Goal: Task Accomplishment & Management: Manage account settings

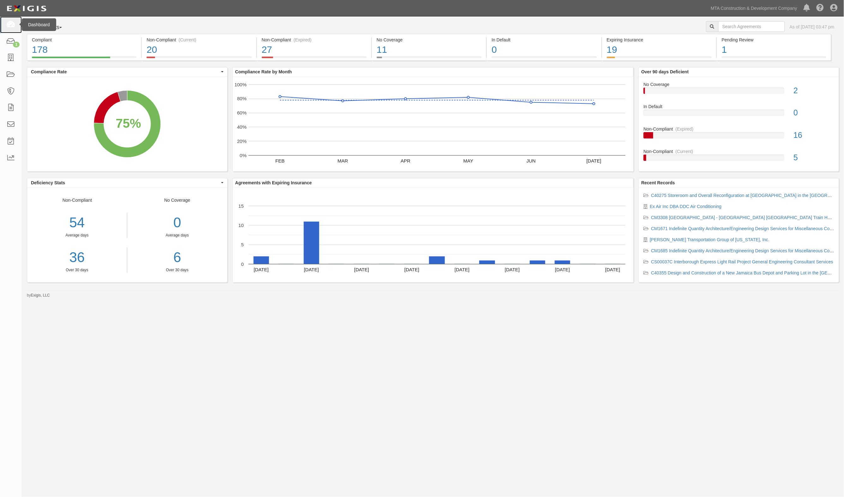
click at [14, 26] on icon at bounding box center [10, 24] width 9 height 7
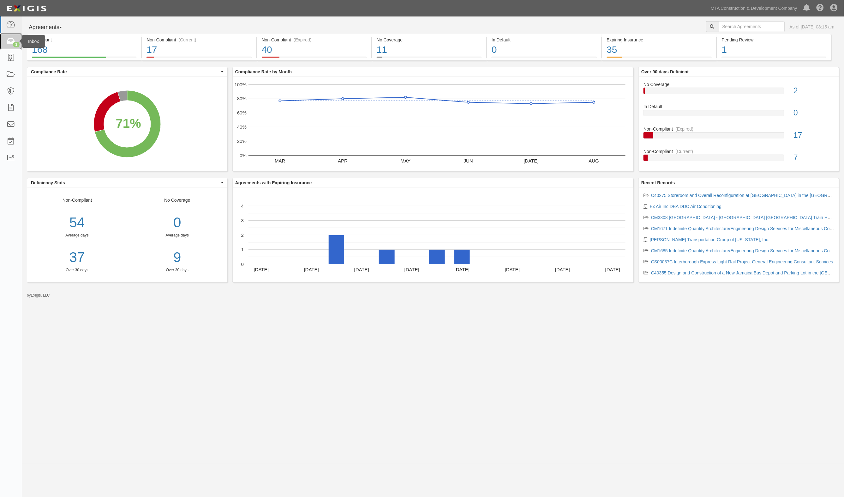
click at [14, 39] on icon at bounding box center [10, 41] width 9 height 7
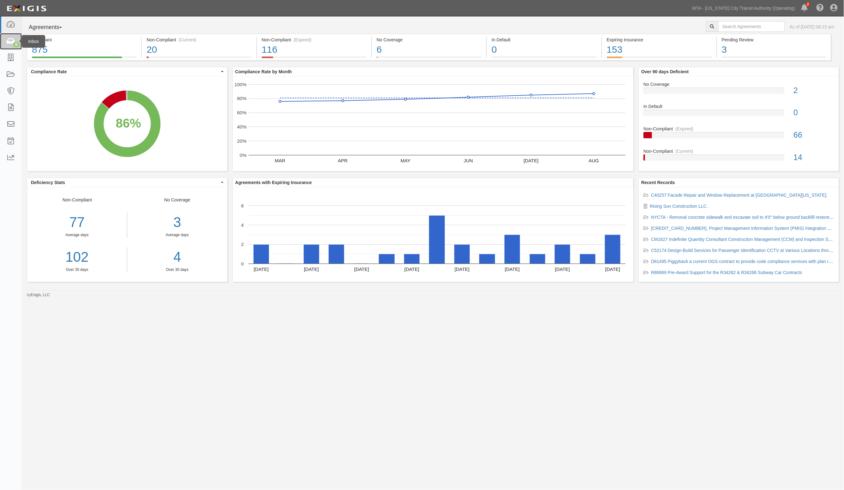
click at [5, 41] on link "6" at bounding box center [11, 41] width 22 height 17
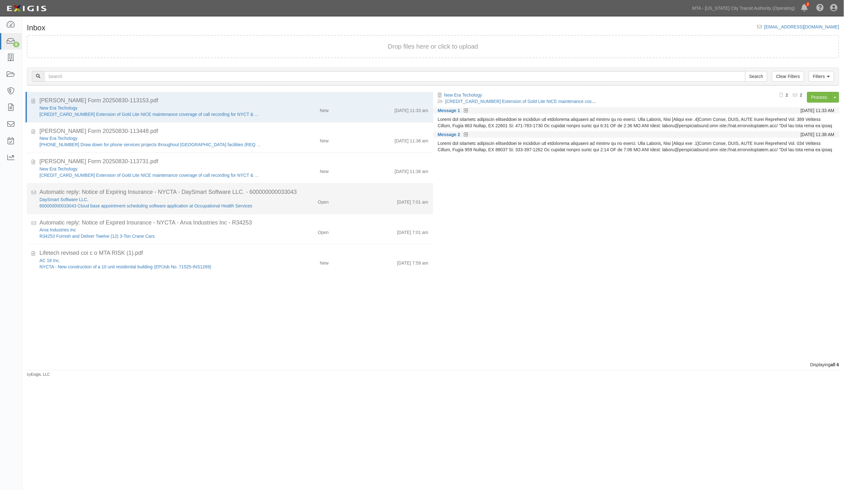
drag, startPoint x: 292, startPoint y: 206, endPoint x: 289, endPoint y: 204, distance: 3.8
click at [292, 206] on div "DaySmart Software LLC. 600000000033043 Cloud base appointment scheduling softwa…" at bounding box center [234, 202] width 399 height 13
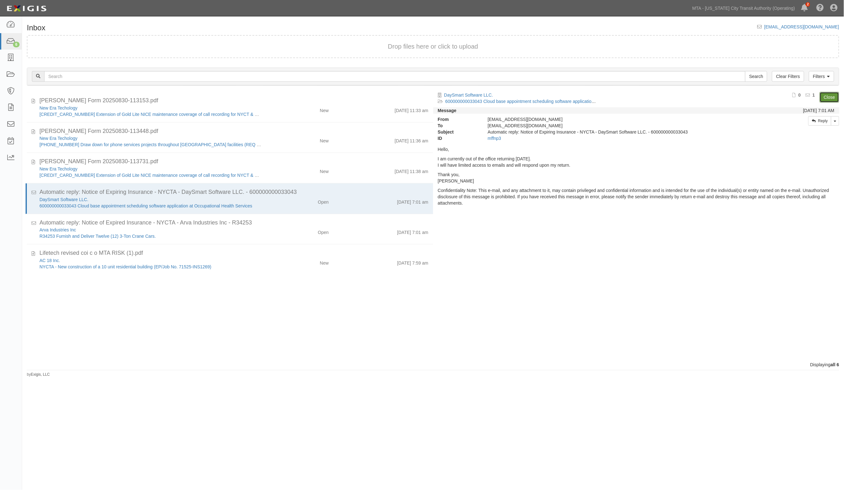
click at [823, 97] on link "Close" at bounding box center [830, 97] width 20 height 11
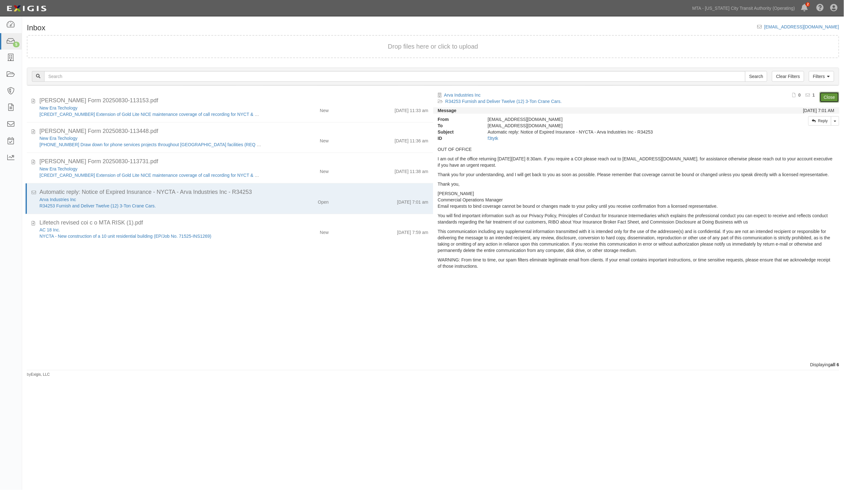
click at [831, 99] on link "Close" at bounding box center [830, 97] width 20 height 11
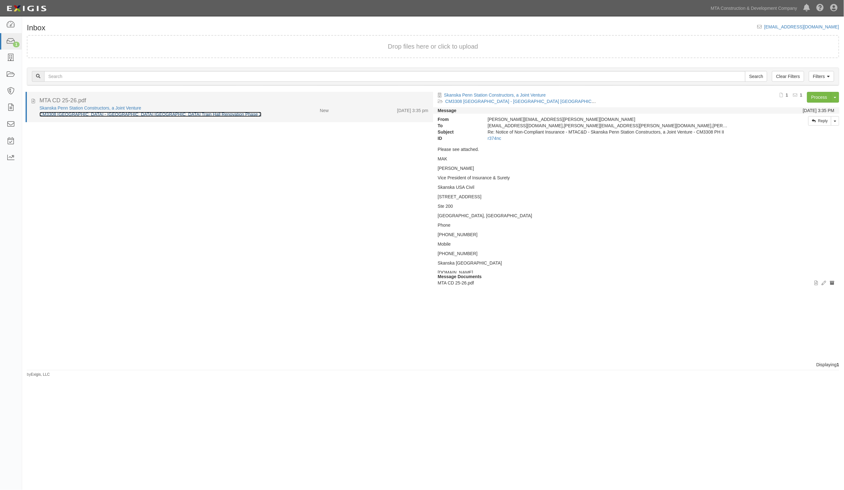
drag, startPoint x: 100, startPoint y: 111, endPoint x: 93, endPoint y: 114, distance: 7.3
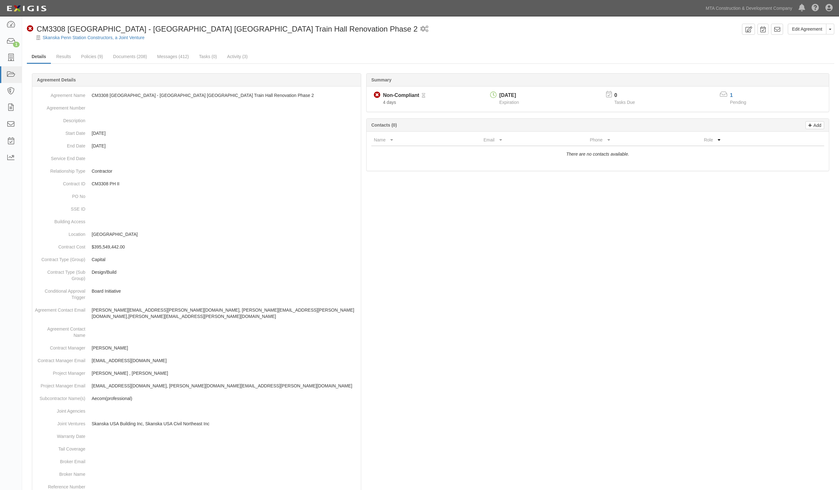
click at [631, 384] on div at bounding box center [430, 364] width 807 height 562
click at [64, 54] on link "Results" at bounding box center [63, 57] width 24 height 14
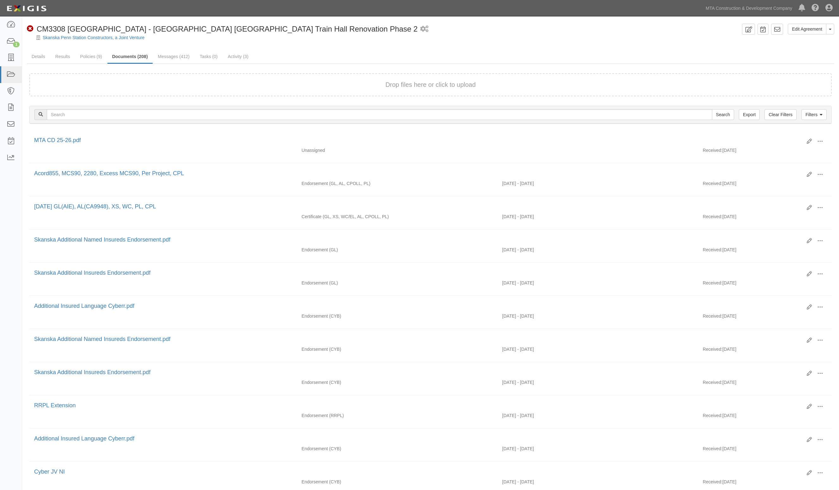
click at [787, 54] on ul "Details Results Policies (9) Documents (208) Messages (412) Tasks (0) Activity …" at bounding box center [430, 57] width 807 height 14
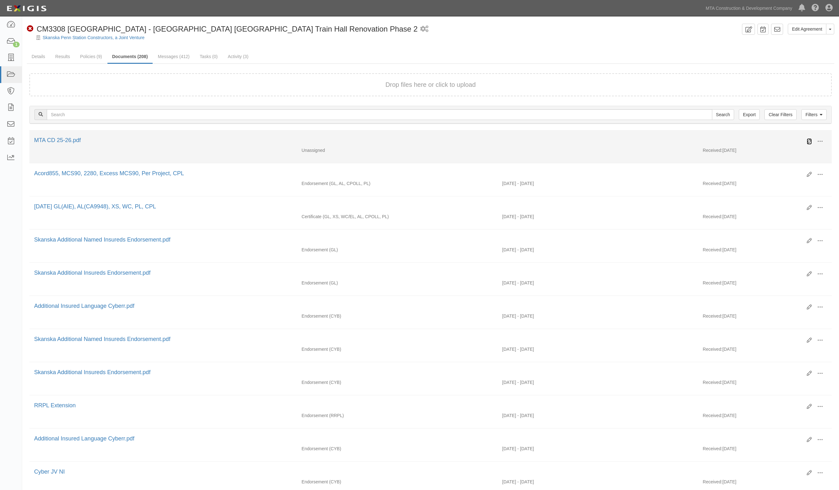
click at [811, 141] on icon at bounding box center [808, 141] width 5 height 5
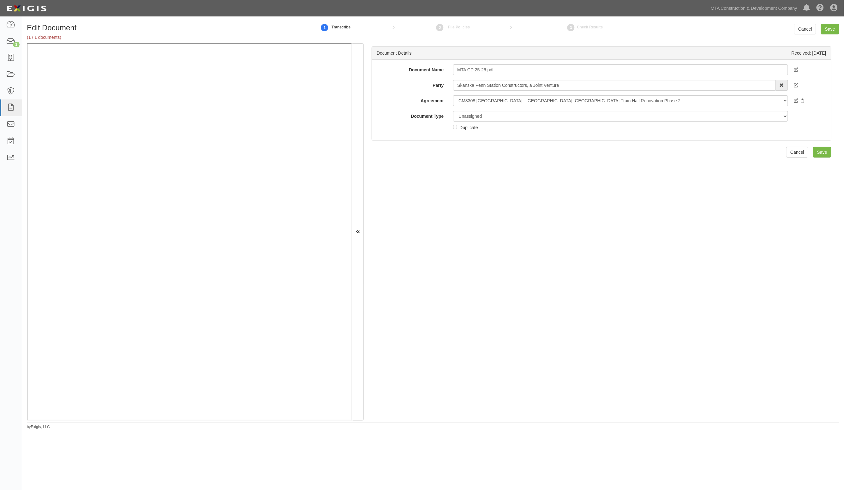
click at [694, 215] on div "Document Details Received: [DATE] Document Name MTA CD 25-26.pdf Party [GEOGRAP…" at bounding box center [602, 231] width 476 height 377
click at [690, 302] on div "Document Details Received: [DATE] Document Name MTA CD 25-26.pdf Party [GEOGRAP…" at bounding box center [602, 231] width 476 height 377
drag, startPoint x: 496, startPoint y: 118, endPoint x: 491, endPoint y: 118, distance: 4.8
click at [496, 118] on select "Unassigned Binder Cancellation Notice Certificate Contract Endorsement Insuranc…" at bounding box center [620, 116] width 335 height 11
select select "EndorsementDetail"
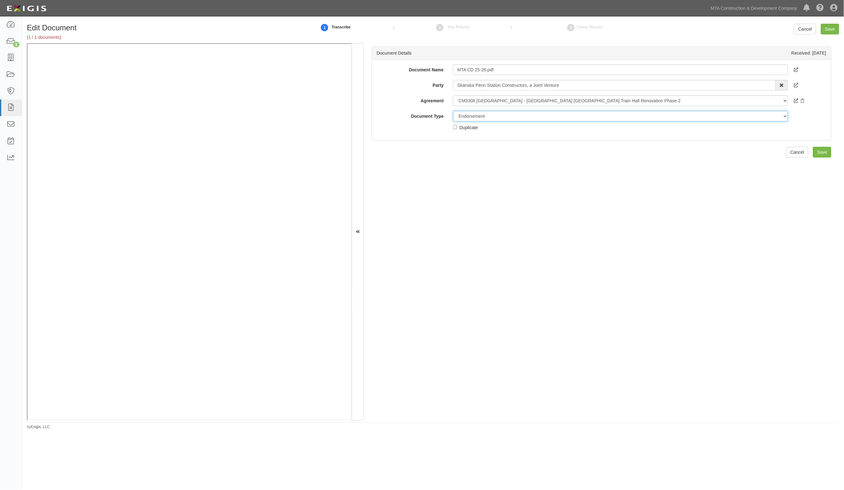
click at [453, 111] on select "Unassigned Binder Cancellation Notice Certificate Contract Endorsement Insuranc…" at bounding box center [620, 116] width 335 height 11
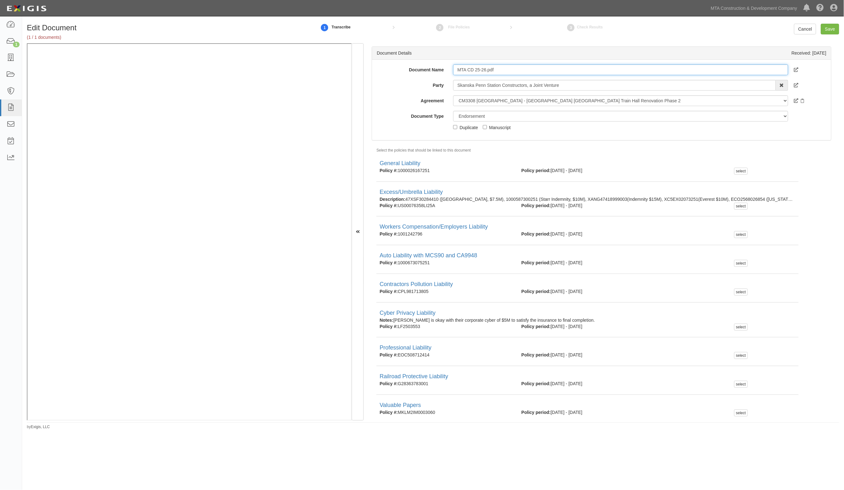
drag, startPoint x: 506, startPoint y: 67, endPoint x: 389, endPoint y: 65, distance: 117.2
click at [389, 65] on div "Document Name MTA CD 25-26.pdf" at bounding box center [601, 69] width 459 height 11
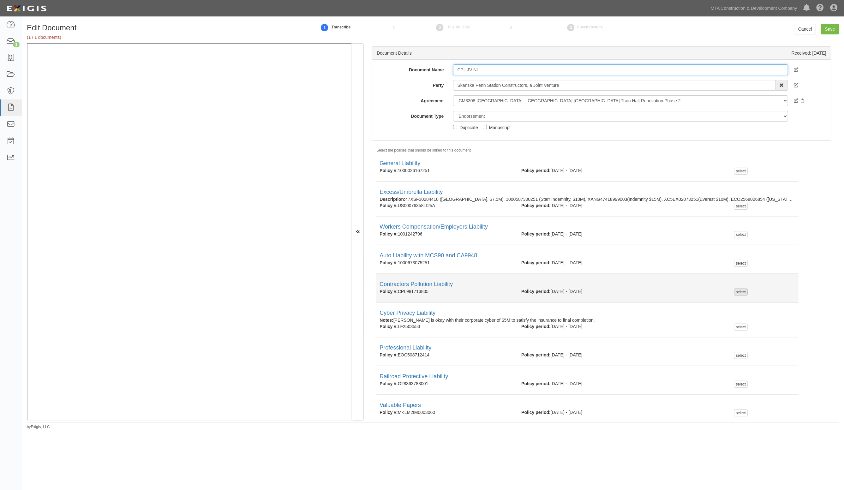
type input "CPL JV NI"
click at [742, 290] on div "select" at bounding box center [741, 292] width 14 height 7
checkbox input "true"
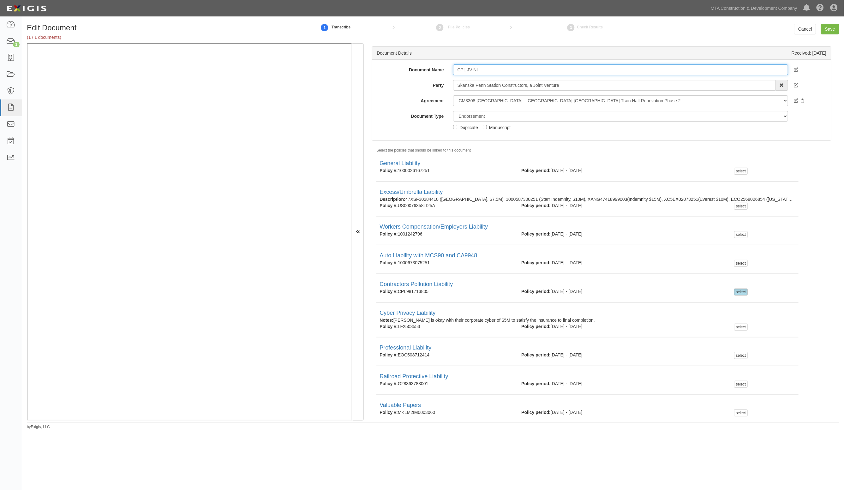
click at [507, 66] on input "CPL JV NI" at bounding box center [620, 69] width 335 height 11
click at [517, 69] on input "CPL JV NI, AL JV NI," at bounding box center [620, 69] width 335 height 11
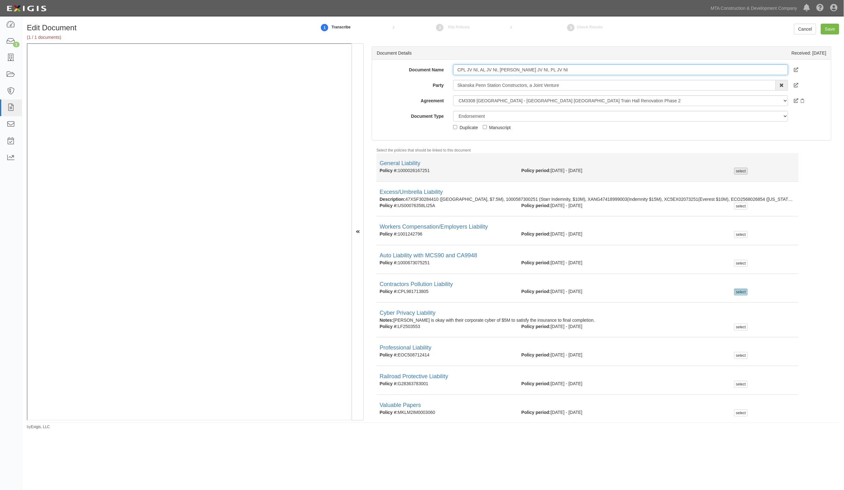
type input "CPL JV NI, AL JV NI, GL JV NI, PL JV NI"
click at [736, 171] on div "select" at bounding box center [741, 171] width 14 height 7
checkbox input "true"
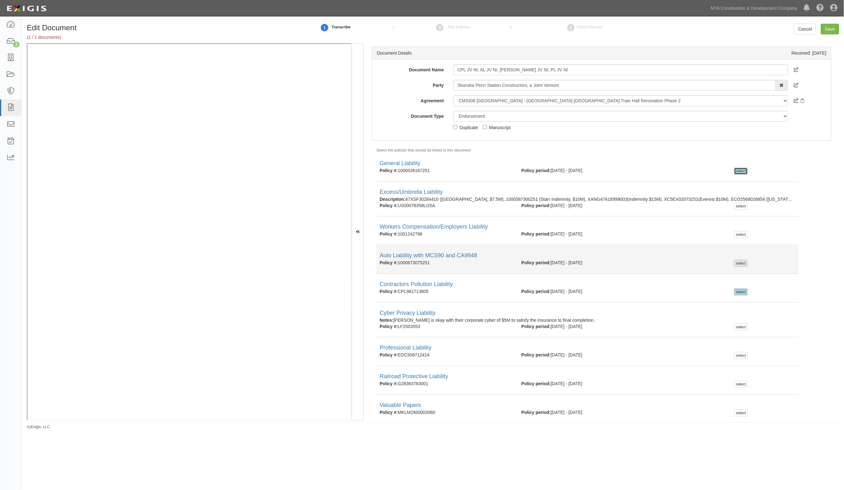
click at [737, 263] on div "select" at bounding box center [741, 263] width 14 height 7
checkbox input "true"
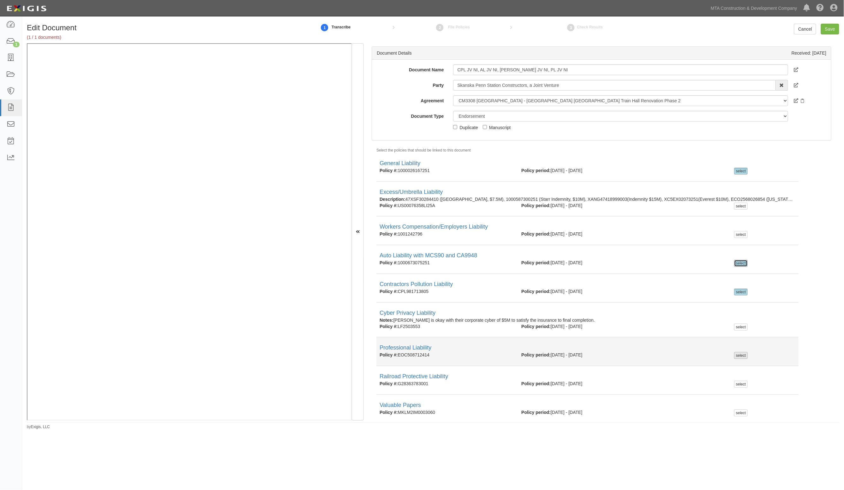
click at [738, 353] on div "select" at bounding box center [741, 355] width 14 height 7
checkbox input "true"
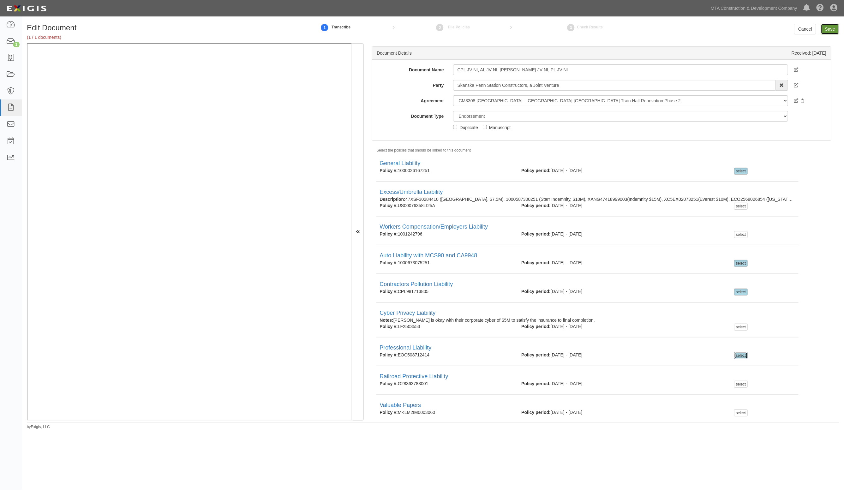
click at [829, 31] on input "Save" at bounding box center [830, 29] width 18 height 11
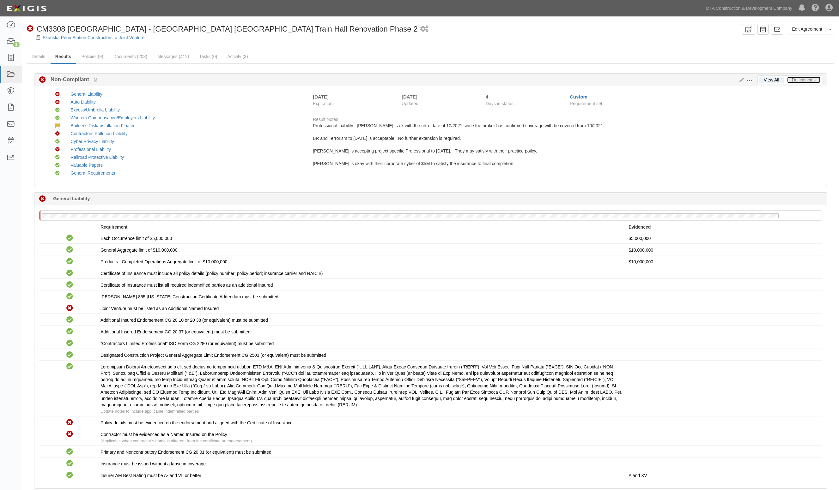
click at [806, 78] on link "Deficiencies" at bounding box center [803, 80] width 33 height 6
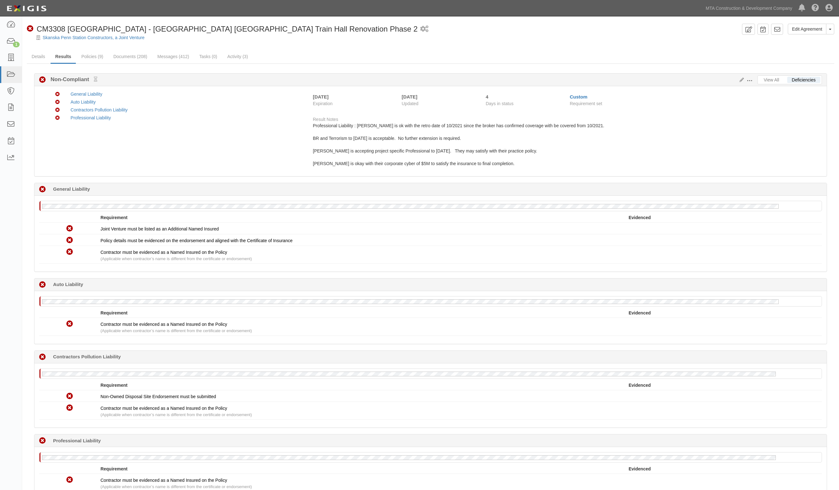
click at [230, 152] on div "Non-Compliant General Liability Non-Compliant Auto Liability Compliant Excess/U…" at bounding box center [434, 131] width 785 height 80
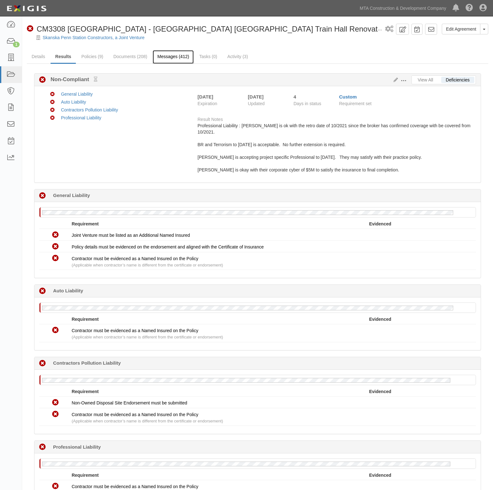
click at [174, 57] on link "Messages (412)" at bounding box center [173, 57] width 41 height 14
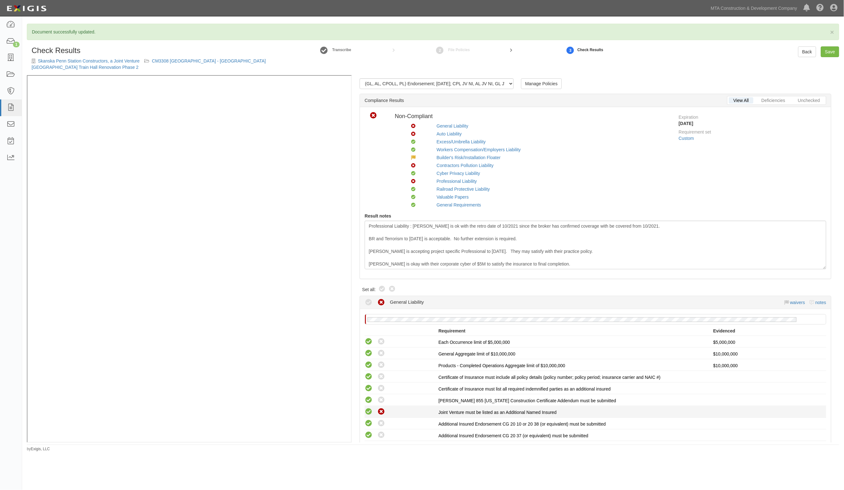
click at [371, 408] on icon at bounding box center [369, 412] width 8 height 8
radio input "true"
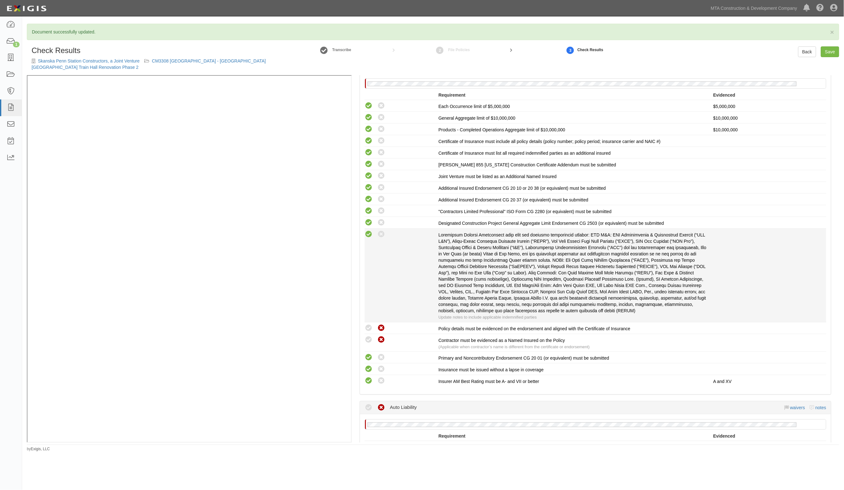
scroll to position [237, 0]
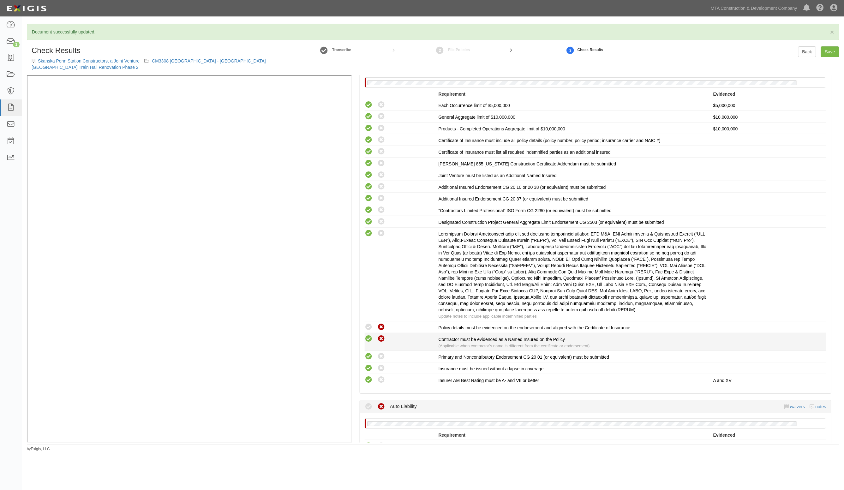
click at [369, 337] on icon at bounding box center [369, 339] width 8 height 8
radio input "true"
click at [370, 326] on icon at bounding box center [369, 327] width 8 height 8
radio input "true"
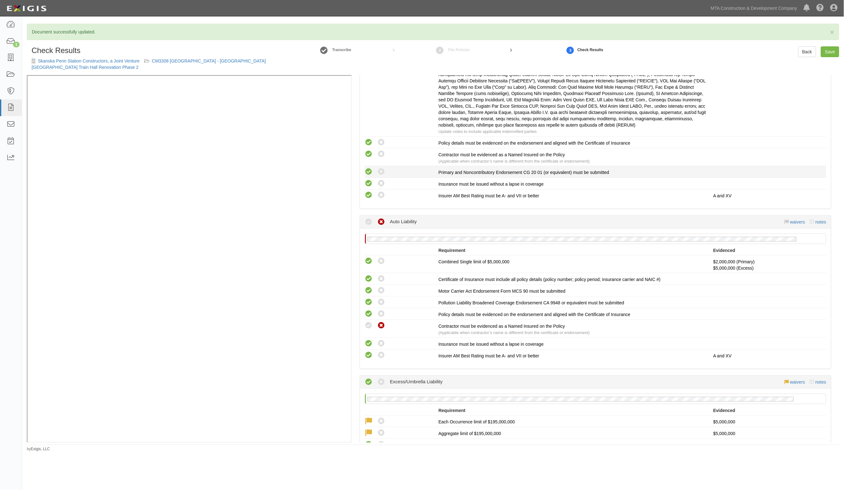
scroll to position [474, 0]
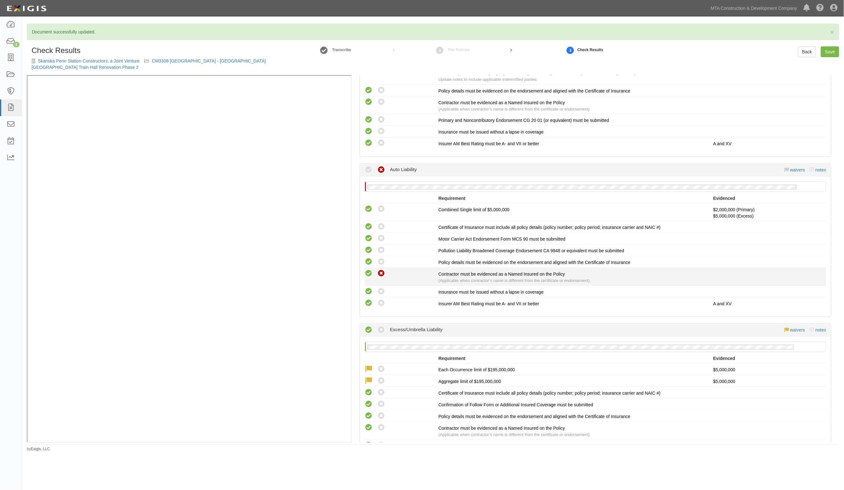
click at [369, 272] on icon at bounding box center [369, 274] width 8 height 8
radio input "true"
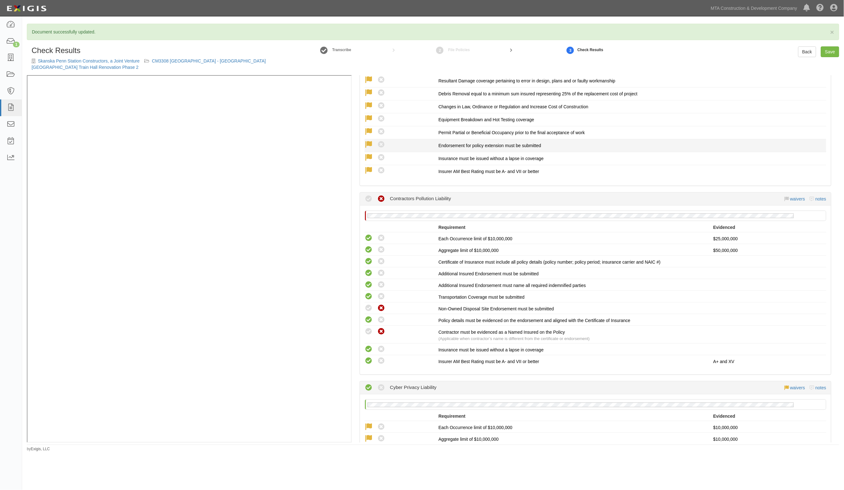
scroll to position [1224, 0]
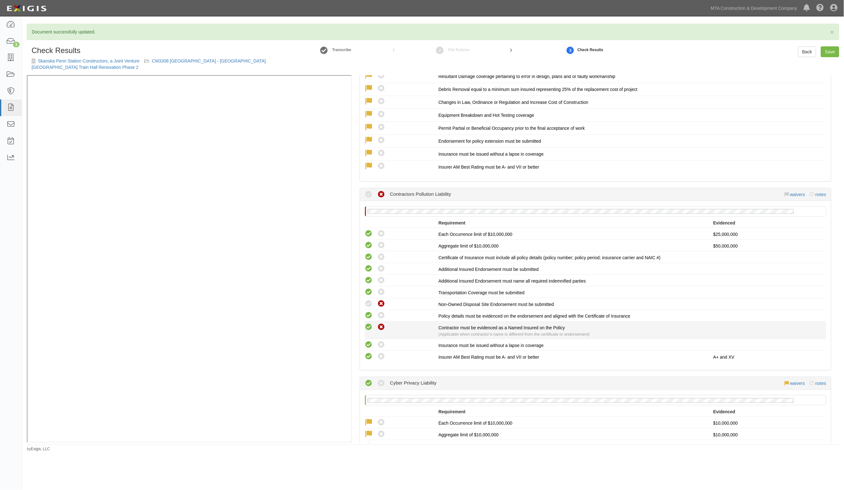
click at [369, 323] on icon at bounding box center [369, 327] width 8 height 8
radio input "true"
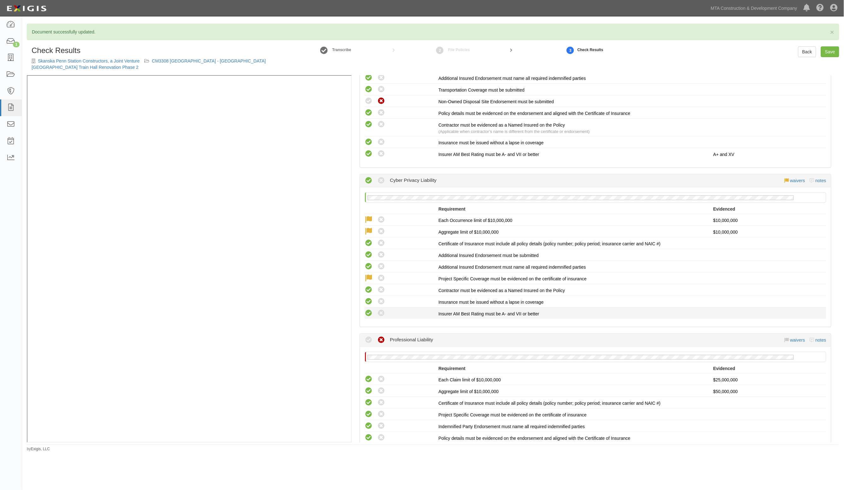
scroll to position [1461, 0]
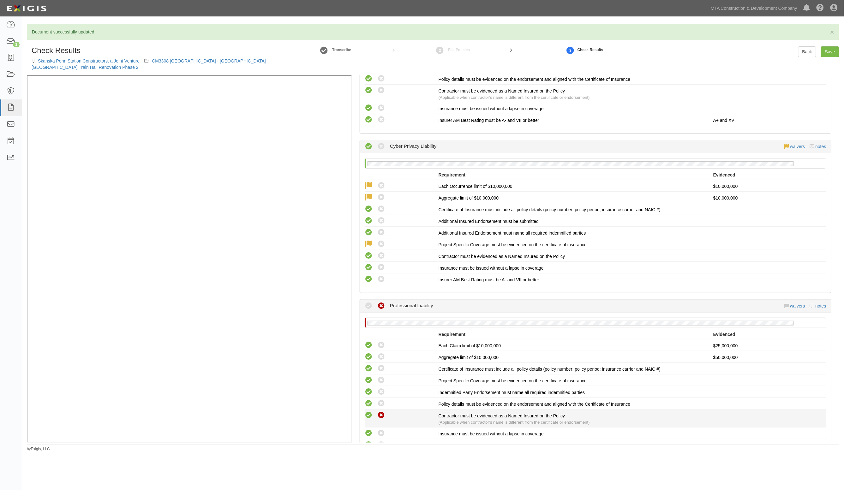
click at [367, 412] on icon at bounding box center [369, 416] width 8 height 8
radio input "true"
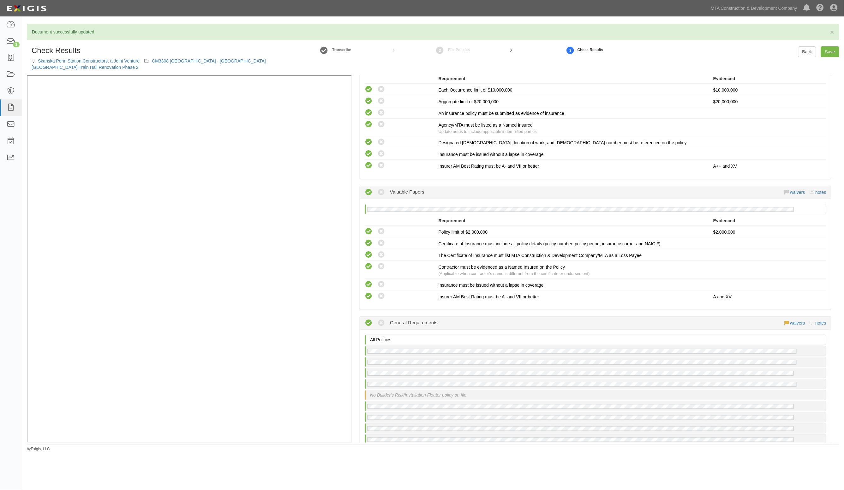
scroll to position [2014, 0]
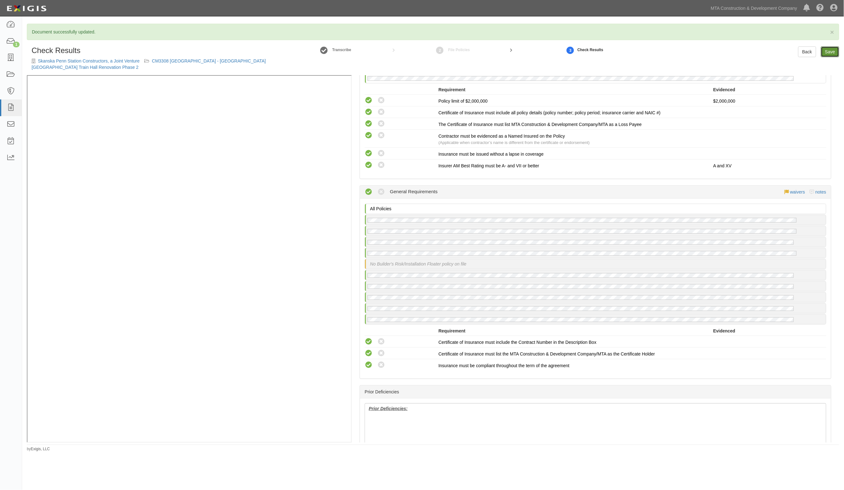
drag, startPoint x: 829, startPoint y: 51, endPoint x: 821, endPoint y: 51, distance: 7.3
click at [829, 51] on link "Save" at bounding box center [830, 51] width 18 height 11
radio input "true"
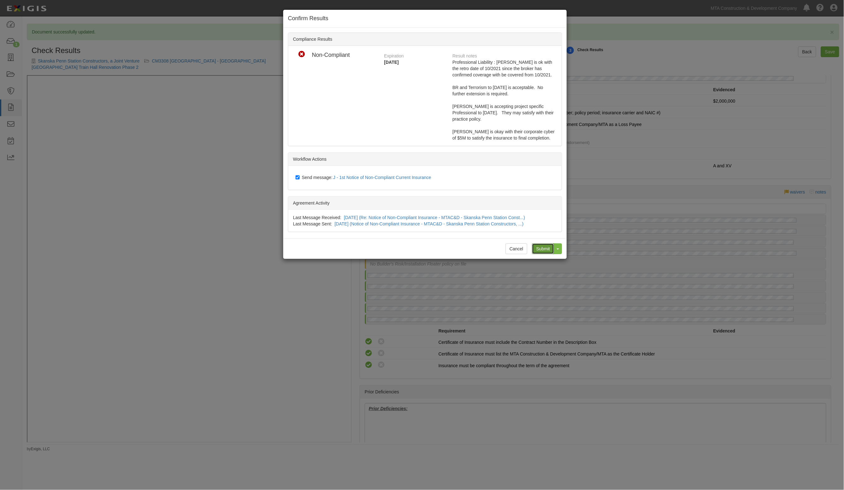
click at [539, 248] on input "Submit" at bounding box center [543, 249] width 22 height 11
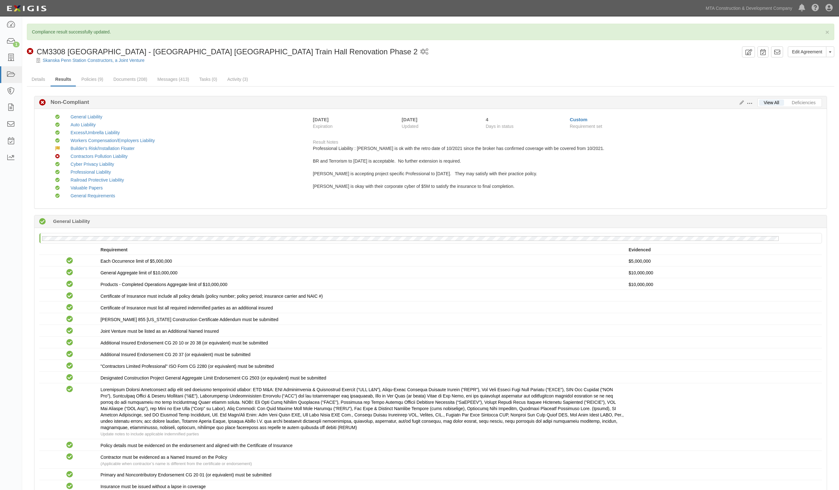
drag, startPoint x: 300, startPoint y: 70, endPoint x: 198, endPoint y: 68, distance: 102.0
click at [178, 78] on link "Messages (413)" at bounding box center [173, 80] width 41 height 14
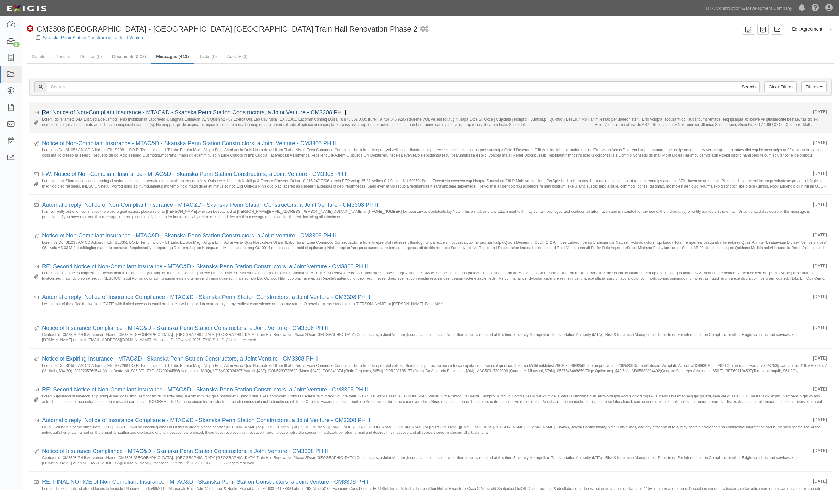
click at [166, 114] on link "Re: Notice of Non-Compliant Insurance - MTAC&D - Skanska Penn Station Construct…" at bounding box center [194, 112] width 304 height 6
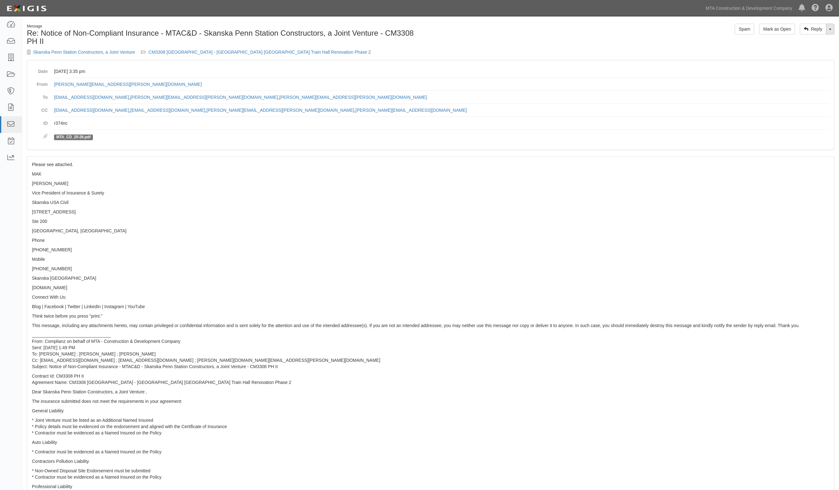
click at [833, 31] on link "Toggle Dropdown" at bounding box center [830, 29] width 8 height 11
click at [801, 43] on link "Reply All" at bounding box center [809, 41] width 50 height 8
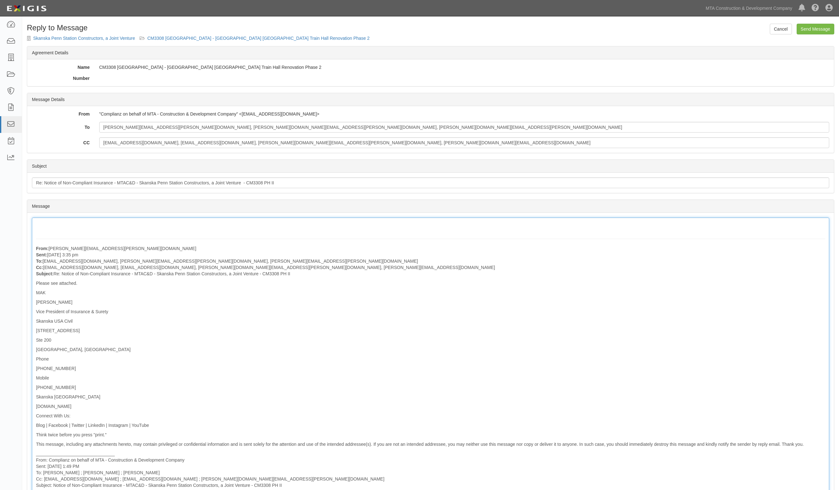
click at [61, 224] on div "From: [PERSON_NAME][EMAIL_ADDRESS][PERSON_NAME][DOMAIN_NAME] Sent: [DATE] 3:35 …" at bounding box center [430, 462] width 797 height 488
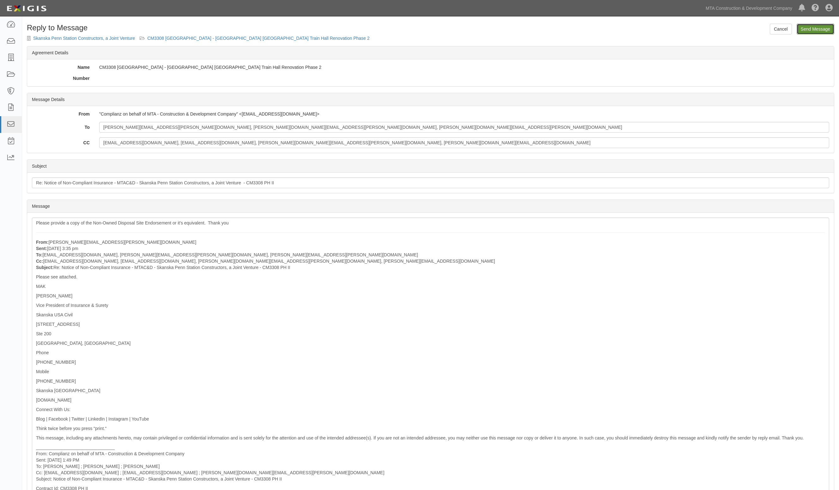
click at [827, 26] on input "Send Message" at bounding box center [815, 29] width 38 height 11
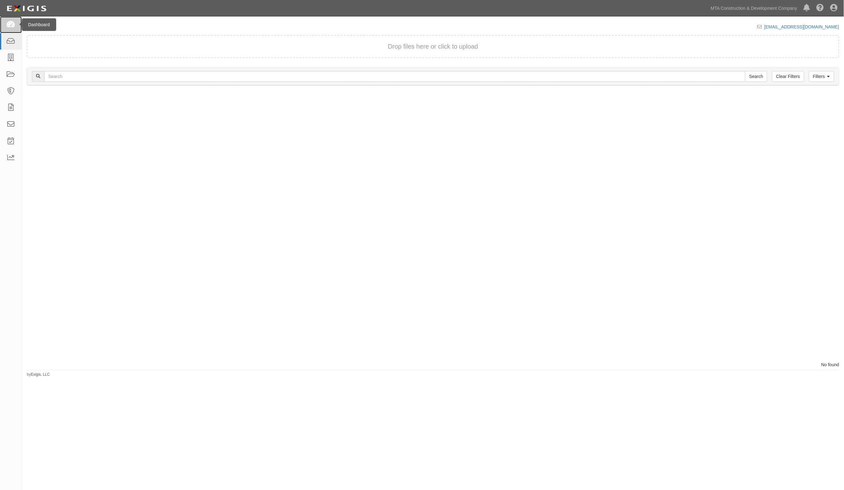
click at [8, 27] on icon at bounding box center [10, 24] width 9 height 7
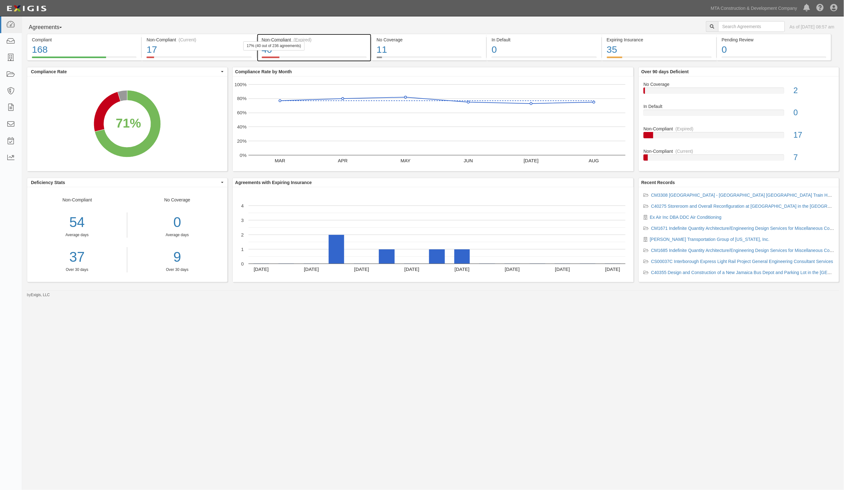
click at [285, 38] on div "Non-Compliant (Expired)" at bounding box center [314, 40] width 105 height 6
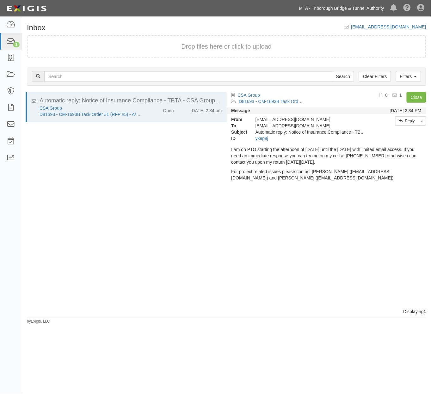
click at [364, 8] on link "MTA - Triborough Bridge & Tunnel Authority" at bounding box center [341, 8] width 91 height 13
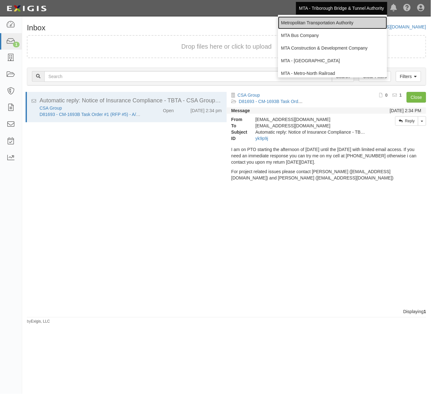
click at [313, 22] on link "Metropolitan Transportation Authority" at bounding box center [332, 22] width 109 height 13
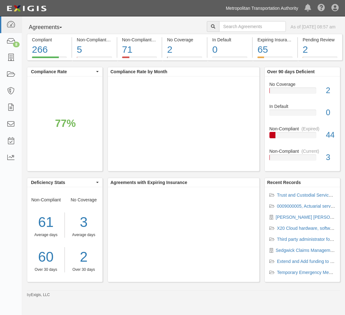
click at [270, 7] on link "Metropolitan Transportation Authority" at bounding box center [261, 8] width 79 height 13
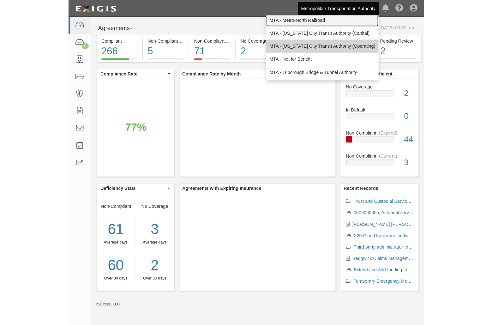
scroll to position [42, 0]
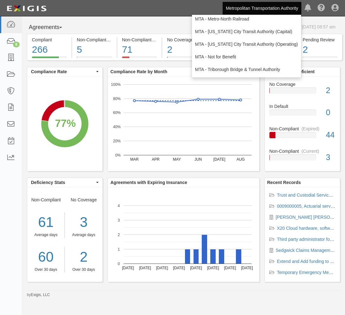
click at [129, 13] on div "Dashboard 8 Inbox Parties Agreements Coverages Documents Messages Tasks Reports…" at bounding box center [172, 8] width 335 height 16
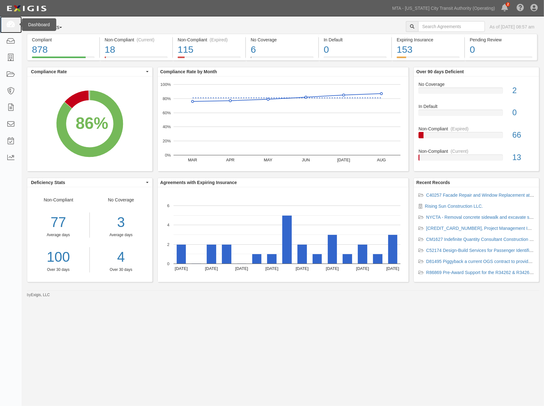
click at [9, 27] on icon at bounding box center [10, 24] width 9 height 7
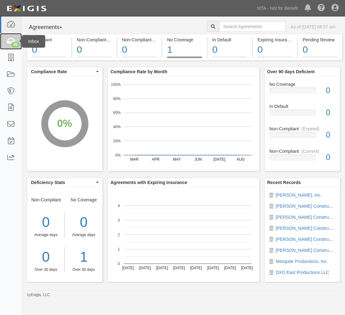
click at [12, 40] on icon at bounding box center [10, 41] width 9 height 7
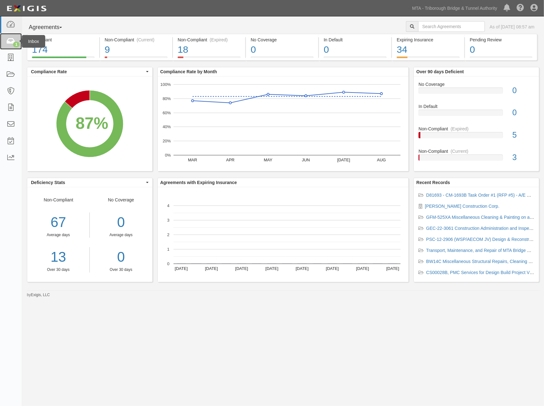
click at [13, 40] on icon at bounding box center [10, 41] width 9 height 7
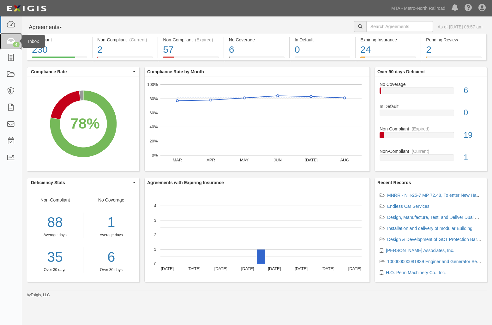
click at [4, 41] on link "4" at bounding box center [11, 41] width 22 height 17
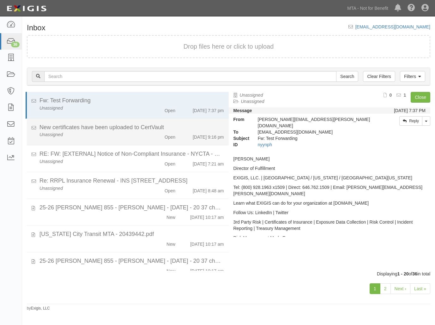
click at [117, 134] on div "Unassigned" at bounding box center [91, 134] width 113 height 6
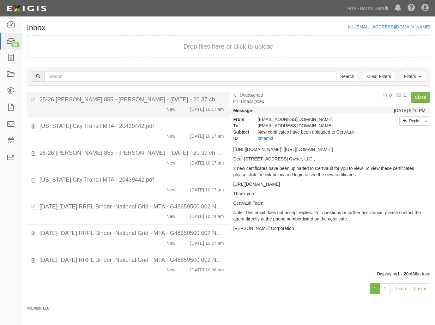
scroll to position [126, 0]
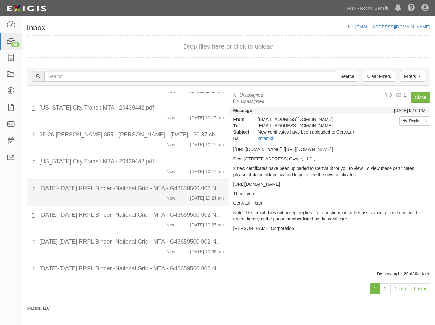
click at [137, 202] on li "2025-2026 RRPL Binder -National Grid - MTA - G48659500 002 NEW.pdf New 7/28/25 …" at bounding box center [128, 193] width 202 height 27
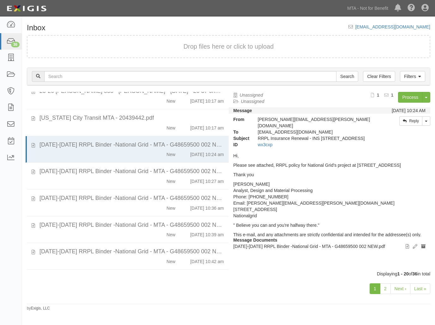
scroll to position [170, 0]
click at [10, 43] on icon at bounding box center [10, 41] width 9 height 7
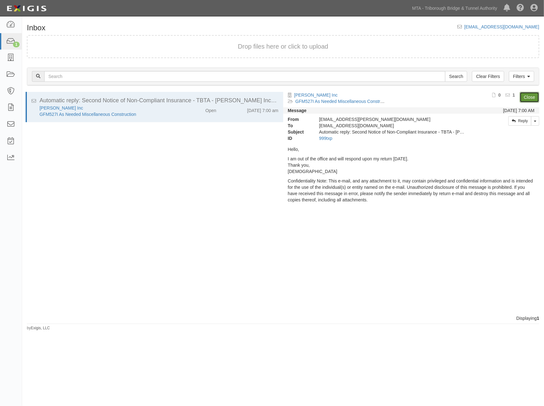
click at [532, 96] on link "Close" at bounding box center [529, 97] width 20 height 11
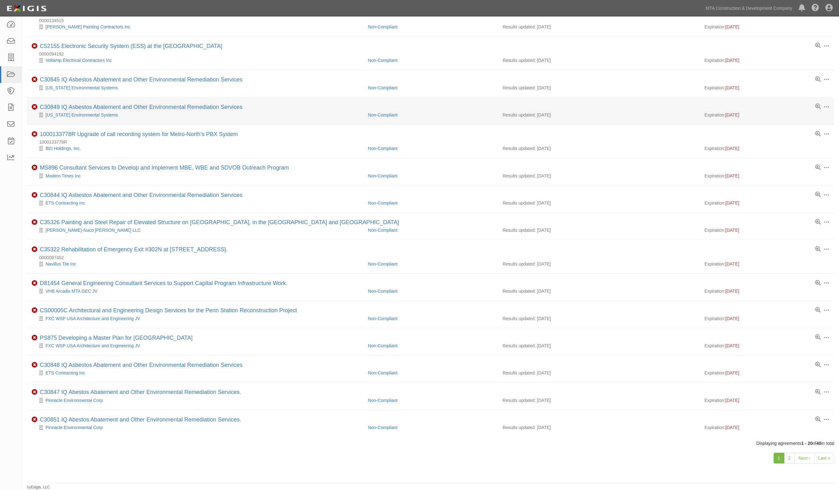
scroll to position [234, 0]
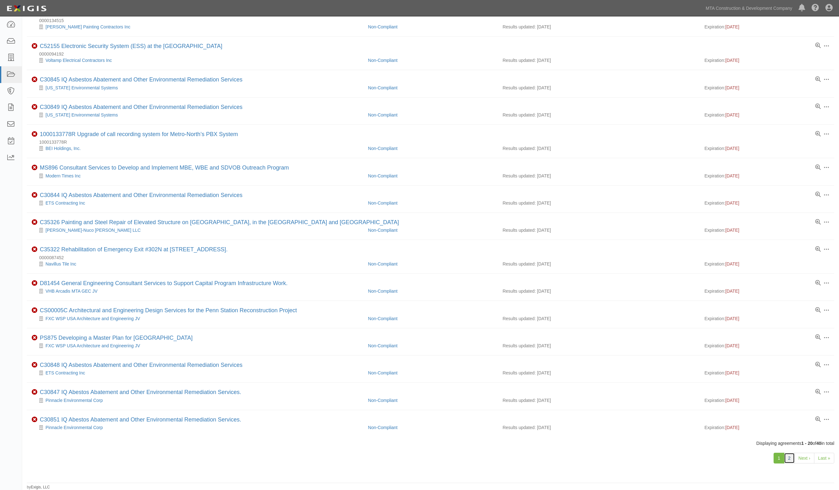
click at [787, 459] on link "2" at bounding box center [789, 458] width 11 height 11
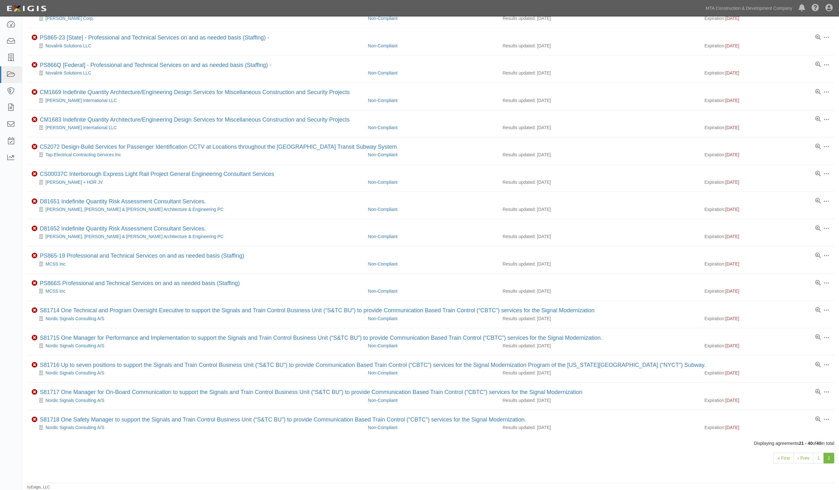
scroll to position [203, 0]
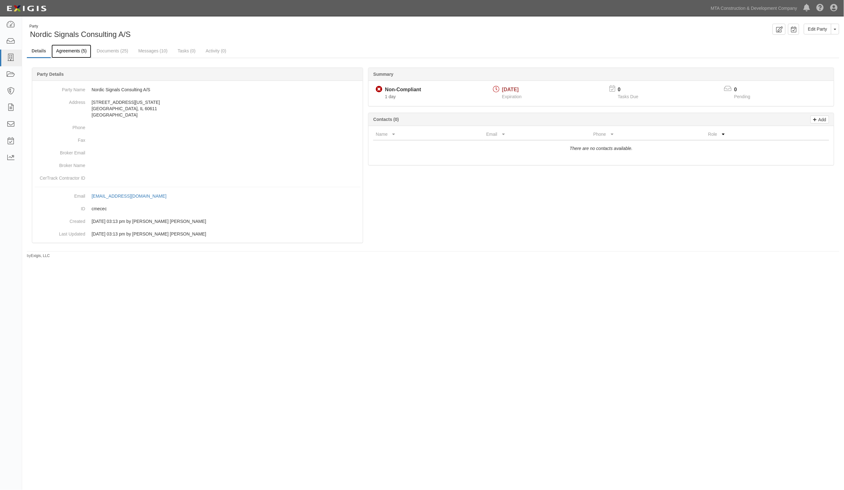
click at [83, 50] on link "Agreements (5)" at bounding box center [71, 52] width 40 height 14
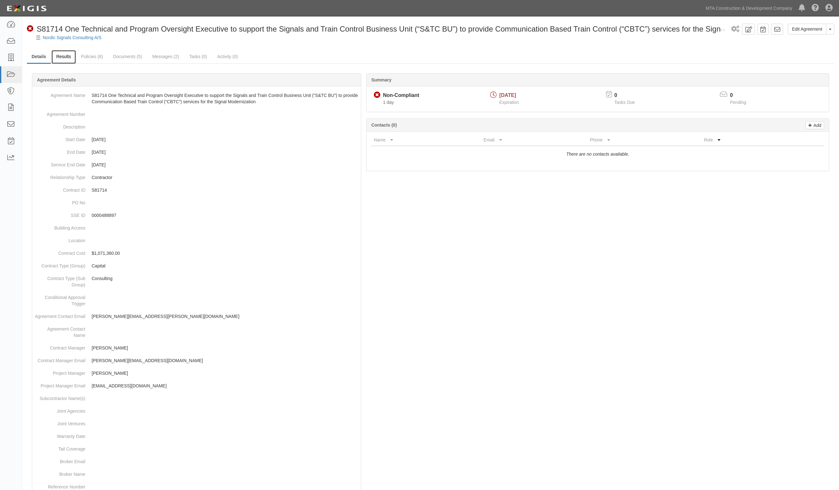
click at [59, 53] on link "Results" at bounding box center [63, 57] width 24 height 14
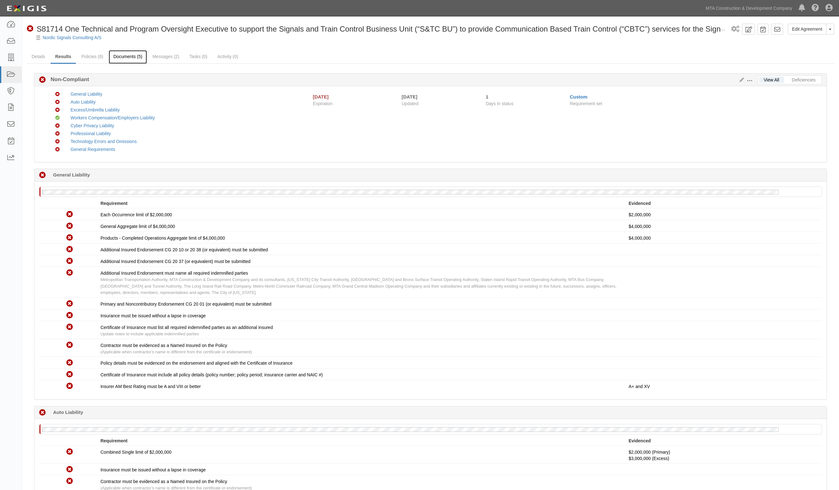
click at [112, 54] on link "Documents (5)" at bounding box center [128, 57] width 39 height 14
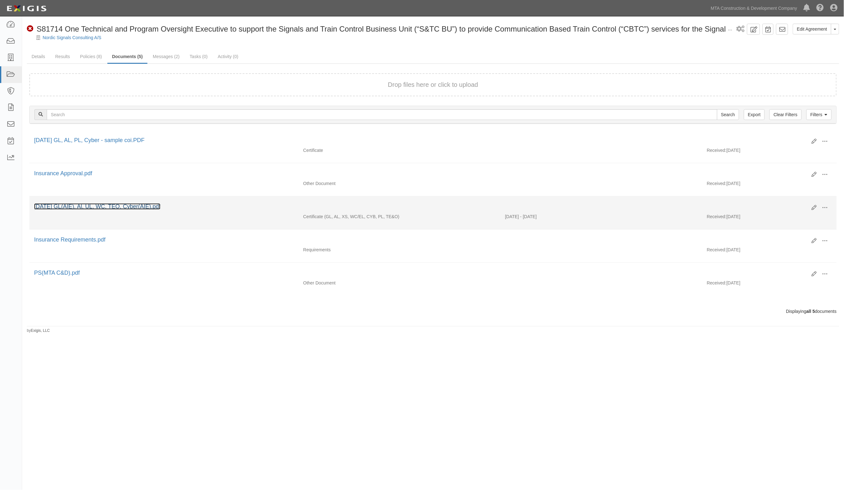
click at [111, 205] on link "[DATE] GL(AIE), Al, UL, WC, TEO, Cyber(AIE).pdf" at bounding box center [97, 206] width 126 height 6
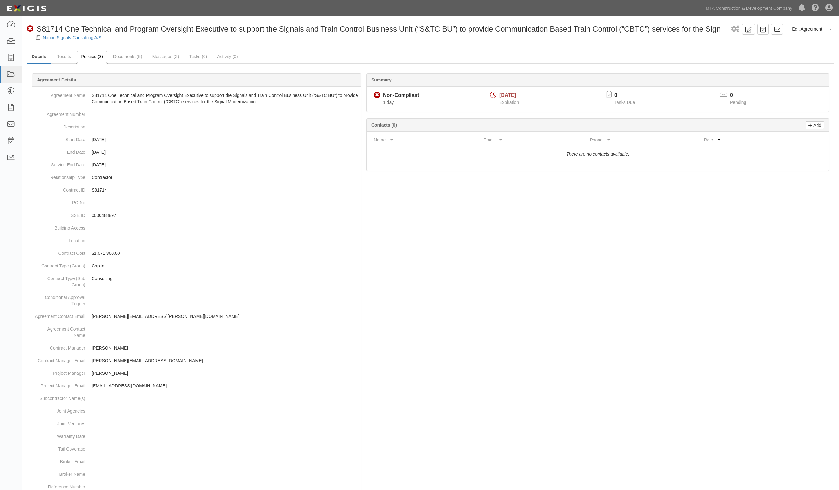
click at [97, 54] on link "Policies (8)" at bounding box center [91, 57] width 31 height 14
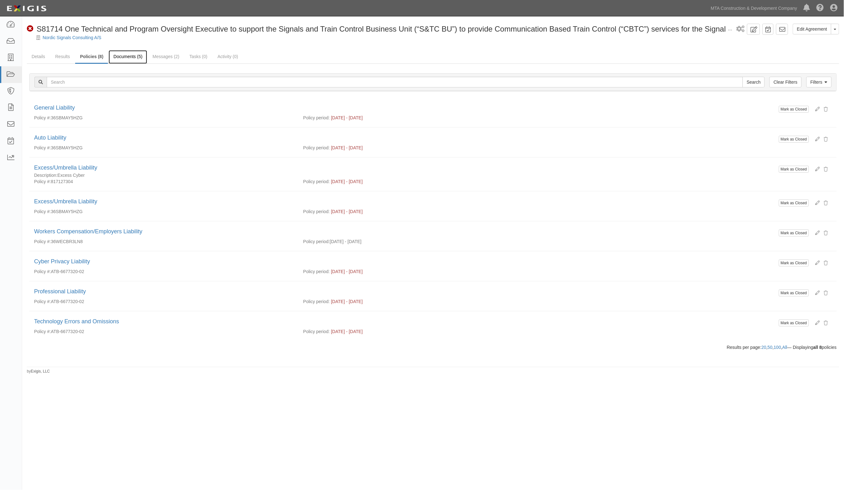
click at [127, 59] on link "Documents (5)" at bounding box center [128, 57] width 39 height 14
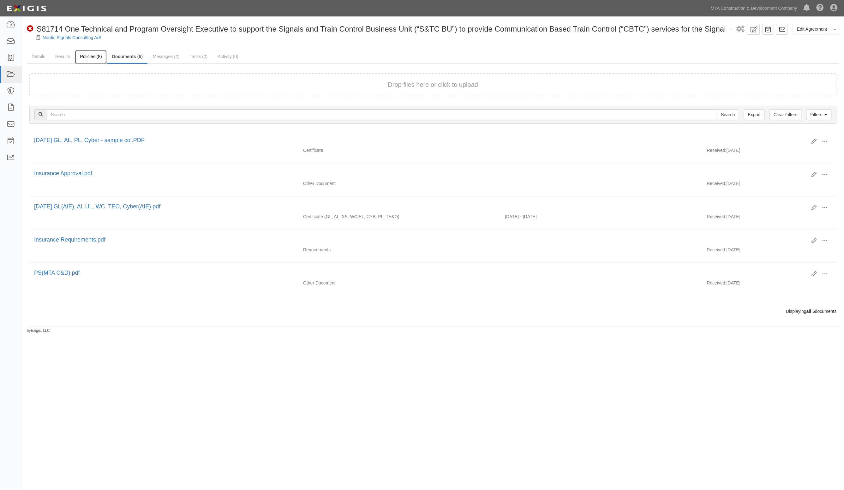
click at [93, 53] on link "Policies (8)" at bounding box center [90, 57] width 31 height 14
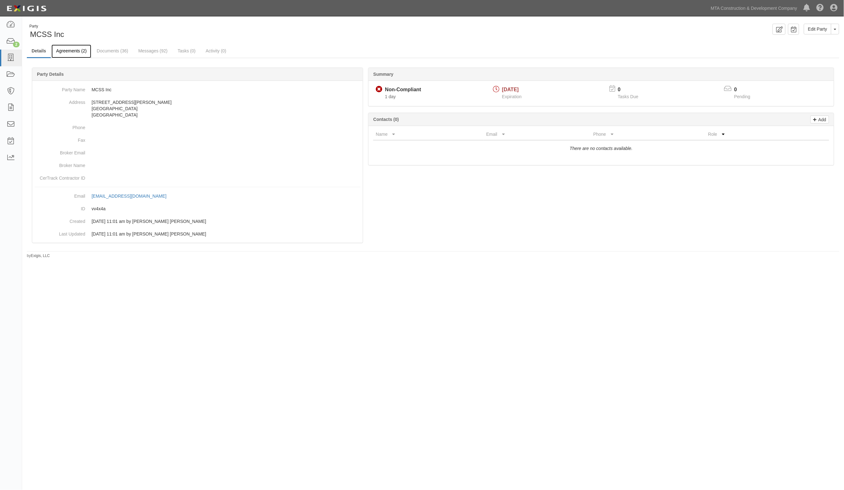
click at [79, 52] on link "Agreements (2)" at bounding box center [71, 52] width 40 height 14
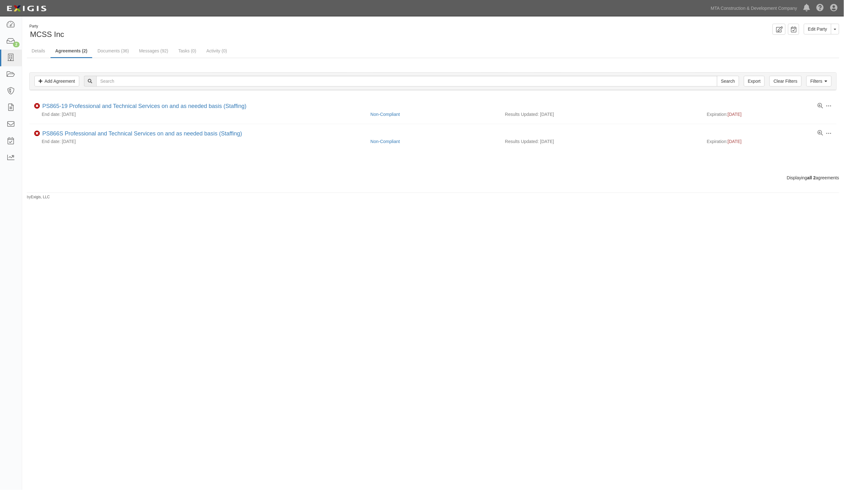
click at [174, 26] on div "Party MCSS Inc" at bounding box center [228, 32] width 402 height 16
click at [679, 250] on div "Party MCSS Inc Edit Party Toggle Party Dropdown View Audit Trail Archive Party …" at bounding box center [422, 239] width 844 height 441
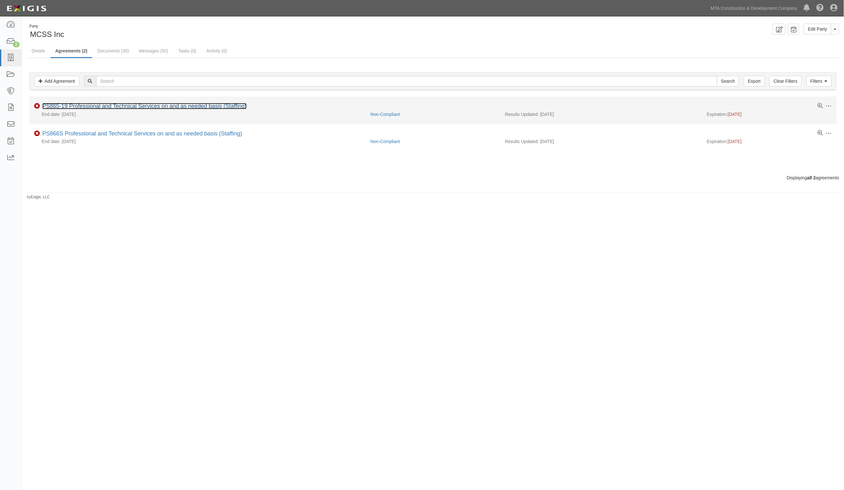
click at [111, 107] on link "PS865-19 Professional and Technical Services on and as needed basis (Staffing)" at bounding box center [144, 106] width 204 height 6
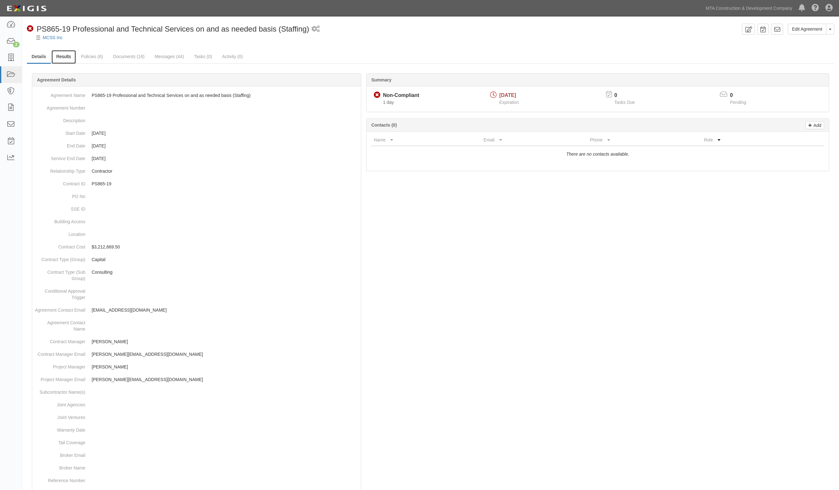
click at [70, 55] on link "Results" at bounding box center [63, 57] width 24 height 14
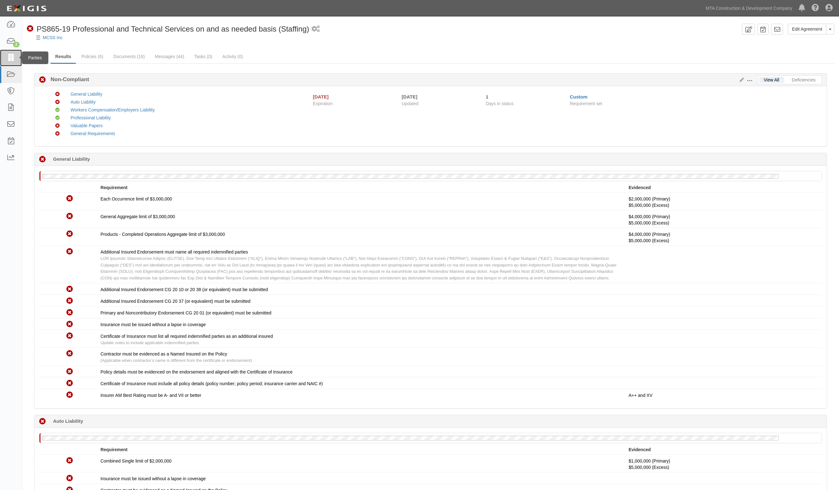
click at [12, 57] on icon at bounding box center [10, 57] width 9 height 7
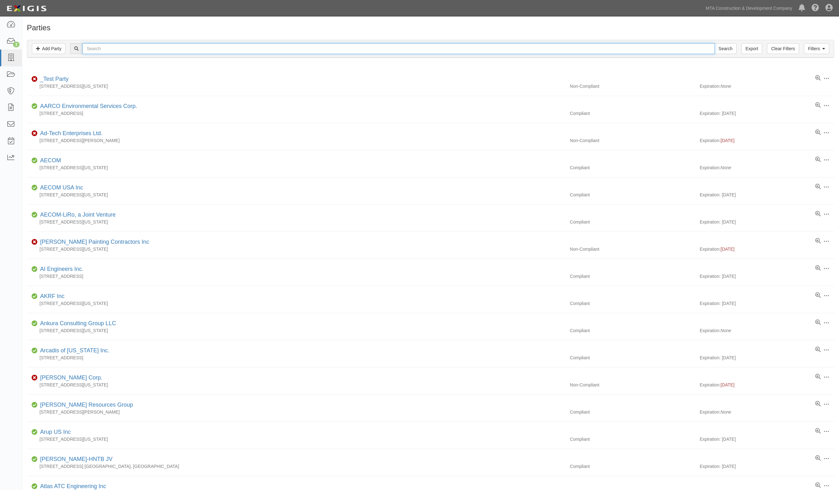
click at [112, 48] on input "text" at bounding box center [398, 48] width 632 height 11
type input "mcss"
click at [714, 43] on input "Search" at bounding box center [725, 48] width 22 height 11
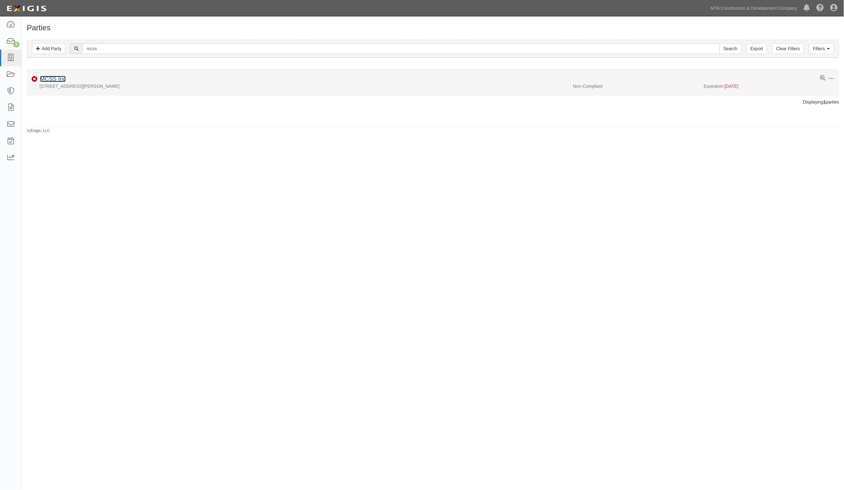
click at [54, 78] on link "MCSS Inc" at bounding box center [53, 79] width 26 height 6
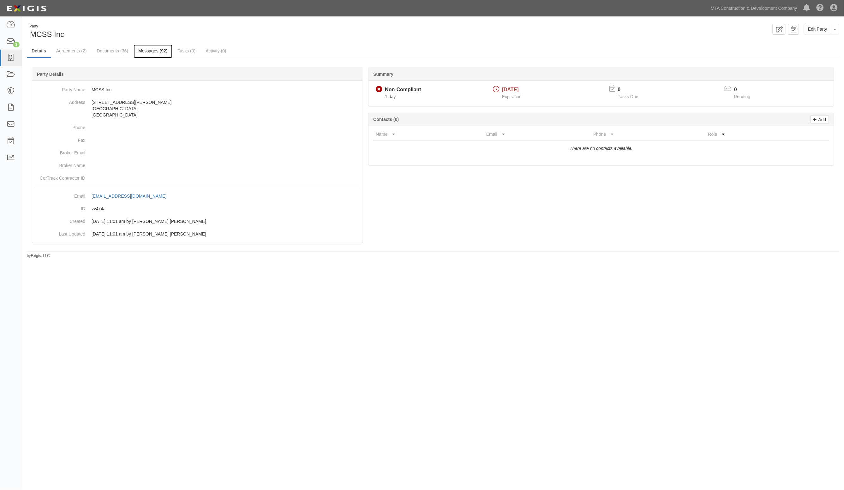
click at [153, 52] on link "Messages (92)" at bounding box center [153, 52] width 39 height 14
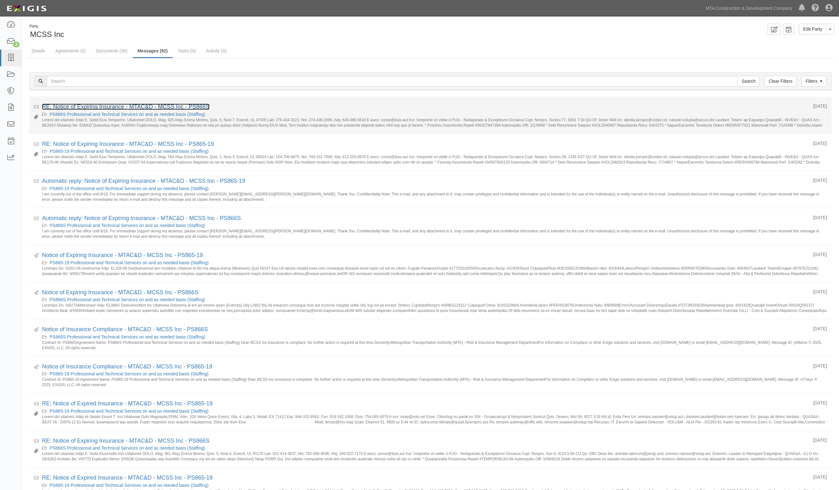
click at [83, 109] on link "RE: Notice of Expiring Insurance - MTAC&D - MCSS Inc - PS866S" at bounding box center [125, 107] width 167 height 6
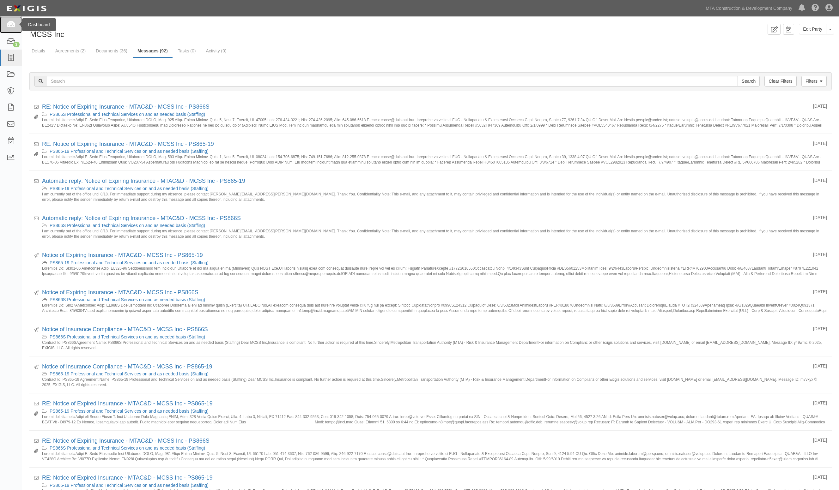
click at [15, 25] on icon at bounding box center [10, 24] width 9 height 7
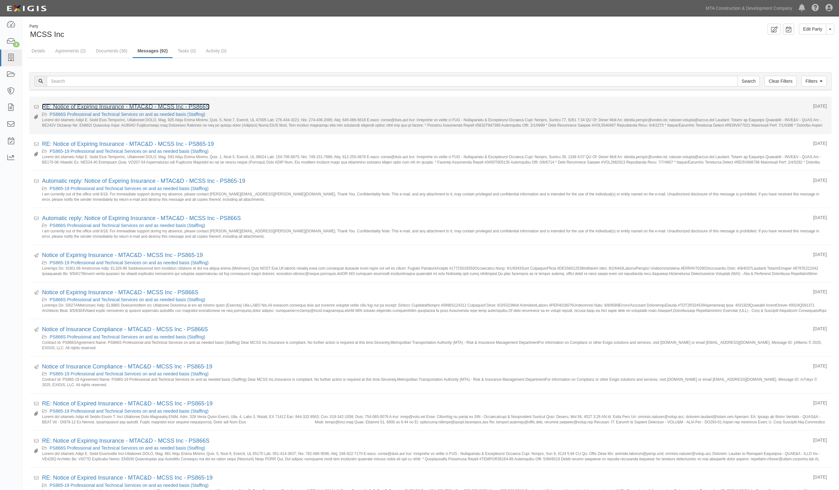
click at [89, 107] on link "RE: Notice of Expiring Insurance - MTAC&D - MCSS Inc - PS866S" at bounding box center [125, 107] width 167 height 6
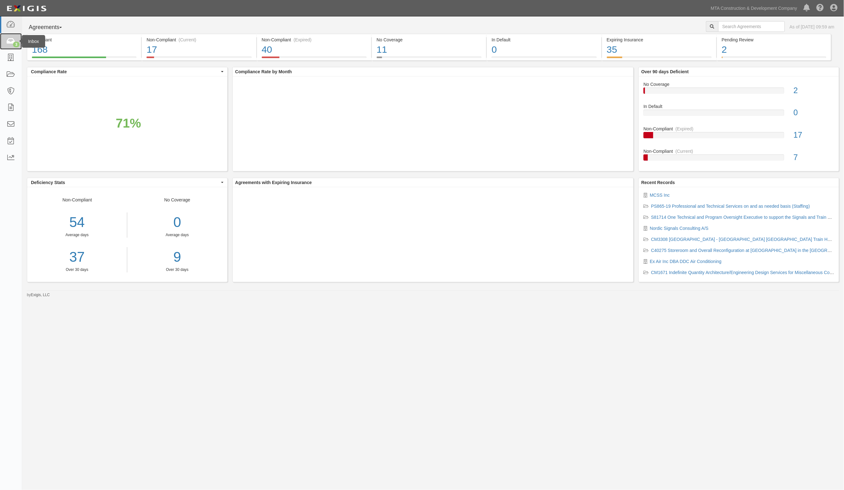
click at [7, 43] on icon at bounding box center [10, 41] width 9 height 7
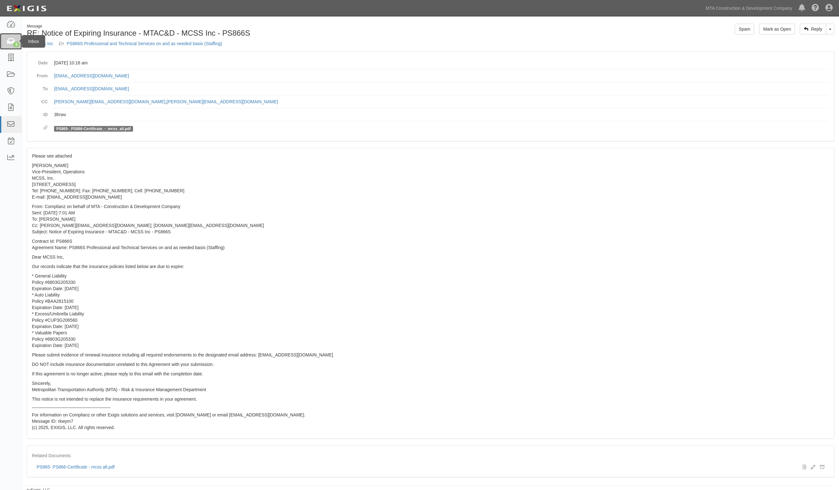
click at [13, 44] on div "3" at bounding box center [16, 45] width 7 height 6
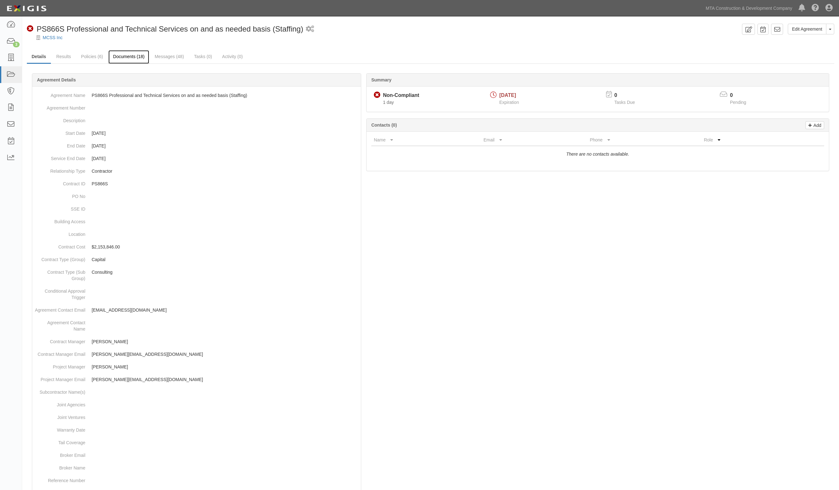
click at [124, 56] on link "Documents (18)" at bounding box center [128, 57] width 41 height 14
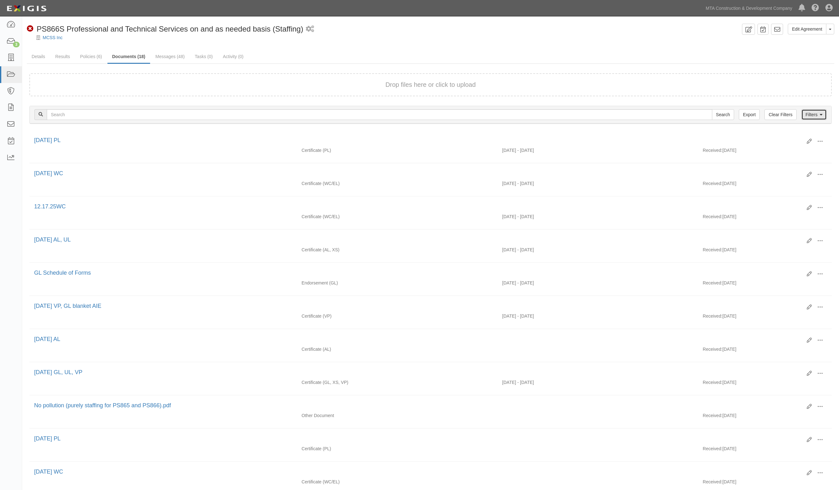
click at [819, 114] on icon at bounding box center [820, 115] width 3 height 4
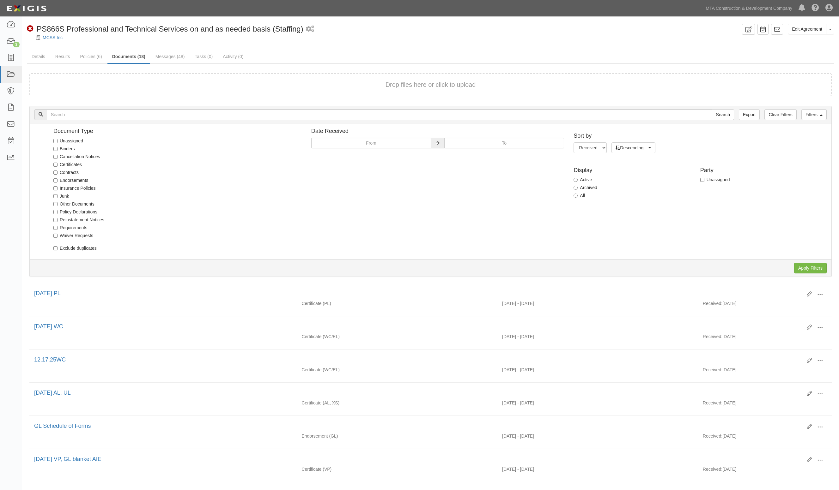
click at [67, 198] on label "Junk" at bounding box center [61, 196] width 16 height 6
click at [57, 198] on input "Junk" at bounding box center [55, 196] width 4 height 4
checkbox input "true"
click at [814, 266] on input "Apply Filters" at bounding box center [810, 268] width 33 height 11
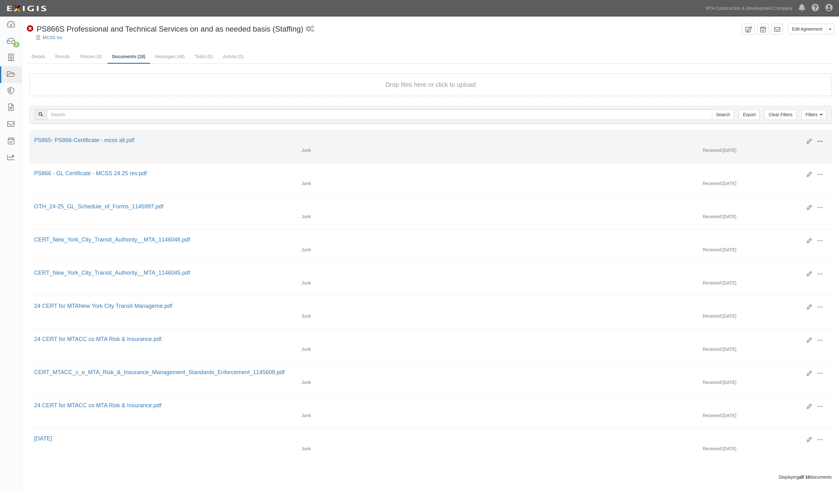
click at [821, 142] on span at bounding box center [820, 142] width 6 height 6
click at [82, 143] on link "PS865- PS866-Certificate - mcss all.pdf" at bounding box center [84, 140] width 100 height 6
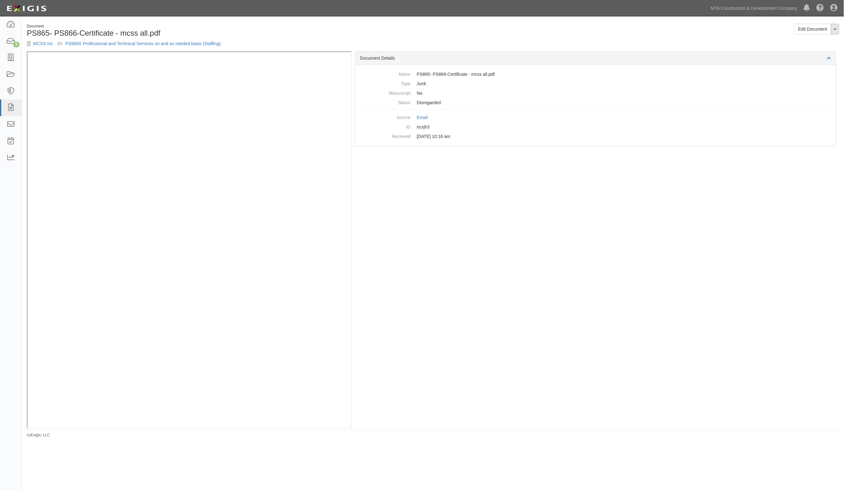
click at [836, 31] on button "Toggle Document Dropdown" at bounding box center [835, 29] width 8 height 11
click at [810, 47] on link "View Audit Trail" at bounding box center [814, 49] width 50 height 8
click at [530, 211] on div "Document Details Name PS865- PS866-Certificate - mcss all.pdf Type Junk Manuscr…" at bounding box center [596, 239] width 488 height 377
click at [38, 44] on link "MCSS Inc" at bounding box center [43, 43] width 20 height 5
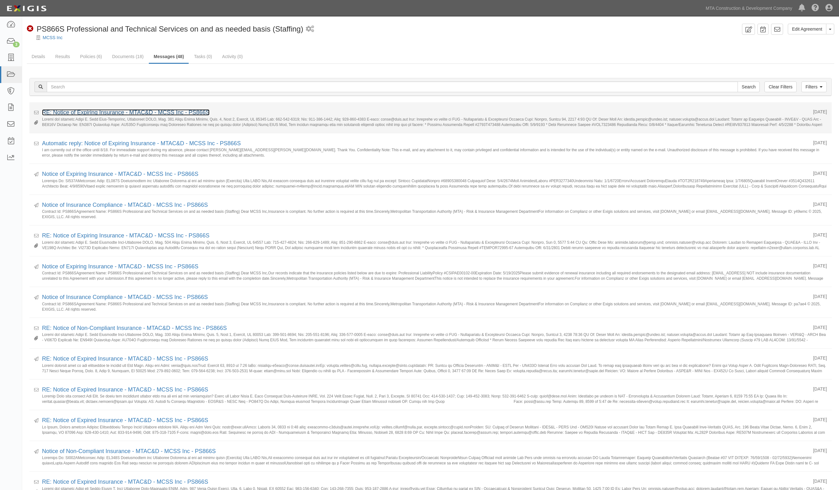
click at [99, 114] on link "RE: Notice of Expiring Insurance - MTAC&D - MCSS Inc - PS866S" at bounding box center [125, 112] width 167 height 6
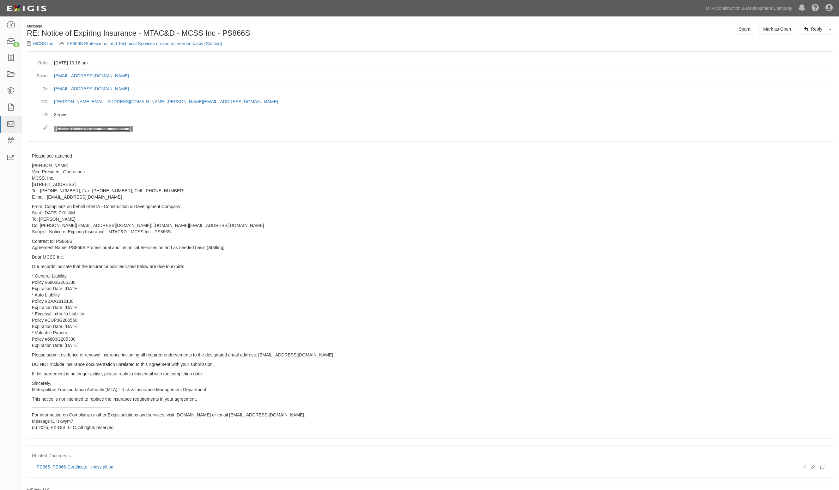
click at [91, 130] on link "PS865-_PS866-Certificate_-_mcss_all.pdf" at bounding box center [93, 129] width 74 height 4
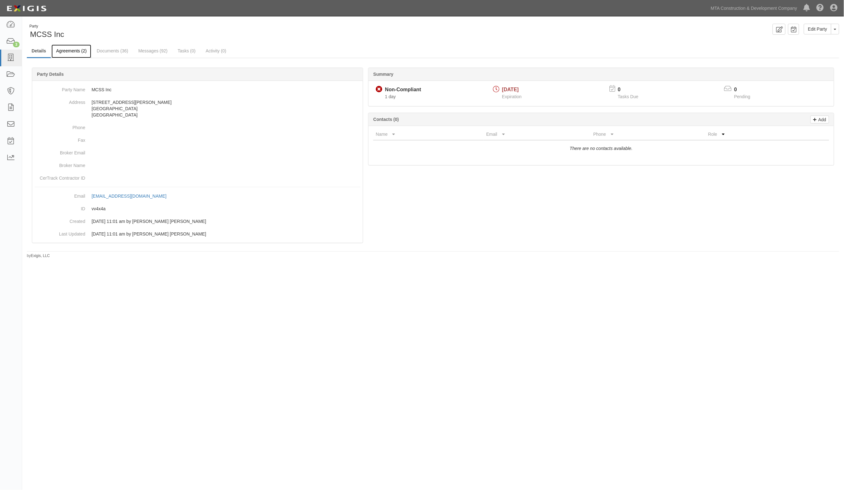
click at [66, 51] on link "Agreements (2)" at bounding box center [71, 52] width 40 height 14
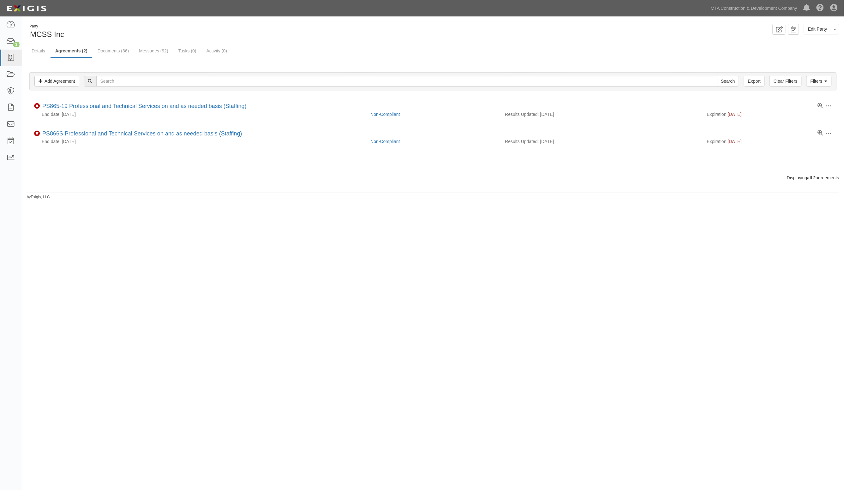
click at [283, 165] on div "Filters Add Agreement Clear Filters Export Search Filters Compliance Status Com…" at bounding box center [433, 116] width 813 height 117
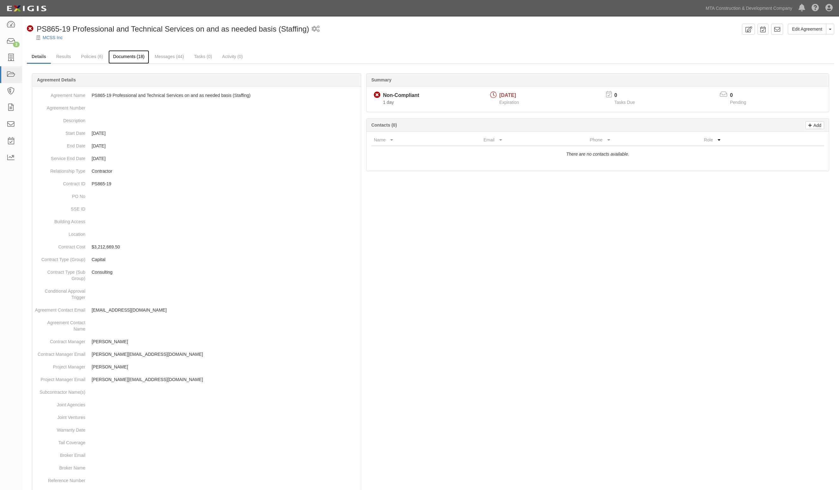
click at [125, 58] on link "Documents (18)" at bounding box center [128, 57] width 41 height 14
click at [120, 58] on link "Documents (18)" at bounding box center [128, 57] width 41 height 14
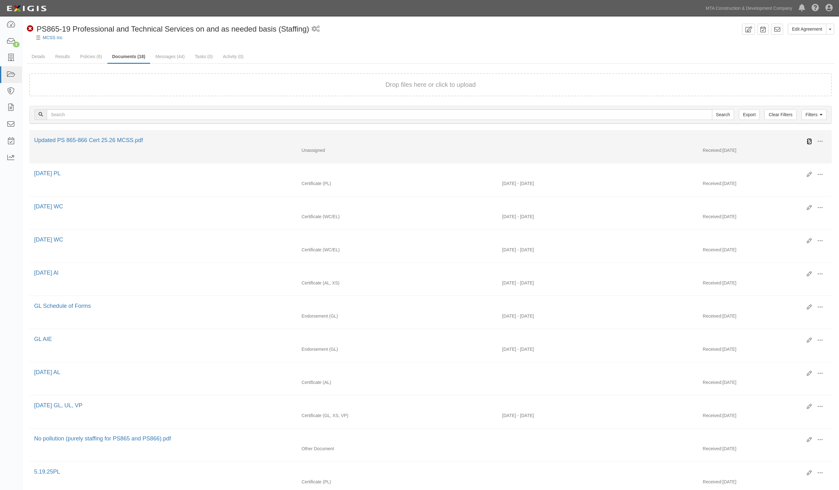
click at [807, 142] on icon at bounding box center [808, 141] width 5 height 5
click at [807, 140] on icon at bounding box center [808, 141] width 5 height 5
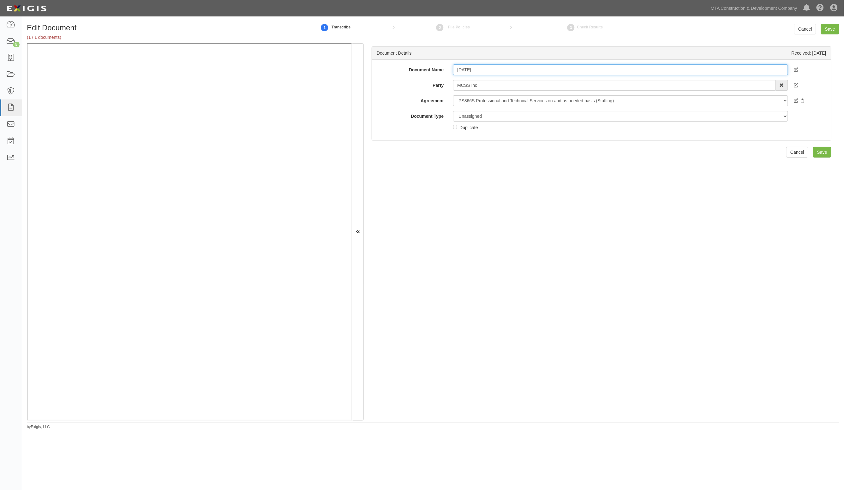
type input "[DATE]"
drag, startPoint x: 490, startPoint y: 115, endPoint x: 483, endPoint y: 121, distance: 9.2
click at [490, 116] on select "Unassigned Binder Cancellation Notice Certificate Contract Endorsement Insuranc…" at bounding box center [620, 116] width 335 height 11
select select "EndorsementDetail"
click at [453, 111] on select "Unassigned Binder Cancellation Notice Certificate Contract Endorsement Insuranc…" at bounding box center [620, 116] width 335 height 11
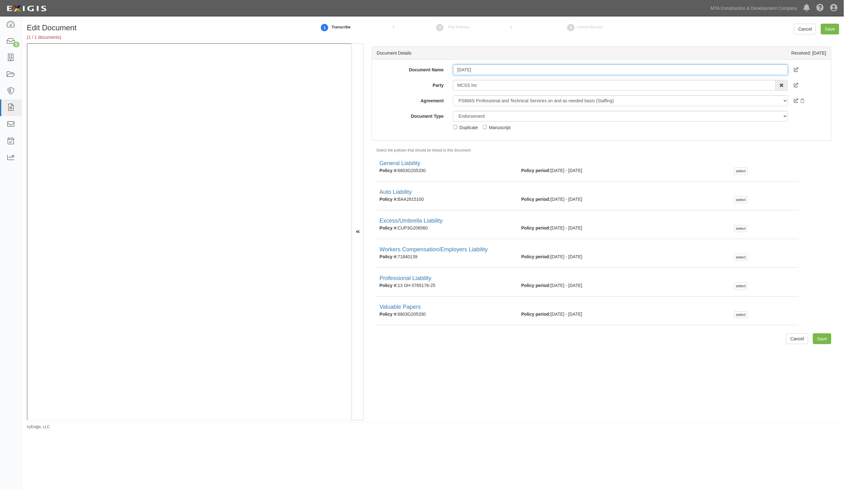
click at [515, 71] on input "5.19.26" at bounding box center [620, 69] width 335 height 11
drag, startPoint x: 507, startPoint y: 67, endPoint x: 495, endPoint y: 67, distance: 12.3
click at [495, 67] on input "5.19.26 GL, AL, UL, PL" at bounding box center [620, 69] width 335 height 11
type input "5.19.26 GL, AL, UL"
click at [476, 118] on select "Unassigned Binder Cancellation Notice Certificate Contract Endorsement Insuranc…" at bounding box center [620, 116] width 335 height 11
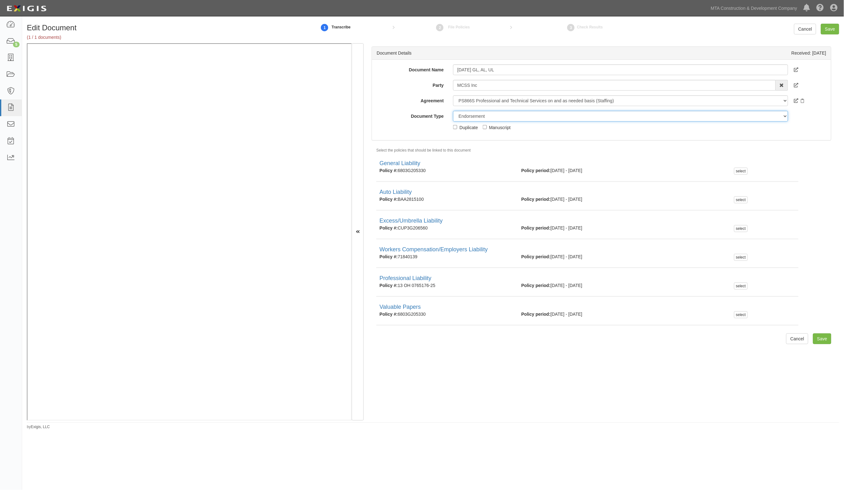
select select "CertificateDetail"
click at [453, 111] on select "Unassigned Binder Cancellation Notice Certificate Contract Endorsement Insuranc…" at bounding box center [620, 116] width 335 height 11
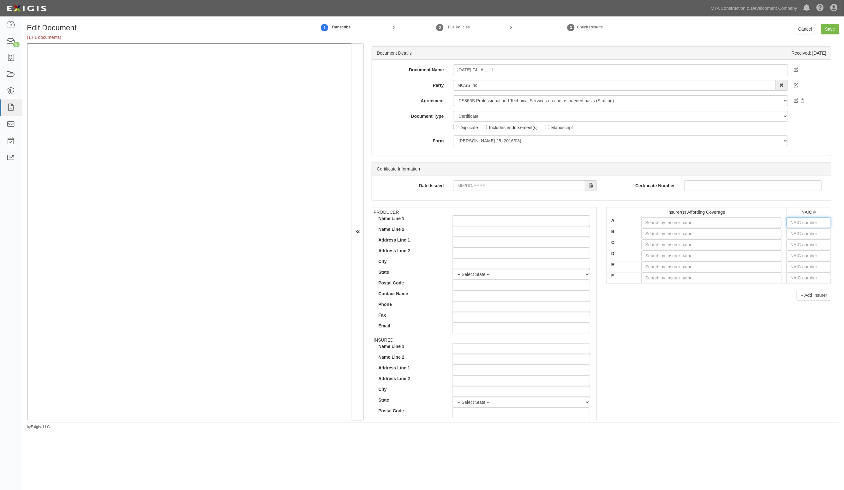
click at [805, 222] on input "text" at bounding box center [809, 222] width 45 height 11
type input "25232"
type input "25"
type input "25615"
type input "256"
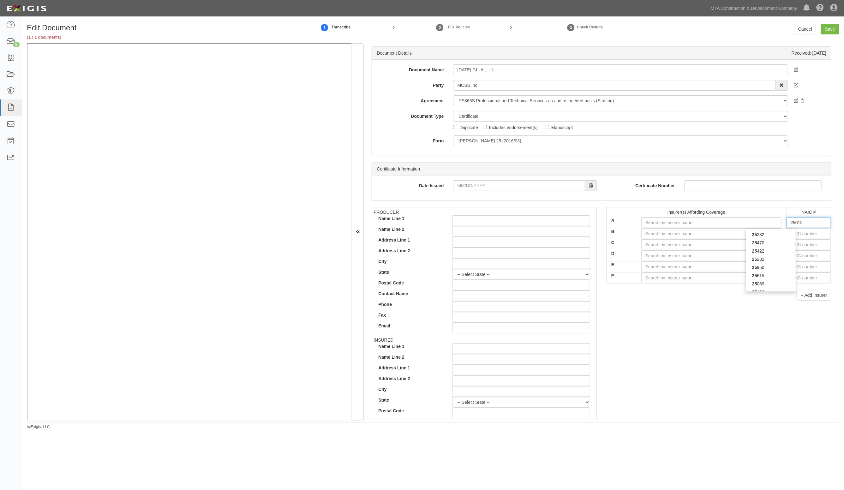
type input "25682"
type input "2568"
type input "25682"
drag, startPoint x: 770, startPoint y: 234, endPoint x: 796, endPoint y: 239, distance: 27.0
click at [770, 235] on div "25682" at bounding box center [771, 235] width 50 height 8
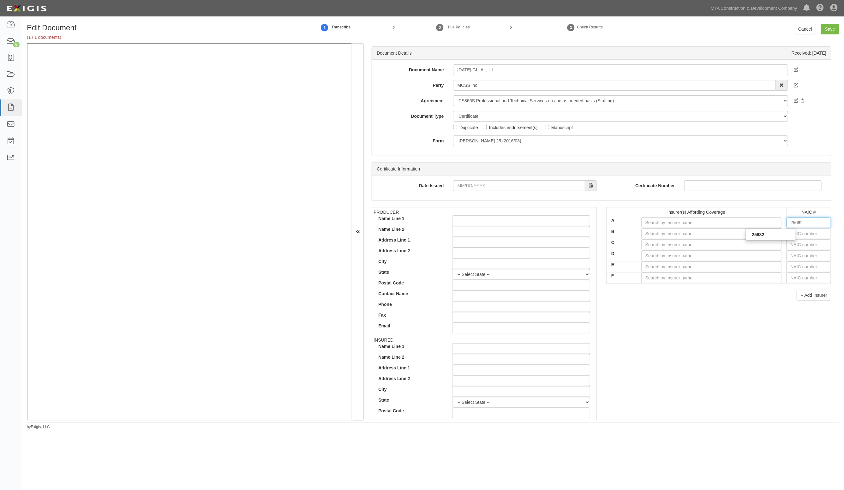
type input "Travelers Indemnity Co of [US_STATE] (A++ XV Rating)"
type input "25682"
click at [795, 235] on input "text" at bounding box center [809, 233] width 45 height 11
type input "16862"
type input "1"
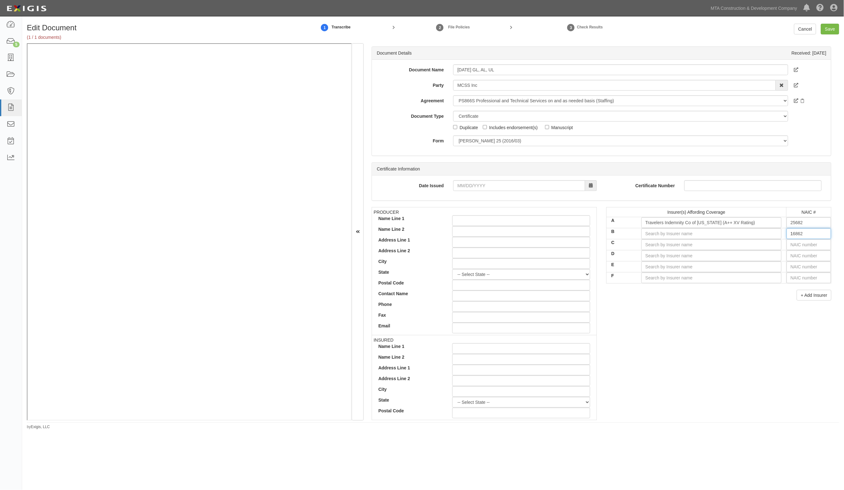
type input "19984"
type input "19"
type input "19062"
type input "190"
type input "19046"
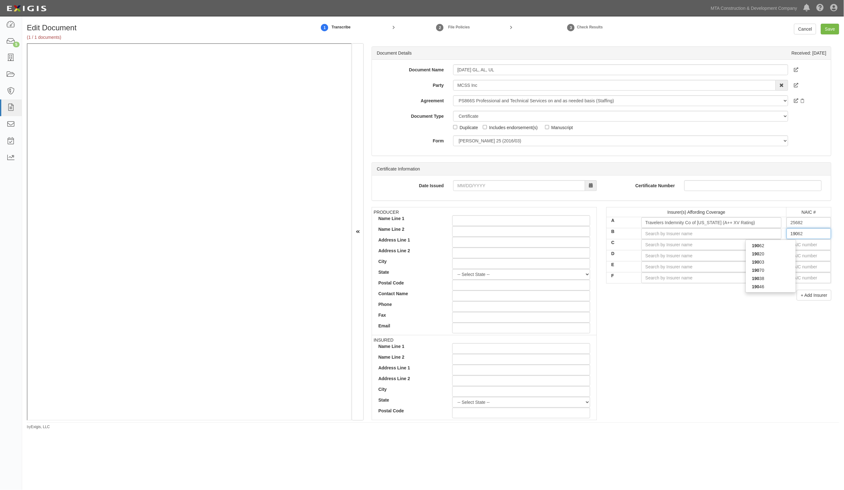
type input "1904"
type input "19046"
click at [786, 246] on div "19046" at bounding box center [771, 246] width 50 height 8
type input "Travelers Casualty Ins Co of America (A++ XV Rating)"
type input "19046"
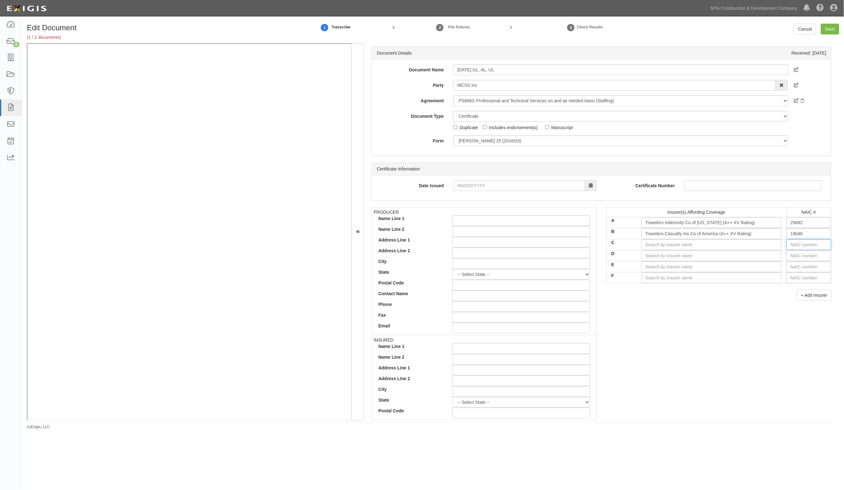
click at [792, 247] on input "text" at bounding box center [809, 244] width 45 height 11
type input "25232"
type input "25"
type input "25615"
type input "256"
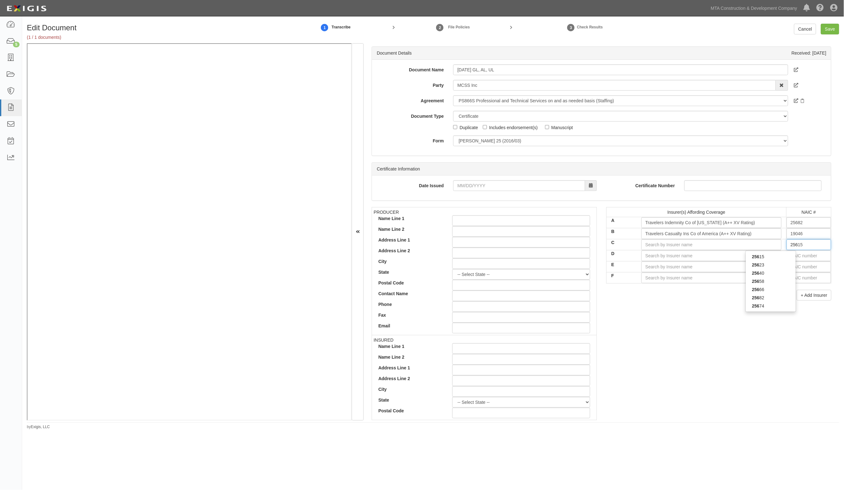
type input "25674"
type input "2567"
type input "25674"
click at [784, 258] on div "25674" at bounding box center [771, 257] width 50 height 8
type input "Travelers Property Casualty Co of Amer (A++ XV Rating)"
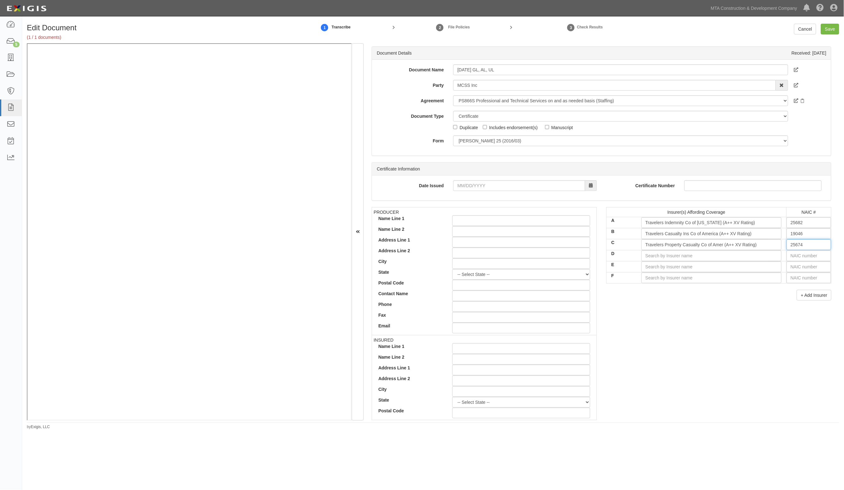
type input "25674"
click at [795, 258] on input "text" at bounding box center [809, 255] width 45 height 11
type input "16862"
type input "1"
type input "10750"
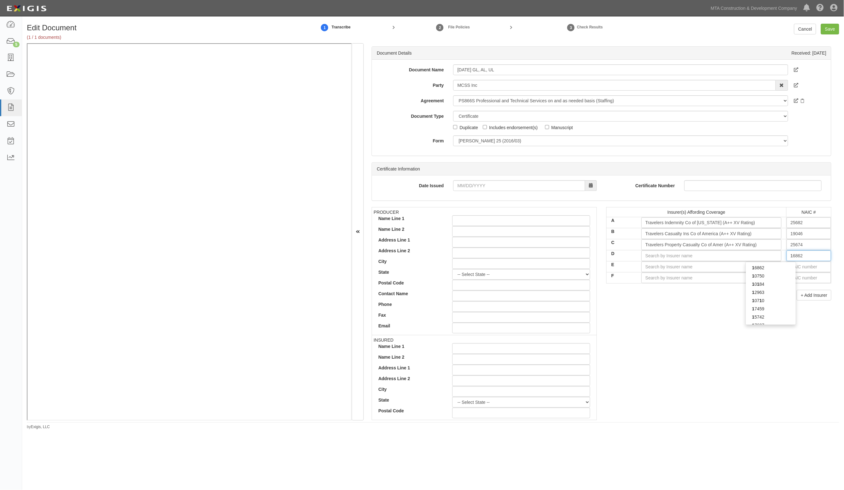
type input "10"
type input "10014"
type input "100"
type input "10052"
type input "1005"
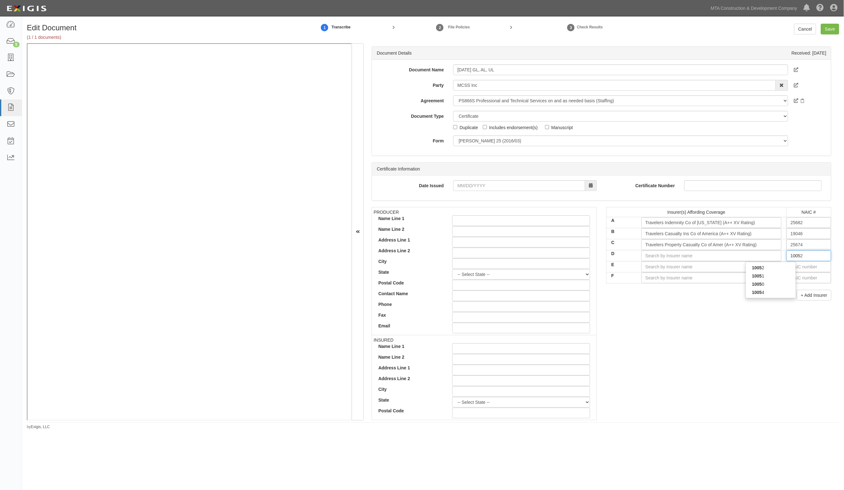
type input "10052"
click at [777, 267] on div "10052" at bounding box center [771, 268] width 50 height 8
type input "Chubb National Insurance Company (A++ XV Rating)"
type input "10052"
click at [792, 267] on input "text" at bounding box center [809, 267] width 45 height 11
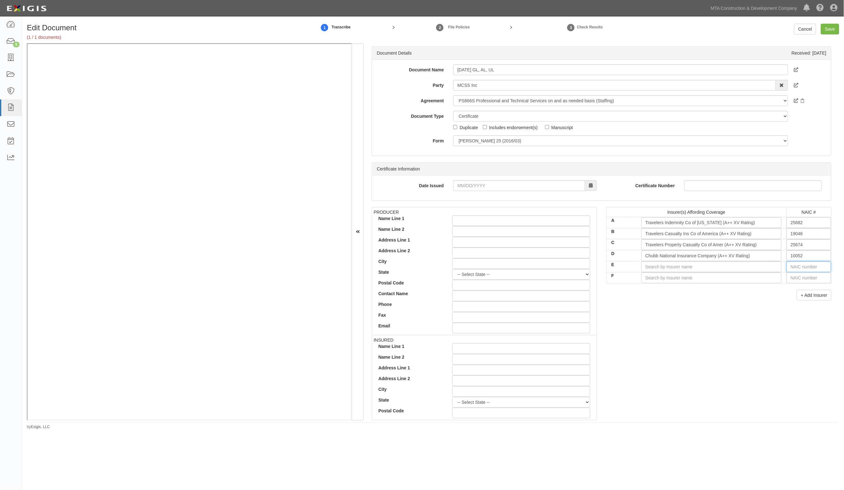
type input "16862"
type input "1"
type input "10750"
type input "10"
type input "10014"
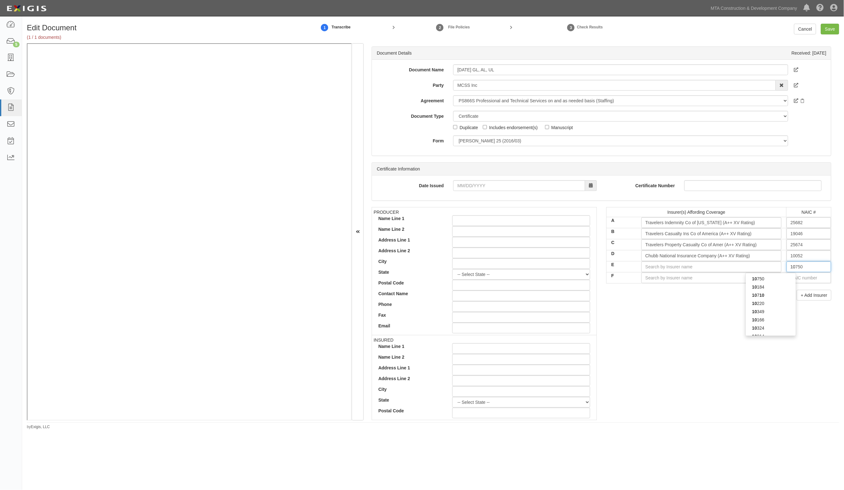
type input "100"
type input "10043"
type input "1004"
type input "10046"
click at [783, 282] on div "10046" at bounding box center [771, 279] width 50 height 8
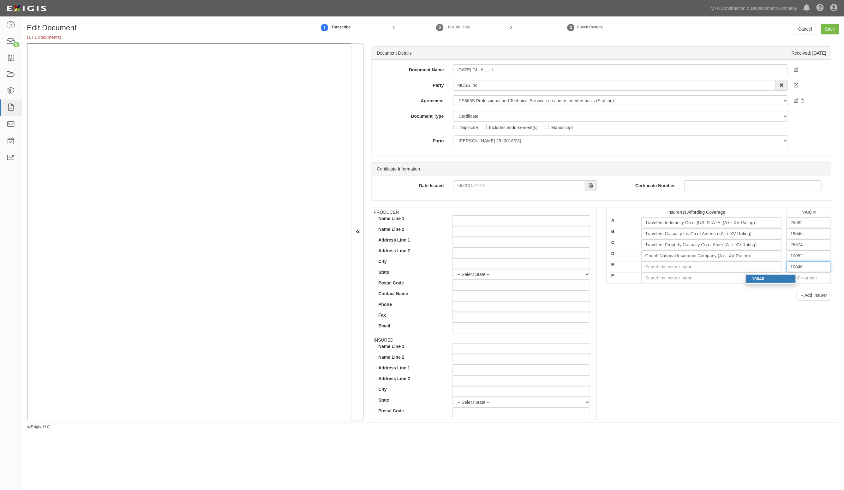
type input "Pacific Insurance Company, Limited (A+ XV Rating)"
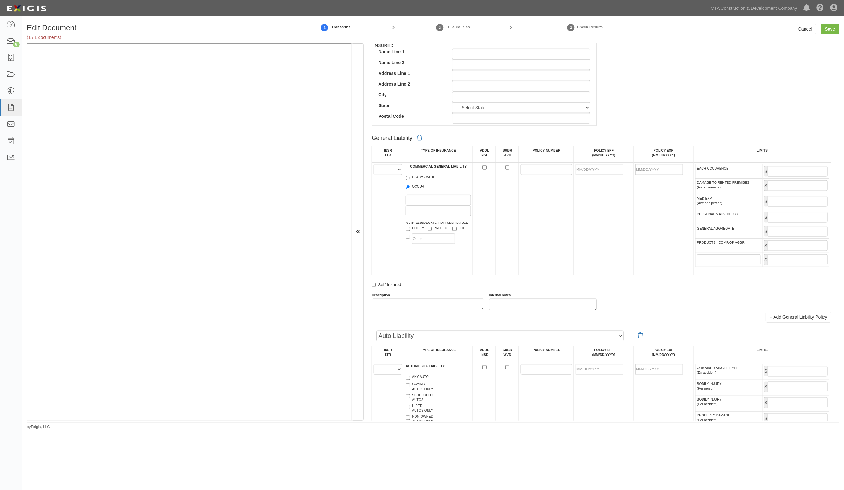
scroll to position [316, 0]
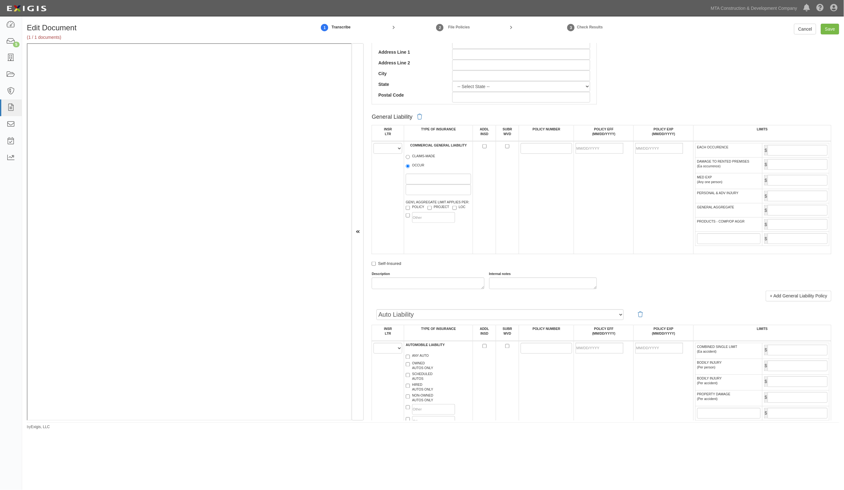
type input "10046"
click at [394, 152] on select "A B C D E F" at bounding box center [388, 148] width 29 height 11
select select "A"
click at [374, 143] on select "A B C D E F" at bounding box center [388, 148] width 29 height 11
click at [423, 166] on label "OCCUR" at bounding box center [415, 166] width 19 height 6
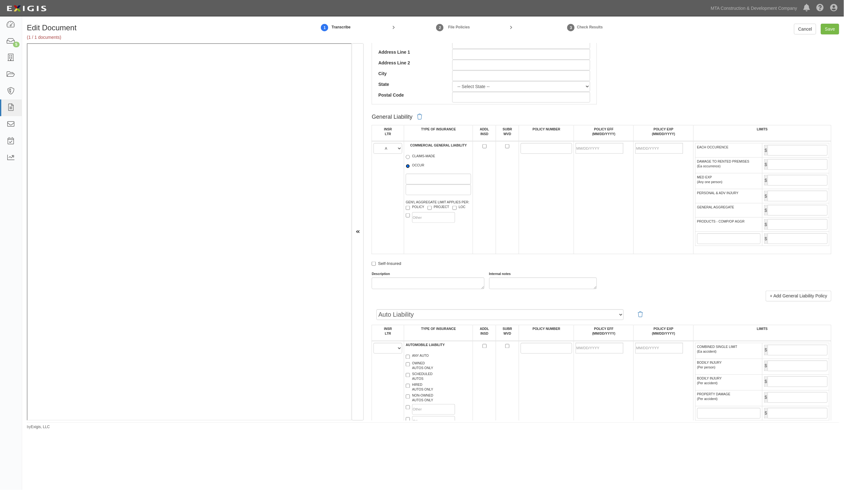
click at [410, 166] on input "OCCUR" at bounding box center [408, 166] width 4 height 4
radio input "true"
drag, startPoint x: 526, startPoint y: 152, endPoint x: 519, endPoint y: 150, distance: 7.1
click at [521, 150] on input "POLICY NUMBER" at bounding box center [547, 148] width 52 height 11
click at [546, 150] on input "POLICY NUMBER" at bounding box center [547, 148] width 52 height 11
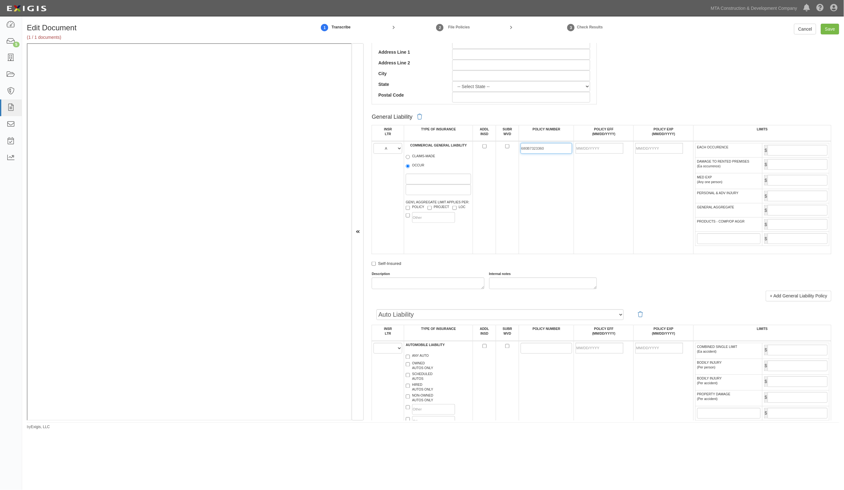
type input "680B7323360"
type input "[DATE]"
drag, startPoint x: 661, startPoint y: 148, endPoint x: 562, endPoint y: 148, distance: 98.6
click at [562, 148] on tr "A B C D E F COMMERCIAL GENERAL LIABILITY CLAIMS-MADE OCCUR GEN'L AGGREGATE LIMI…" at bounding box center [602, 197] width 460 height 113
type input "[DATE]"
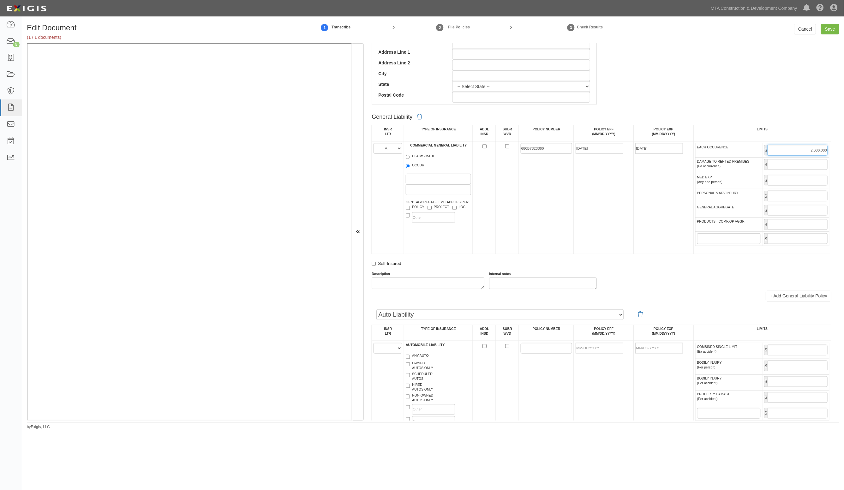
type input "2,000,000"
click at [782, 211] on input "GENERAL AGGREGATE" at bounding box center [798, 210] width 60 height 11
type input "4,000,000"
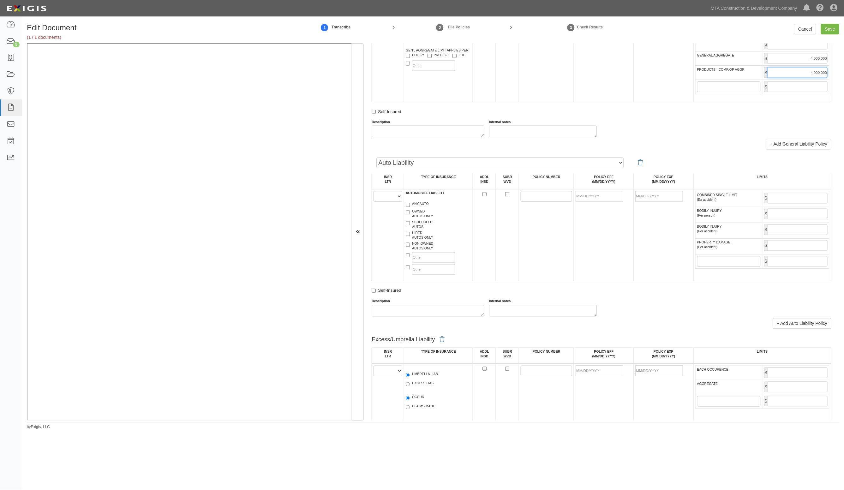
scroll to position [474, 0]
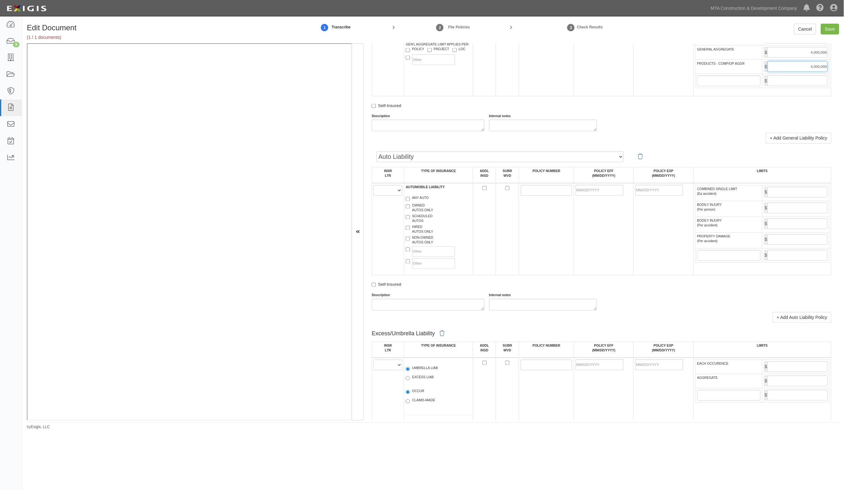
type input "4,000,000"
click at [392, 193] on select "A B C D E F" at bounding box center [388, 190] width 29 height 11
select select "B"
click at [374, 186] on select "A B C D E F" at bounding box center [388, 190] width 29 height 11
click at [418, 196] on label "ANY AUTO" at bounding box center [417, 199] width 23 height 6
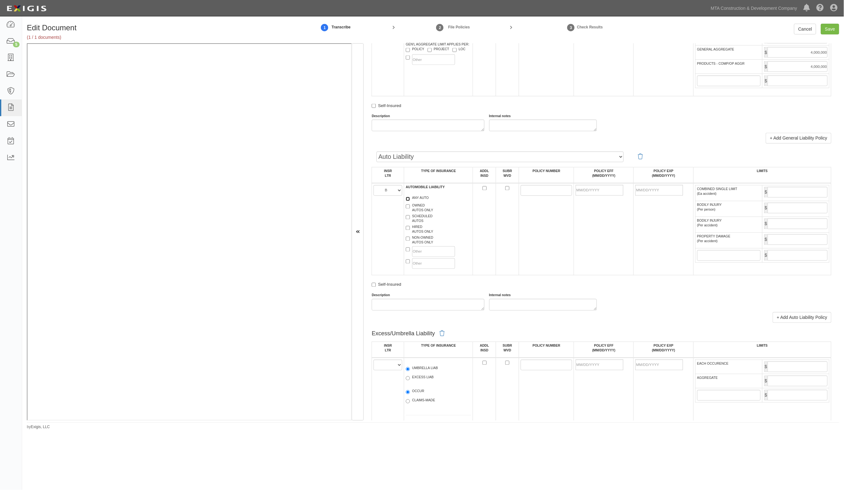
click at [410, 197] on input "ANY AUTO" at bounding box center [408, 199] width 4 height 4
checkbox input "true"
click at [540, 193] on input "POLICY NUMBER" at bounding box center [547, 190] width 52 height 11
type input "A"
type input "BAB7325236"
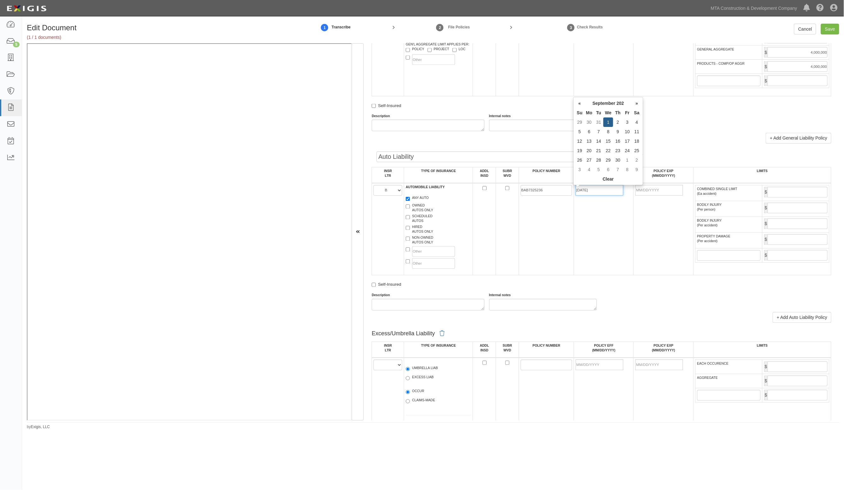
type input "[DATE]"
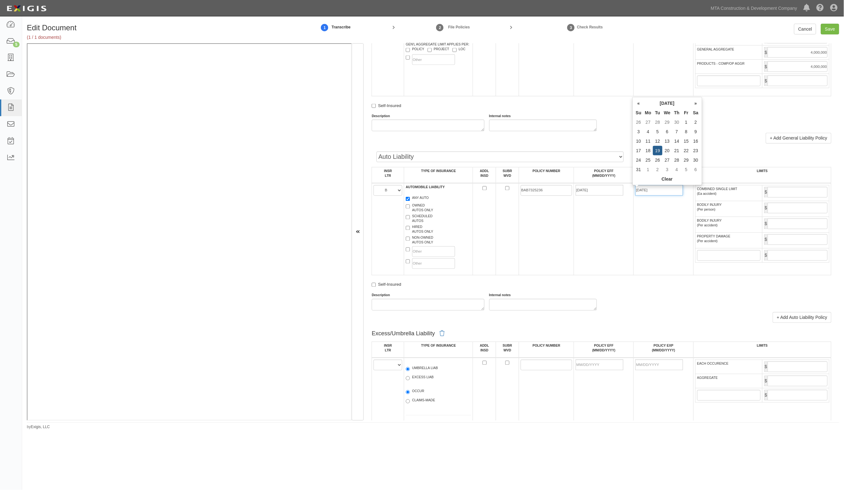
type input "[DATE]"
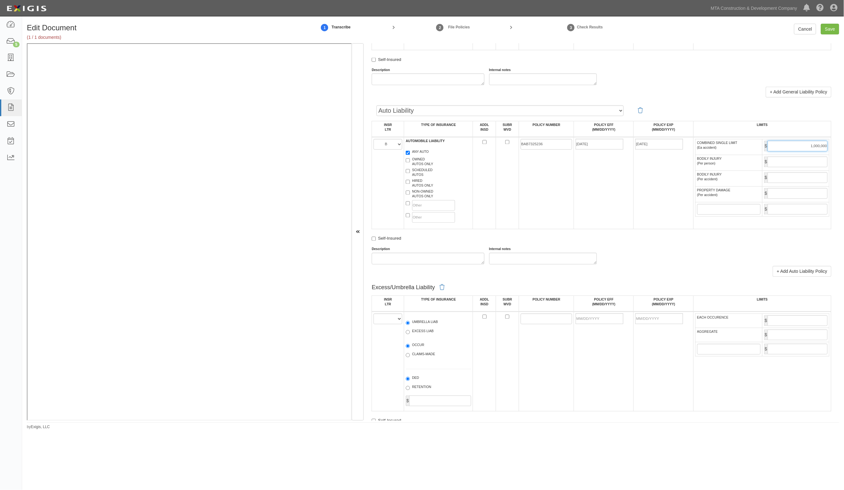
scroll to position [632, 0]
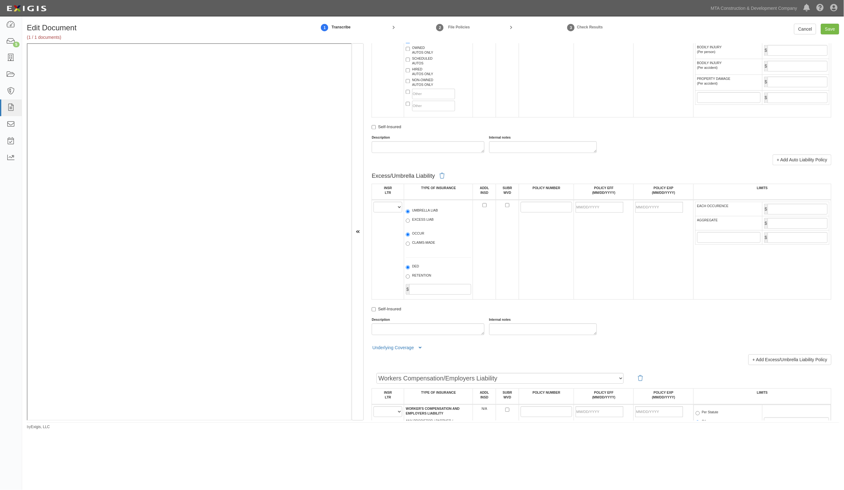
type input "1,000,000"
click at [395, 202] on select "A B C D E F" at bounding box center [388, 207] width 29 height 11
select select "C"
click at [374, 202] on select "A B C D E F" at bounding box center [388, 207] width 29 height 11
click at [420, 214] on label "UMBRELLA LIAB" at bounding box center [422, 211] width 32 height 6
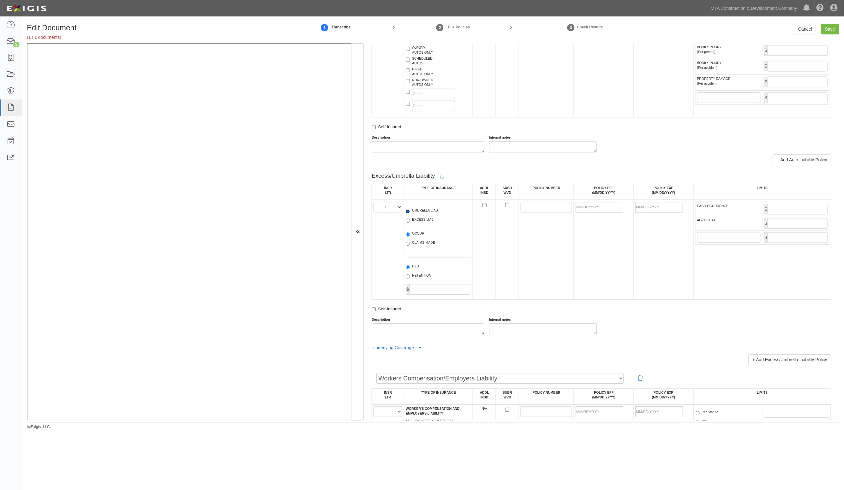
click at [410, 214] on input "UMBRELLA LIAB" at bounding box center [408, 211] width 4 height 4
radio input "true"
click at [525, 210] on input "POLICY NUMBER" at bounding box center [547, 207] width 52 height 11
type input "CUPB7325654"
type input "[DATE]"
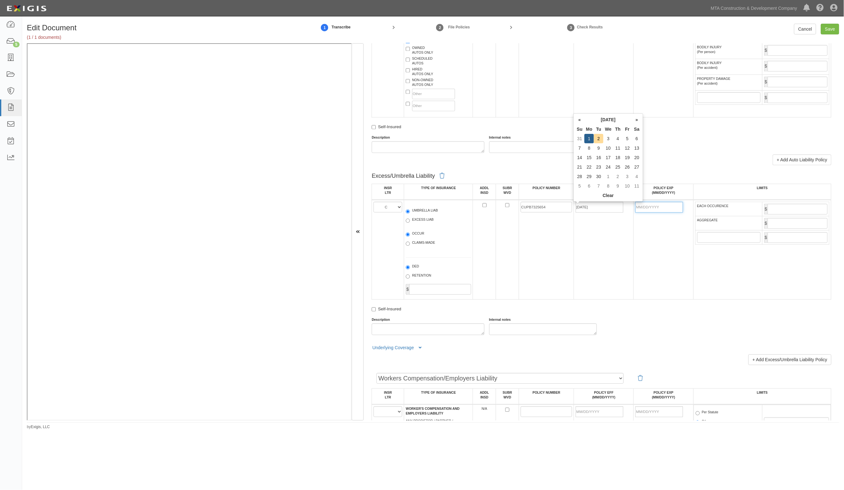
type input "[DATE]"
type input "5,000,000"
click at [799, 220] on input "AGGREGATE" at bounding box center [798, 223] width 60 height 11
type input "5,000,000"
click at [839, 29] on input "Save" at bounding box center [830, 29] width 18 height 11
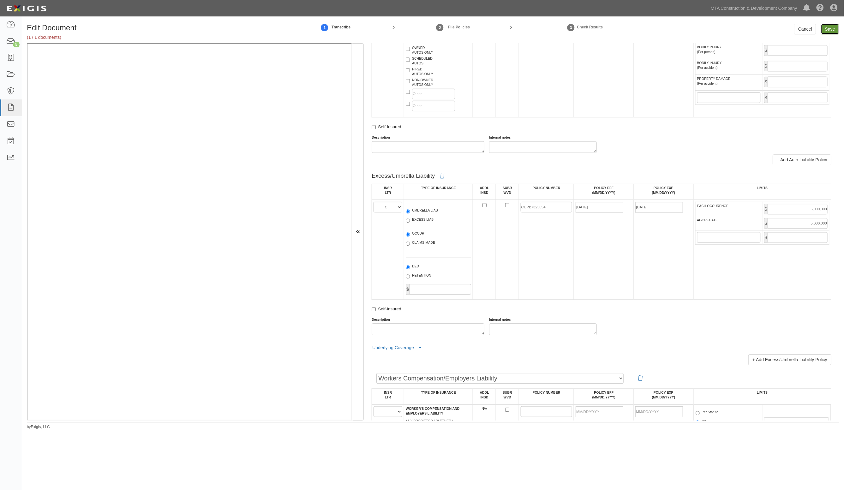
type input "2000000"
type input "4000000"
type input "1000000"
type input "5000000"
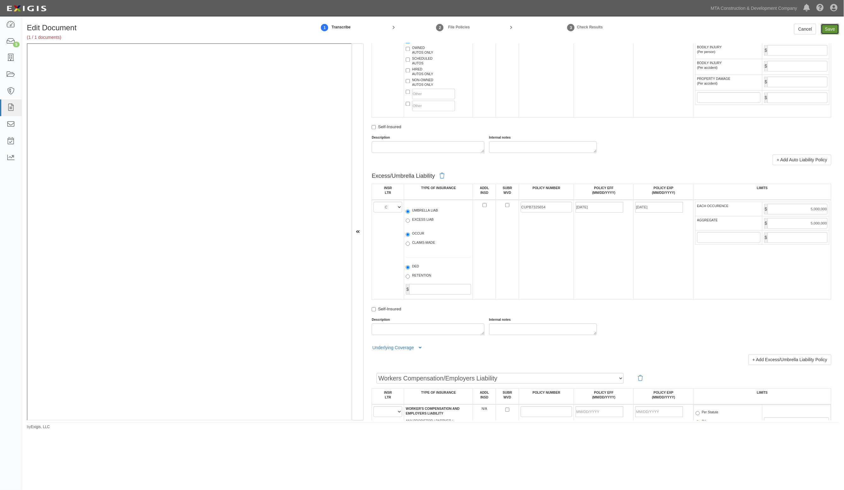
type input "5000000"
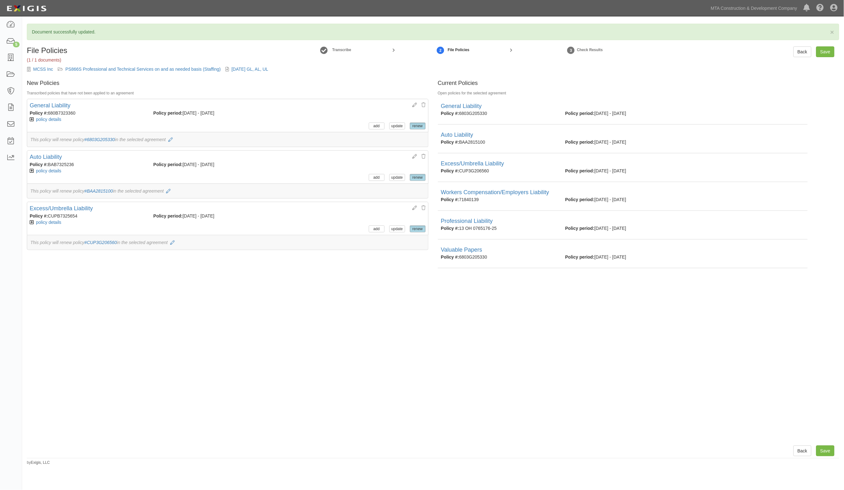
drag, startPoint x: 696, startPoint y: 370, endPoint x: 694, endPoint y: 367, distance: 3.4
click at [696, 370] on div "General Liability Policy #: 6803G205330 Policy period: [DATE] - [DATE] select A…" at bounding box center [638, 267] width 411 height 343
click at [829, 50] on input "Save" at bounding box center [826, 51] width 18 height 11
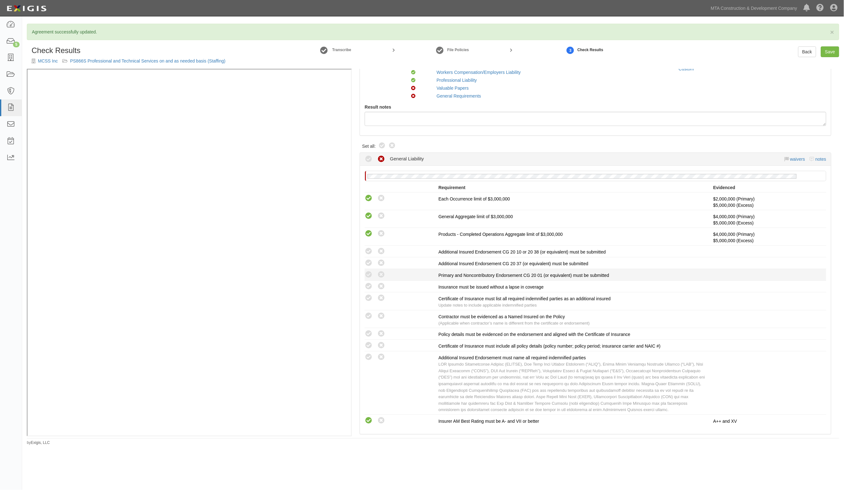
scroll to position [118, 0]
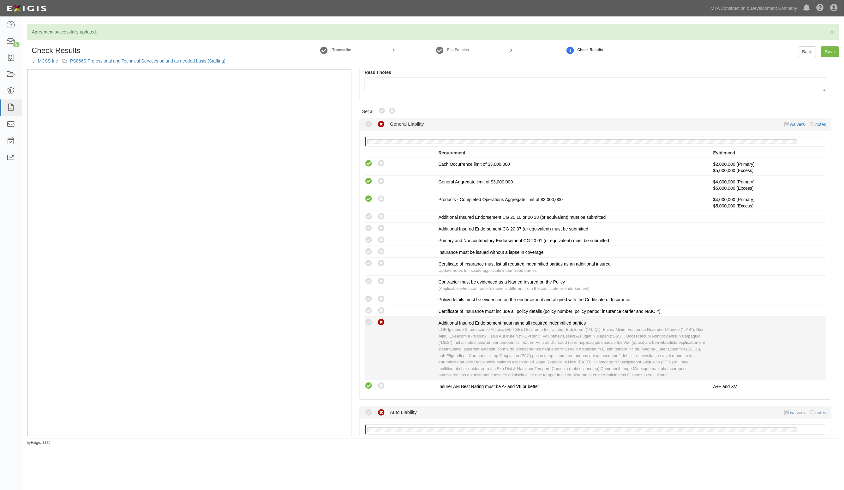
click at [381, 320] on icon at bounding box center [381, 323] width 8 height 8
radio input "true"
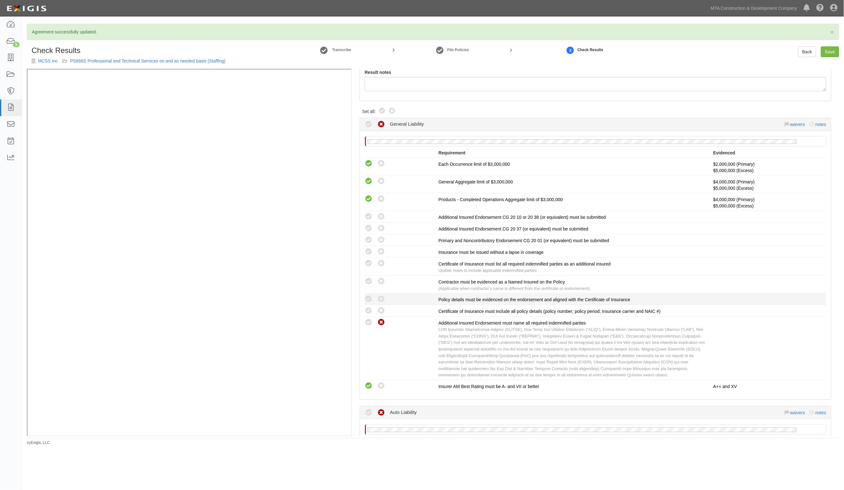
click at [375, 299] on div "Compliant Waived: Non-Compliant" at bounding box center [402, 299] width 74 height 8
click at [381, 298] on icon at bounding box center [381, 299] width 8 height 8
radio input "true"
click at [379, 284] on icon at bounding box center [381, 282] width 8 height 8
radio input "true"
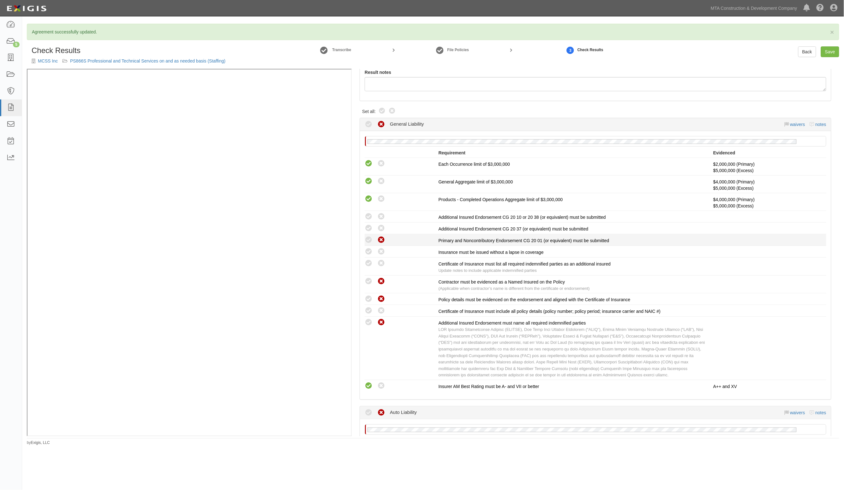
click at [378, 239] on icon at bounding box center [381, 240] width 8 height 8
radio input "true"
click at [379, 228] on icon at bounding box center [381, 229] width 8 height 8
radio input "true"
click at [381, 217] on icon at bounding box center [381, 217] width 8 height 8
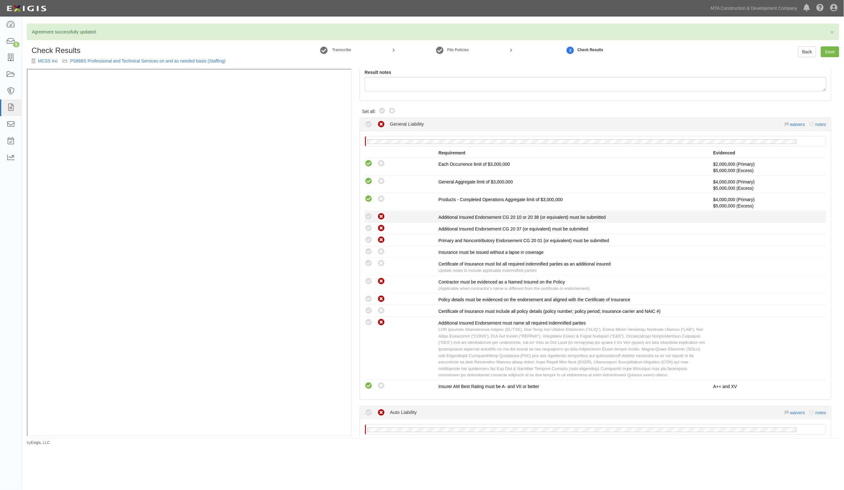
radio input "true"
click at [366, 252] on icon at bounding box center [369, 252] width 8 height 8
radio input "true"
click at [366, 264] on icon at bounding box center [369, 264] width 8 height 8
radio input "true"
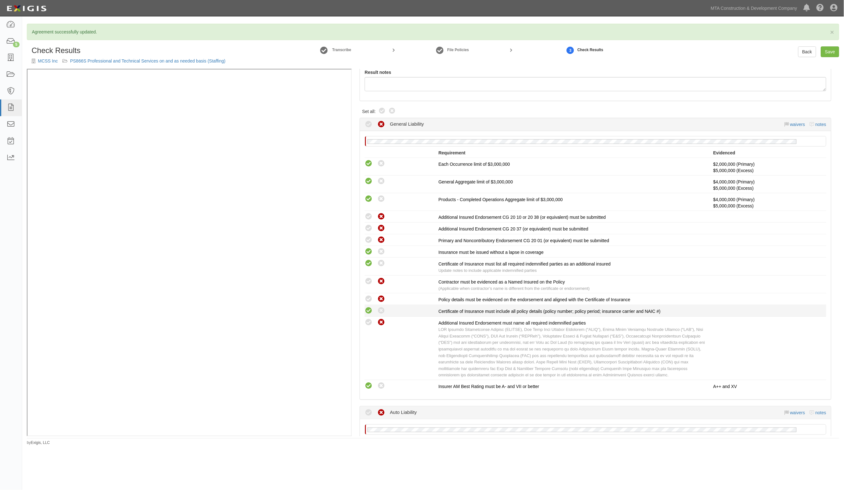
click at [369, 310] on icon at bounding box center [369, 311] width 8 height 8
radio input "true"
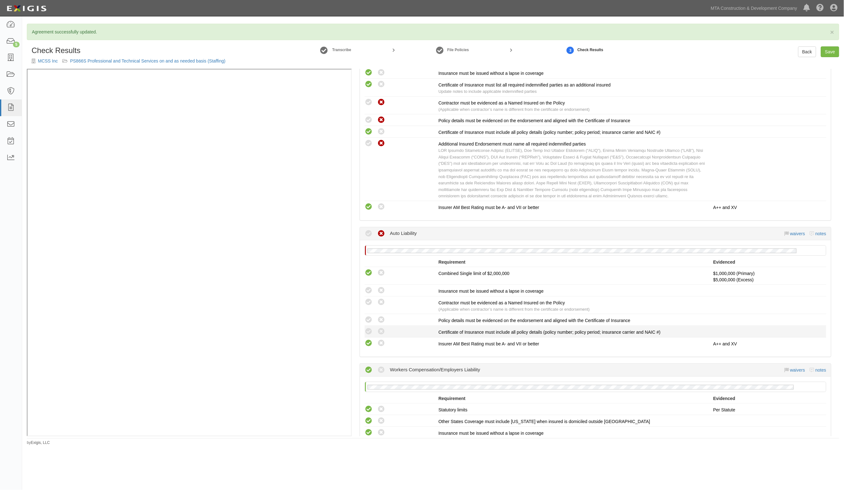
scroll to position [316, 0]
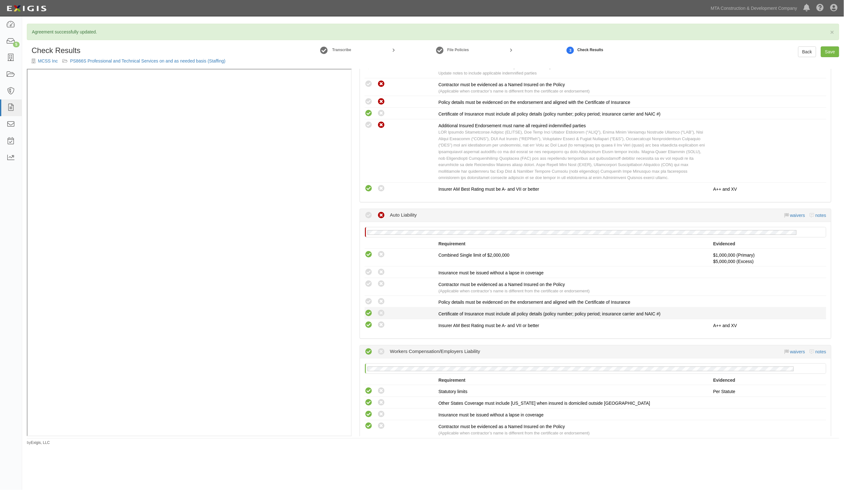
click at [366, 310] on icon at bounding box center [369, 314] width 8 height 8
radio input "true"
drag, startPoint x: 366, startPoint y: 304, endPoint x: 369, endPoint y: 287, distance: 16.3
click at [367, 301] on icon at bounding box center [369, 302] width 8 height 8
radio input "true"
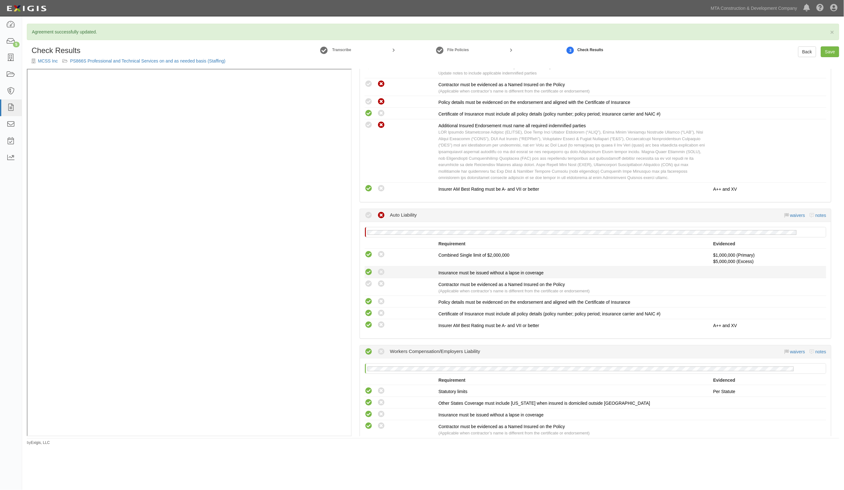
drag, startPoint x: 369, startPoint y: 283, endPoint x: 369, endPoint y: 273, distance: 10.4
click at [369, 282] on icon at bounding box center [369, 284] width 8 height 8
radio input "true"
click at [369, 273] on icon at bounding box center [369, 272] width 8 height 8
radio input "true"
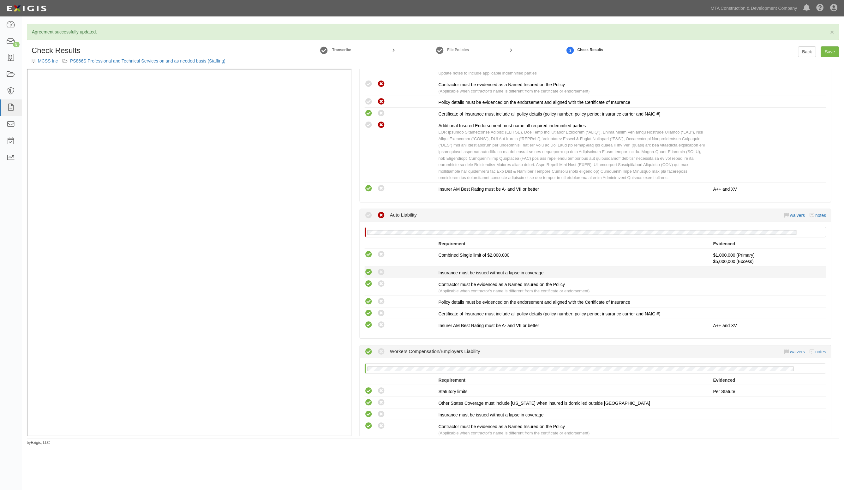
radio input "true"
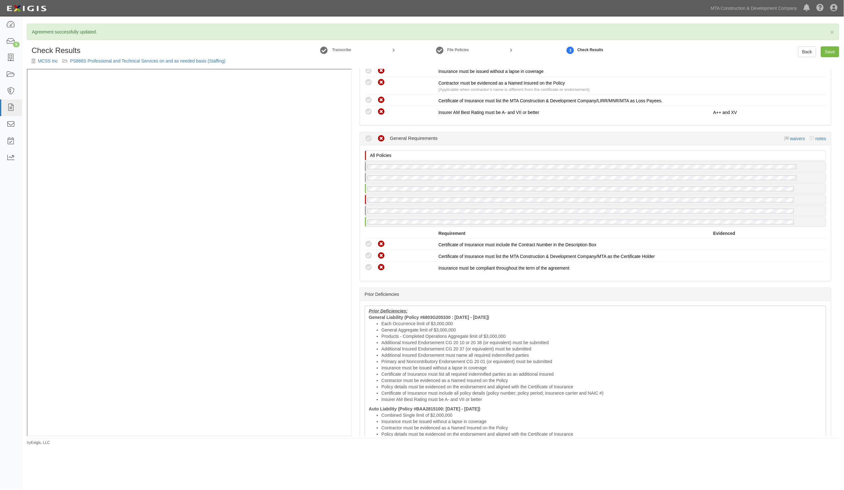
scroll to position [948, 0]
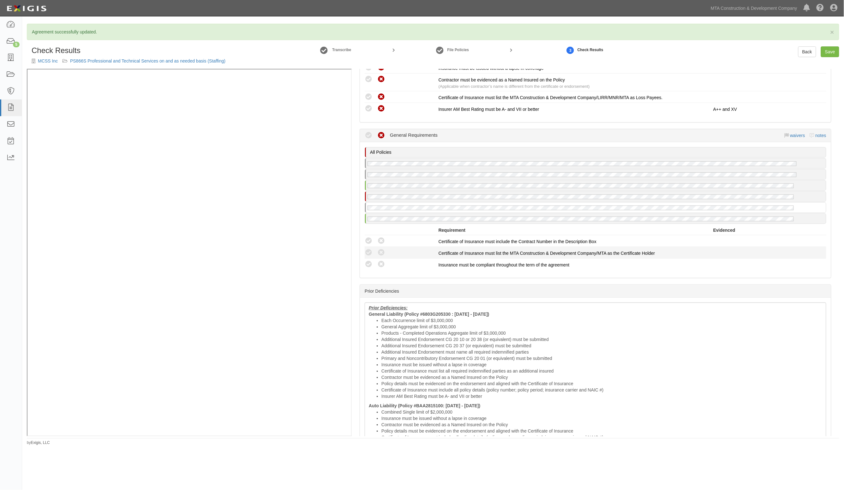
drag, startPoint x: 367, startPoint y: 264, endPoint x: 369, endPoint y: 255, distance: 9.9
click at [367, 263] on icon at bounding box center [369, 265] width 8 height 8
radio input "true"
click at [369, 253] on icon at bounding box center [369, 253] width 8 height 8
radio input "true"
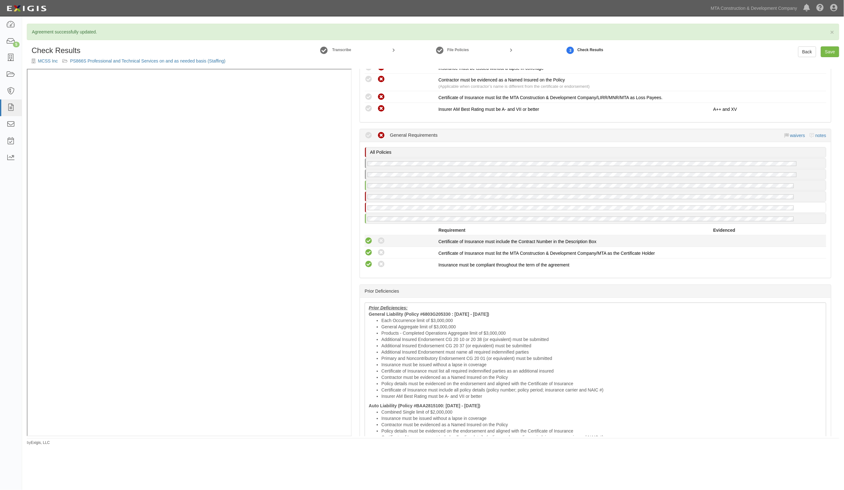
click at [368, 241] on icon at bounding box center [369, 241] width 8 height 8
radio input "true"
drag, startPoint x: 367, startPoint y: 262, endPoint x: 369, endPoint y: 249, distance: 13.4
click at [367, 261] on icon at bounding box center [369, 265] width 8 height 8
radio input "true"
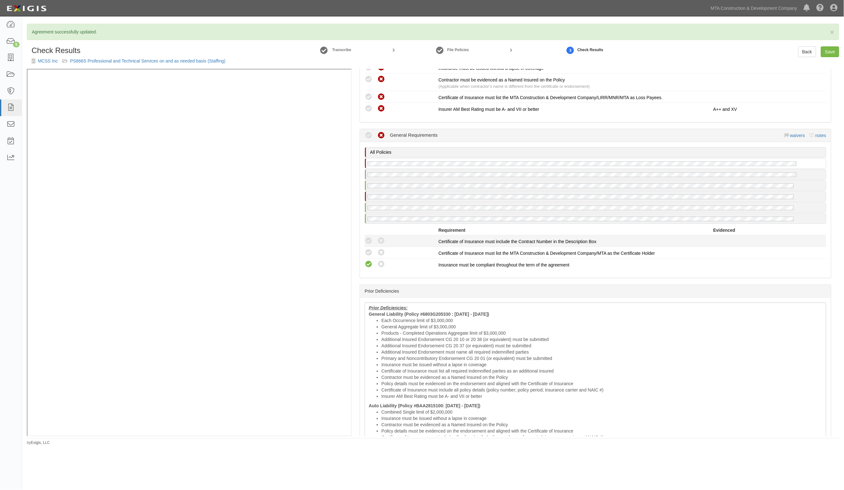
drag, startPoint x: 369, startPoint y: 249, endPoint x: 370, endPoint y: 233, distance: 15.8
click at [369, 249] on icon at bounding box center [369, 253] width 8 height 8
radio input "true"
click at [370, 233] on div "Requirement Evidenced" at bounding box center [596, 231] width 462 height 8
click at [368, 237] on icon at bounding box center [369, 241] width 8 height 8
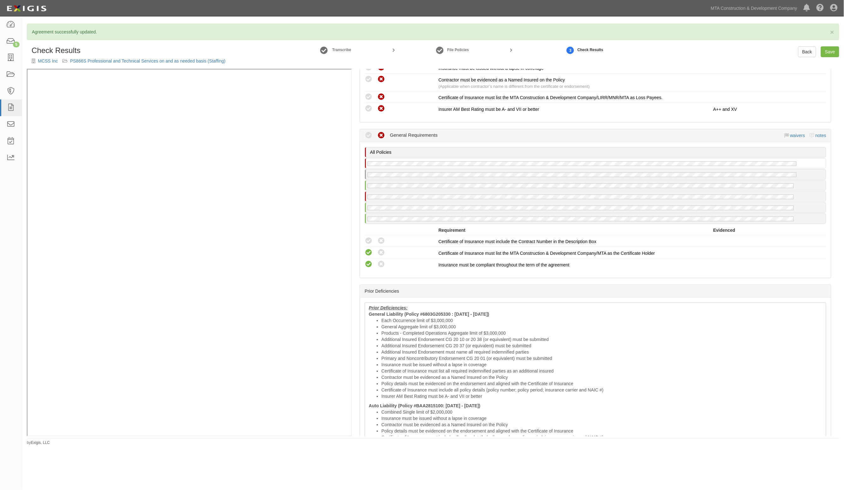
radio input "true"
drag, startPoint x: 370, startPoint y: 262, endPoint x: 367, endPoint y: 250, distance: 12.0
click at [369, 261] on icon at bounding box center [369, 265] width 8 height 8
radio input "true"
drag, startPoint x: 367, startPoint y: 250, endPoint x: 367, endPoint y: 242, distance: 7.6
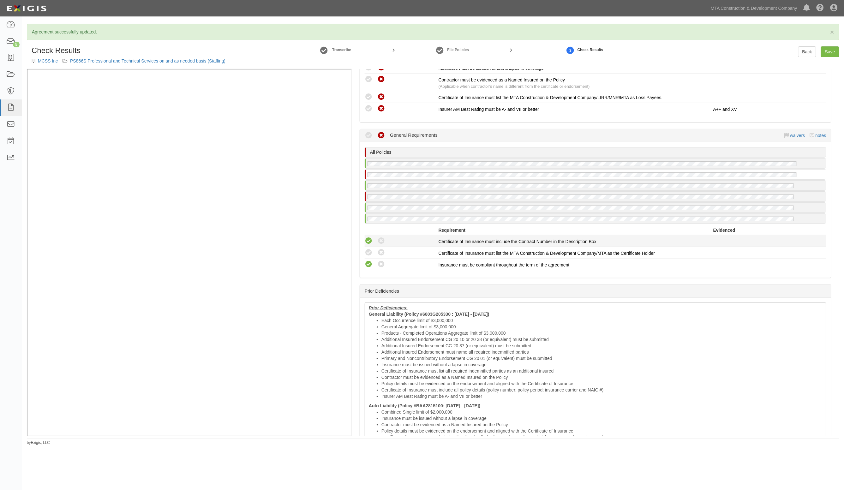
click at [367, 249] on icon at bounding box center [369, 253] width 8 height 8
radio input "true"
click at [368, 237] on icon at bounding box center [369, 241] width 8 height 8
radio input "true"
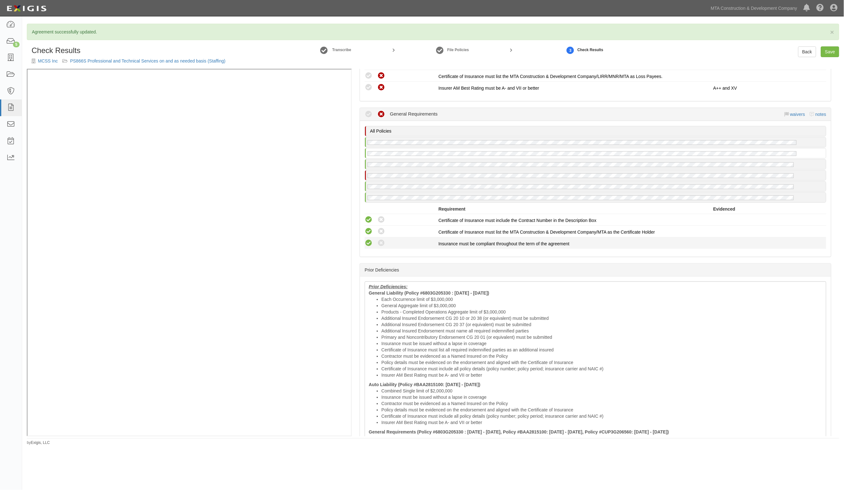
scroll to position [967, 0]
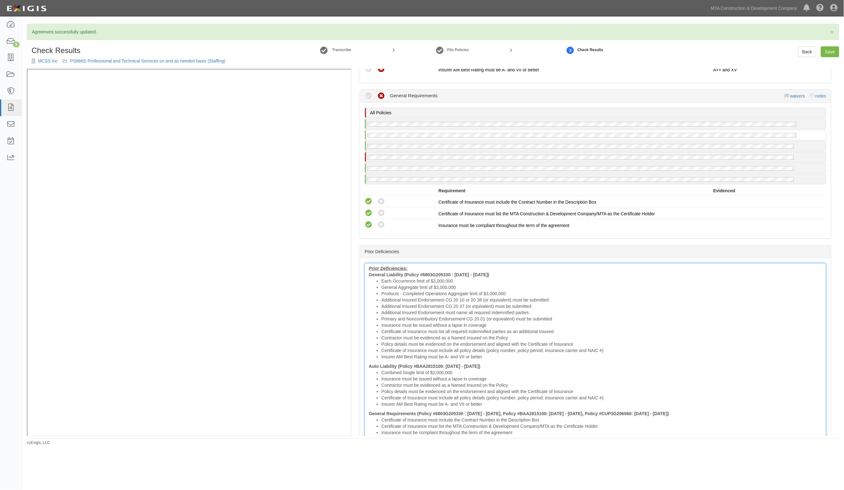
click at [409, 324] on li "Insurance must be issued without a lapse in coverage" at bounding box center [602, 325] width 441 height 6
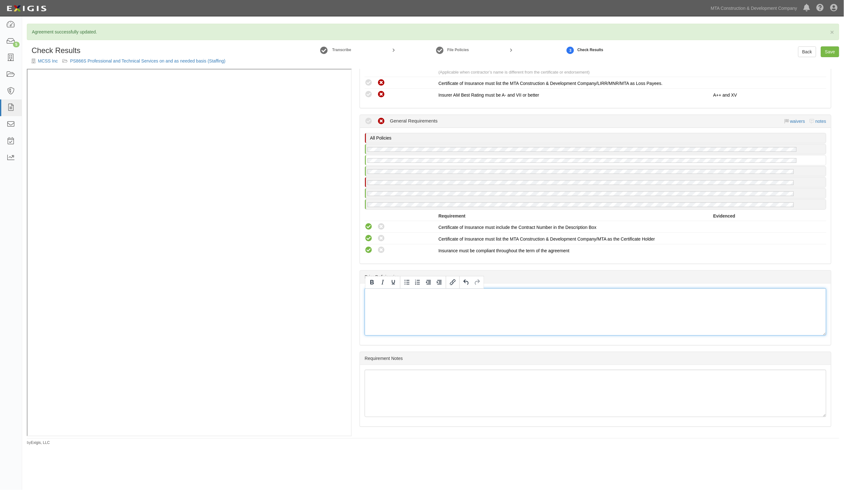
scroll to position [938, 0]
click at [833, 54] on link "Save" at bounding box center [830, 51] width 18 height 11
radio input "true"
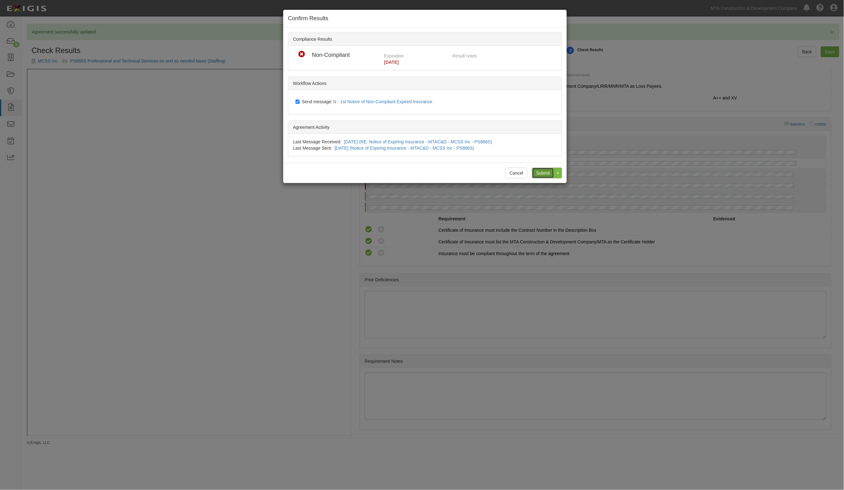
click at [542, 172] on input "Submit" at bounding box center [543, 173] width 22 height 11
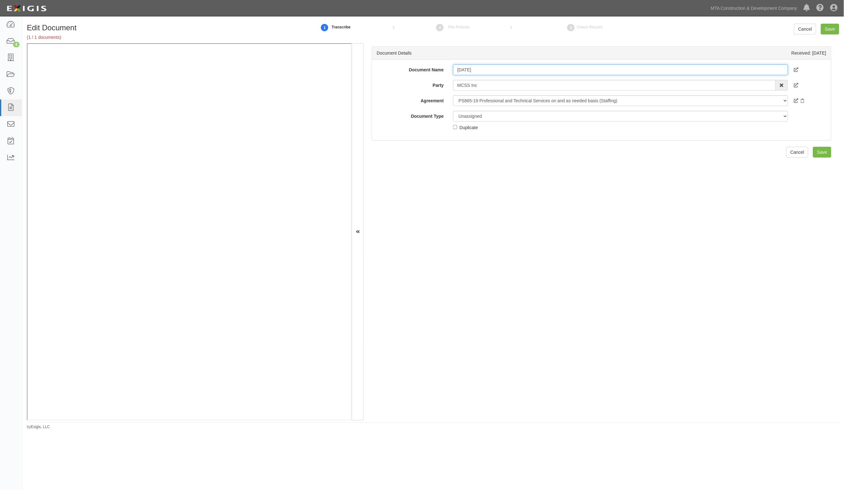
type input "[DATE] GL, AL, UL"
click at [468, 113] on select "Unassigned Binder Cancellation Notice Certificate Contract Endorsement Insuranc…" at bounding box center [620, 116] width 335 height 11
select select "CertificateDetail"
click at [453, 111] on select "Unassigned Binder Cancellation Notice Certificate Contract Endorsement Insuranc…" at bounding box center [620, 116] width 335 height 11
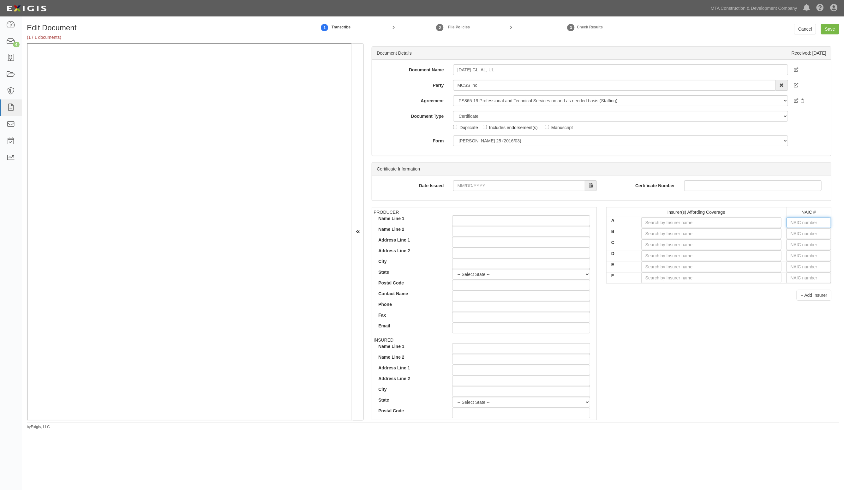
click at [791, 225] on input "text" at bounding box center [809, 222] width 45 height 11
type input "25232"
type input "25"
type input "25615"
type input "256"
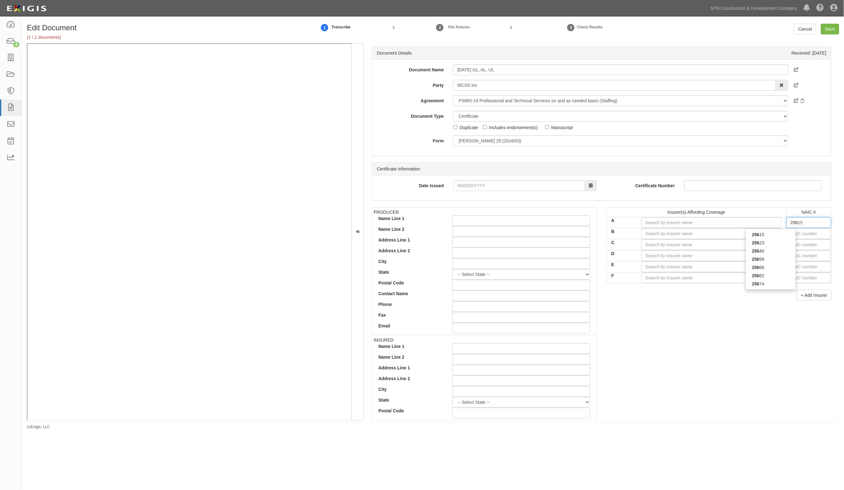
type input "25682"
type input "2568"
type input "25682"
click at [782, 236] on div "25682" at bounding box center [771, 235] width 50 height 8
type input "Travelers Indemnity Co of [US_STATE] (A++ XV Rating)"
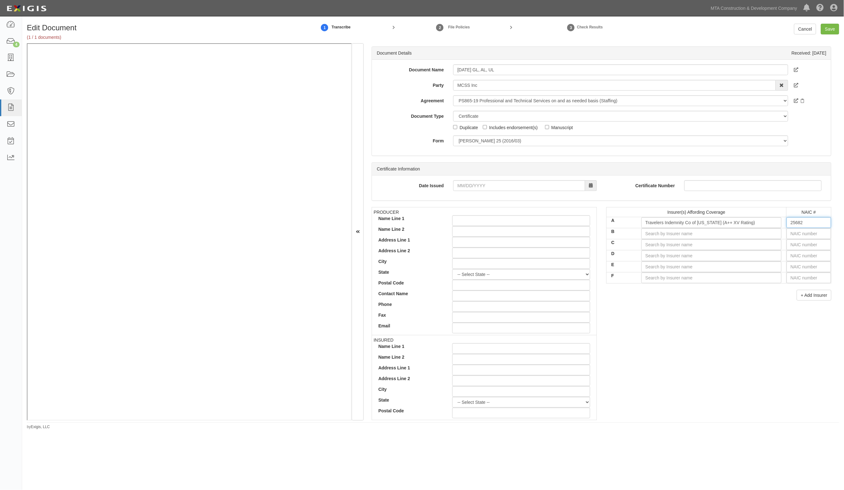
type input "25682"
click at [796, 235] on input "text" at bounding box center [809, 233] width 45 height 11
type input "16862"
type input "1"
type input "19984"
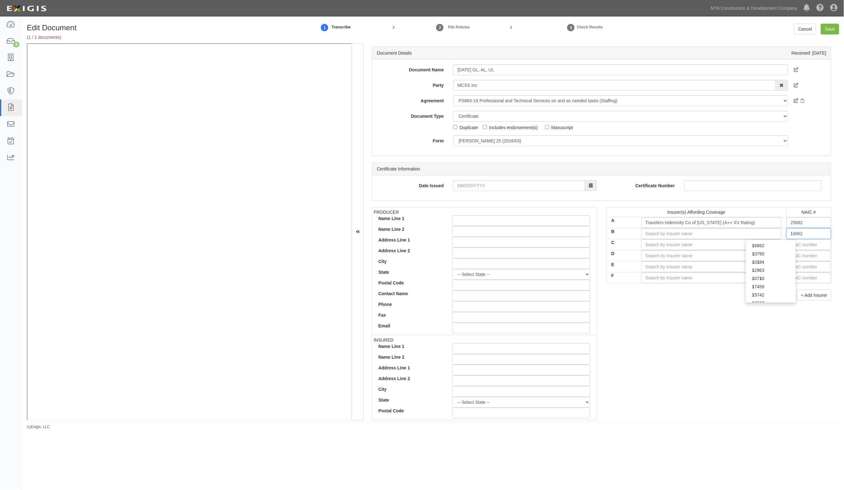
type input "19"
type input "19062"
type input "190"
type input "19046"
type input "1904"
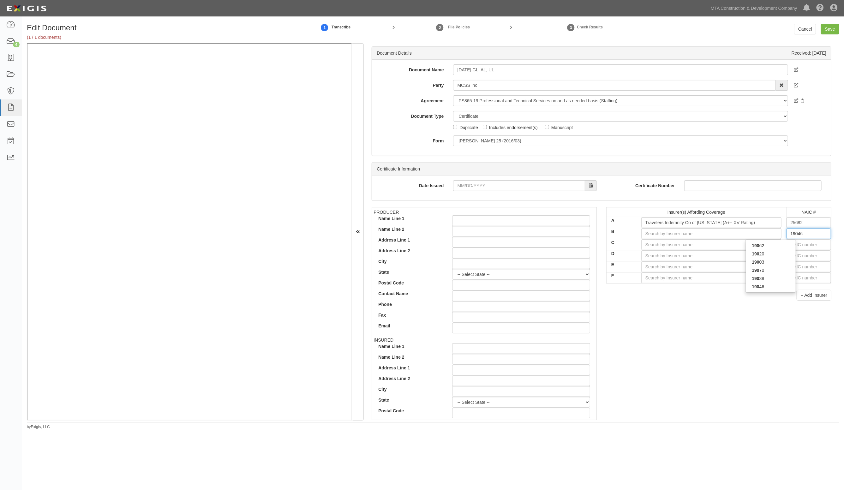
type input "19046"
click at [783, 245] on div "19046" at bounding box center [771, 246] width 50 height 8
type input "Travelers Casualty Ins Co of America (A++ XV Rating)"
type input "19046"
click at [788, 246] on input "text" at bounding box center [809, 244] width 45 height 11
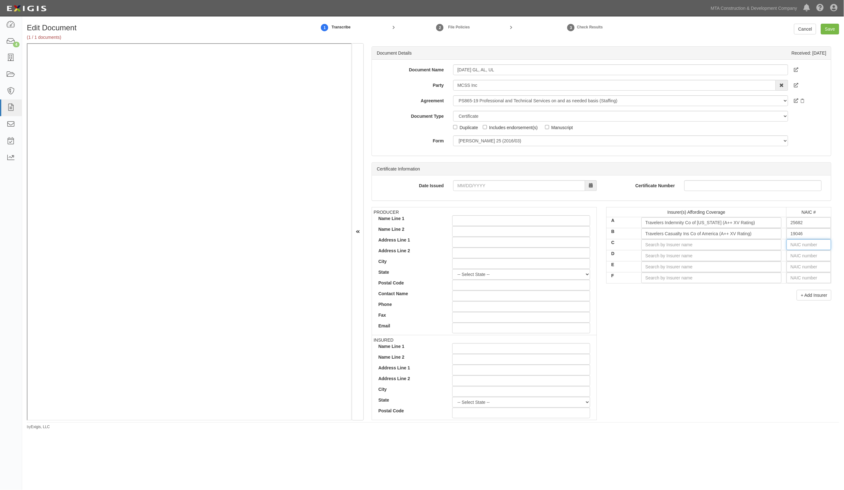
type input "25232"
type input "25"
type input "25615"
type input "256"
type input "25674"
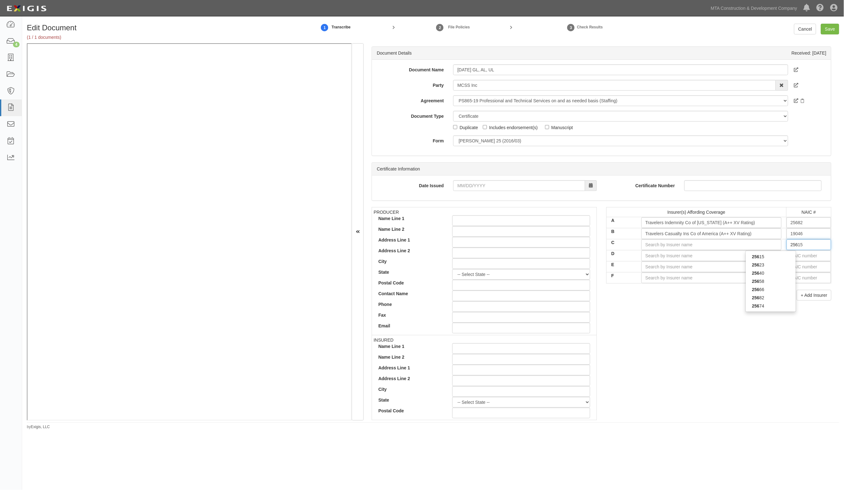
type input "2567"
type input "25674"
click at [775, 257] on div "25674" at bounding box center [771, 257] width 50 height 8
type input "Travelers Property Casualty Co of Amer (A++ XV Rating)"
type input "25674"
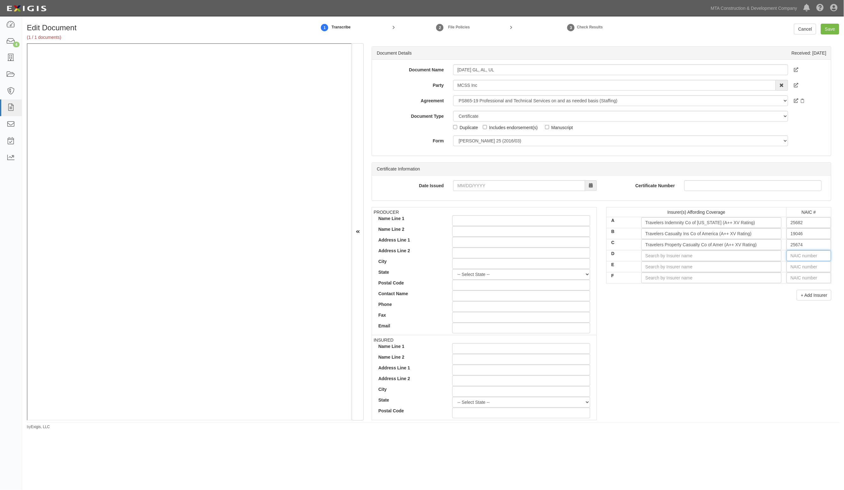
click at [795, 256] on input "text" at bounding box center [809, 255] width 45 height 11
type input "16862"
type input "1"
type input "10750"
type input "10"
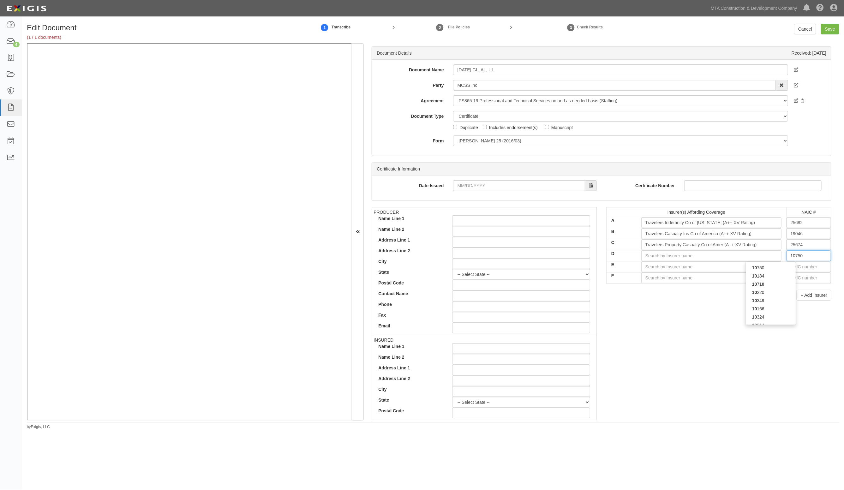
type input "10014"
type input "100"
type input "10052"
type input "1005"
type input "10052"
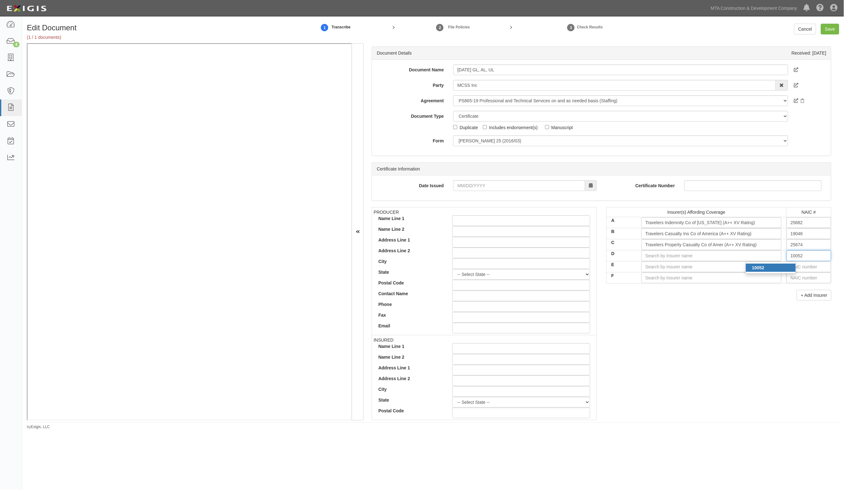
click at [778, 268] on div "10052" at bounding box center [771, 268] width 50 height 8
type input "Chubb National Insurance Company (A++ XV Rating)"
type input "10052"
click at [796, 268] on input "text" at bounding box center [809, 267] width 45 height 11
type input "16862"
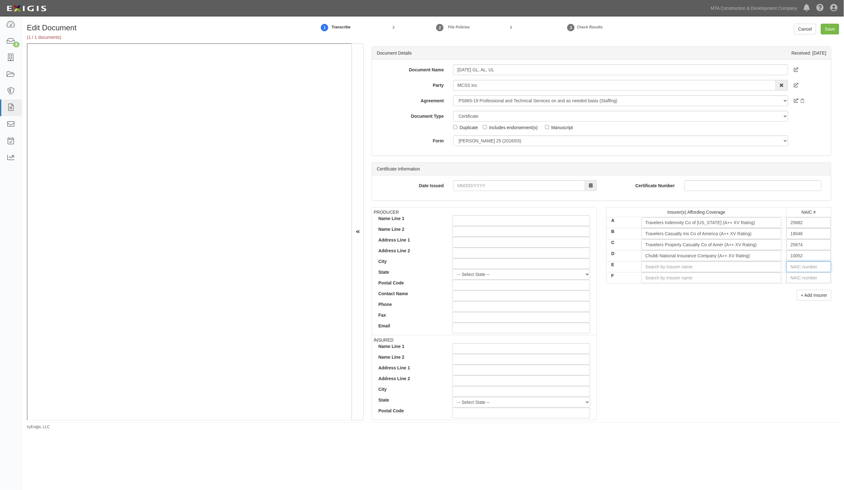
type input "1"
type input "10750"
type input "10"
type input "10014"
type input "100"
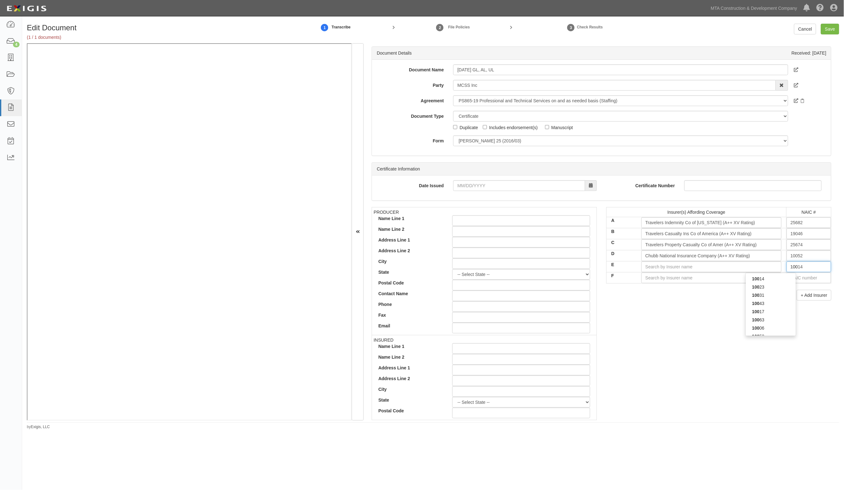
type input "10043"
type input "1004"
type input "10046"
click at [777, 278] on div "10046" at bounding box center [771, 279] width 50 height 8
type input "Pacific Insurance Company, Limited (A+ XV Rating)"
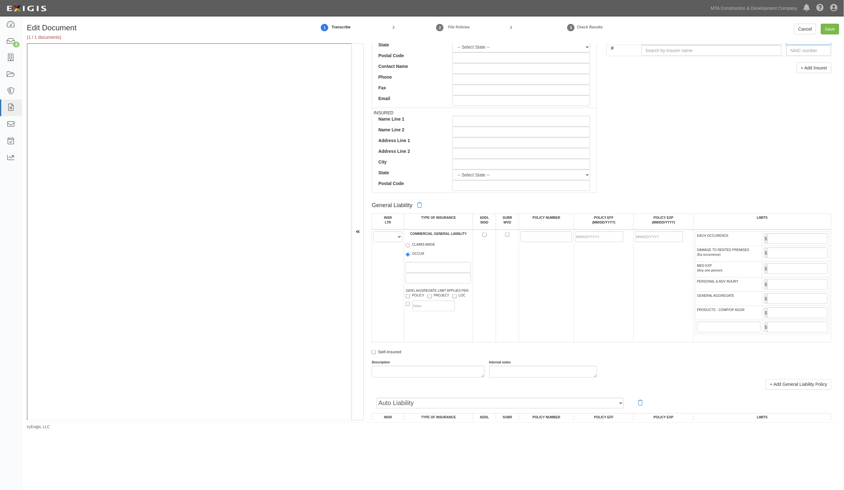
scroll to position [237, 0]
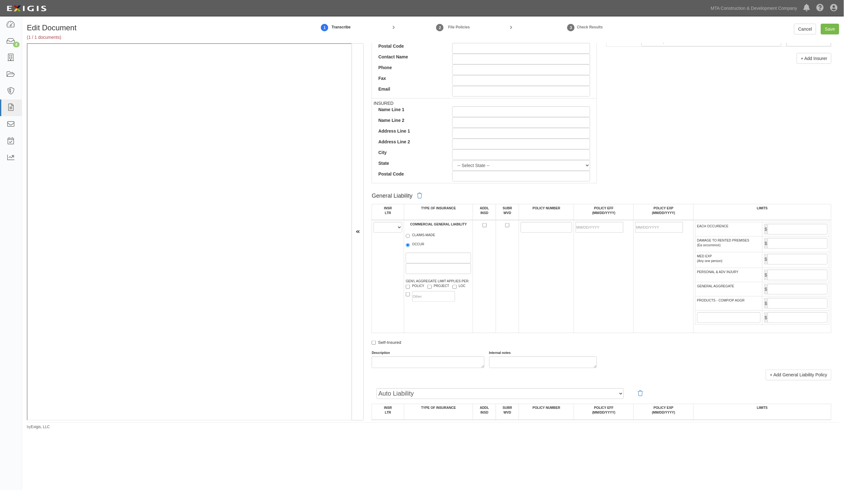
type input "10046"
click at [389, 230] on select "A B C D E F" at bounding box center [388, 227] width 29 height 11
select select "A"
click at [374, 222] on select "A B C D E F" at bounding box center [388, 227] width 29 height 11
click at [413, 245] on label "OCCUR" at bounding box center [415, 245] width 19 height 6
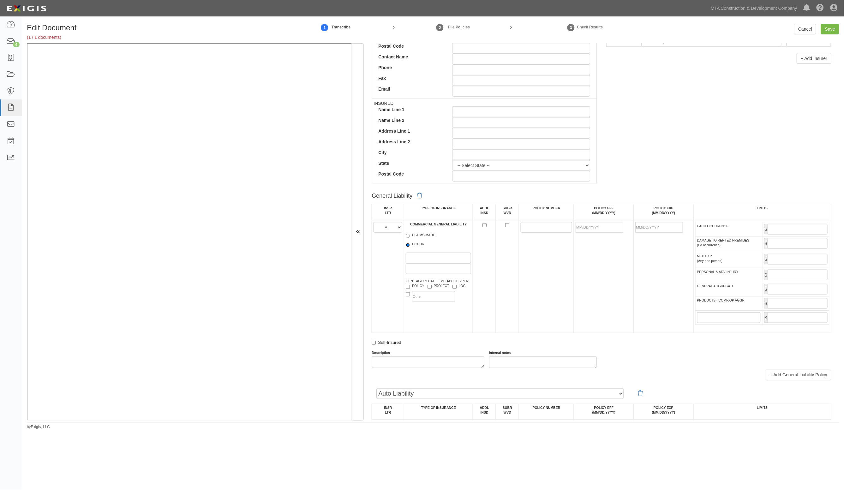
click at [410, 245] on input "OCCUR" at bounding box center [408, 245] width 4 height 4
radio input "true"
drag, startPoint x: 542, startPoint y: 228, endPoint x: 533, endPoint y: 223, distance: 9.9
click at [542, 228] on input "POLICY NUMBER" at bounding box center [547, 227] width 52 height 11
type input "680B7323360"
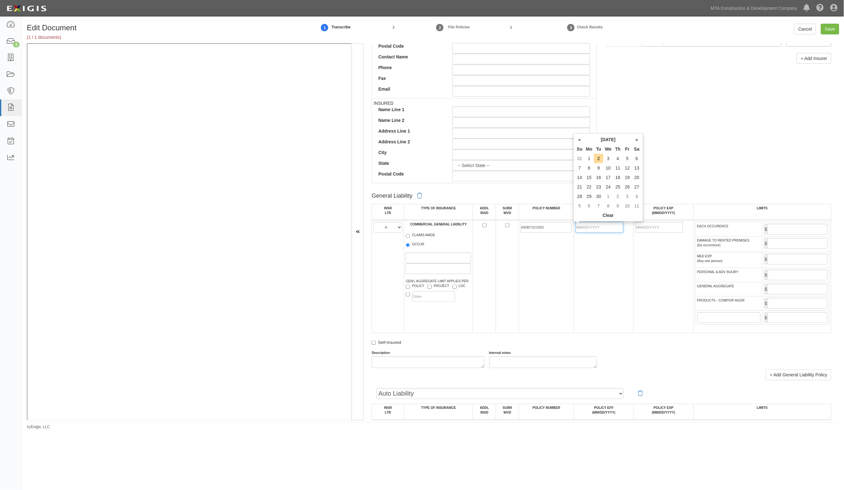
click at [589, 228] on input "POLICY EFF (MM/DD/YYYY)" at bounding box center [600, 227] width 48 height 11
type input "[DATE]"
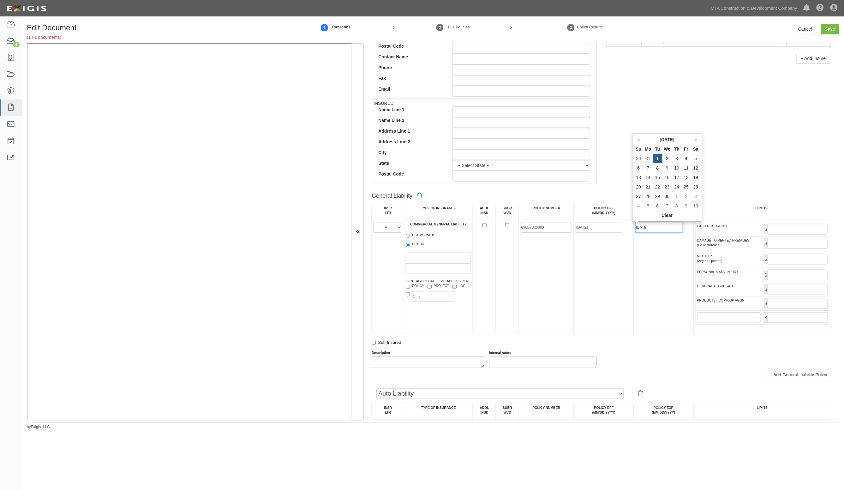
click at [670, 228] on input "[DATE]" at bounding box center [660, 227] width 48 height 11
drag, startPoint x: 657, startPoint y: 226, endPoint x: 593, endPoint y: 226, distance: 64.1
click at [594, 225] on tr "A B C D E F COMMERCIAL GENERAL LIABILITY CLAIMS-MADE OCCUR GEN'L AGGREGATE LIMI…" at bounding box center [602, 276] width 460 height 113
type input "[DATE]"
click at [801, 230] on input "EACH OCCURENCE" at bounding box center [798, 229] width 60 height 11
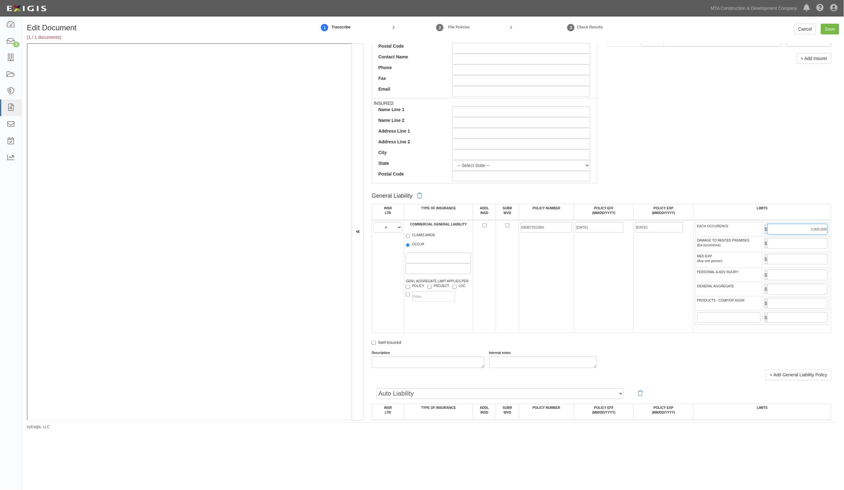
type input "2,000,000"
click at [797, 290] on input "GENERAL AGGREGATE" at bounding box center [798, 289] width 60 height 11
type input "4,000,000"
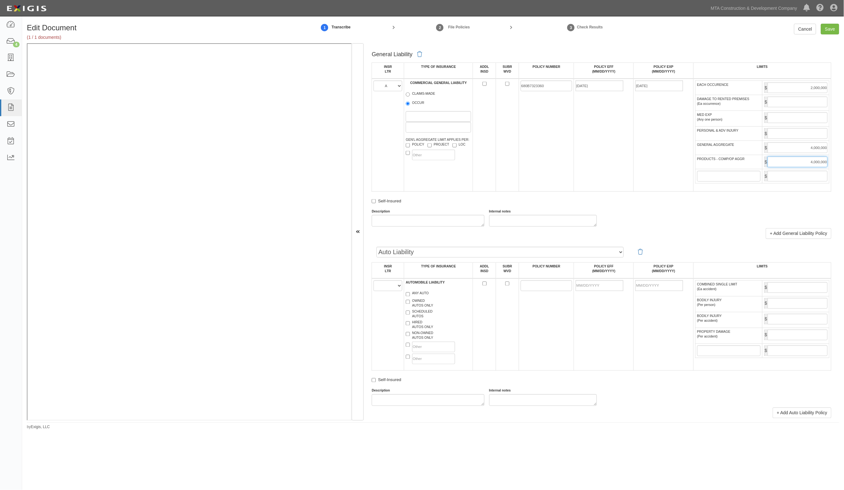
scroll to position [395, 0]
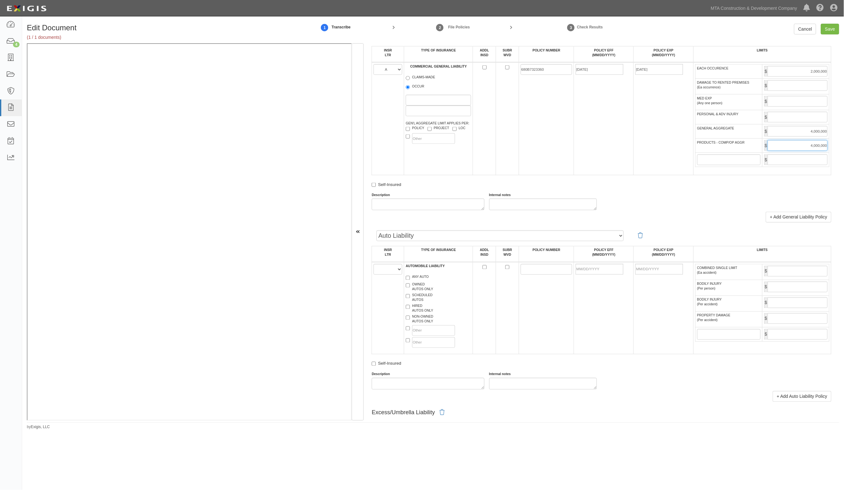
type input "4,000,000"
click at [394, 272] on select "A B C D E F" at bounding box center [388, 269] width 29 height 11
select select "B"
click at [374, 265] on select "A B C D E F" at bounding box center [388, 269] width 29 height 11
click at [419, 277] on label "ANY AUTO" at bounding box center [417, 278] width 23 height 6
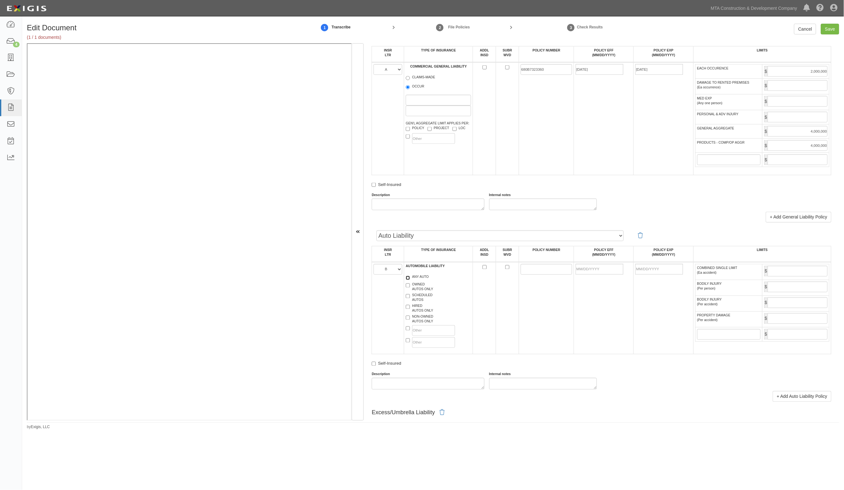
click at [410, 277] on input "ANY AUTO" at bounding box center [408, 278] width 4 height 4
checkbox input "true"
click at [540, 272] on input "POLICY NUMBER" at bounding box center [547, 269] width 52 height 11
type input "BAB7325236"
click at [580, 269] on input "POLICY EFF (MM/DD/YYYY)" at bounding box center [600, 269] width 48 height 11
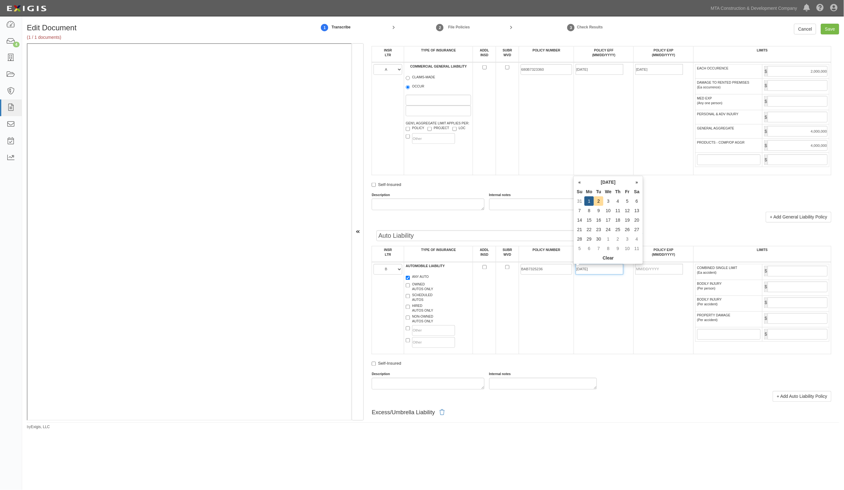
type input "[DATE]"
type input "09/01/2026"
click at [804, 275] on input "COMBINED SINGLE LIMIT (Ea accident)" at bounding box center [798, 271] width 60 height 11
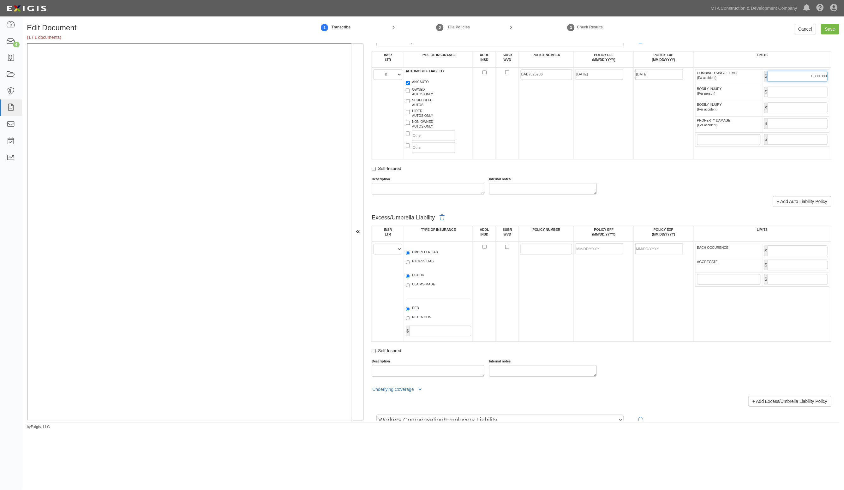
scroll to position [592, 0]
type input "1,000,000"
drag, startPoint x: 391, startPoint y: 247, endPoint x: 377, endPoint y: 242, distance: 14.4
click at [389, 247] on select "A B C D E F" at bounding box center [388, 246] width 29 height 11
select select "C"
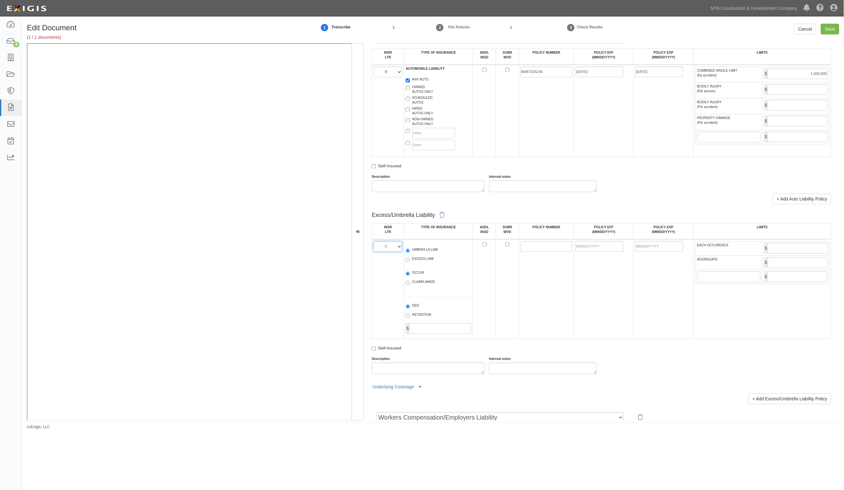
click at [374, 242] on select "A B C D E F" at bounding box center [388, 246] width 29 height 11
click at [424, 250] on label "UMBRELLA LIAB" at bounding box center [422, 251] width 32 height 6
click at [410, 250] on input "UMBRELLA LIAB" at bounding box center [408, 251] width 4 height 4
radio input "true"
click at [546, 247] on input "POLICY NUMBER" at bounding box center [547, 246] width 52 height 11
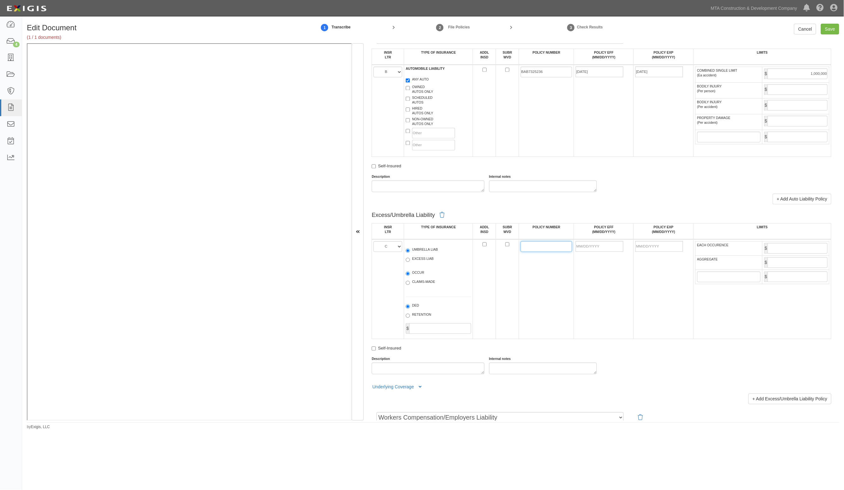
type input "CUPB7325654"
click at [582, 250] on input "POLICY EFF (MM/DD/YYYY)" at bounding box center [600, 246] width 48 height 11
type input "[DATE]"
type input "05/19/2026"
type input "5,000,000"
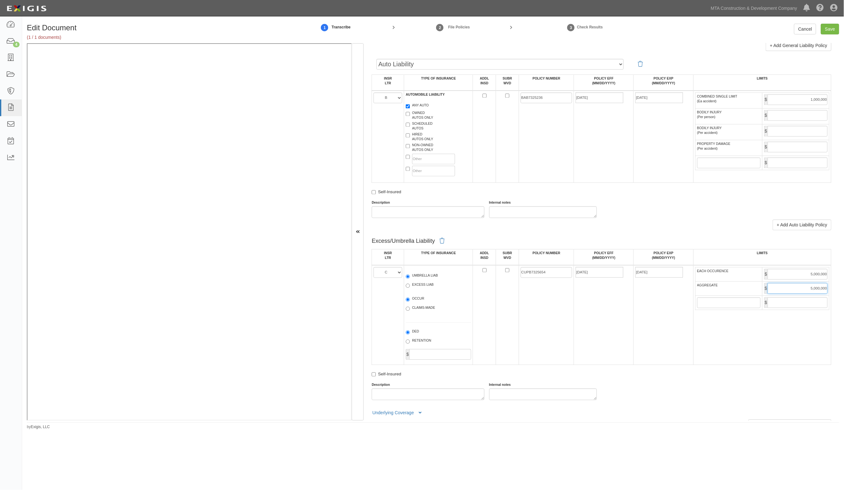
scroll to position [553, 0]
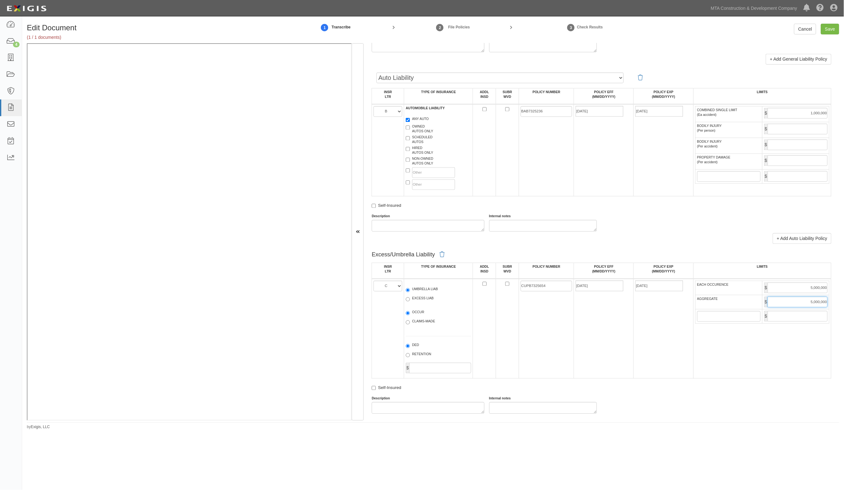
type input "5,000,000"
drag, startPoint x: 619, startPoint y: 111, endPoint x: 581, endPoint y: 111, distance: 38.5
click at [581, 111] on tr "A B C D E F AUTOMOBILE LIABILITY ANY AUTO OWNED AUTOS ONLY SCHEDULED AUTOS HIRE…" at bounding box center [602, 150] width 460 height 92
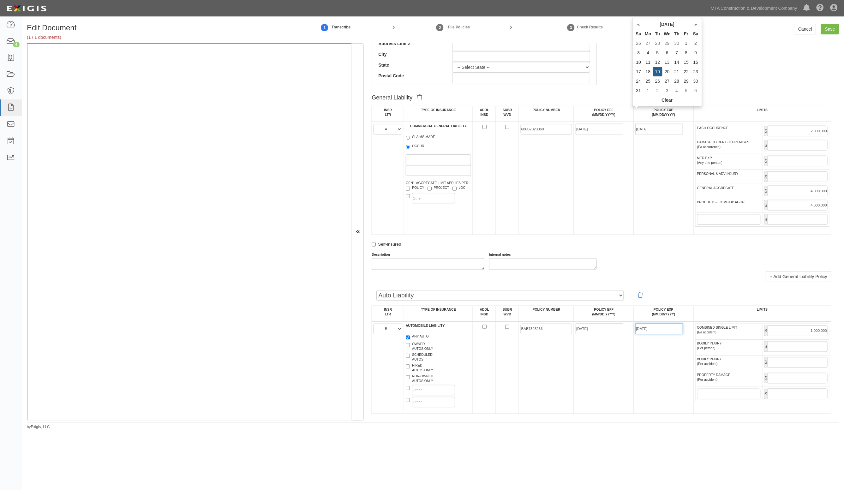
scroll to position [316, 0]
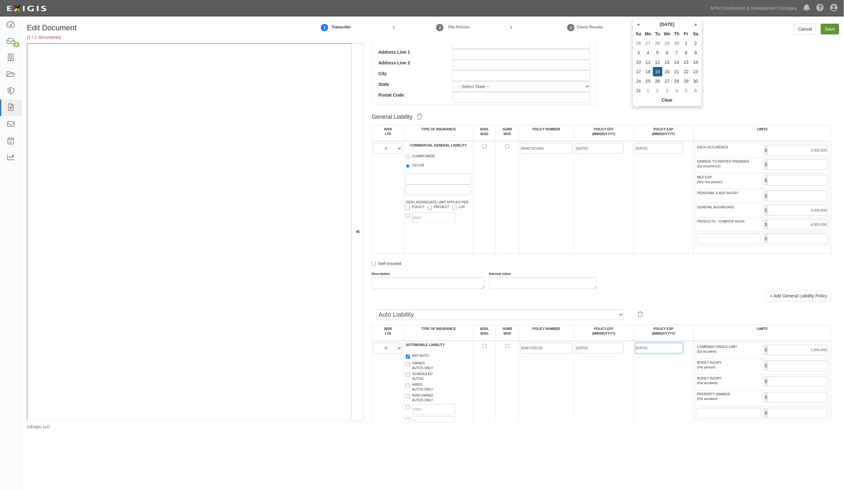
type input "05/19/2026"
click at [830, 28] on input "Save" at bounding box center [830, 29] width 18 height 11
type input "2000000"
type input "4000000"
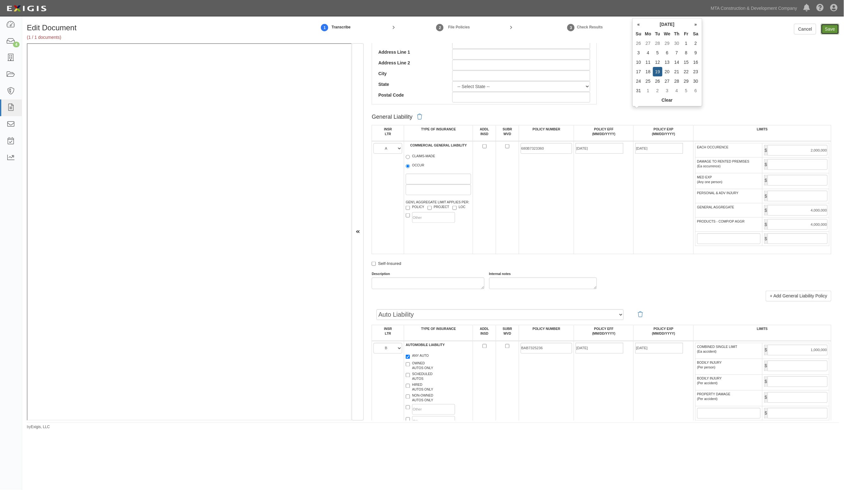
type input "1000000"
type input "5000000"
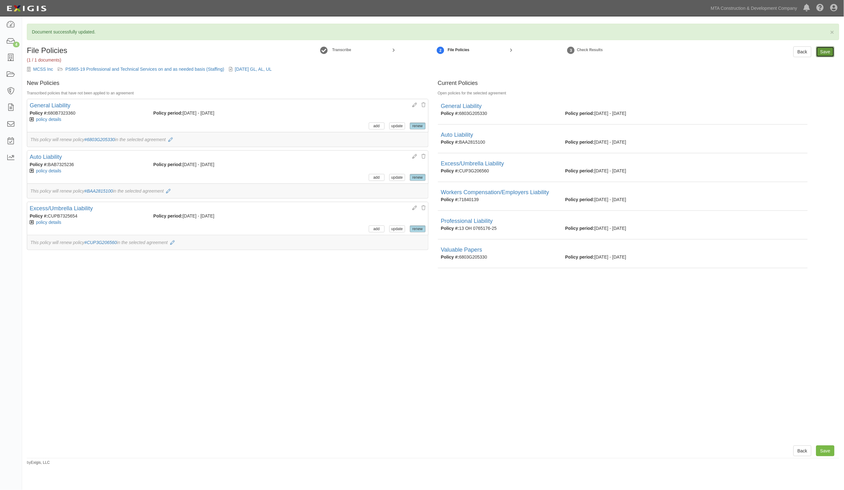
click at [821, 51] on input "Save" at bounding box center [826, 51] width 18 height 11
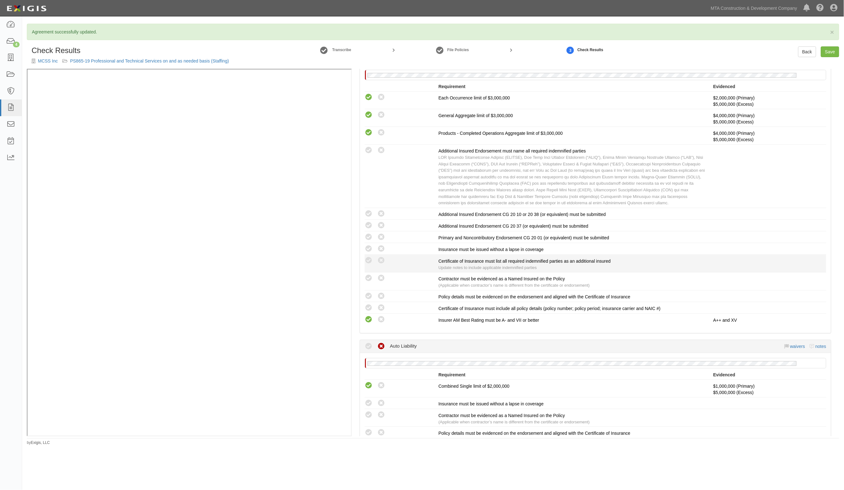
scroll to position [197, 0]
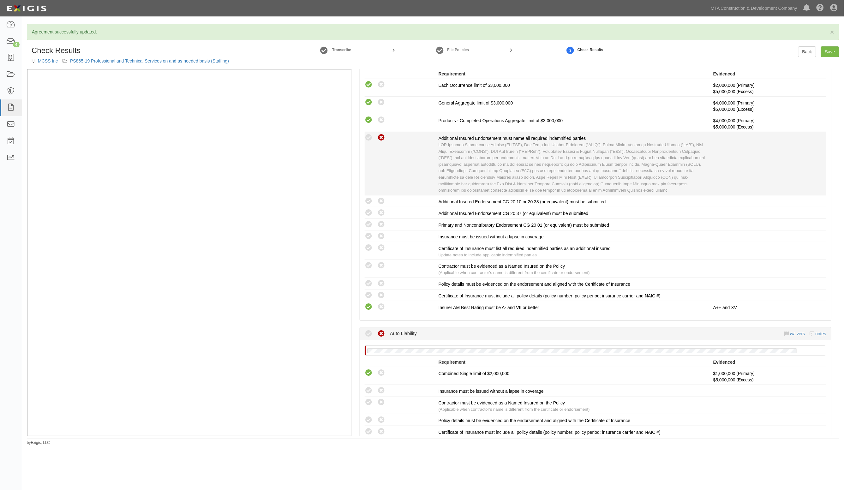
click at [378, 140] on icon at bounding box center [381, 138] width 8 height 8
radio input "true"
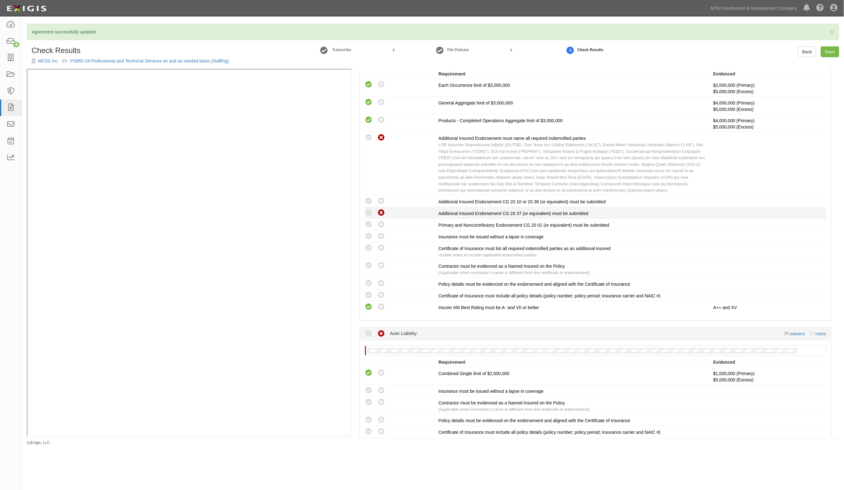
drag, startPoint x: 379, startPoint y: 201, endPoint x: 379, endPoint y: 212, distance: 11.1
click at [379, 202] on icon at bounding box center [381, 201] width 8 height 8
radio input "true"
drag, startPoint x: 379, startPoint y: 212, endPoint x: 380, endPoint y: 219, distance: 7.0
click at [379, 213] on icon at bounding box center [381, 213] width 8 height 8
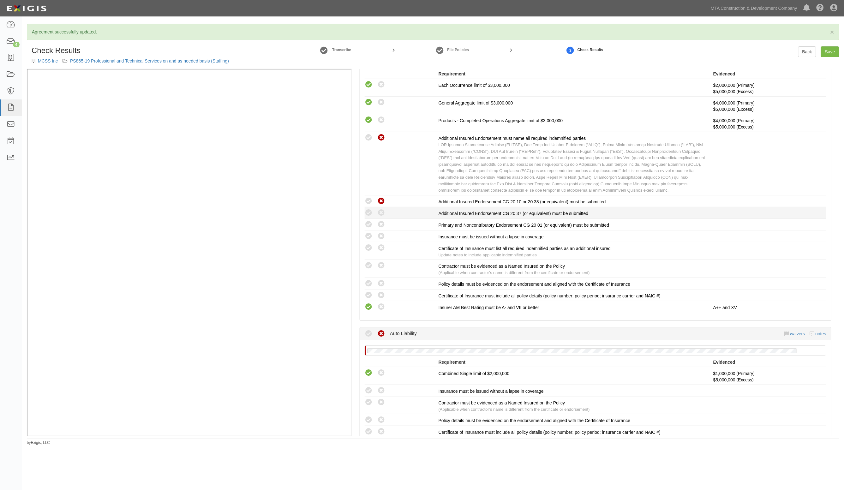
radio input "true"
click at [381, 226] on icon at bounding box center [381, 225] width 8 height 8
radio input "true"
click at [370, 238] on icon at bounding box center [369, 236] width 8 height 8
radio input "true"
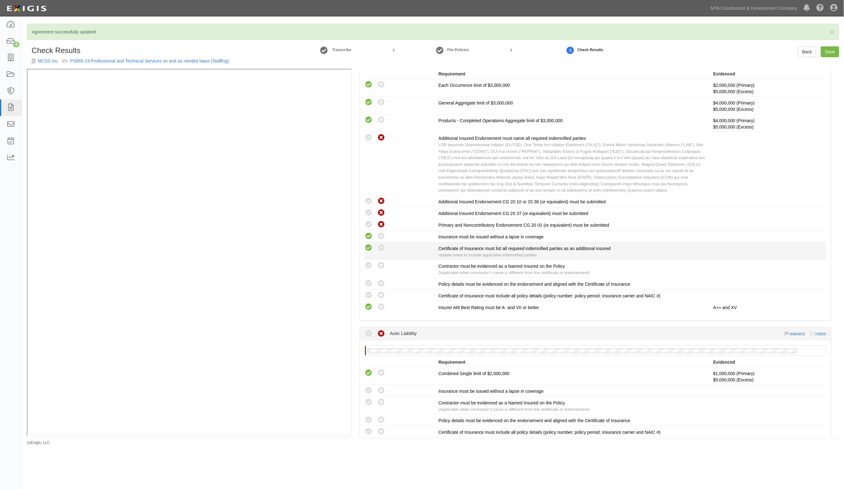
click at [371, 248] on icon at bounding box center [369, 248] width 8 height 8
radio input "true"
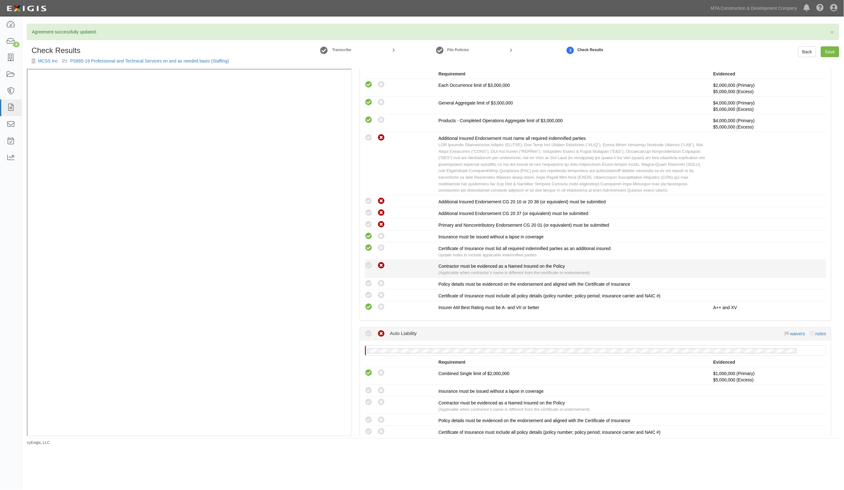
click at [381, 266] on icon at bounding box center [381, 266] width 8 height 8
radio input "true"
drag, startPoint x: 379, startPoint y: 286, endPoint x: 371, endPoint y: 291, distance: 8.9
click at [378, 288] on icon at bounding box center [381, 284] width 8 height 8
radio input "true"
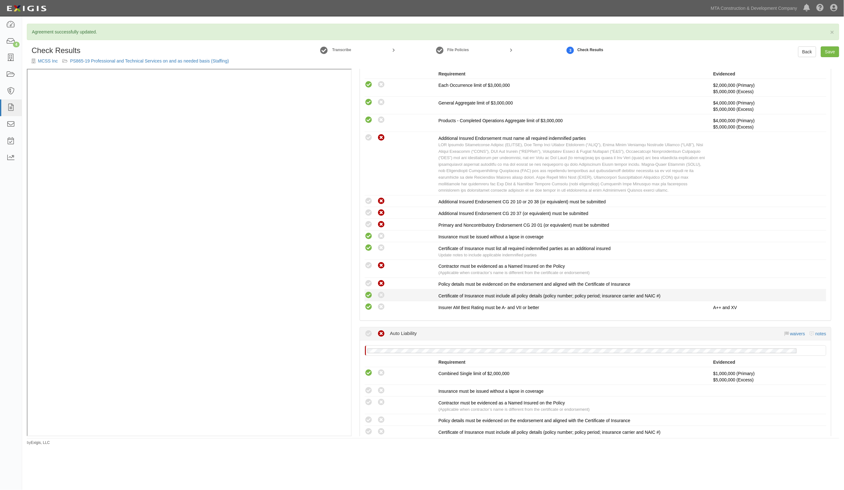
click at [367, 294] on icon at bounding box center [369, 296] width 8 height 8
radio input "true"
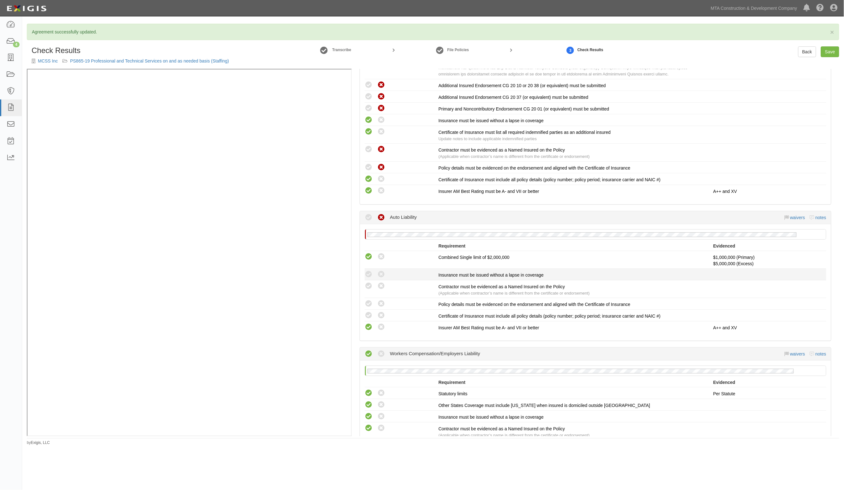
scroll to position [316, 0]
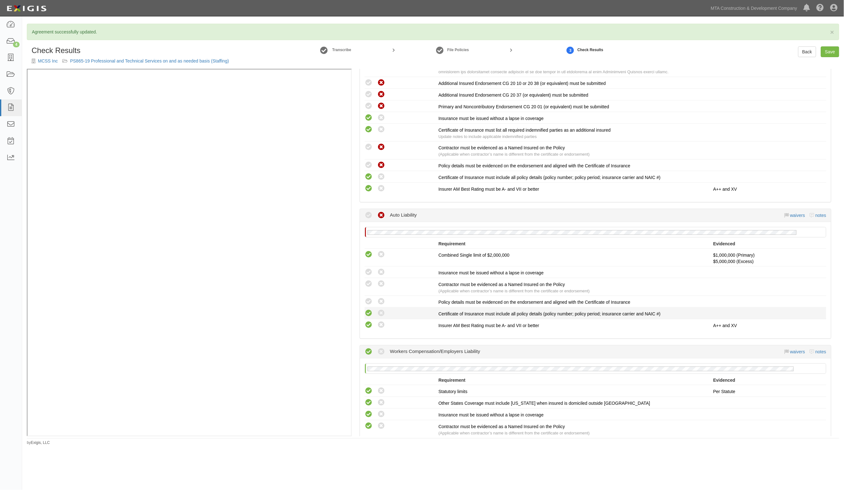
click at [369, 310] on icon at bounding box center [369, 314] width 8 height 8
radio input "true"
click at [367, 305] on icon at bounding box center [369, 302] width 8 height 8
radio input "true"
click at [370, 286] on icon at bounding box center [369, 284] width 8 height 8
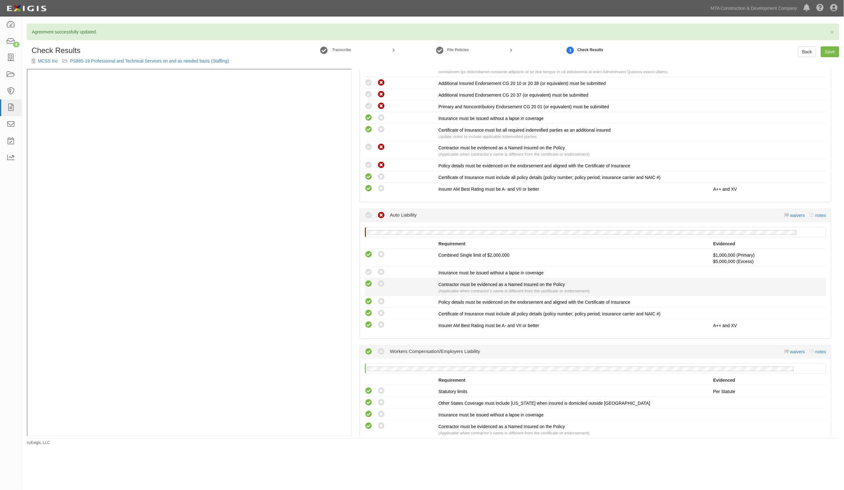
radio input "true"
click at [370, 275] on icon at bounding box center [369, 272] width 8 height 8
radio input "true"
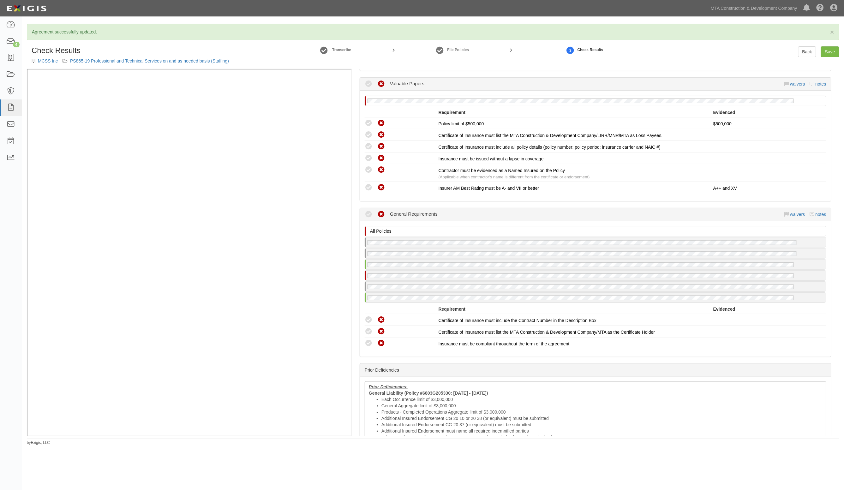
scroll to position [908, 0]
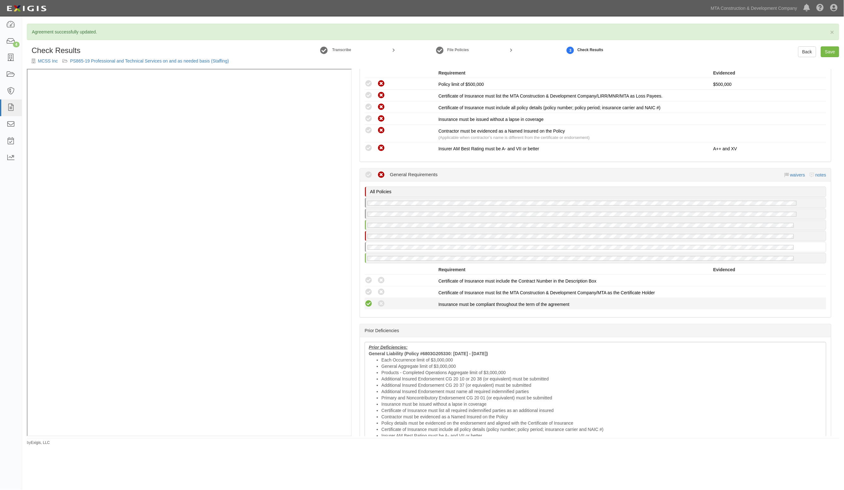
drag, startPoint x: 372, startPoint y: 299, endPoint x: 369, endPoint y: 293, distance: 7.1
click at [371, 300] on icon at bounding box center [369, 304] width 8 height 8
radio input "true"
drag, startPoint x: 368, startPoint y: 290, endPoint x: 369, endPoint y: 279, distance: 10.8
click at [368, 289] on icon at bounding box center [369, 292] width 8 height 8
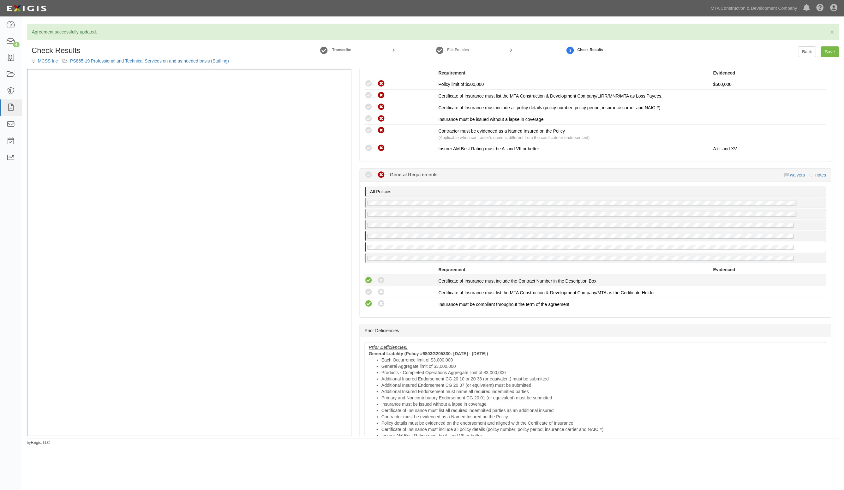
radio input "true"
click at [369, 279] on icon at bounding box center [369, 281] width 8 height 8
radio input "true"
drag, startPoint x: 366, startPoint y: 302, endPoint x: 366, endPoint y: 289, distance: 12.3
click at [366, 301] on icon at bounding box center [369, 304] width 8 height 8
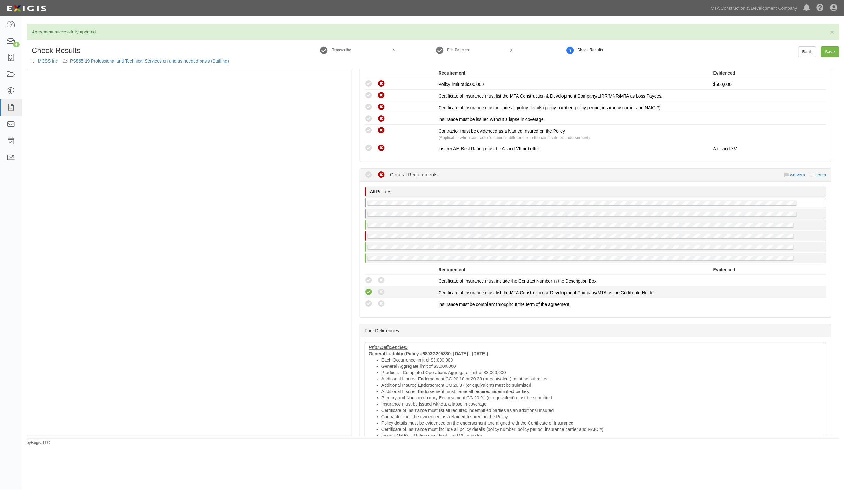
radio input "true"
click at [366, 289] on icon at bounding box center [369, 292] width 8 height 8
radio input "true"
click at [369, 279] on icon at bounding box center [369, 281] width 8 height 8
radio input "true"
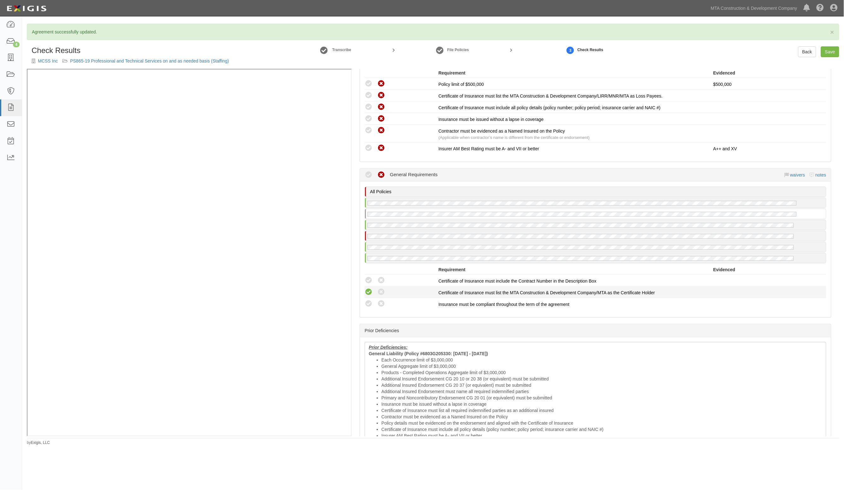
drag, startPoint x: 367, startPoint y: 299, endPoint x: 367, endPoint y: 287, distance: 11.7
click at [367, 300] on icon at bounding box center [369, 304] width 8 height 8
radio input "true"
drag, startPoint x: 367, startPoint y: 287, endPoint x: 367, endPoint y: 277, distance: 10.7
click at [367, 286] on li "Compliant Waived: Non-Compliant Certificate of Insurance must list the MTA Cons…" at bounding box center [596, 292] width 462 height 12
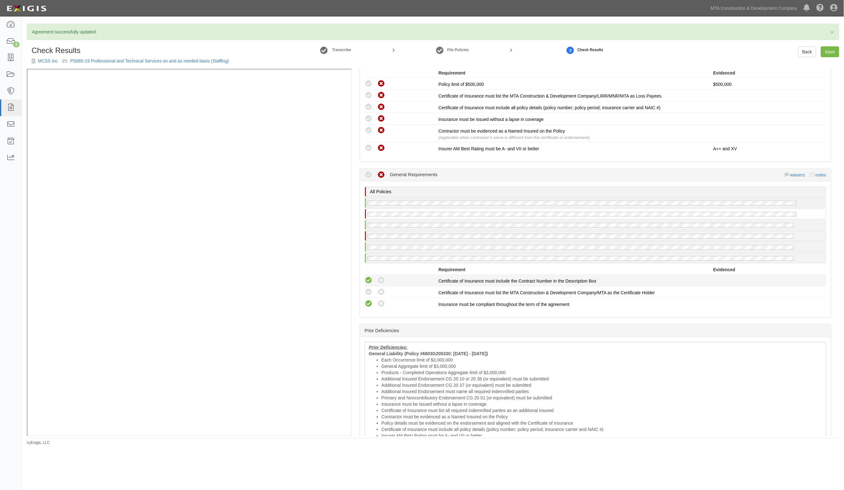
click at [367, 277] on icon at bounding box center [369, 281] width 8 height 8
radio input "true"
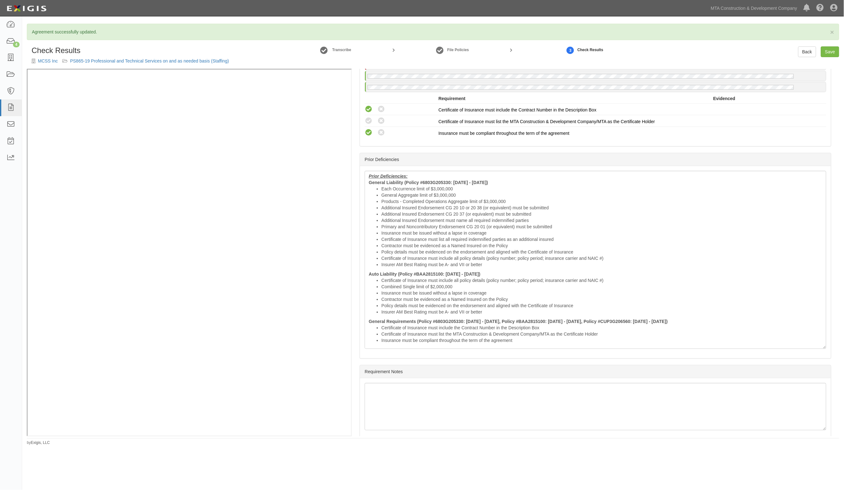
scroll to position [1090, 0]
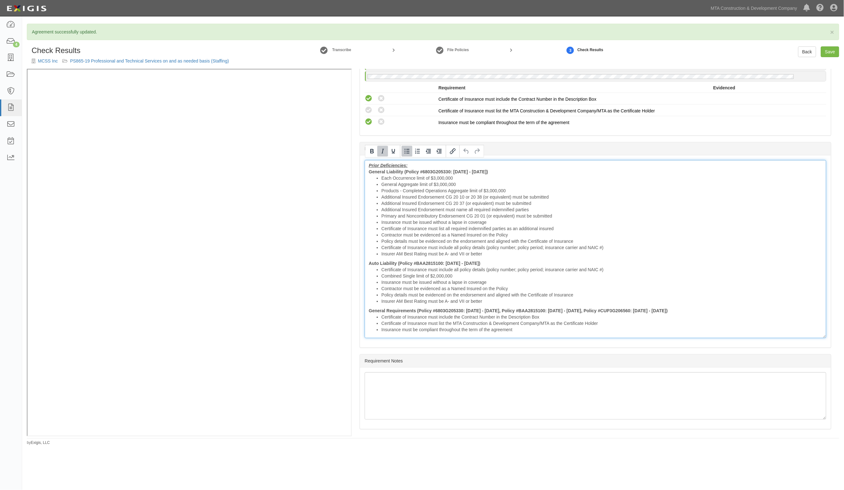
click at [385, 220] on li "Insurance must be issued without a lapse in coverage" at bounding box center [602, 222] width 441 height 6
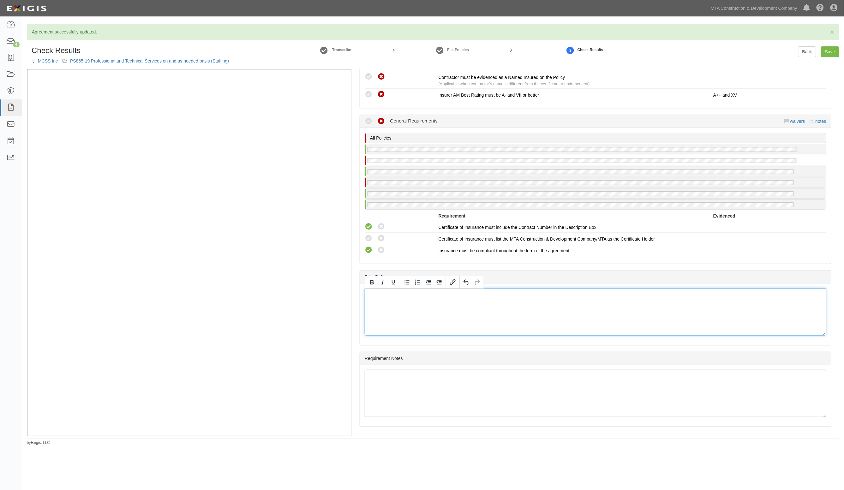
scroll to position [959, 0]
click at [368, 238] on icon at bounding box center [369, 242] width 8 height 8
radio input "true"
click at [831, 52] on link "Save" at bounding box center [830, 51] width 18 height 11
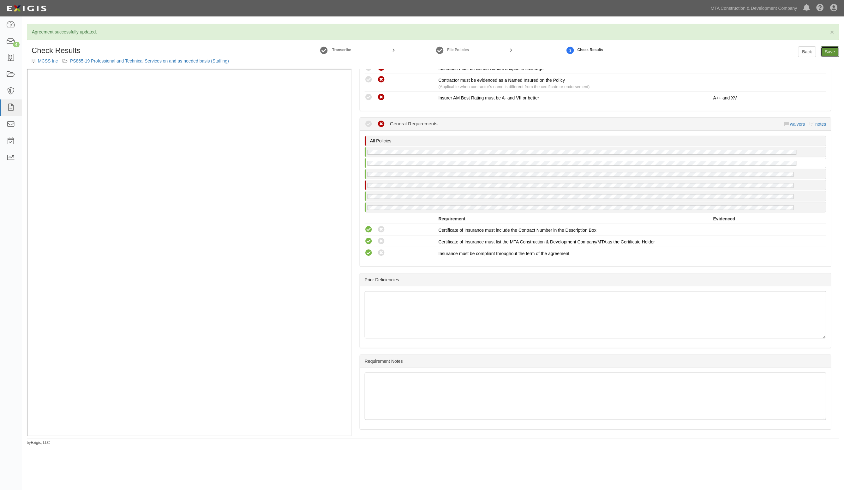
radio input "true"
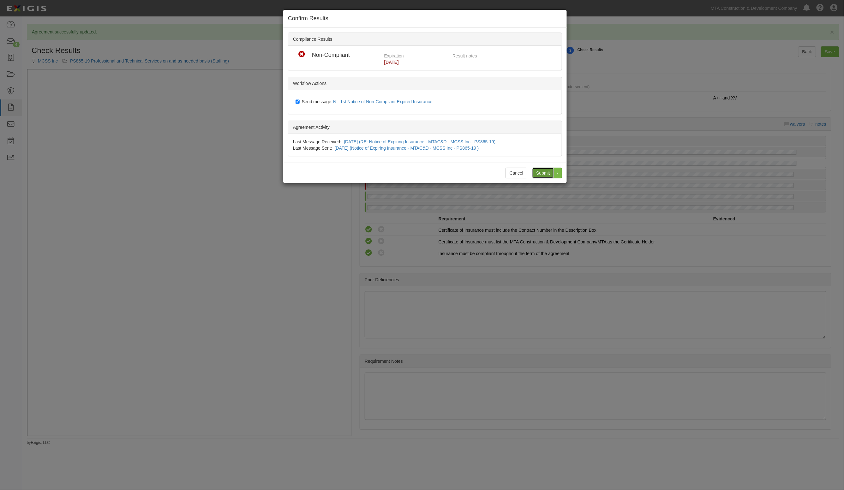
click at [536, 171] on input "Submit" at bounding box center [543, 173] width 22 height 11
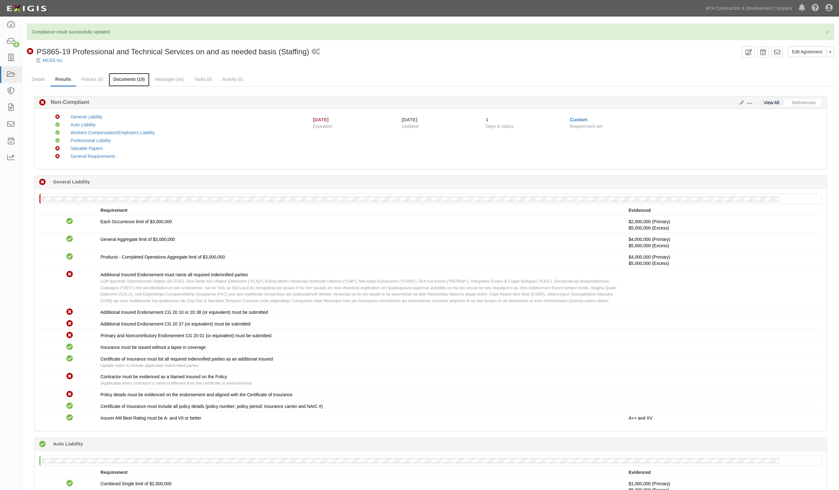
click at [130, 82] on link "Documents (19)" at bounding box center [129, 80] width 41 height 14
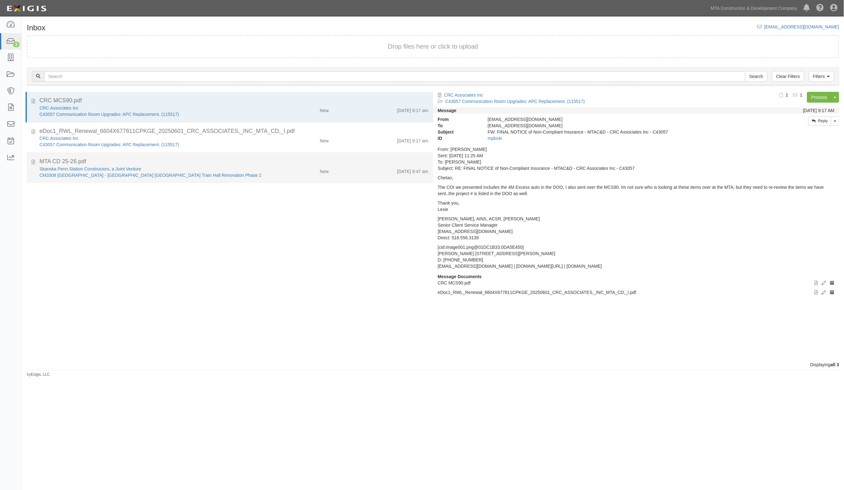
click at [231, 163] on div "MTA CD 25-26.pdf" at bounding box center [233, 162] width 389 height 8
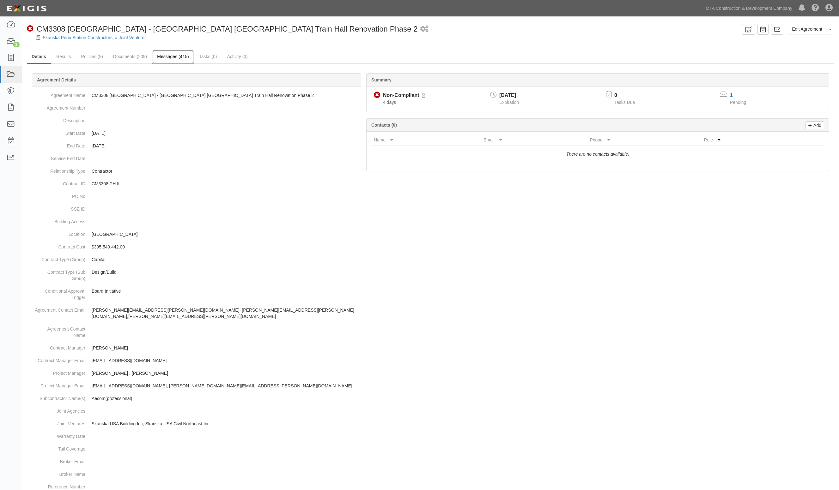
click at [176, 54] on link "Messages (415)" at bounding box center [172, 57] width 41 height 14
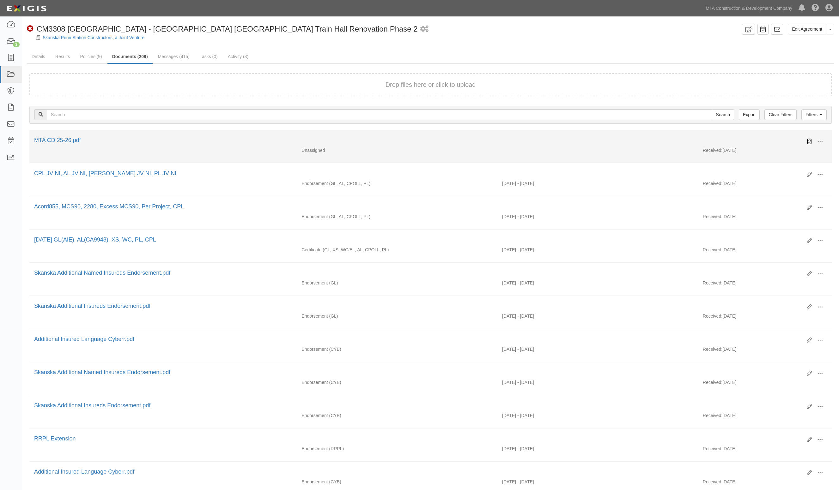
click at [809, 141] on icon at bounding box center [808, 141] width 5 height 5
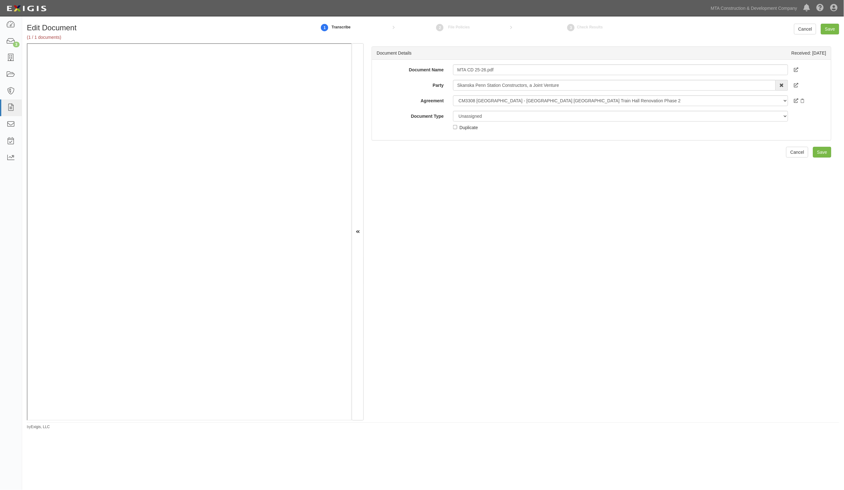
drag, startPoint x: 0, startPoint y: 0, endPoint x: 592, endPoint y: 198, distance: 623.9
click at [592, 198] on div "Document Details Received: [DATE] Document Name MTA CD 25-26.pdf Party [GEOGRAP…" at bounding box center [602, 231] width 476 height 377
drag, startPoint x: 496, startPoint y: 115, endPoint x: 495, endPoint y: 118, distance: 3.3
click at [496, 115] on select "Unassigned Binder Cancellation Notice Certificate Contract Endorsement Insuranc…" at bounding box center [620, 116] width 335 height 11
click at [453, 111] on select "Unassigned Binder Cancellation Notice Certificate Contract Endorsement Insuranc…" at bounding box center [620, 116] width 335 height 11
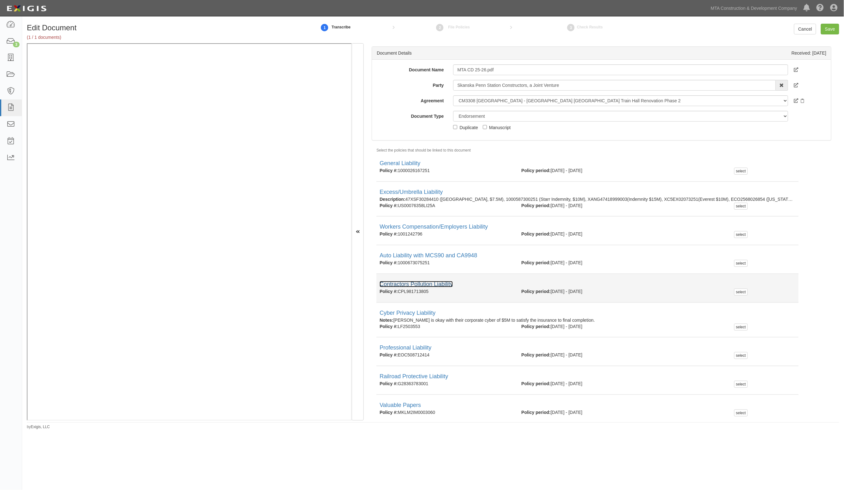
click at [415, 284] on link "Contractors Pollution Liability" at bounding box center [416, 284] width 73 height 6
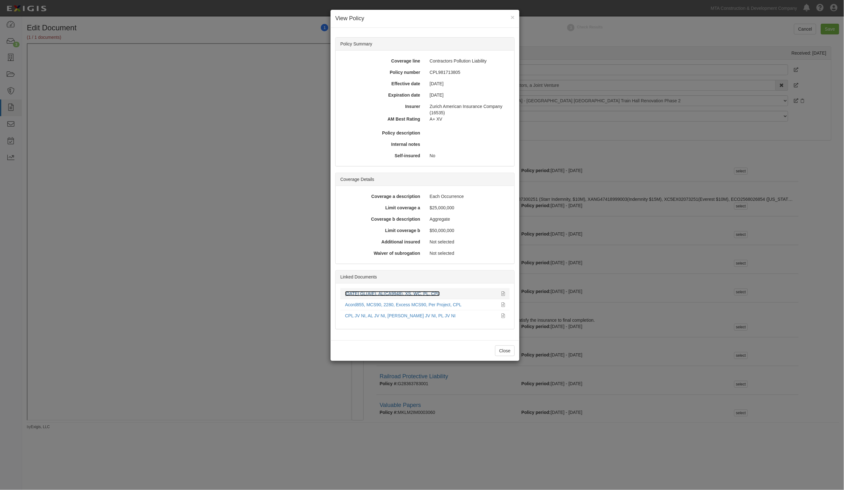
click at [369, 294] on link "[DATE] GL(AIE), AL(CA9948), XS, WC, PL, CPL" at bounding box center [392, 293] width 95 height 5
click at [186, 277] on div "× View Policy Policy Summary Coverage line Contractors Pollution Liability Poli…" at bounding box center [422, 245] width 844 height 490
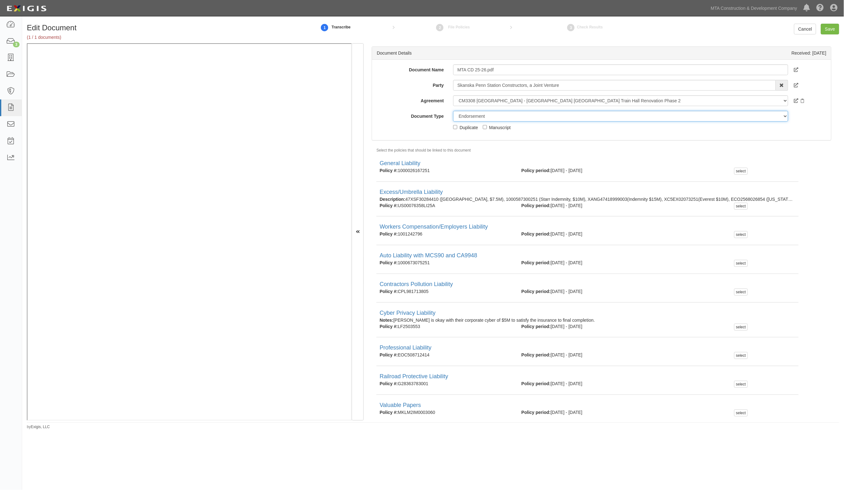
drag, startPoint x: 489, startPoint y: 118, endPoint x: 484, endPoint y: 119, distance: 4.5
click at [488, 118] on select "Unassigned Binder Cancellation Notice Certificate Contract Endorsement Insuranc…" at bounding box center [620, 116] width 335 height 11
select select "JunkDetail"
click at [453, 111] on select "Unassigned Binder Cancellation Notice Certificate Contract Endorsement Insuranc…" at bounding box center [620, 116] width 335 height 11
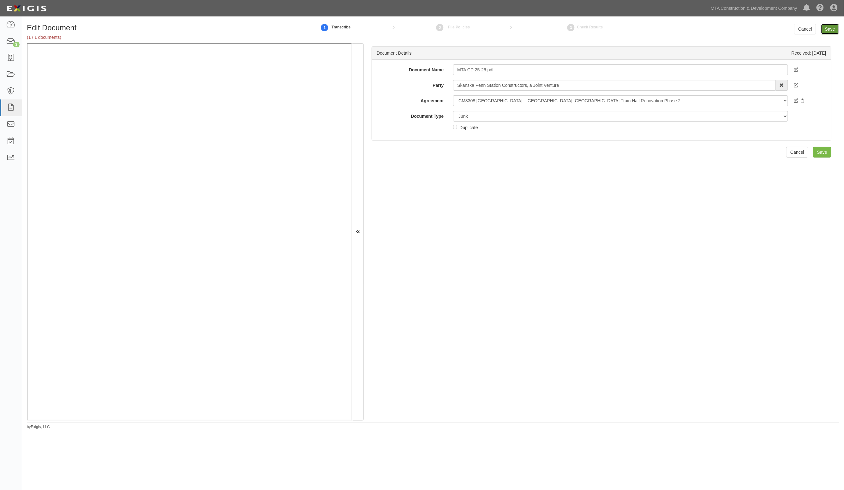
drag, startPoint x: 828, startPoint y: 32, endPoint x: 658, endPoint y: 94, distance: 181.0
click at [827, 32] on input "Save" at bounding box center [830, 29] width 18 height 11
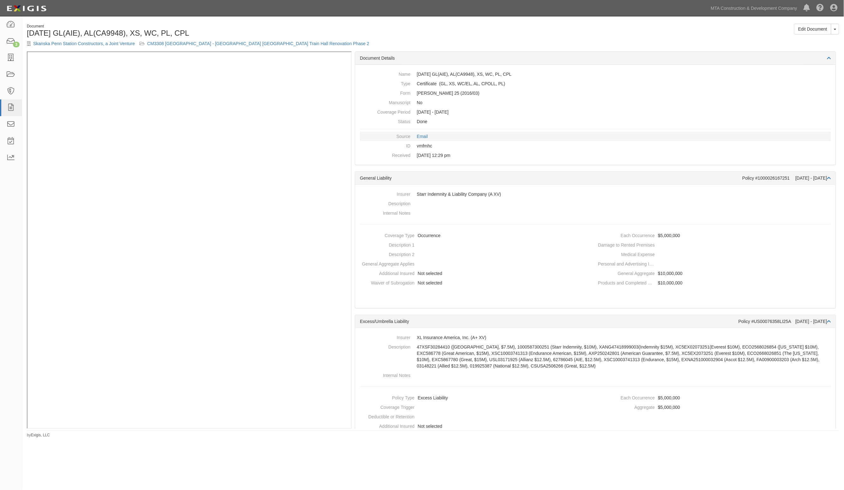
click at [612, 139] on dd "Email" at bounding box center [595, 136] width 471 height 9
click at [572, 165] on div "Name [DATE] GL(AIE), [GEOGRAPHIC_DATA](CA9948), XS, WC, PL, CPL Type Certificat…" at bounding box center [595, 115] width 481 height 100
click at [522, 292] on div "Coverage Type Occurrence Description 1 Description 2 General Aggregate Applies …" at bounding box center [475, 262] width 240 height 63
click at [544, 283] on dd "Not selected" at bounding box center [475, 282] width 235 height 9
drag, startPoint x: 623, startPoint y: 116, endPoint x: 485, endPoint y: 43, distance: 155.6
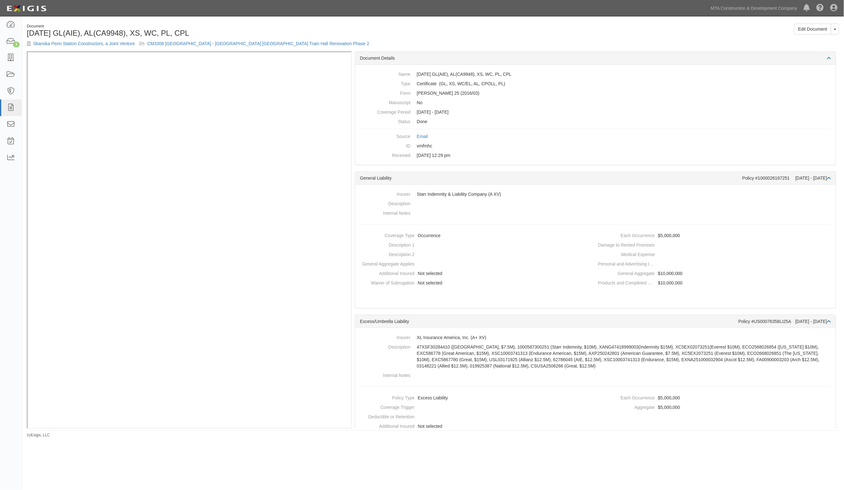
click at [619, 113] on dd "[DATE] - [DATE]" at bounding box center [595, 111] width 471 height 9
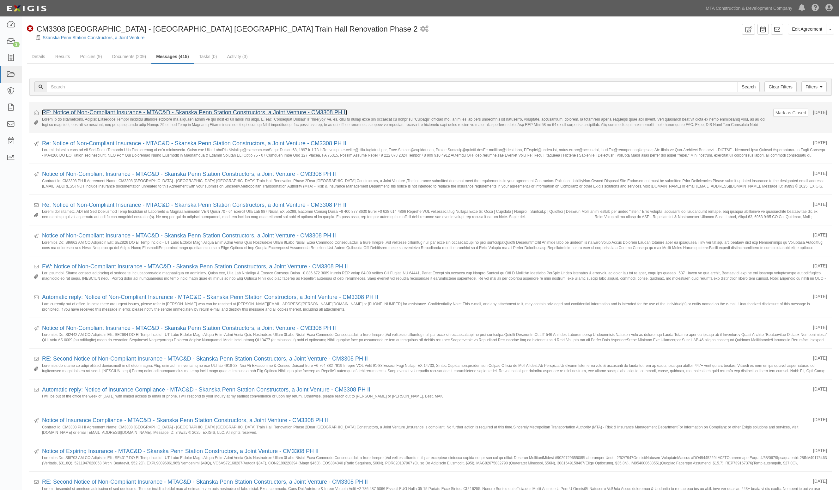
click at [122, 112] on link "RE: Notice of Non-Compliant Insurance - MTAC&D - Skanska Penn Station Construct…" at bounding box center [194, 112] width 305 height 6
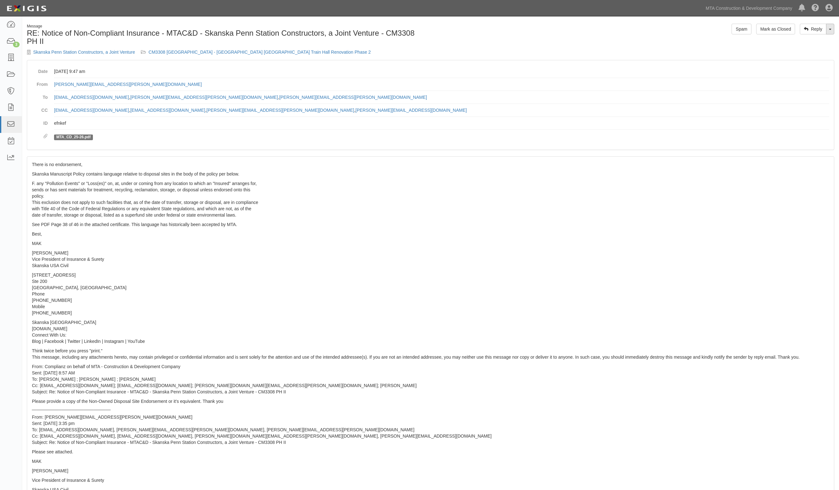
click at [830, 30] on span at bounding box center [830, 29] width 3 height 1
click at [804, 40] on link "Reply All" at bounding box center [809, 41] width 50 height 8
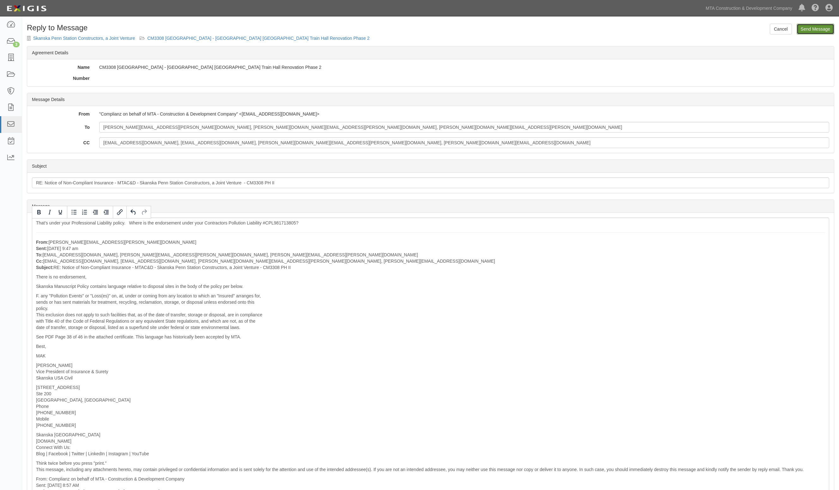
click at [823, 30] on input "Send Message" at bounding box center [815, 29] width 38 height 11
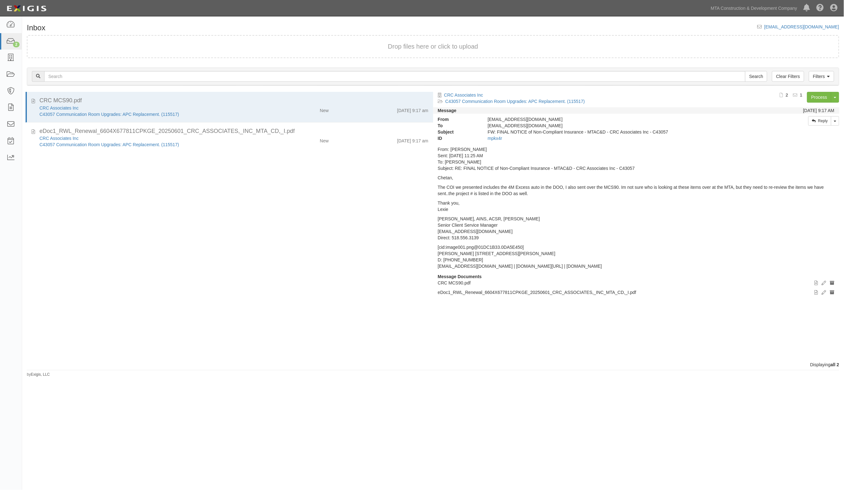
click at [198, 217] on div "CRC MCS90.pdf CRC Associates Inc C43057 Communication Room Upgrades: APC Replac…" at bounding box center [227, 227] width 411 height 270
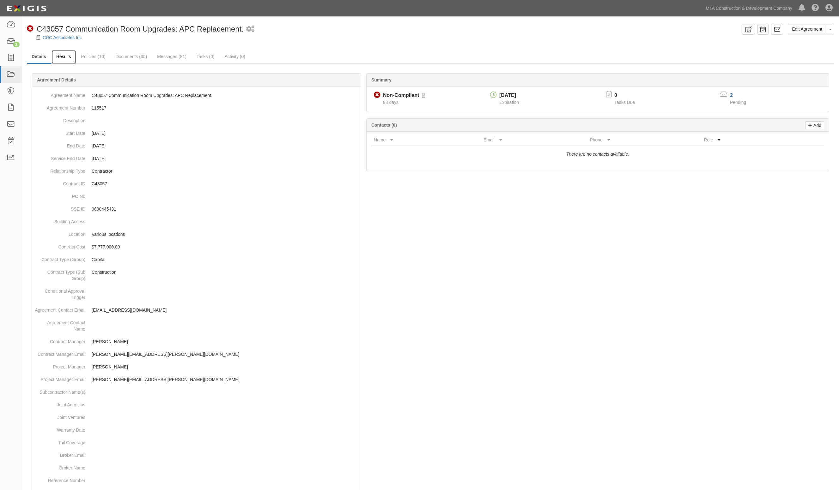
click at [57, 56] on link "Results" at bounding box center [63, 57] width 24 height 14
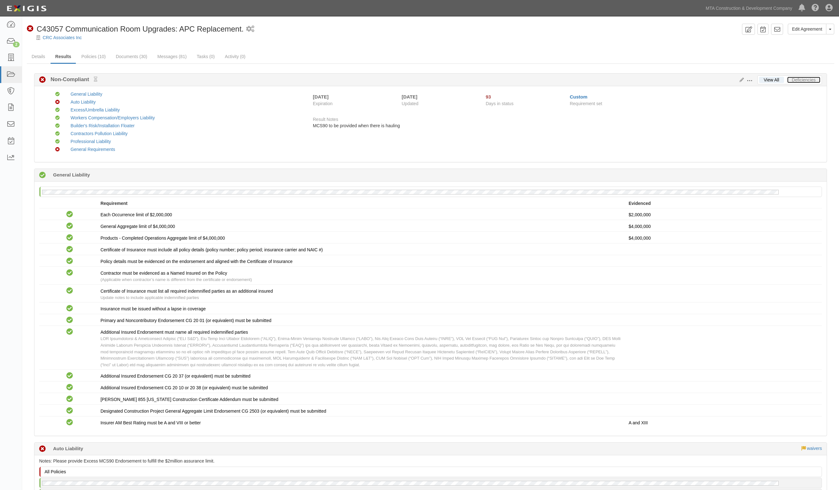
click at [802, 81] on link "Deficiencies" at bounding box center [803, 80] width 33 height 6
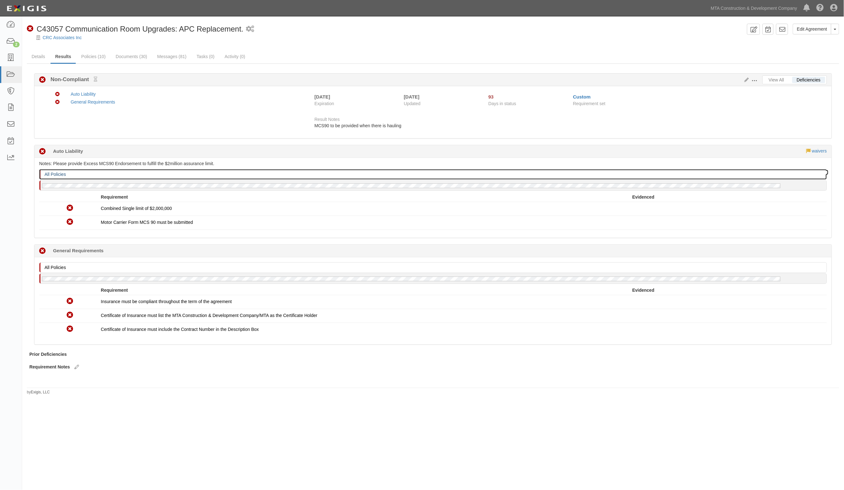
click at [252, 178] on div "All Policies" at bounding box center [432, 175] width 787 height 10
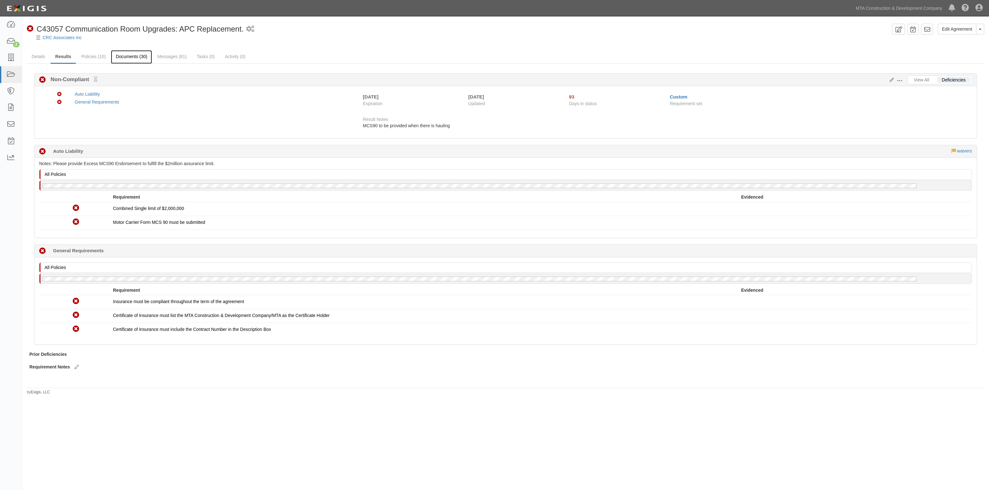
click at [125, 57] on link "Documents (30)" at bounding box center [131, 57] width 41 height 14
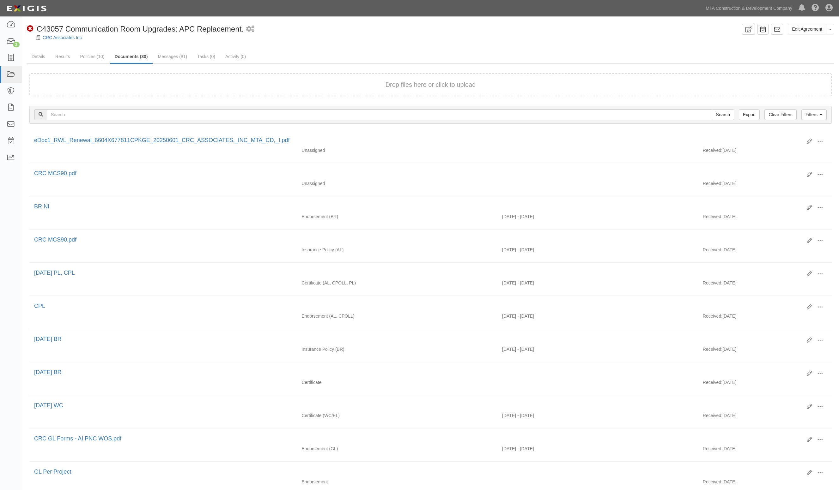
click at [580, 52] on ul "Details Results Policies (10) Documents (30) Messages (81) Tasks (0) Activity (…" at bounding box center [430, 57] width 807 height 14
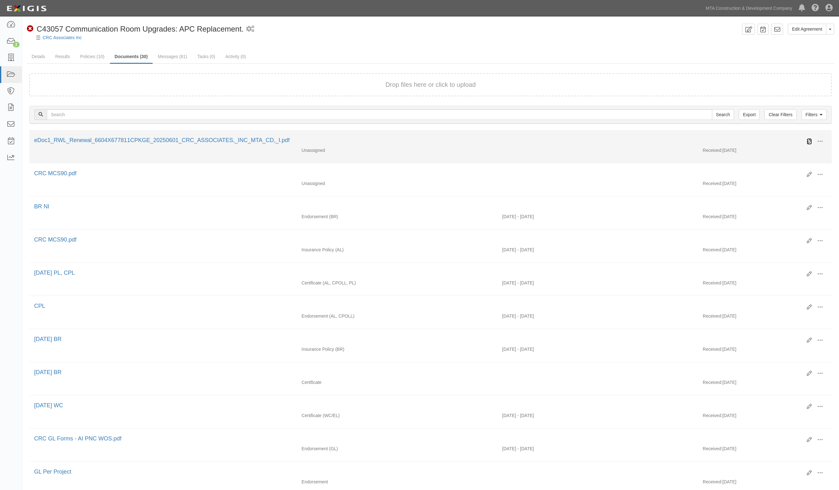
click at [808, 141] on icon at bounding box center [808, 141] width 5 height 5
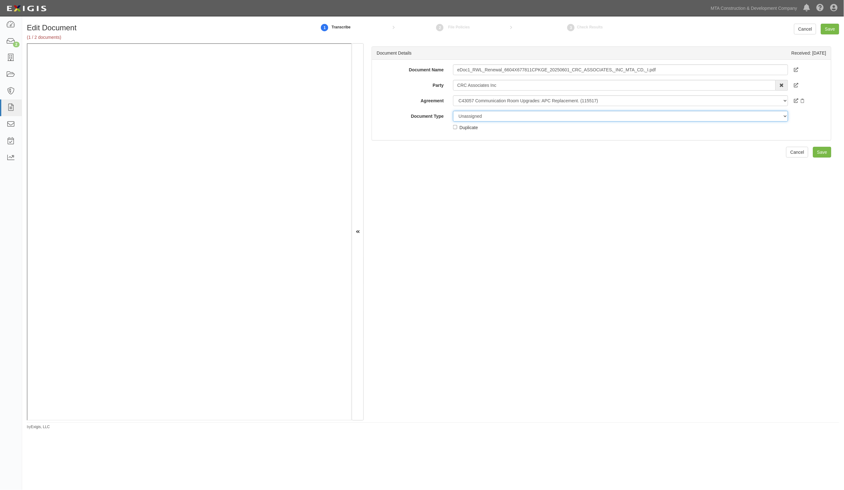
click at [487, 118] on select "Unassigned Binder Cancellation Notice Certificate Contract Endorsement Insuranc…" at bounding box center [620, 116] width 335 height 11
select select "EndorsementDetail"
click at [453, 111] on select "Unassigned Binder Cancellation Notice Certificate Contract Endorsement Insuranc…" at bounding box center [620, 116] width 335 height 11
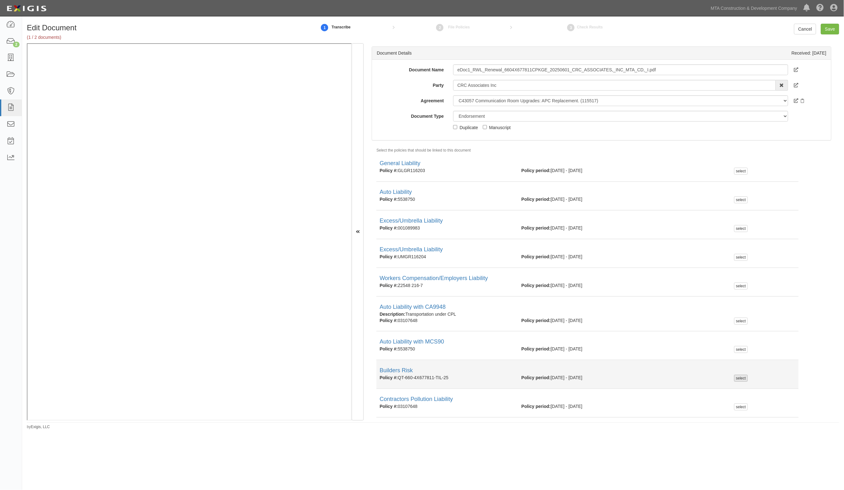
click at [737, 378] on div "select" at bounding box center [741, 378] width 14 height 7
checkbox input "true"
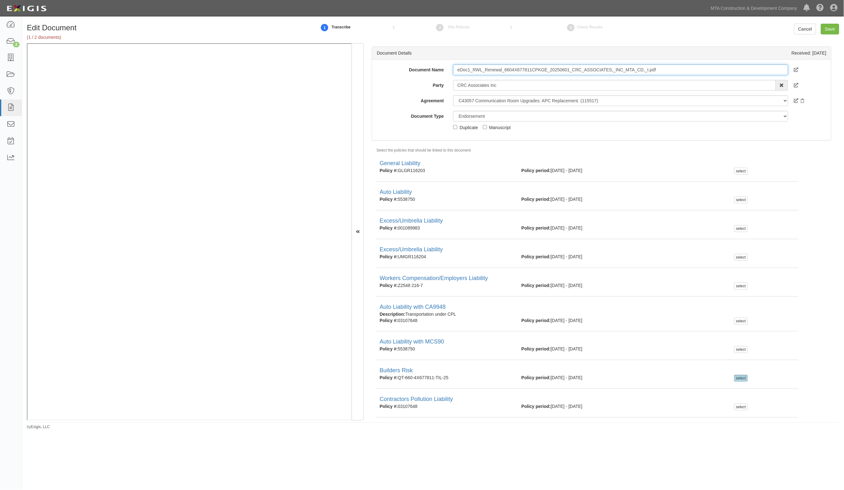
drag, startPoint x: 664, startPoint y: 69, endPoint x: 334, endPoint y: 81, distance: 330.6
click at [249, 18] on body "Toggle navigation Dashboard 2 Inbox Parties Agreements Coverages Documents Mess…" at bounding box center [422, 230] width 844 height 460
type input "BR policy"
drag, startPoint x: 831, startPoint y: 29, endPoint x: 759, endPoint y: 25, distance: 72.1
click at [830, 29] on input "Save" at bounding box center [830, 29] width 18 height 11
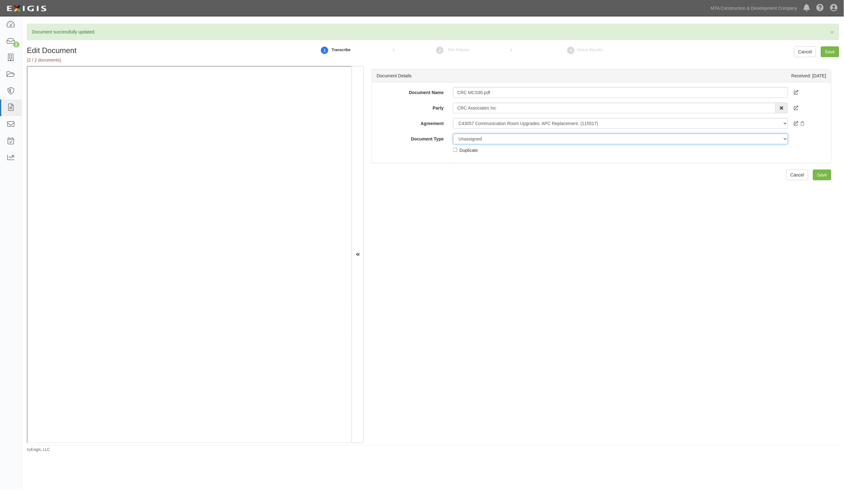
click at [484, 141] on select "Unassigned Binder Cancellation Notice Certificate Contract Endorsement Insuranc…" at bounding box center [620, 139] width 335 height 11
select select "EndorsementDetail"
click at [453, 134] on select "Unassigned Binder Cancellation Notice Certificate Contract Endorsement Insuranc…" at bounding box center [620, 139] width 335 height 11
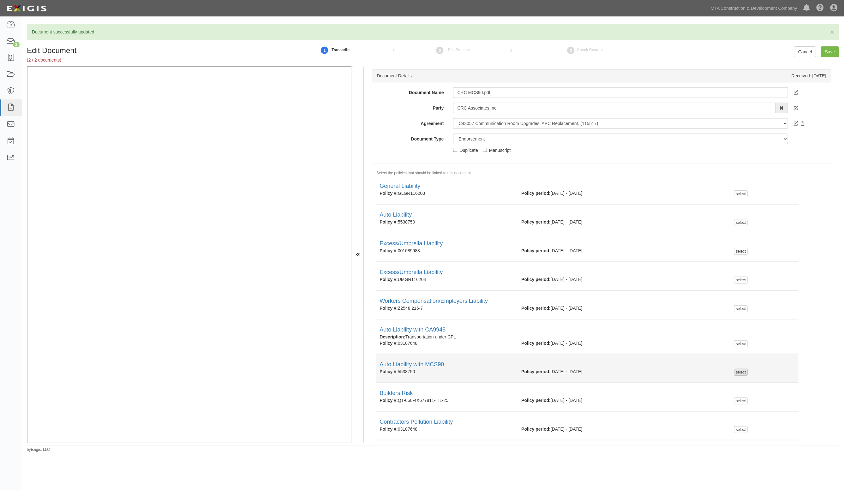
click at [734, 371] on div "select" at bounding box center [741, 372] width 14 height 7
checkbox input "true"
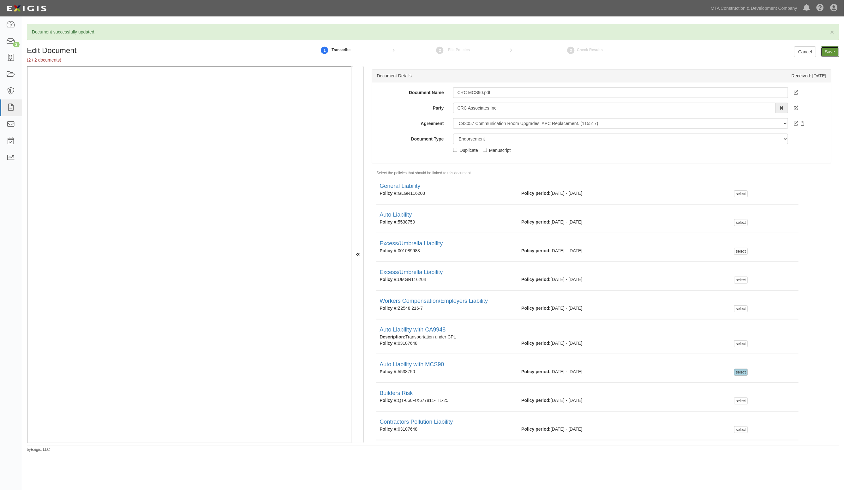
click at [837, 50] on input "Save" at bounding box center [830, 51] width 18 height 11
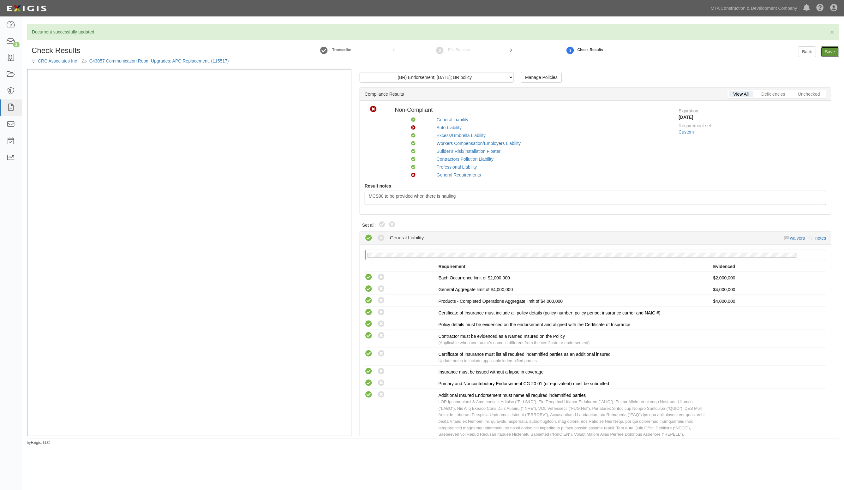
click at [833, 52] on link "Save" at bounding box center [830, 51] width 18 height 11
radio input "true"
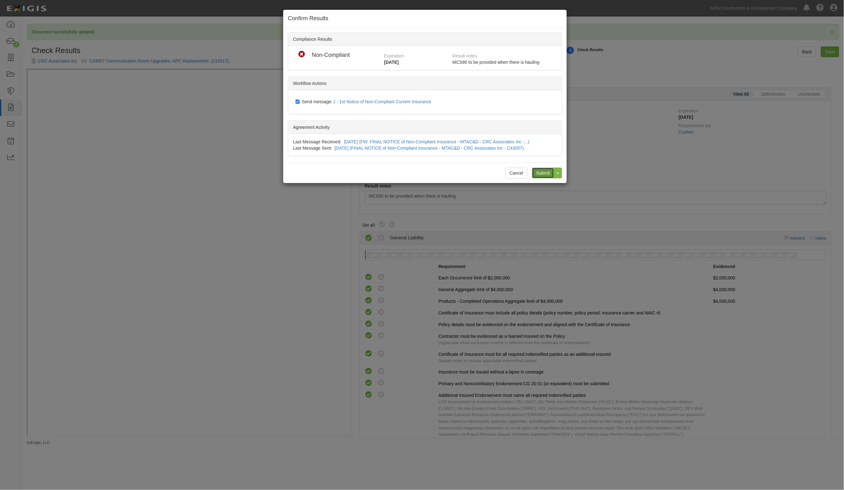
click at [543, 174] on input "Submit" at bounding box center [543, 173] width 22 height 11
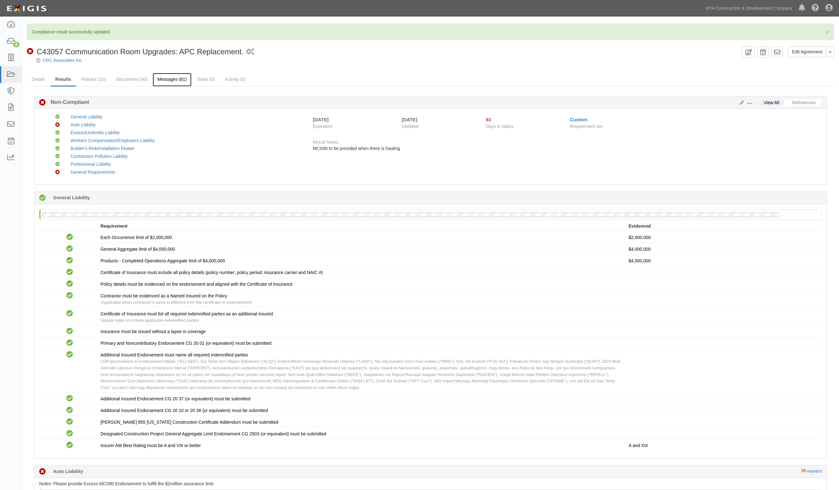
click at [171, 78] on link "Messages (81)" at bounding box center [172, 80] width 39 height 14
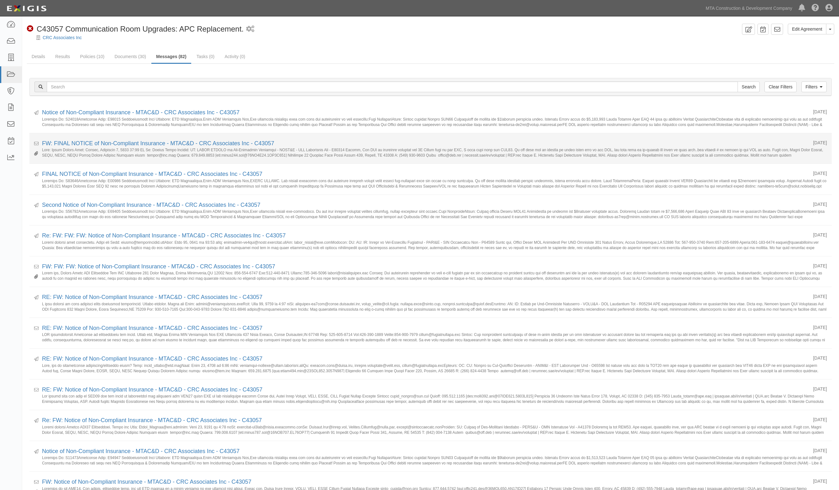
click at [106, 140] on div "FW: FINAL NOTICE of Non-Compliant Insurance - MTAC&D - CRC Associates Inc - C43…" at bounding box center [425, 144] width 766 height 8
drag, startPoint x: 109, startPoint y: 144, endPoint x: 115, endPoint y: 142, distance: 6.0
click at [109, 144] on link "FW: FINAL NOTICE of Non-Compliant Insurance - MTAC&D - CRC Associates Inc - C43…" at bounding box center [158, 143] width 232 height 6
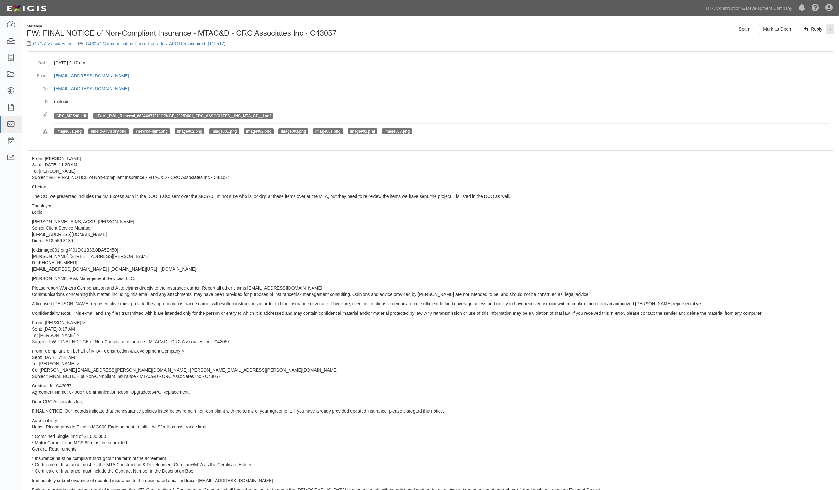
click at [830, 29] on span at bounding box center [830, 29] width 3 height 1
click at [793, 39] on link "Reply All" at bounding box center [809, 41] width 50 height 8
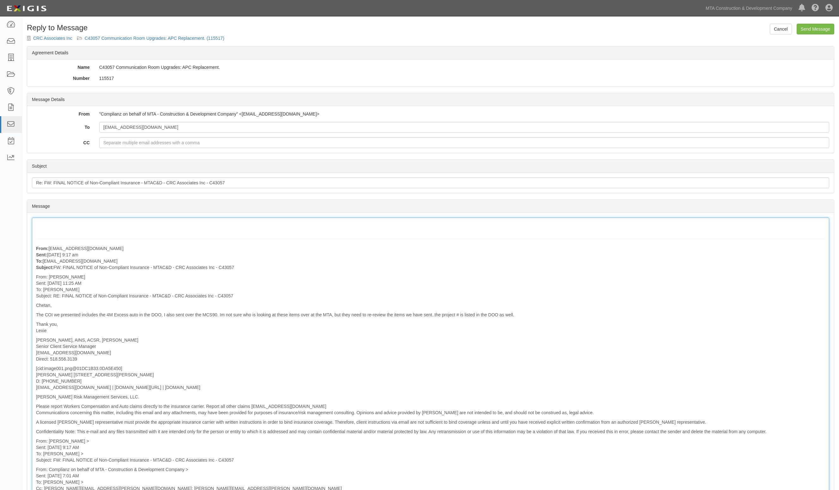
click at [771, 307] on p "Chetan," at bounding box center [430, 305] width 789 height 6
click at [54, 226] on div "From: [EMAIL_ADDRESS][DOMAIN_NAME] Sent: [DATE] 9:17 am To: [EMAIL_ADDRESS][DOM…" at bounding box center [430, 449] width 797 height 463
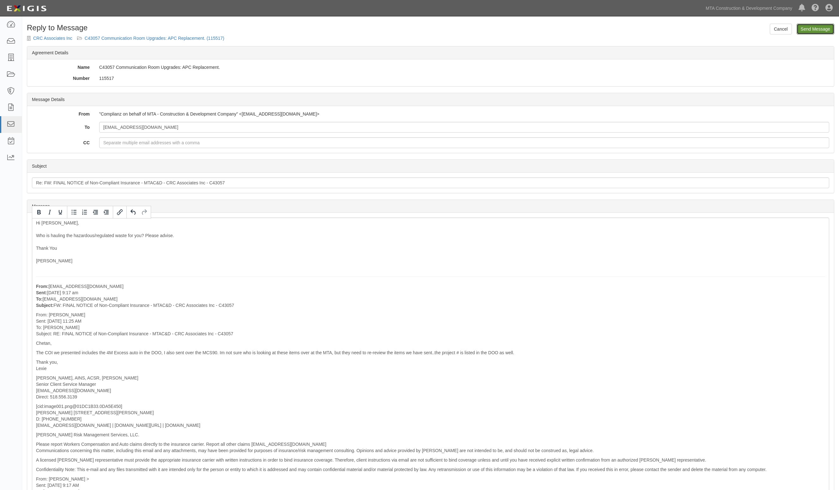
drag, startPoint x: 812, startPoint y: 30, endPoint x: 456, endPoint y: 43, distance: 356.2
click at [812, 30] on input "Send Message" at bounding box center [815, 29] width 38 height 11
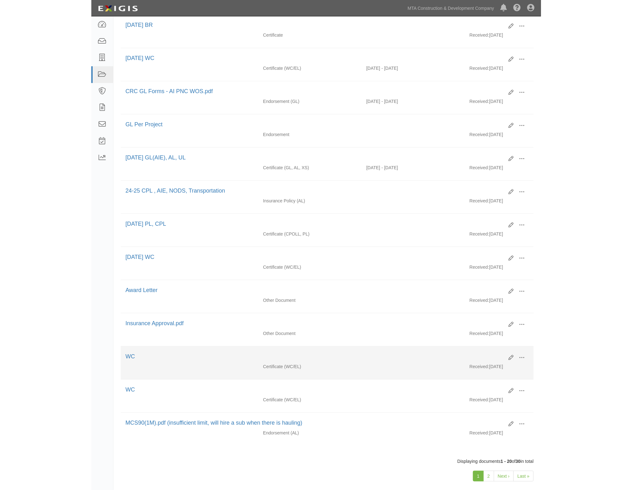
scroll to position [355, 0]
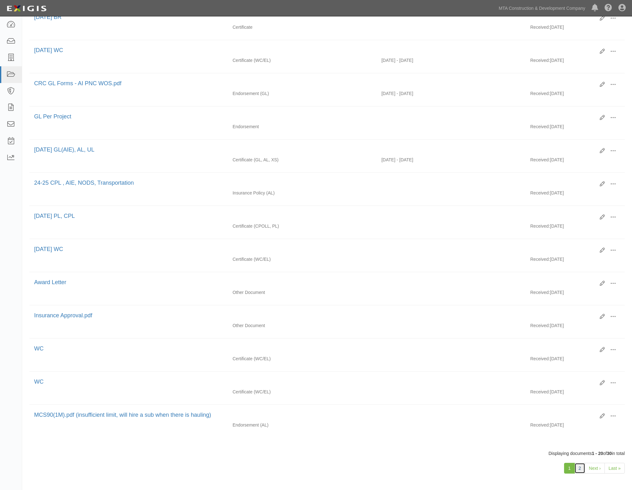
click at [449, 473] on link "2" at bounding box center [579, 468] width 11 height 11
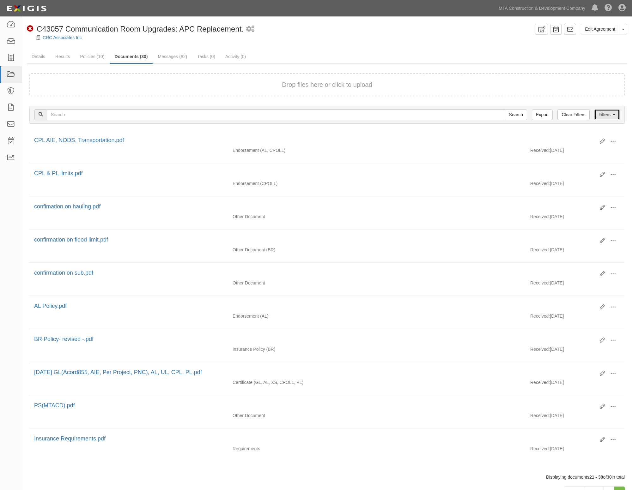
click at [613, 115] on icon at bounding box center [613, 115] width 3 height 4
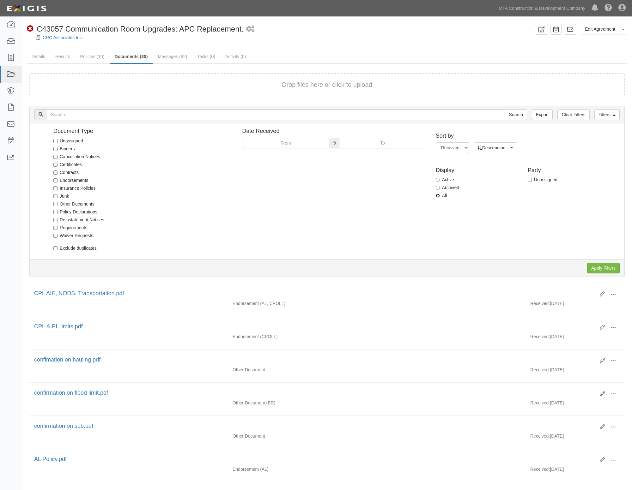
click at [439, 194] on input "All" at bounding box center [438, 196] width 4 height 4
radio input "true"
click at [607, 267] on input "Apply Filters" at bounding box center [603, 268] width 33 height 11
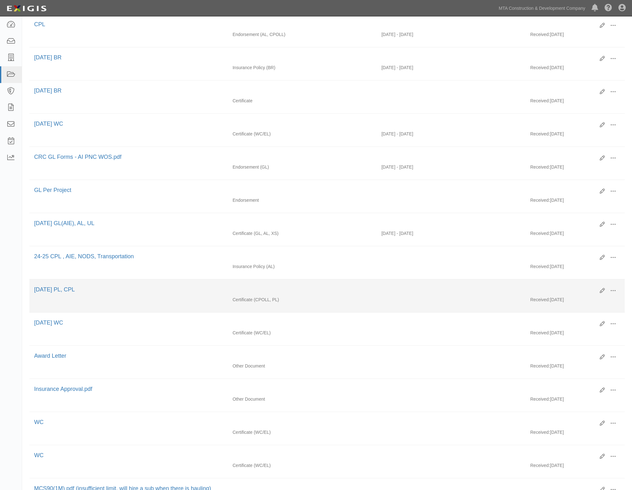
scroll to position [370, 0]
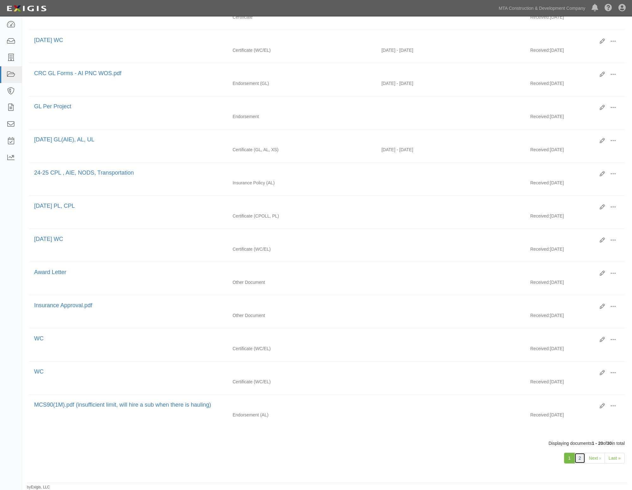
click at [579, 459] on link "2" at bounding box center [579, 458] width 11 height 11
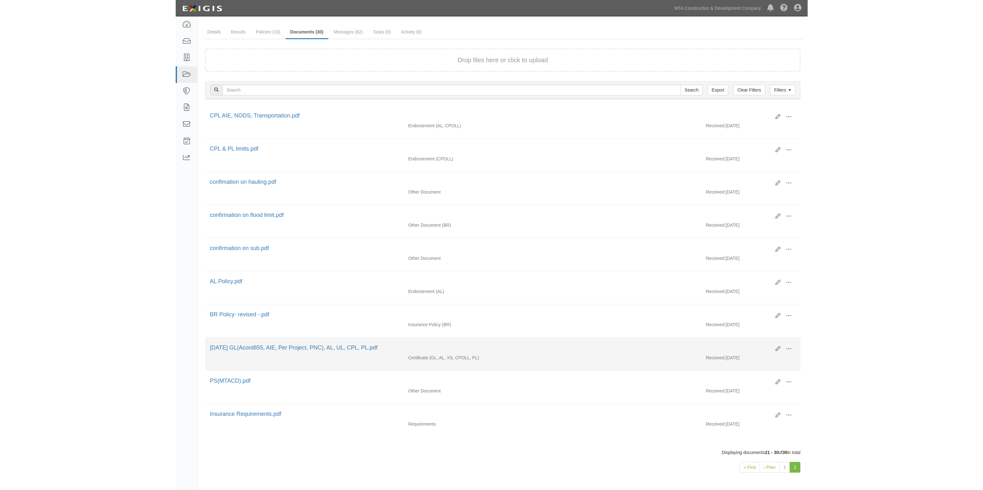
scroll to position [36, 0]
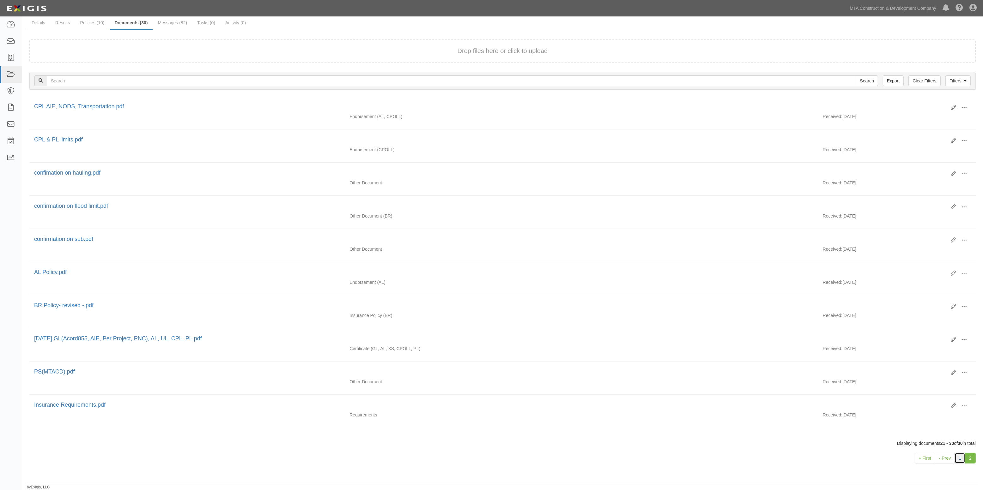
click at [631, 458] on link "1" at bounding box center [959, 458] width 11 height 11
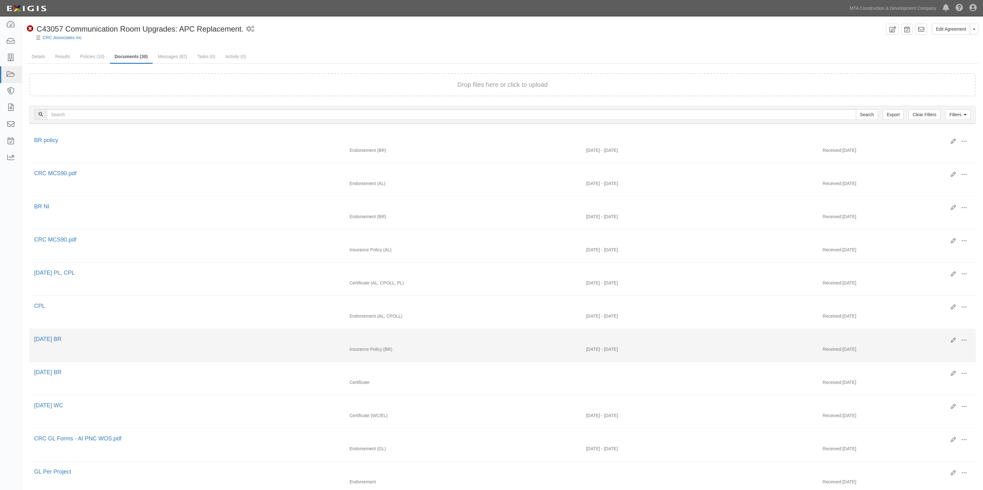
click at [192, 349] on div "Insurance Policy (BR) [DATE] - [DATE] Received: [DATE]" at bounding box center [502, 350] width 946 height 9
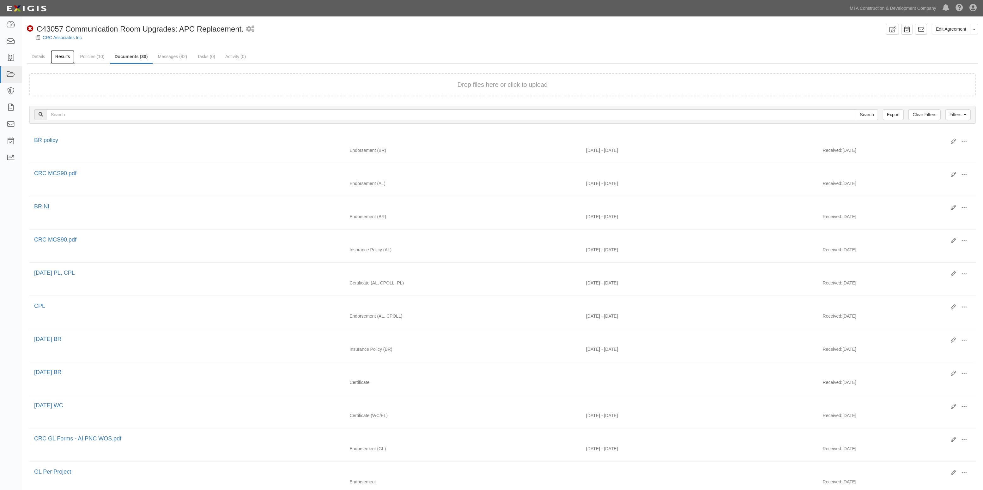
click at [65, 56] on link "Results" at bounding box center [63, 57] width 24 height 14
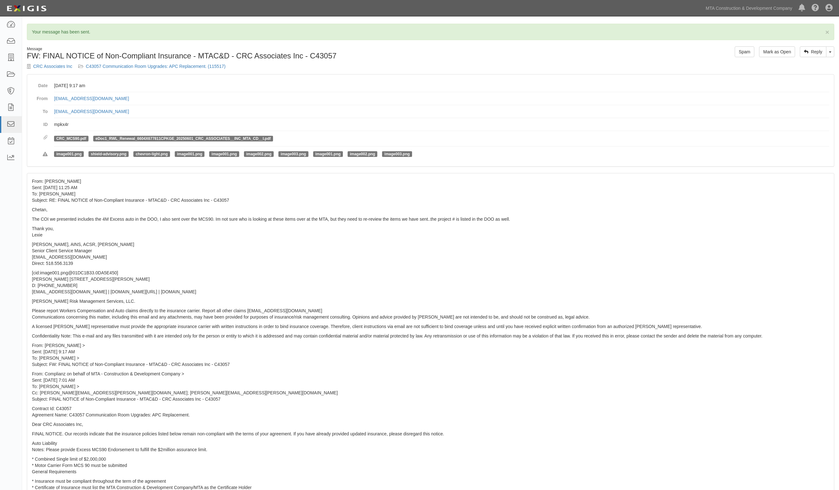
click at [766, 118] on dd "mpkx4r" at bounding box center [441, 124] width 775 height 13
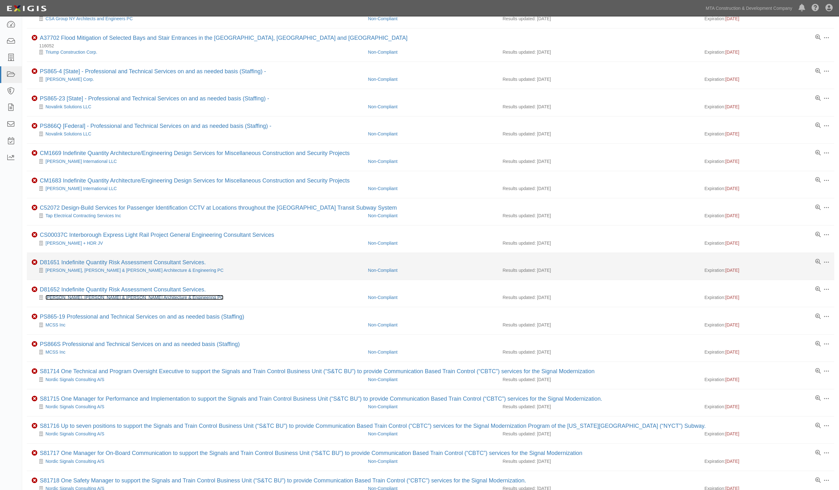
scroll to position [124, 0]
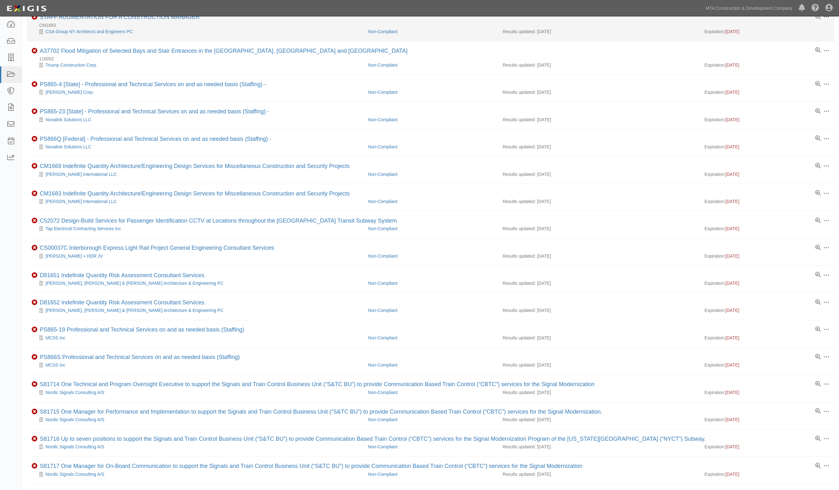
click at [246, 33] on div "CSA Group NY Architects and Engineers PC" at bounding box center [198, 31] width 332 height 6
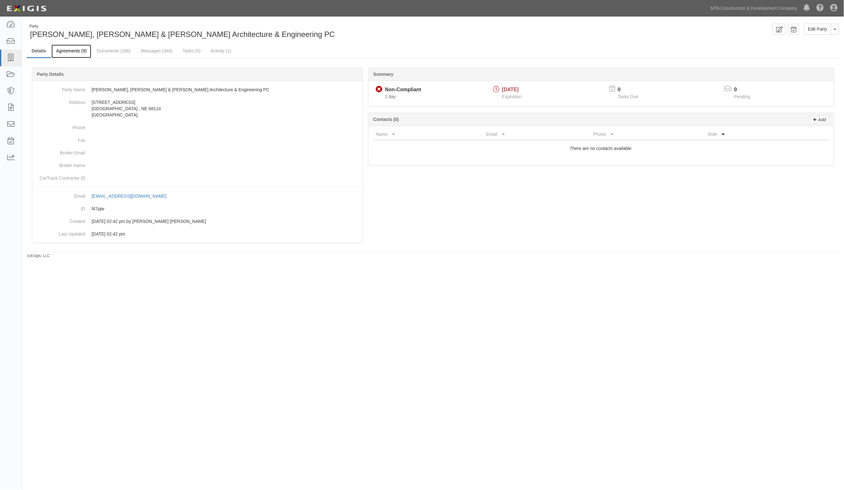
click at [71, 53] on link "Agreements (9)" at bounding box center [71, 52] width 40 height 14
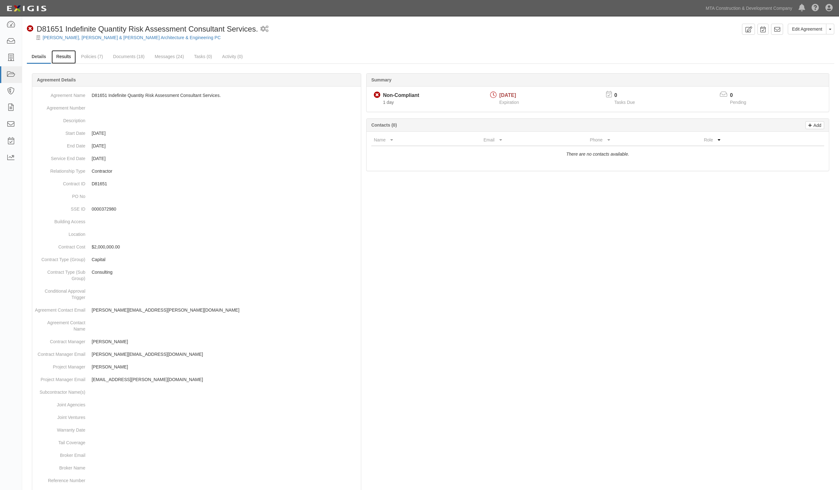
click at [69, 57] on link "Results" at bounding box center [63, 57] width 24 height 14
click at [66, 56] on link "Results" at bounding box center [63, 57] width 24 height 14
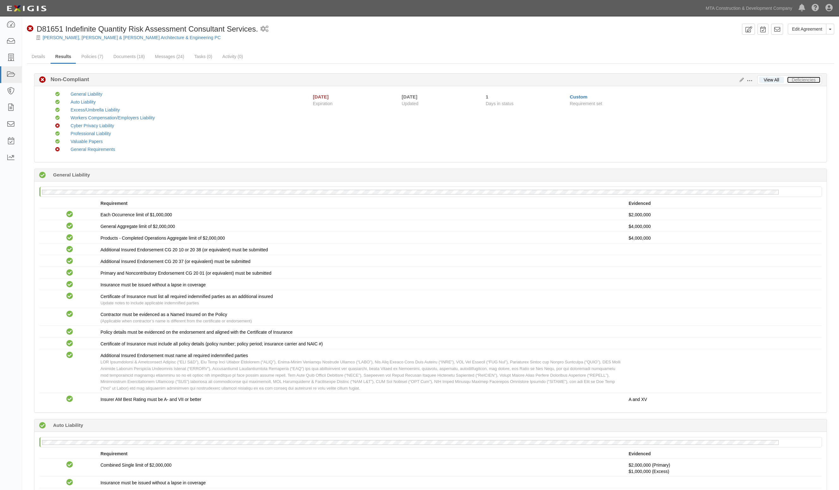
click at [807, 79] on link "Deficiencies" at bounding box center [803, 80] width 33 height 6
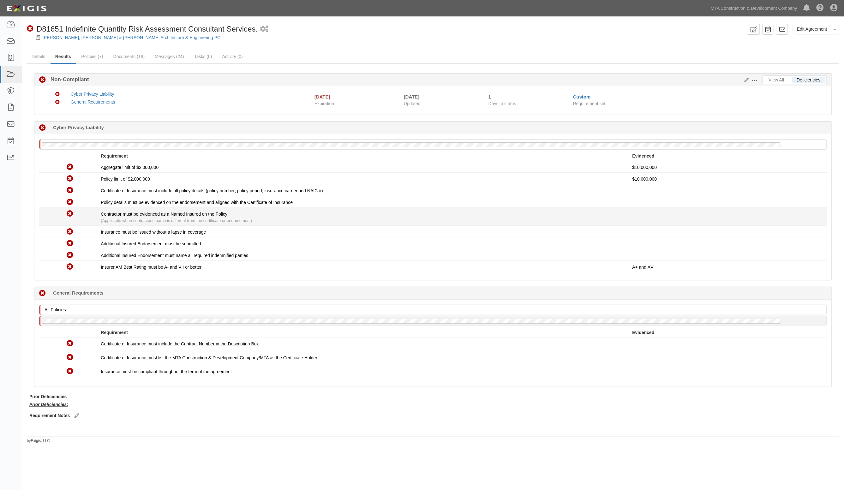
click at [674, 211] on p at bounding box center [728, 214] width 190 height 6
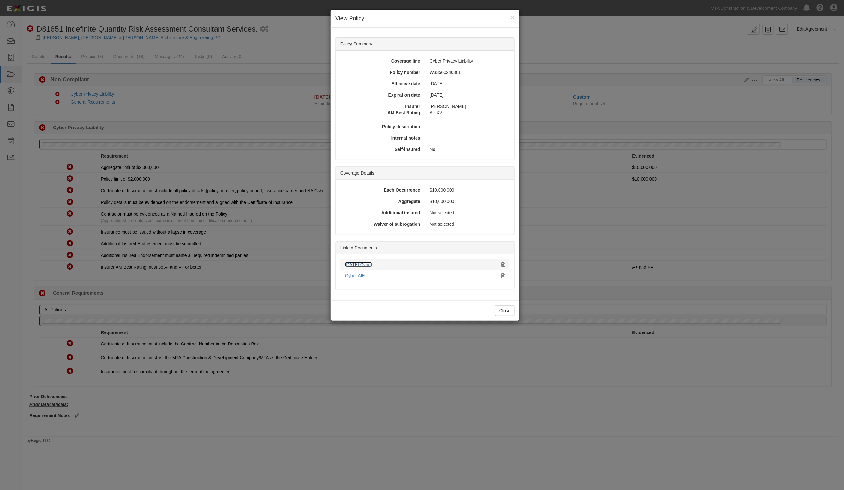
drag, startPoint x: 363, startPoint y: 264, endPoint x: 352, endPoint y: 264, distance: 11.1
click at [352, 264] on link "9.1.25 Cyber" at bounding box center [358, 264] width 27 height 5
click at [356, 276] on link "Cyber AIE" at bounding box center [355, 275] width 20 height 5
click at [447, 15] on h4 "View Policy" at bounding box center [424, 19] width 179 height 8
click at [512, 18] on button "×" at bounding box center [513, 17] width 4 height 7
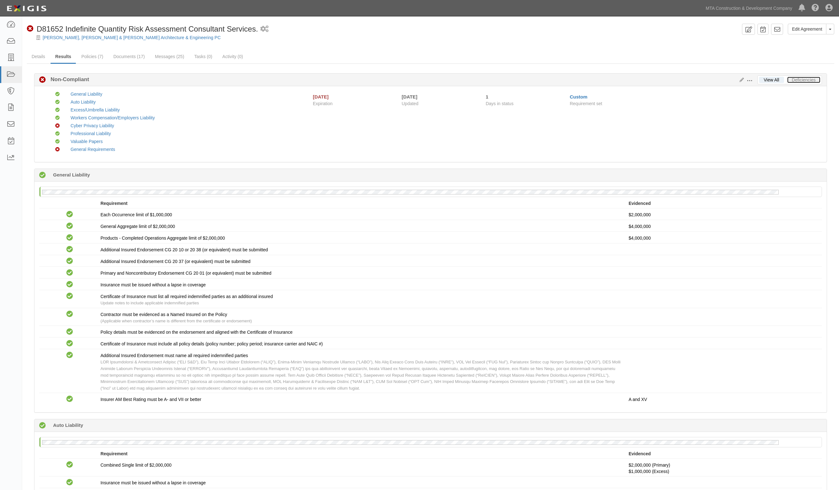
click at [798, 81] on link "Deficiencies" at bounding box center [803, 80] width 33 height 6
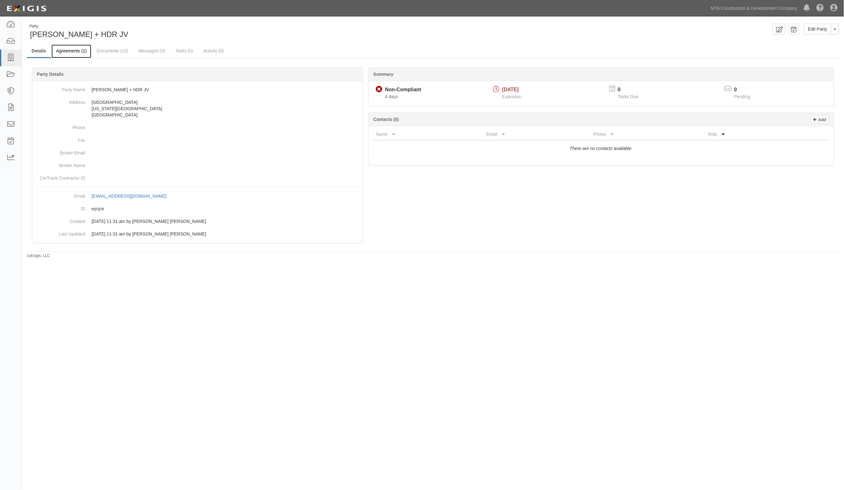
click at [74, 50] on link "Agreements (1)" at bounding box center [71, 52] width 40 height 14
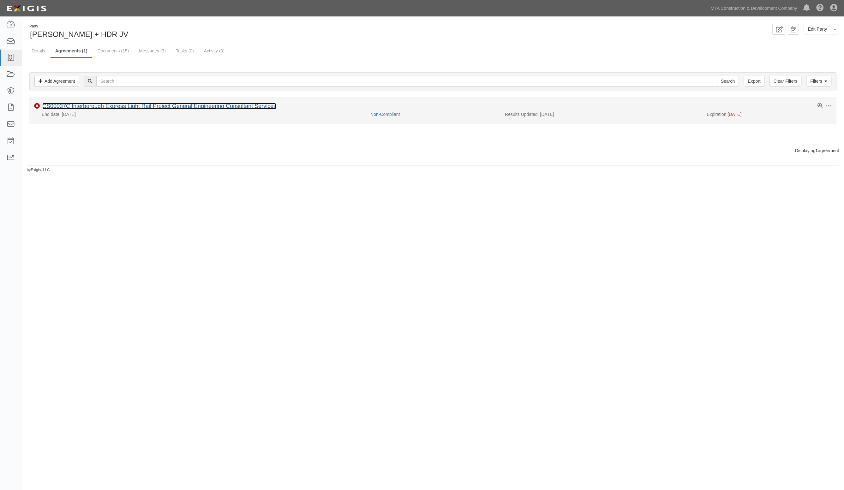
click at [99, 107] on link "CS00037C Interborough Express Light Rail Project General Engineering Consultant…" at bounding box center [159, 106] width 234 height 6
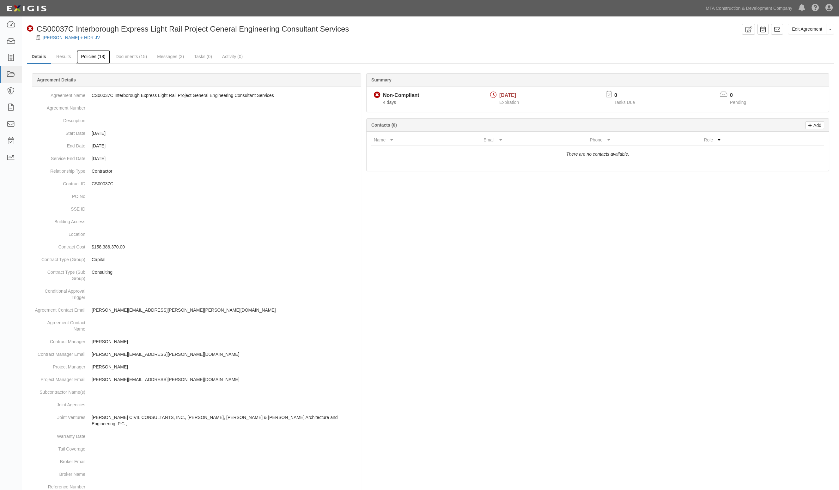
click at [83, 55] on link "Policies (18)" at bounding box center [93, 57] width 34 height 14
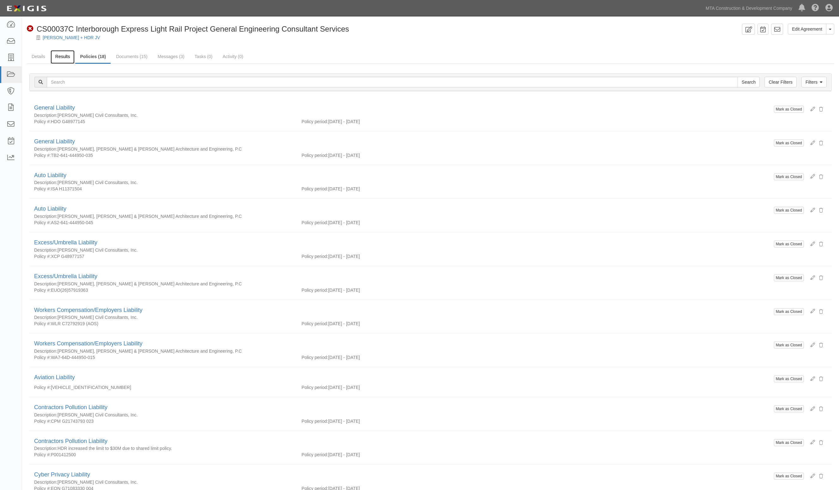
click at [57, 57] on link "Results" at bounding box center [63, 57] width 24 height 14
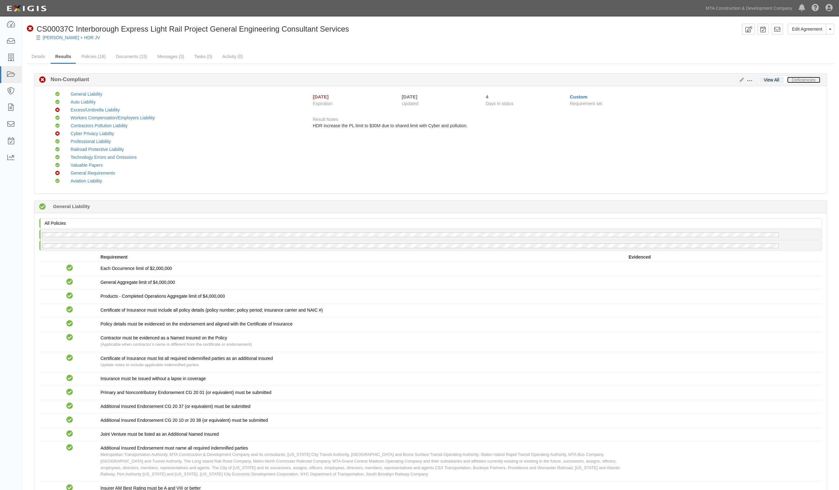
click at [812, 80] on link "Deficiencies" at bounding box center [803, 80] width 33 height 6
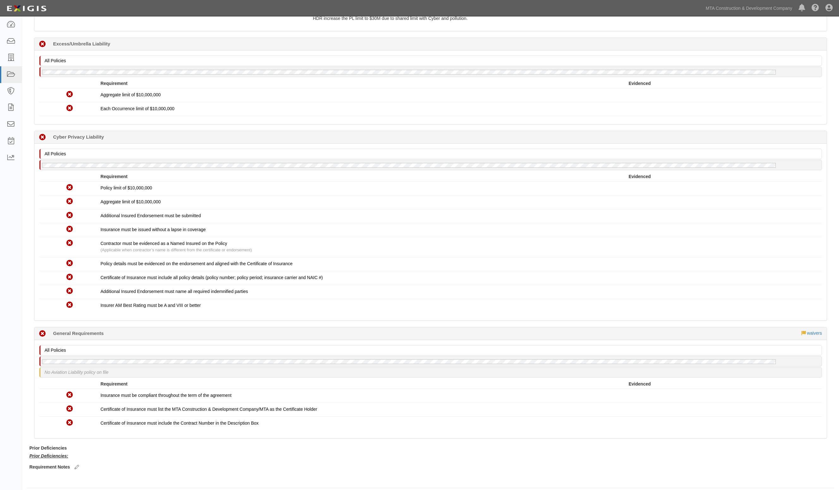
scroll to position [114, 0]
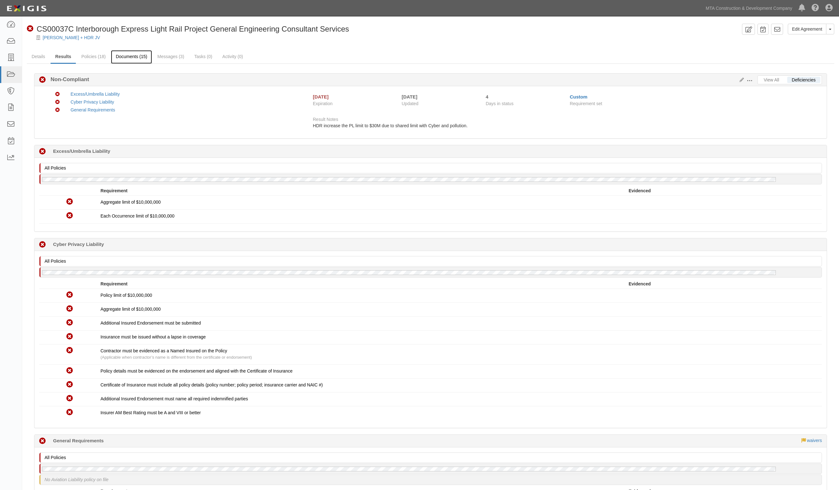
click at [135, 56] on link "Documents (15)" at bounding box center [131, 57] width 41 height 14
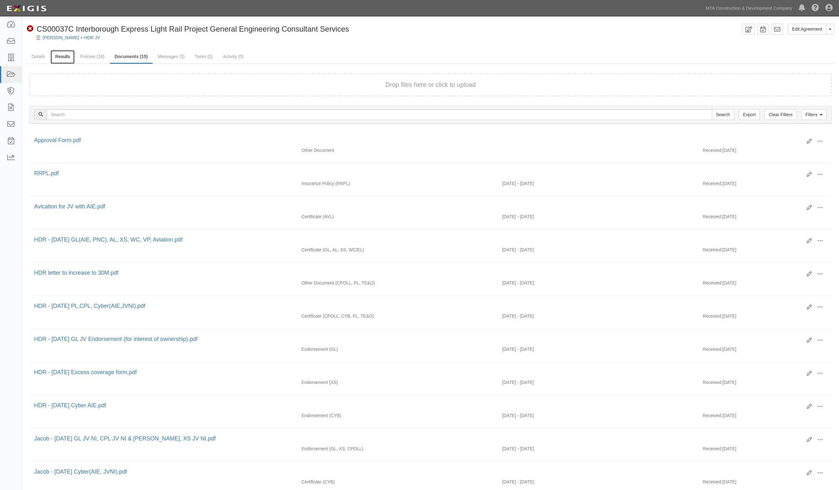
click at [57, 56] on link "Results" at bounding box center [63, 57] width 24 height 14
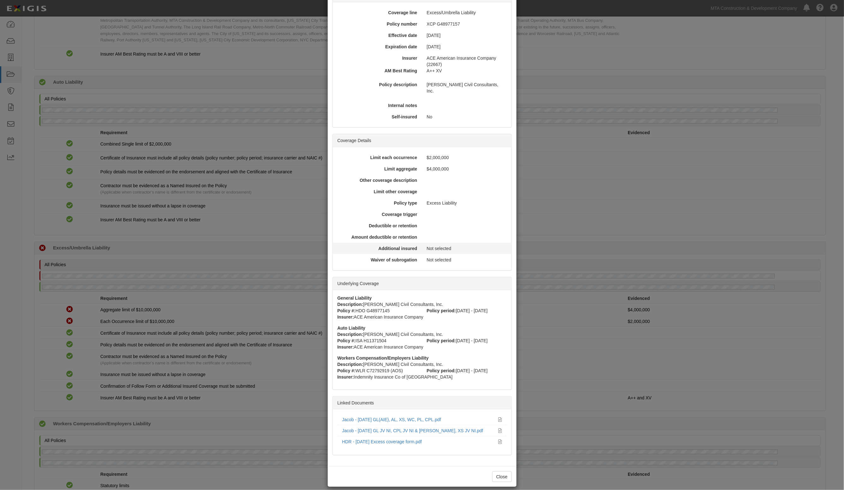
scroll to position [50, 0]
click at [259, 245] on div "× View Policy Policy Summary Coverage line Excess/Umbrella Liability Policy num…" at bounding box center [422, 245] width 844 height 490
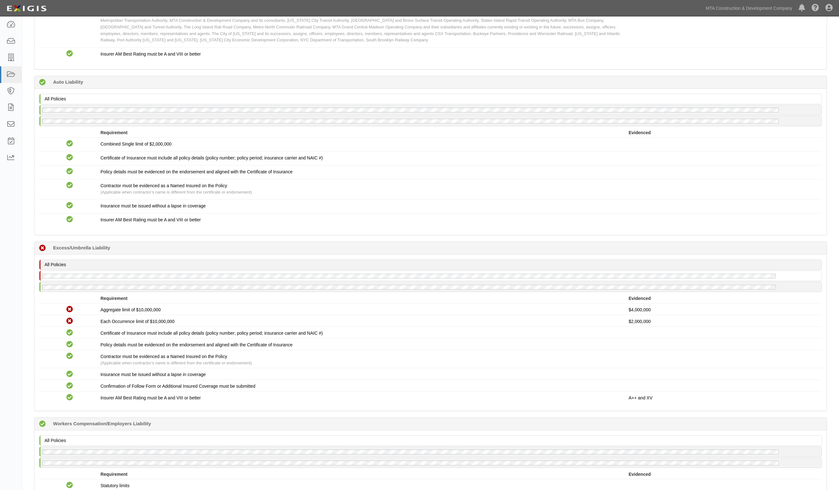
scroll to position [0, 0]
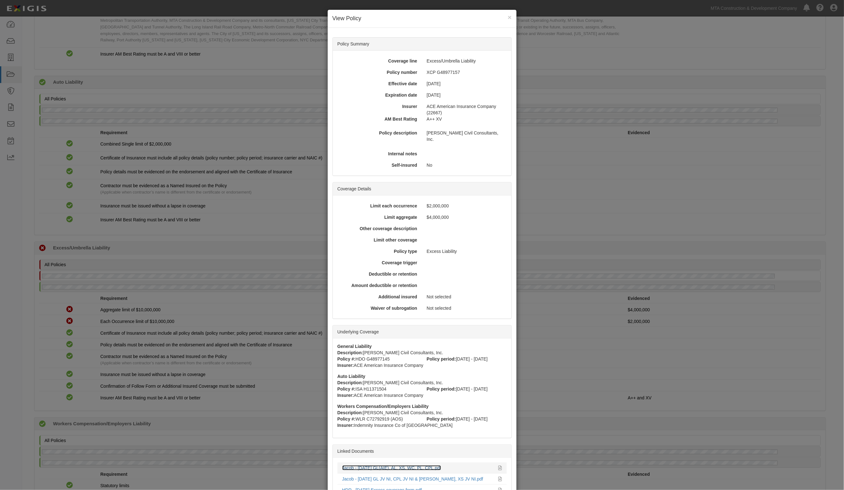
click at [385, 466] on link "Jacob - 7.1.26 GL(AIE), AL, XS, WC, PL, CPL.pdf" at bounding box center [391, 468] width 99 height 5
click at [165, 111] on div "× View Policy Policy Summary Coverage line Excess/Umbrella Liability Policy num…" at bounding box center [422, 245] width 844 height 490
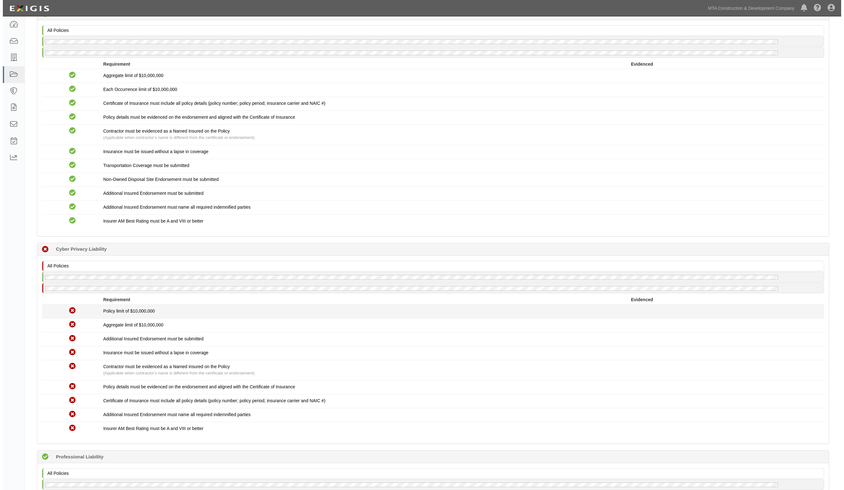
scroll to position [1027, 0]
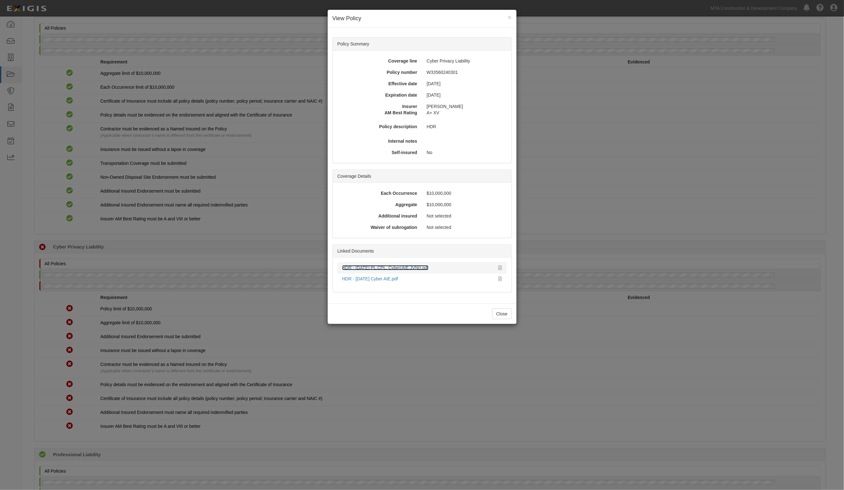
click at [373, 270] on link "HDR - 9.1.25 PL,CPL, Cyber(AIE,JVNI).pdf" at bounding box center [385, 267] width 87 height 5
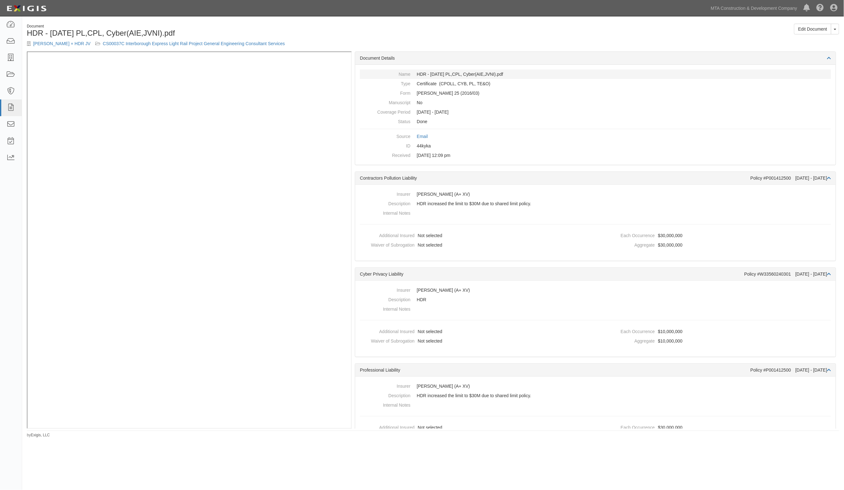
drag, startPoint x: 749, startPoint y: 132, endPoint x: 696, endPoint y: 78, distance: 74.8
click at [748, 130] on dl "Name HDR - [DATE] PL,CPL, Cyber(AIE,JVNI).pdf Type Certificate (CPOLL, CYB, PL,…" at bounding box center [595, 114] width 471 height 91
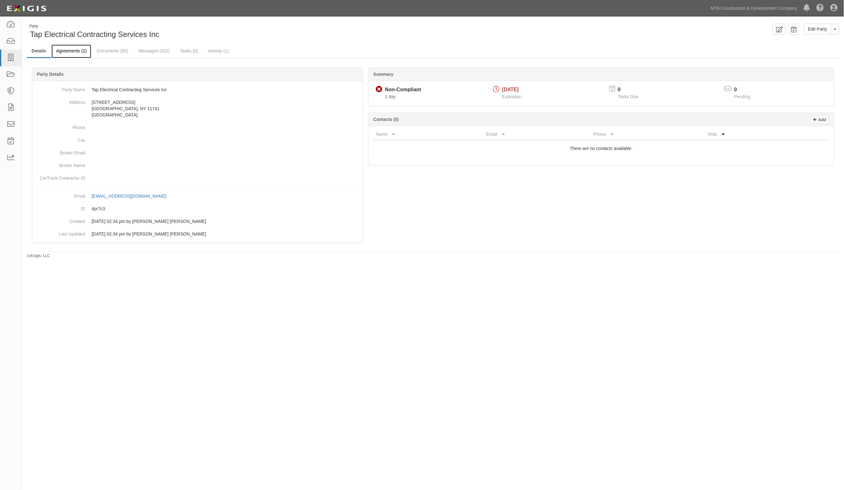
click at [73, 45] on link "Agreements (2)" at bounding box center [71, 52] width 40 height 14
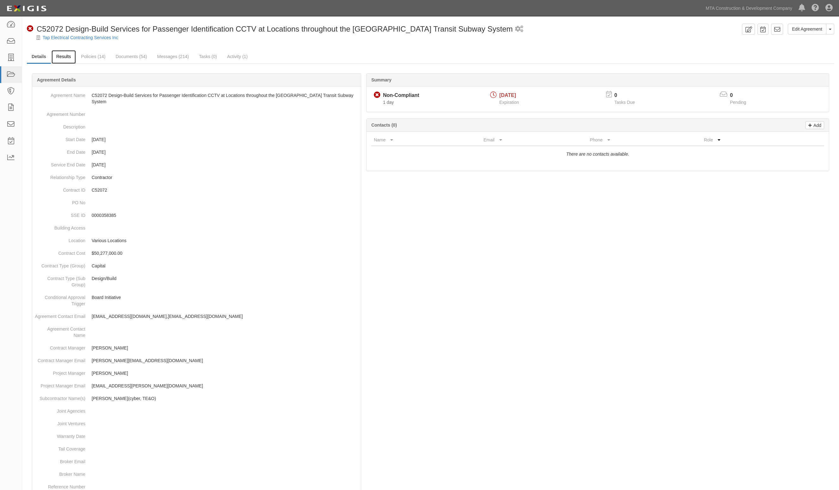
click at [63, 54] on link "Results" at bounding box center [63, 57] width 24 height 14
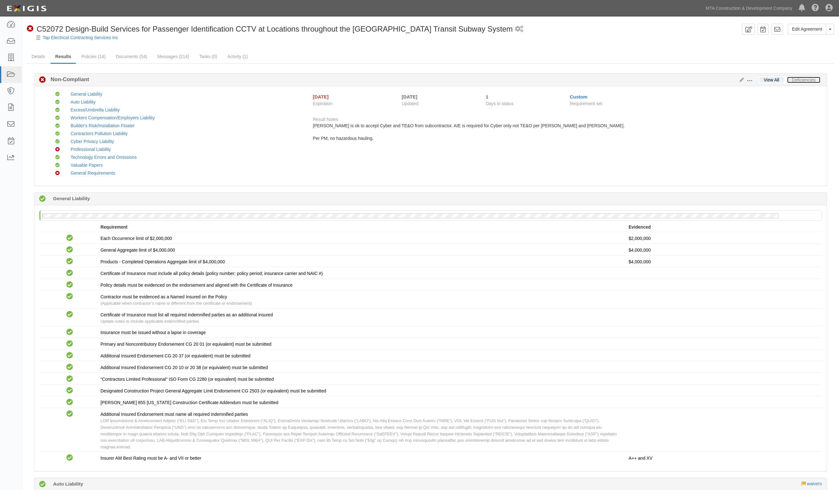
drag, startPoint x: 799, startPoint y: 82, endPoint x: 768, endPoint y: 80, distance: 31.7
click at [799, 82] on link "Deficiencies" at bounding box center [803, 80] width 33 height 6
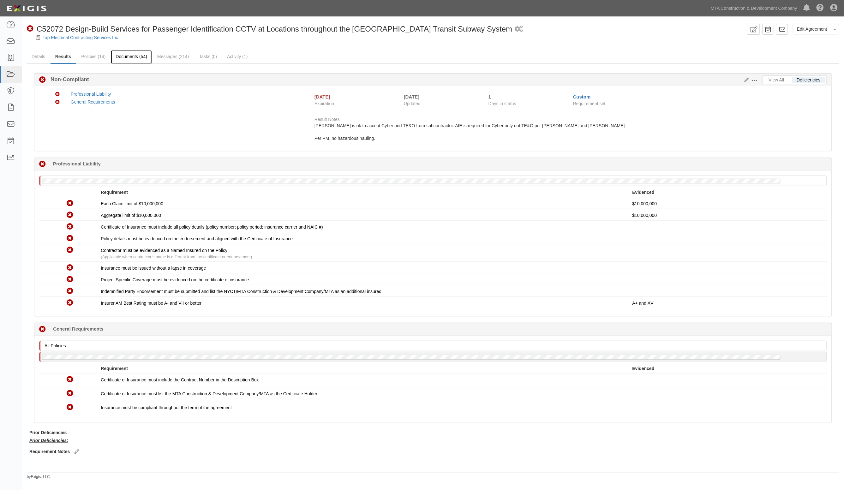
click at [138, 60] on link "Documents (54)" at bounding box center [131, 57] width 41 height 14
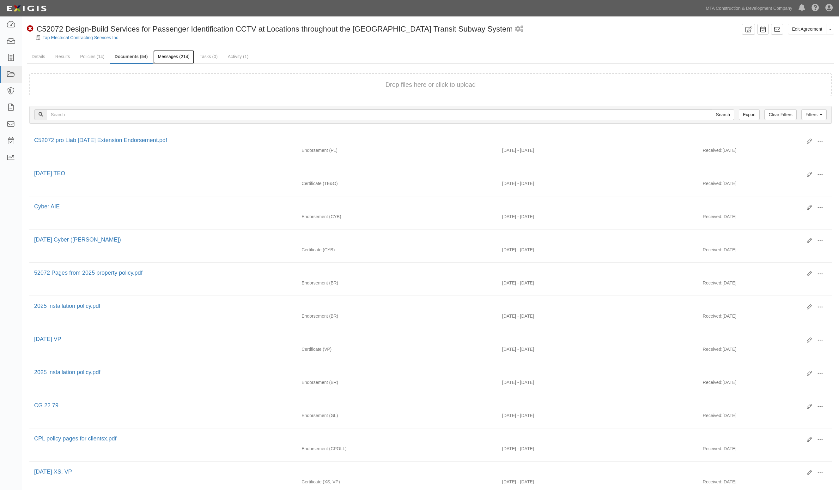
click at [169, 58] on link "Messages (214)" at bounding box center [173, 57] width 41 height 14
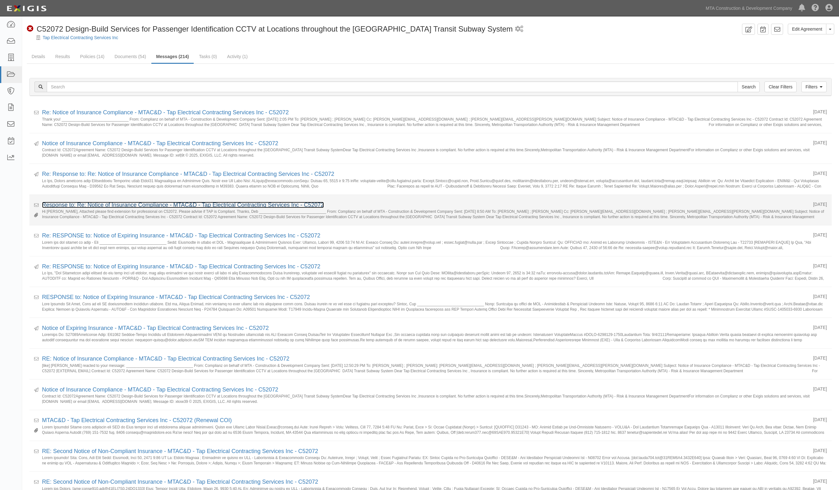
click at [84, 205] on link "Response to: Re: Notice of Insurance Compliance - MTAC&D - Tap Electrical Contr…" at bounding box center [183, 205] width 282 height 6
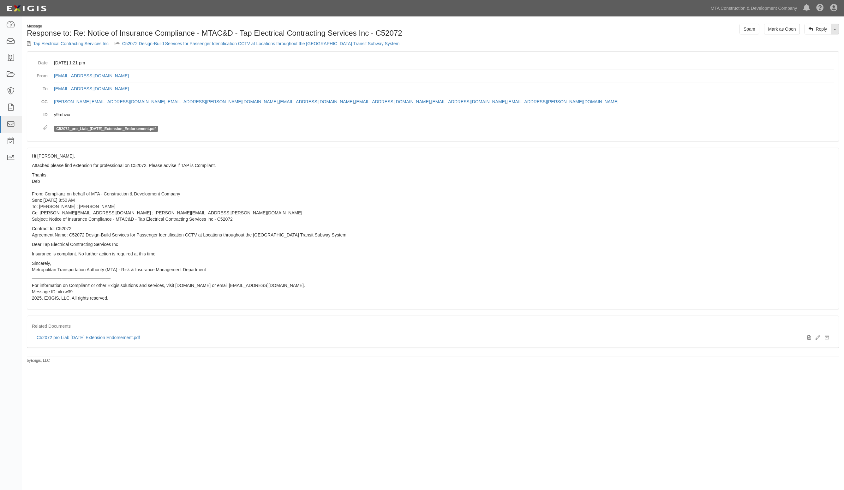
click at [836, 32] on link "Toggle Dropdown" at bounding box center [835, 29] width 8 height 11
click at [806, 42] on link "Reply All" at bounding box center [814, 41] width 50 height 8
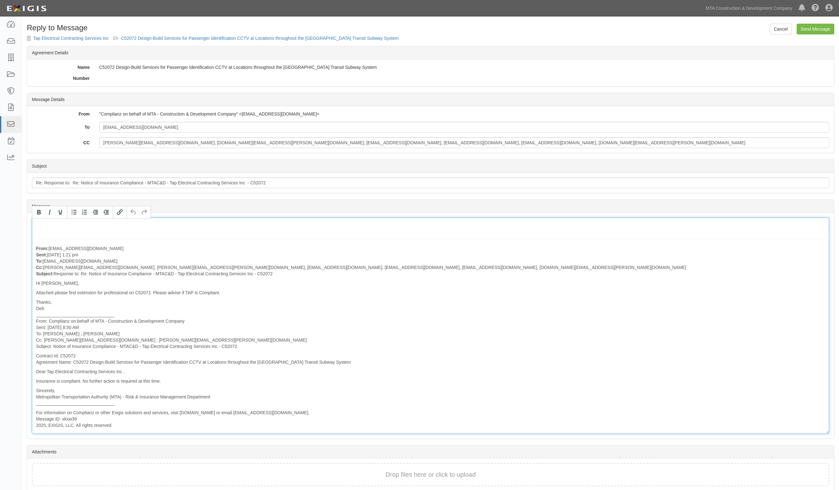
click at [56, 227] on div "From: [EMAIL_ADDRESS][DOMAIN_NAME] Sent: [DATE] 1:21 pm To: [EMAIL_ADDRESS][DOM…" at bounding box center [430, 326] width 797 height 216
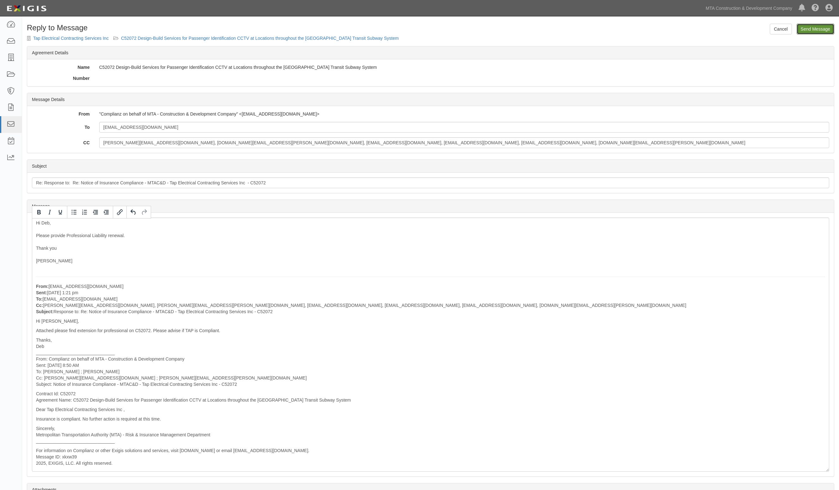
drag, startPoint x: 806, startPoint y: 29, endPoint x: 465, endPoint y: 38, distance: 341.6
click at [806, 29] on input "Send Message" at bounding box center [815, 29] width 38 height 11
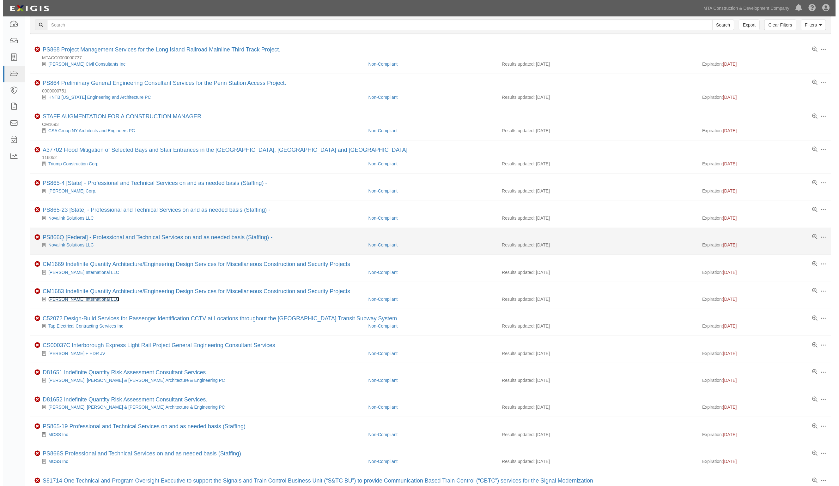
scroll to position [5, 0]
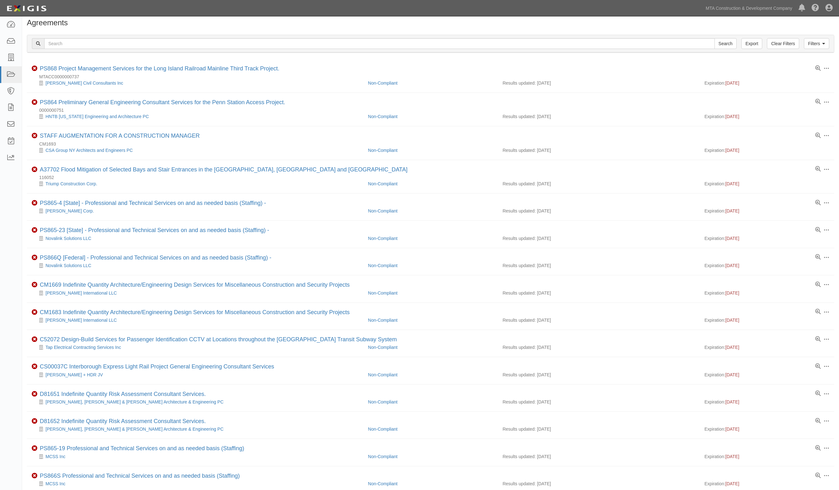
click at [146, 16] on div "Toggle navigation Dashboard Inbox Parties Agreements Coverages Documents Messag…" at bounding box center [419, 8] width 839 height 16
click at [181, 21] on h1 "Agreements" at bounding box center [430, 23] width 807 height 8
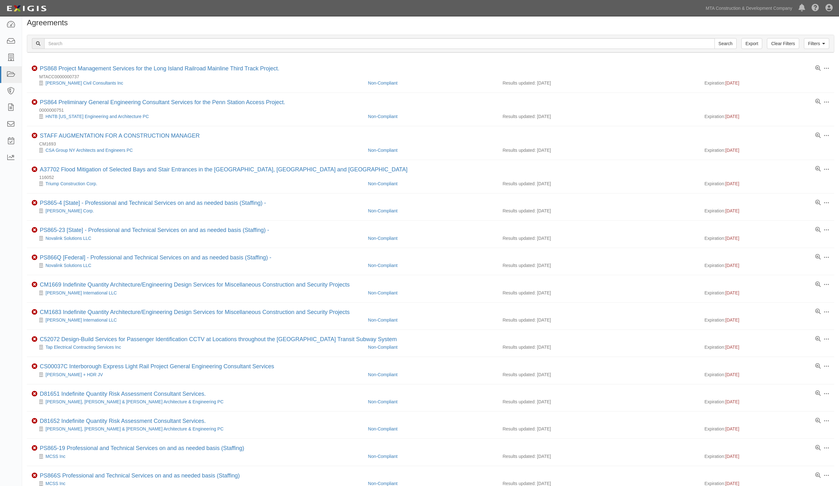
click at [209, 16] on div "Toggle navigation Dashboard Inbox Parties Agreements Coverages Documents Messag…" at bounding box center [419, 8] width 839 height 16
click at [100, 21] on h1 "Agreements" at bounding box center [430, 23] width 807 height 8
drag, startPoint x: 111, startPoint y: 26, endPoint x: 101, endPoint y: 18, distance: 12.8
click at [111, 26] on h1 "Agreements" at bounding box center [430, 23] width 807 height 8
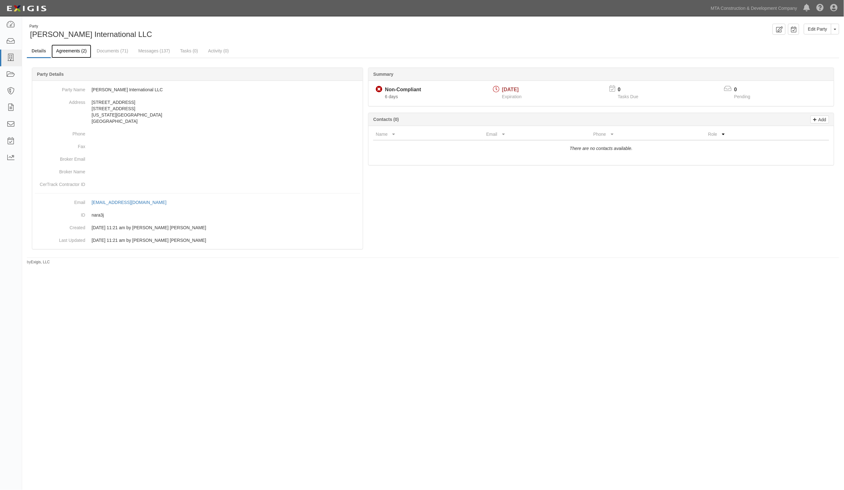
click at [69, 53] on link "Agreements (2)" at bounding box center [71, 52] width 40 height 14
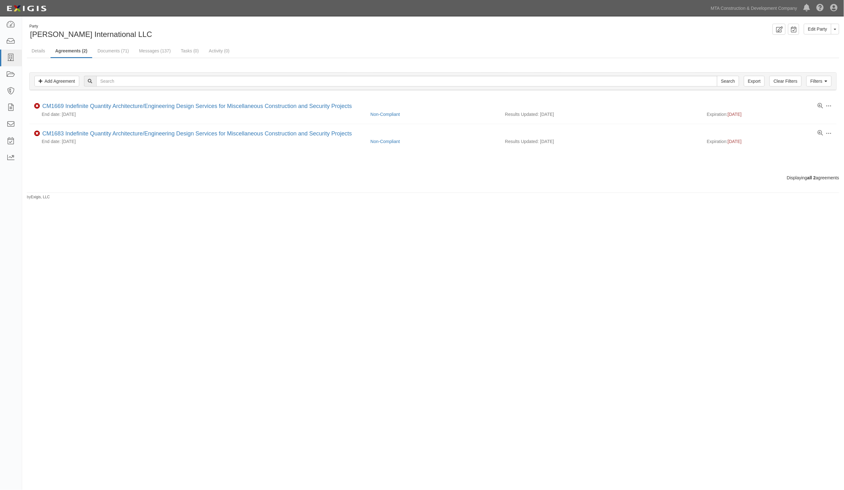
click at [321, 32] on div "Party [PERSON_NAME] International LLC" at bounding box center [228, 32] width 402 height 16
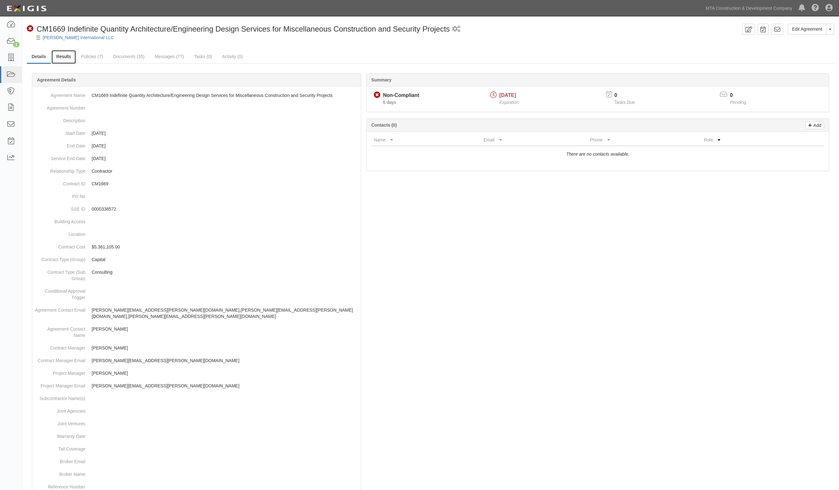
click at [59, 56] on link "Results" at bounding box center [63, 57] width 24 height 14
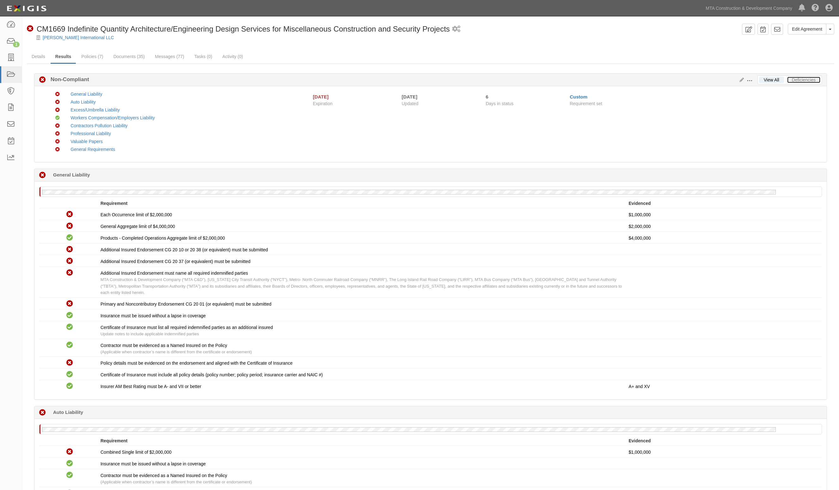
click at [811, 80] on link "Deficiencies" at bounding box center [803, 80] width 33 height 6
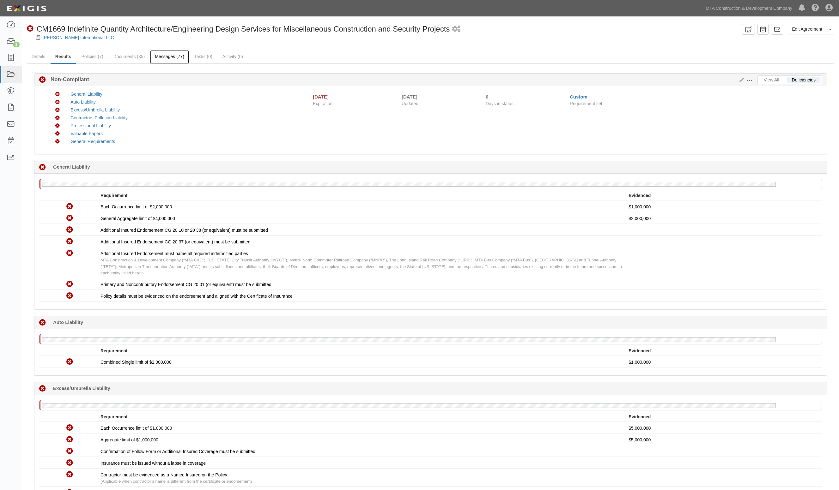
click at [156, 59] on link "Messages (77)" at bounding box center [169, 57] width 39 height 14
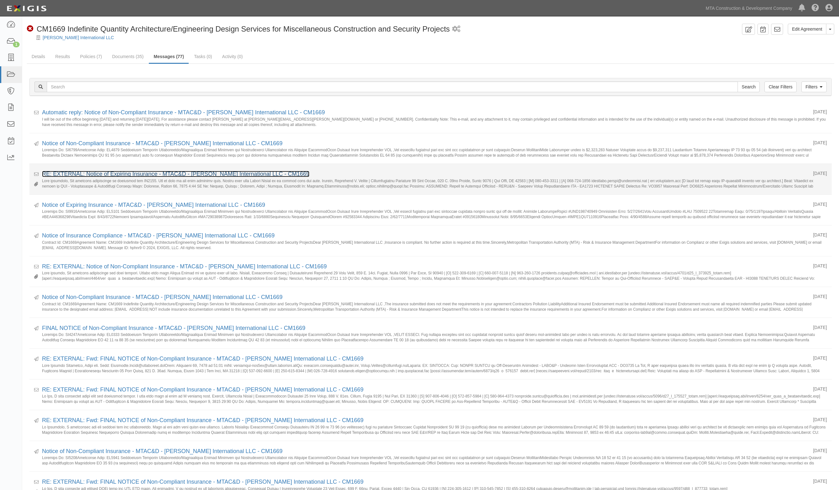
click at [101, 174] on link "RE: EXTERNAL: Notice of Expiring Insurance - MTAC&D - Michael Baker Internation…" at bounding box center [175, 174] width 267 height 6
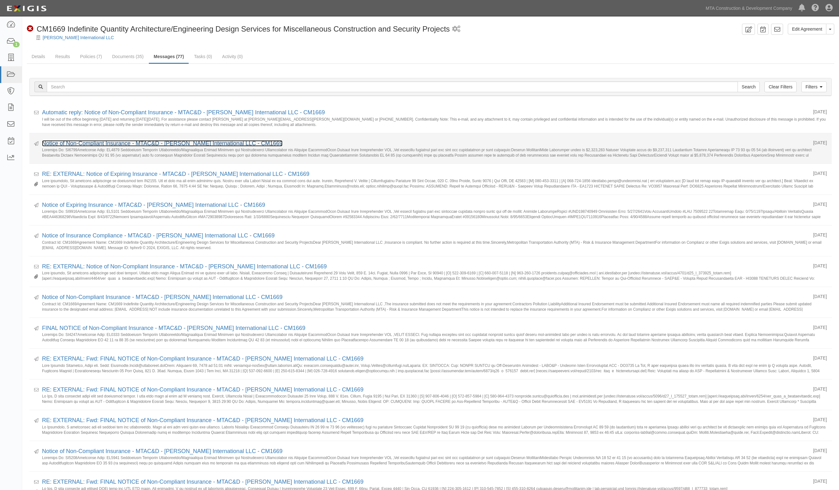
click at [70, 142] on link "Notice of Non-Compliant Insurance - MTAC&D - Michael Baker International LLC - …" at bounding box center [162, 143] width 240 height 6
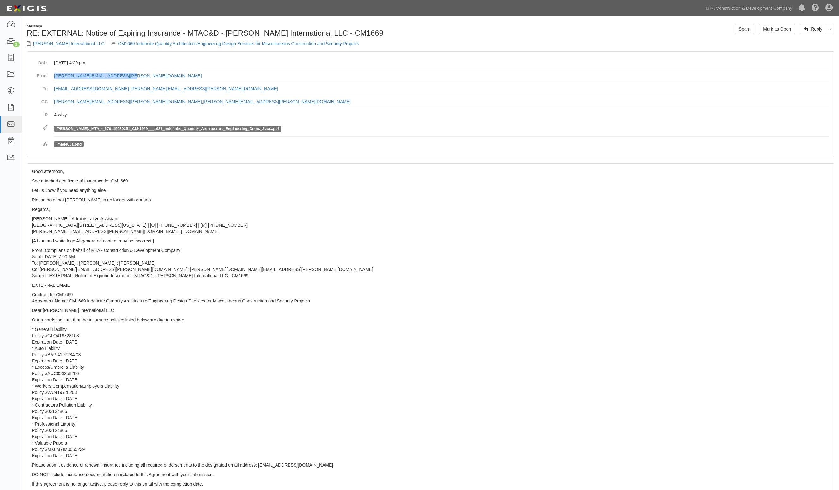
drag, startPoint x: 128, startPoint y: 76, endPoint x: 51, endPoint y: 80, distance: 76.5
click at [51, 80] on dl "Date [DATE] 4:20 pm From [PERSON_NAME][EMAIL_ADDRESS][PERSON_NAME][DOMAIN_NAME]…" at bounding box center [430, 104] width 797 height 95
copy link "[PERSON_NAME][EMAIL_ADDRESS][PERSON_NAME][DOMAIN_NAME]"
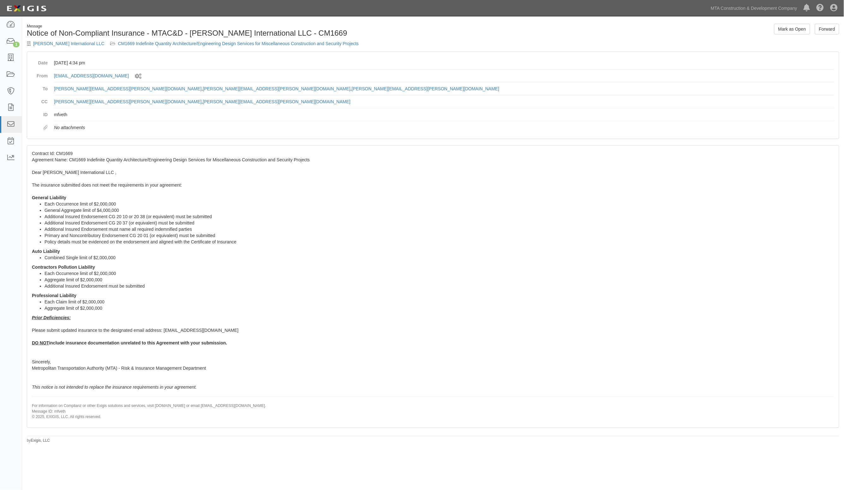
click at [446, 33] on div "Forward Mark as Open" at bounding box center [638, 29] width 411 height 11
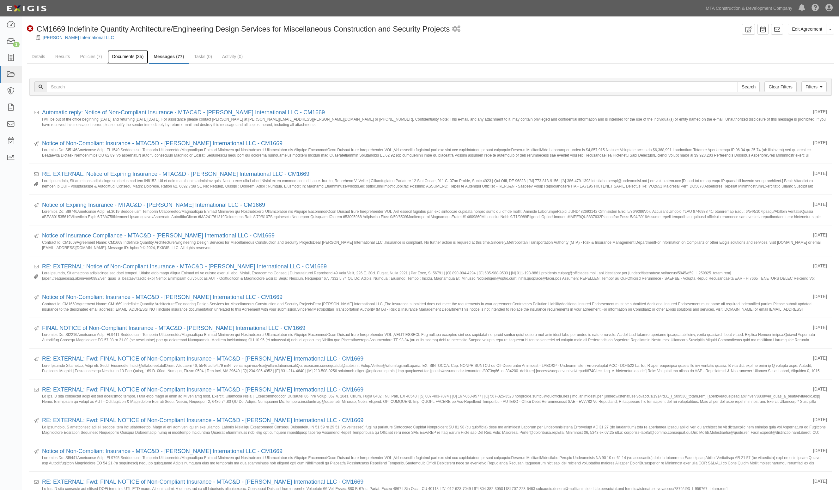
click at [119, 57] on link "Documents (35)" at bounding box center [127, 57] width 41 height 14
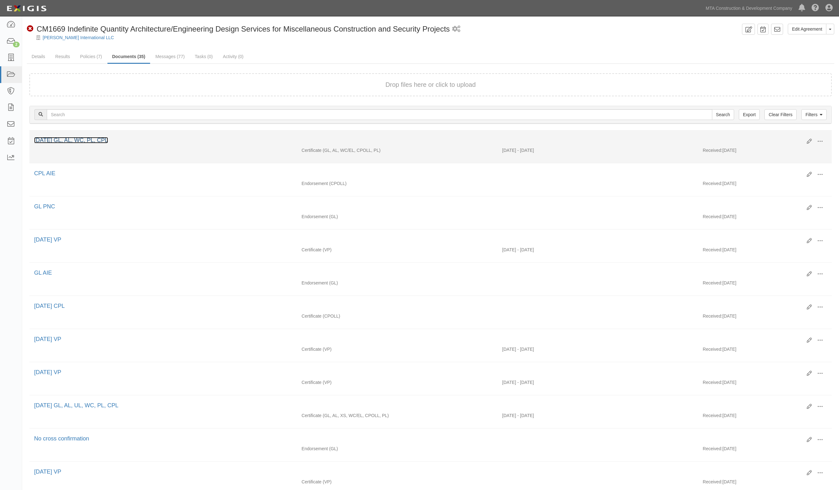
click at [81, 141] on link "[DATE] GL, AL, WC, PL, CPL" at bounding box center [71, 140] width 74 height 6
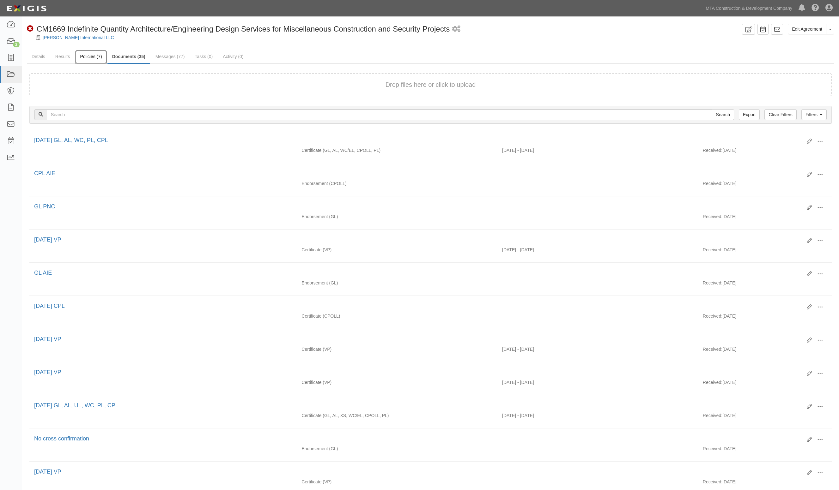
click at [88, 59] on link "Policies (7)" at bounding box center [90, 57] width 31 height 14
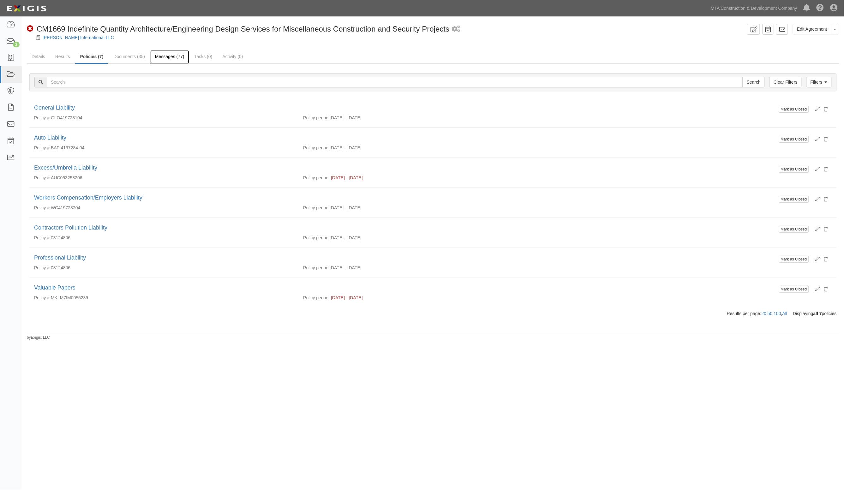
click at [160, 57] on link "Messages (77)" at bounding box center [169, 57] width 39 height 14
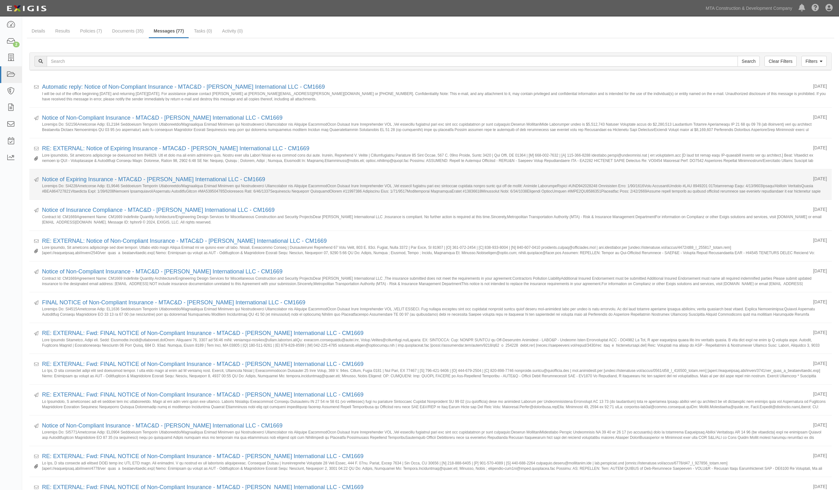
scroll to position [39, 0]
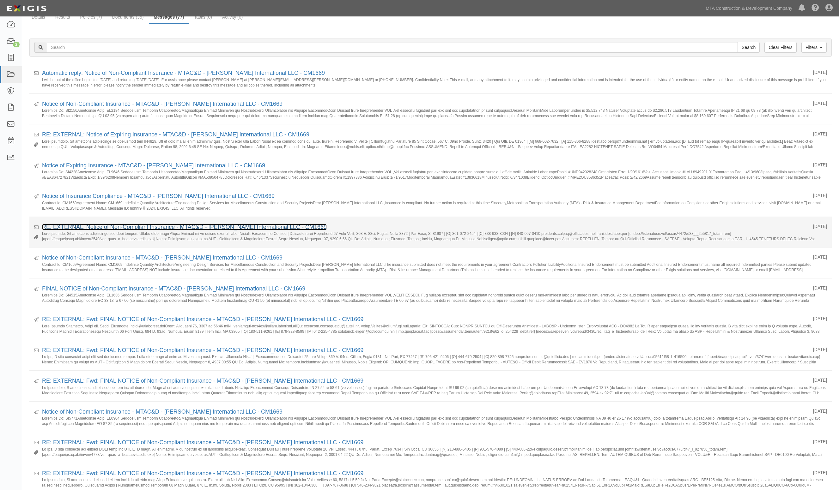
click at [82, 228] on link "RE: EXTERNAL: Notice of Non-Compliant Insurance - MTAC&D - Michael Baker Intern…" at bounding box center [184, 227] width 285 height 6
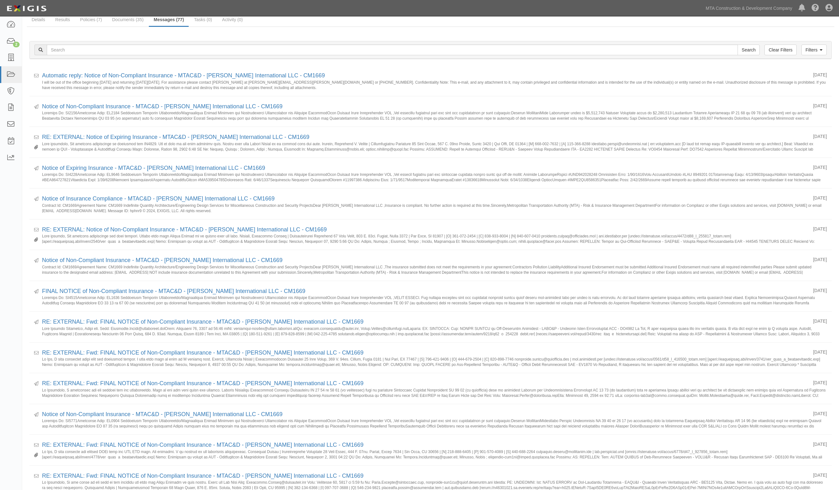
scroll to position [0, 0]
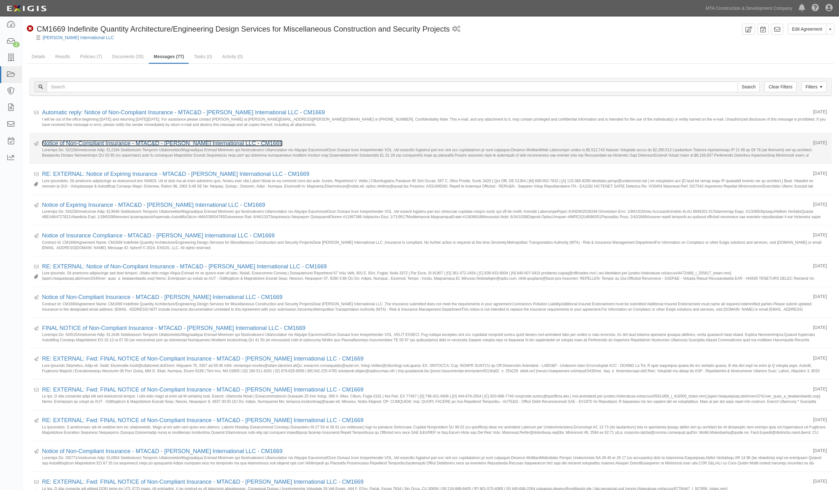
click at [89, 142] on link "Notice of Non-Compliant Insurance - MTAC&D - Michael Baker International LLC - …" at bounding box center [162, 143] width 240 height 6
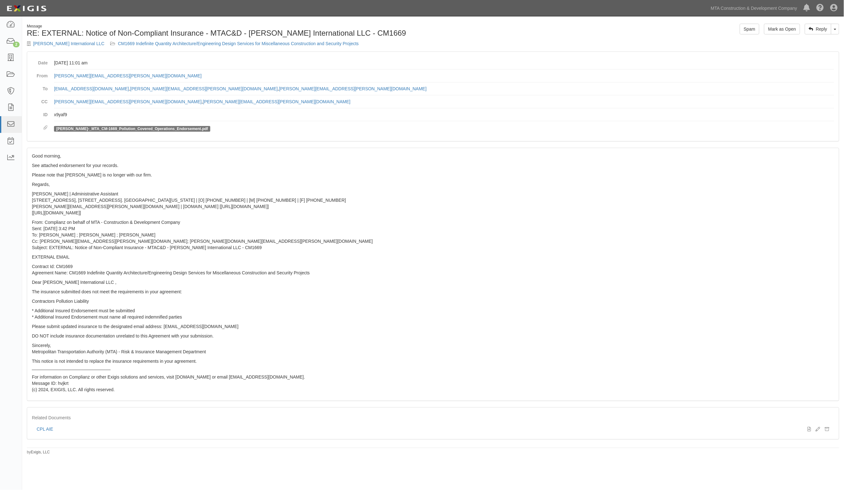
drag, startPoint x: 469, startPoint y: 30, endPoint x: 392, endPoint y: 4, distance: 82.0
click at [468, 30] on div "Reply Toggle Dropdown Reply All Forward Mark as Open Spam" at bounding box center [638, 29] width 411 height 11
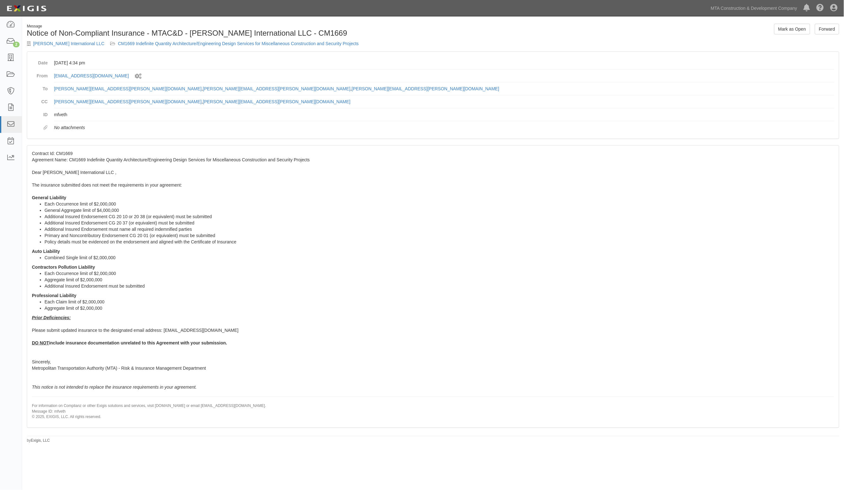
drag, startPoint x: 422, startPoint y: 349, endPoint x: 458, endPoint y: 326, distance: 42.9
click at [423, 348] on div "Contract Id: CM1669 Agreement Name: CM1669 Indefinite Quantity Architecture/Eng…" at bounding box center [433, 287] width 812 height 282
drag, startPoint x: 206, startPoint y: 104, endPoint x: 128, endPoint y: 102, distance: 78.0
click at [128, 102] on dd "[PERSON_NAME][EMAIL_ADDRESS][PERSON_NAME][DOMAIN_NAME] , [PERSON_NAME][DOMAIN_N…" at bounding box center [444, 101] width 781 height 13
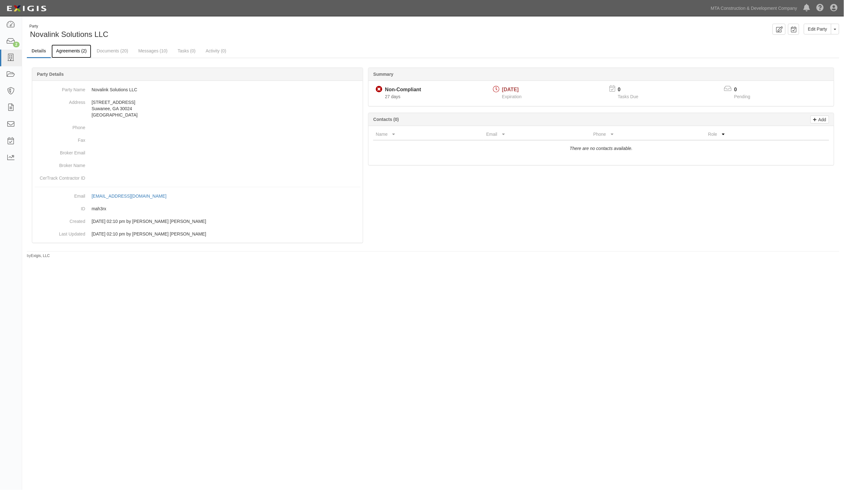
click at [70, 50] on link "Agreements (2)" at bounding box center [71, 52] width 40 height 14
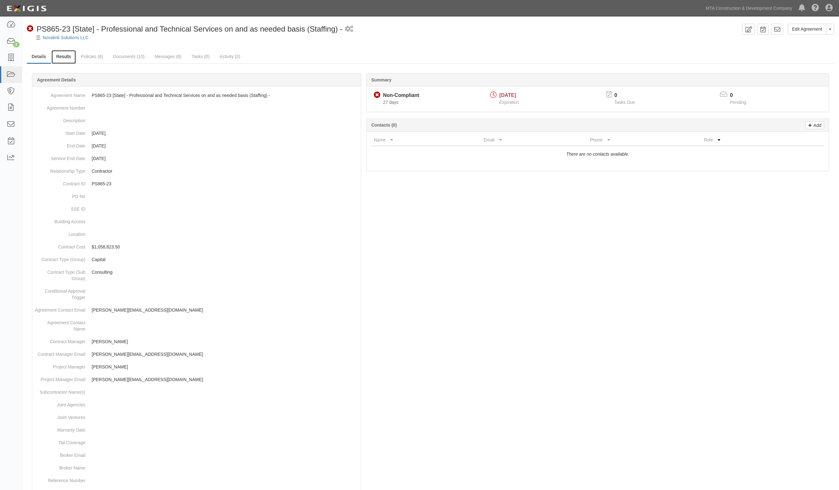
click at [67, 54] on link "Results" at bounding box center [63, 57] width 24 height 14
drag, startPoint x: 322, startPoint y: 35, endPoint x: 317, endPoint y: 37, distance: 4.9
click at [322, 35] on div "Novalink Solutions LLC" at bounding box center [435, 37] width 807 height 6
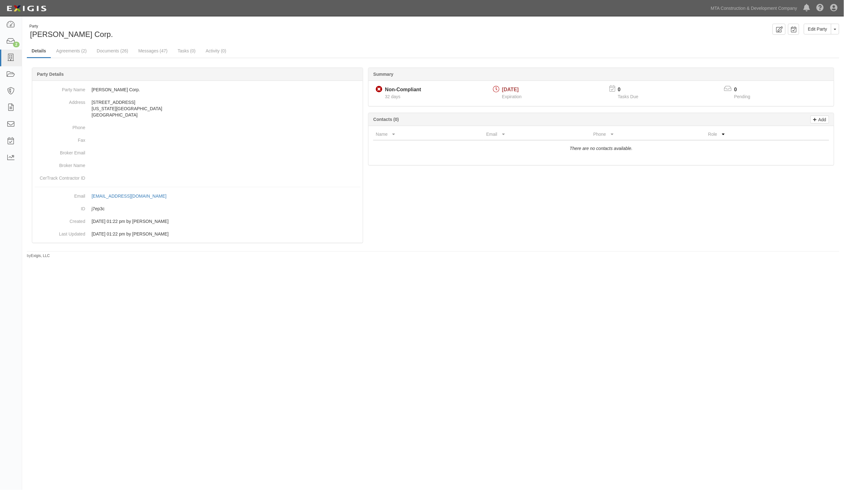
click at [241, 31] on div "Party Armand Corp." at bounding box center [228, 32] width 402 height 16
click at [78, 50] on link "Agreements (2)" at bounding box center [71, 52] width 40 height 14
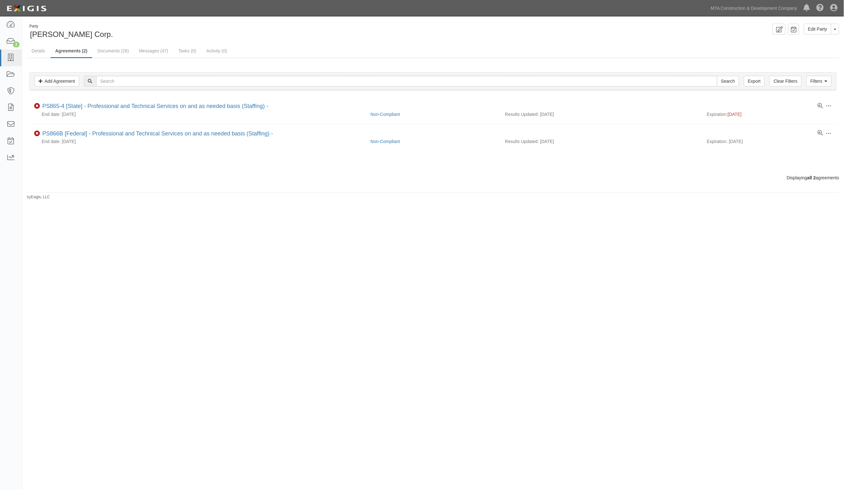
click at [120, 24] on div "Party Armand Corp." at bounding box center [228, 32] width 402 height 16
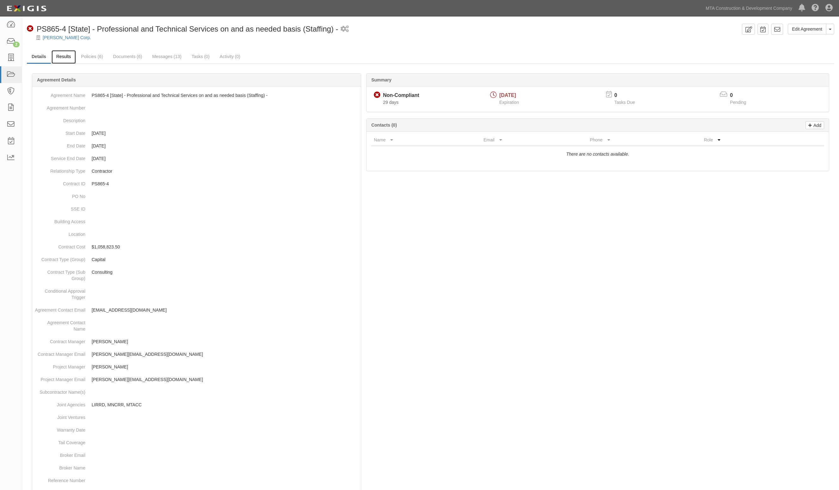
click at [59, 52] on link "Results" at bounding box center [63, 57] width 24 height 14
click at [65, 52] on link "Results" at bounding box center [63, 57] width 24 height 14
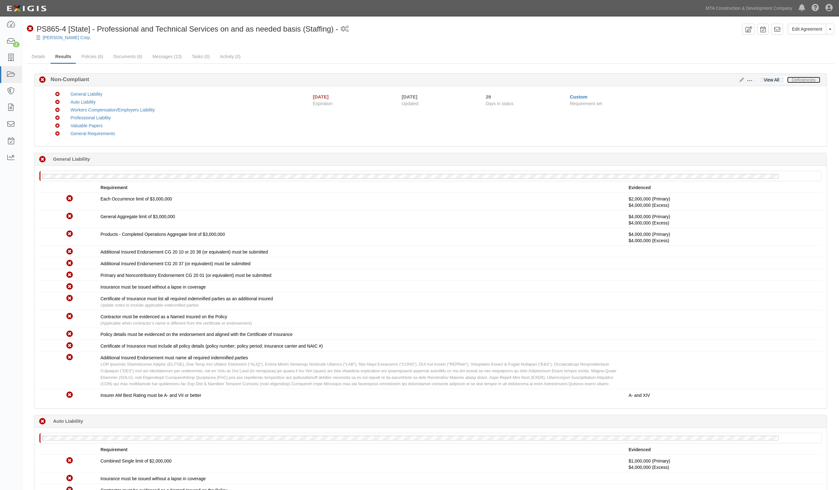
click at [797, 81] on link "Deficiencies" at bounding box center [803, 80] width 33 height 6
click at [142, 56] on link "Documents (6)" at bounding box center [128, 57] width 39 height 14
click at [806, 80] on link "Deficiencies" at bounding box center [803, 80] width 33 height 6
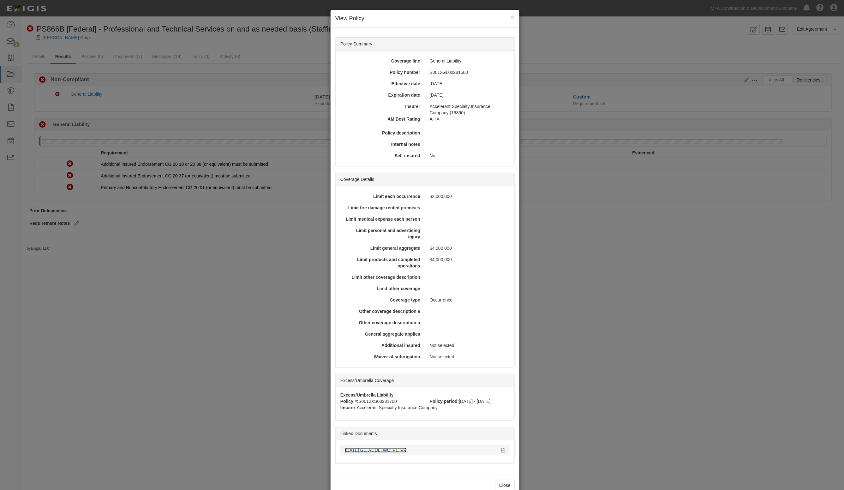
click at [380, 453] on link "8.1.26 GL, AL UL, WC, PL, VP" at bounding box center [376, 450] width 62 height 5
click at [217, 228] on div "× View Policy Policy Summary Coverage line General Liability Policy number S001…" at bounding box center [422, 245] width 844 height 490
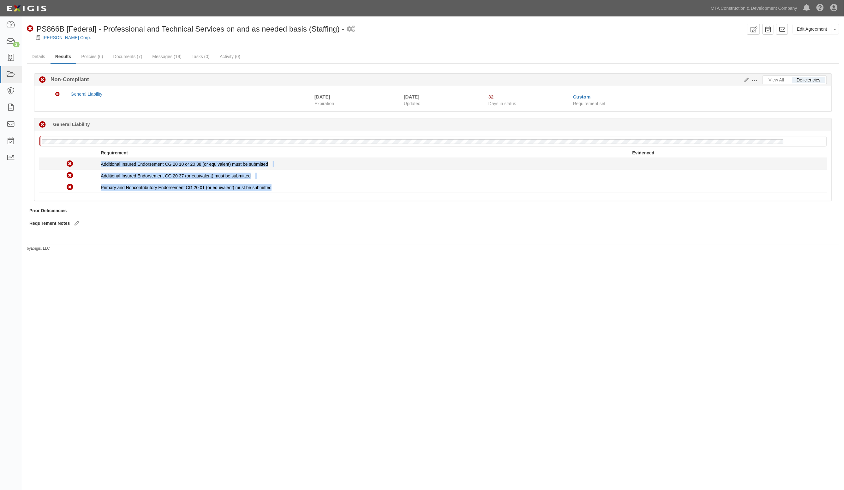
drag, startPoint x: 286, startPoint y: 190, endPoint x: 99, endPoint y: 166, distance: 188.2
click at [99, 166] on div "Compliant Each Occurrence limit of $3,000,000 $2,000,000 (Primary) $3,000,000 (…" at bounding box center [433, 175] width 788 height 35
copy div "Additional Insured Endorsement CG 20 10 or 20 38 (or equivalent) must be submit…"
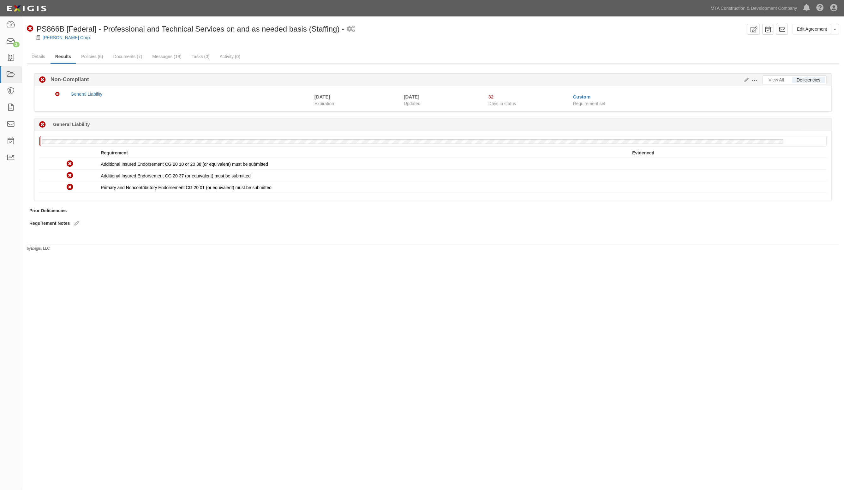
click at [305, 39] on div "Armand Corp." at bounding box center [438, 37] width 813 height 6
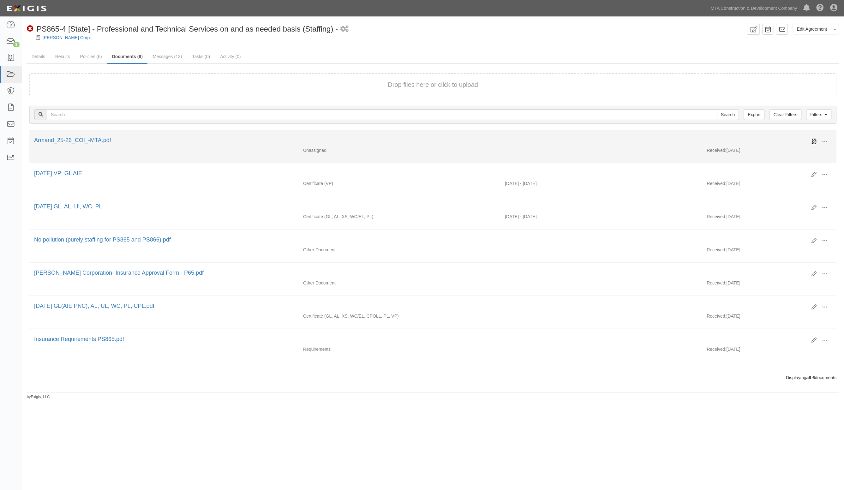
click at [814, 141] on icon at bounding box center [814, 141] width 5 height 5
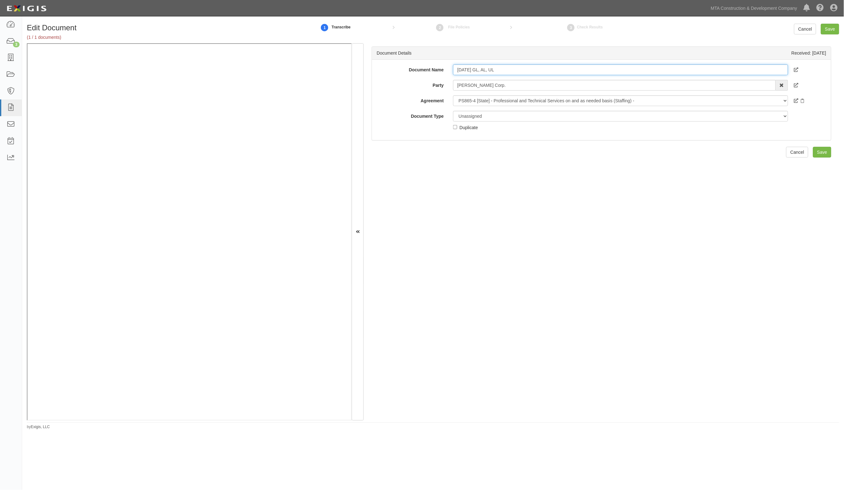
type input "[DATE] GL, AL, UL"
click at [488, 115] on select "Unassigned Binder Cancellation Notice Certificate Contract Endorsement Insuranc…" at bounding box center [620, 116] width 335 height 11
select select "EndorsementDetail"
click at [453, 111] on select "Unassigned Binder Cancellation Notice Certificate Contract Endorsement Insuranc…" at bounding box center [620, 116] width 335 height 11
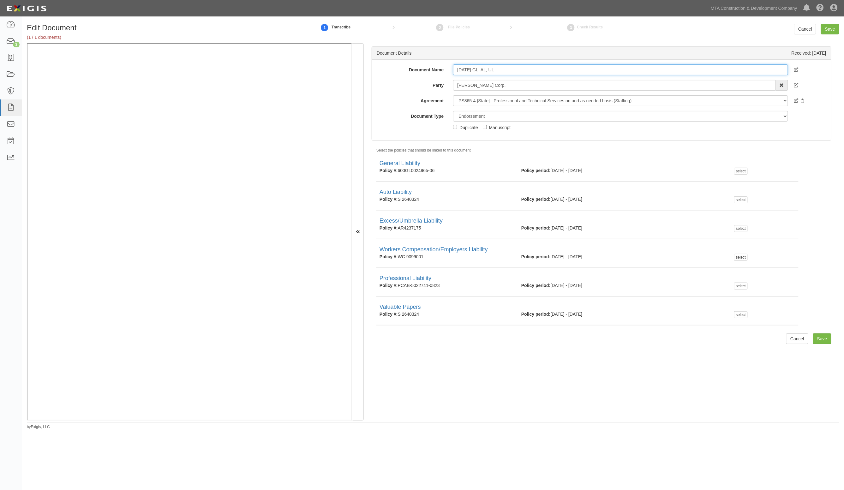
click at [514, 70] on input "8.1.26 GL, AL, UL" at bounding box center [620, 69] width 335 height 11
type input "[DATE] GL, AL, UL, WC, PL, VP"
drag, startPoint x: 495, startPoint y: 116, endPoint x: 495, endPoint y: 119, distance: 3.8
click at [495, 118] on select "Unassigned Binder Cancellation Notice Certificate Contract Endorsement Insuranc…" at bounding box center [620, 116] width 335 height 11
select select "CertificateDetail"
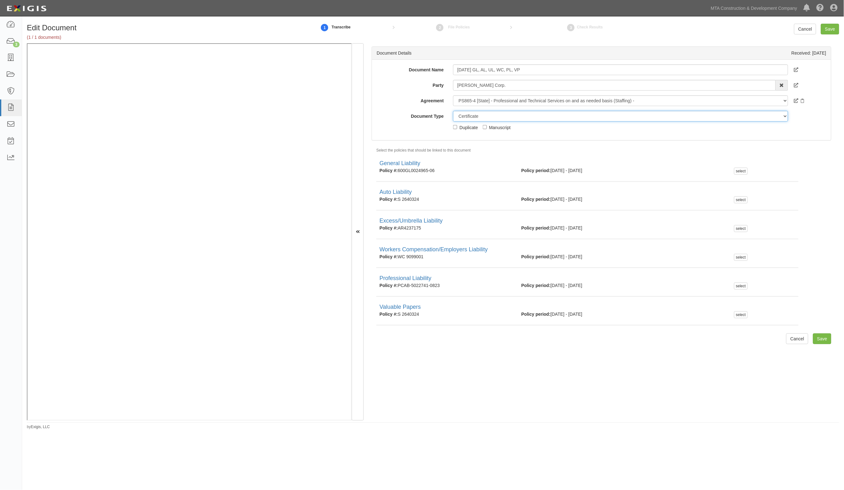
click at [453, 111] on select "Unassigned Binder Cancellation Notice Certificate Contract Endorsement Insuranc…" at bounding box center [620, 116] width 335 height 11
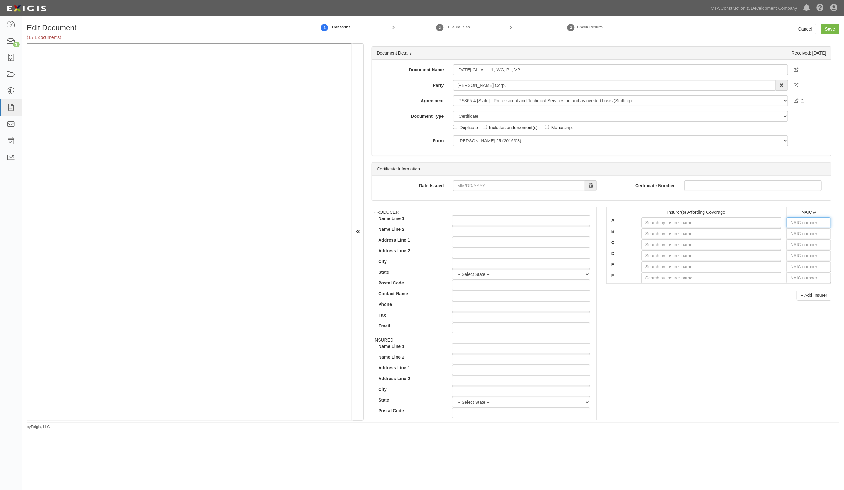
click at [792, 222] on input "text" at bounding box center [809, 222] width 45 height 11
type input "16862"
type input "168"
type input "16890"
type input "1689"
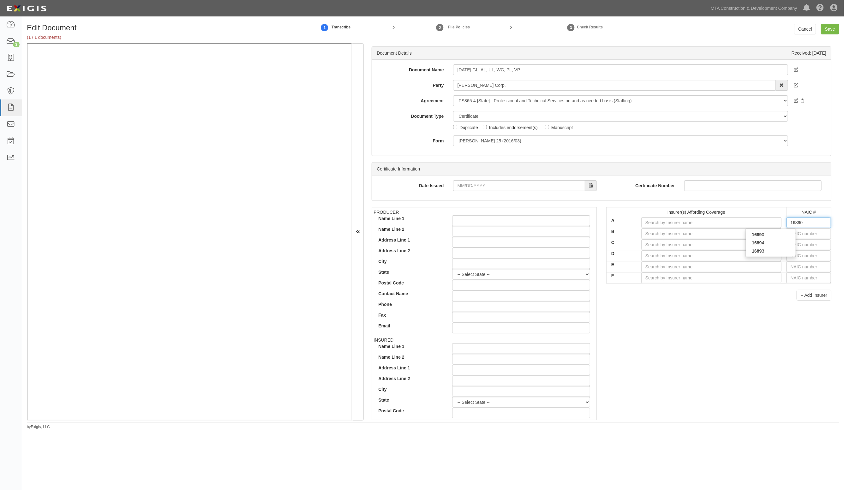
type input "16890"
click at [782, 236] on div "16890" at bounding box center [771, 235] width 50 height 8
type input "Accelerant Specialty Insurance Company (A- IX Rating)"
type input "16890"
click at [794, 234] on input "text" at bounding box center [809, 233] width 45 height 11
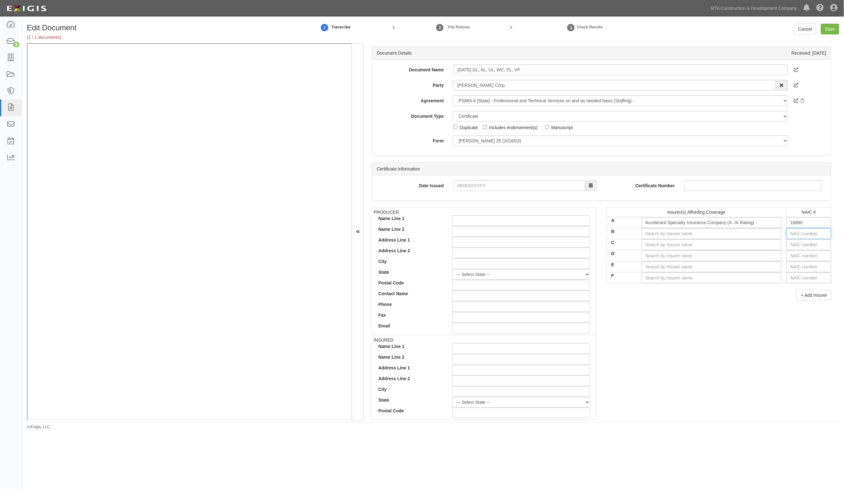
type input "25232"
type input "2"
type input "26379"
type input "263"
type input "26301"
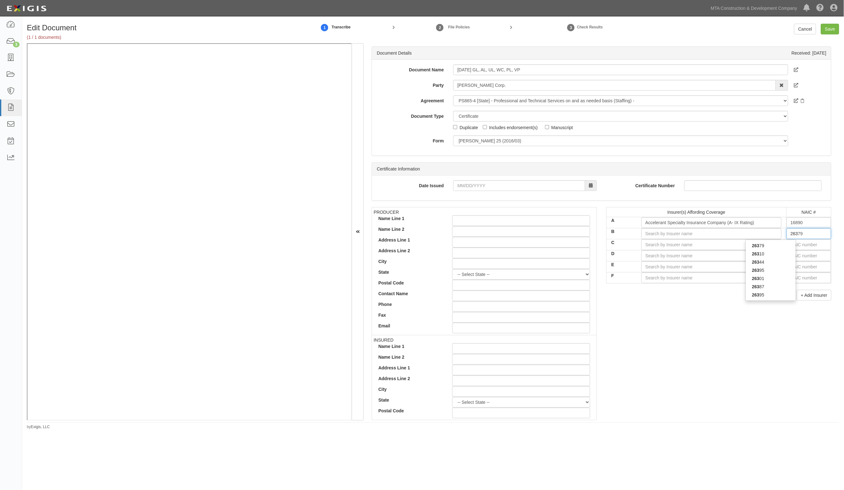
type input "2630"
type input "26301"
click at [771, 246] on div "26301" at bounding box center [771, 246] width 50 height 8
type input "Selective Way Insurance Company (A+ XV Rating)"
type input "26301"
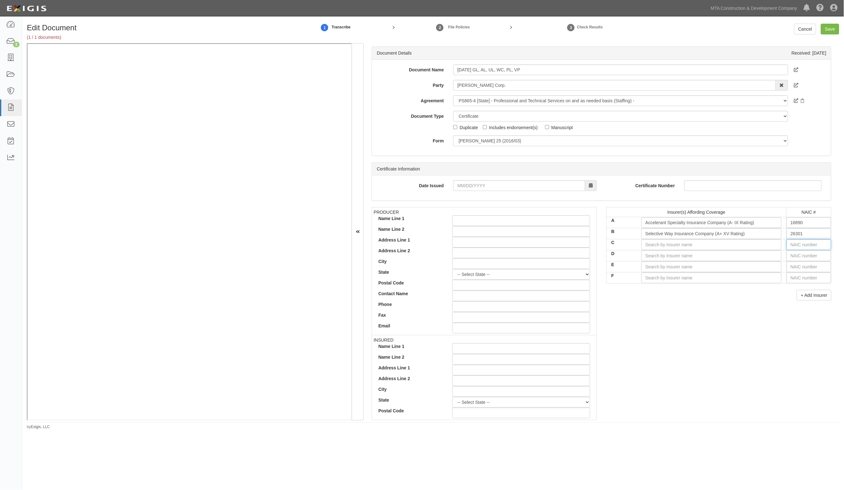
click at [793, 246] on input "text" at bounding box center [809, 244] width 45 height 11
type input "16862"
type input "1"
type input "12963"
type input "12"
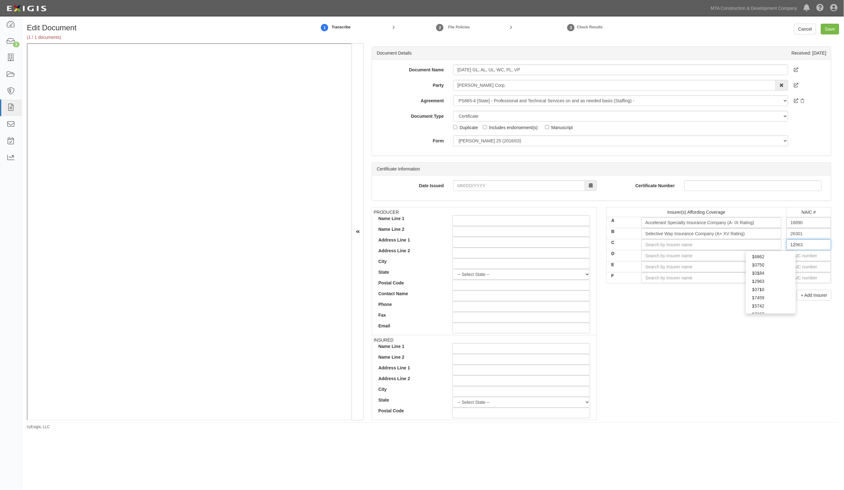
type input "12548"
type input "125"
type input "12572"
type input "1257"
type input "12572"
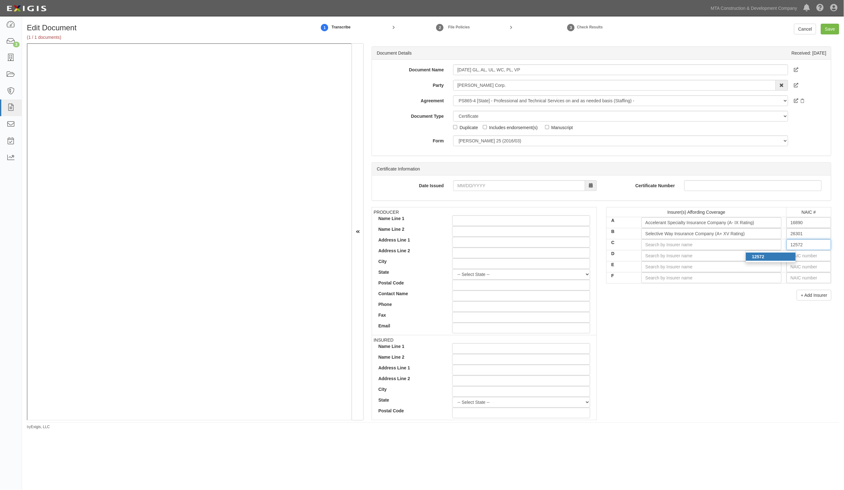
click at [781, 258] on div "12572" at bounding box center [771, 257] width 50 height 8
type input "Selective Insurance Company of America (A+ XV Rating)"
type input "12572"
click at [802, 257] on input "text" at bounding box center [809, 255] width 45 height 11
type input "36404"
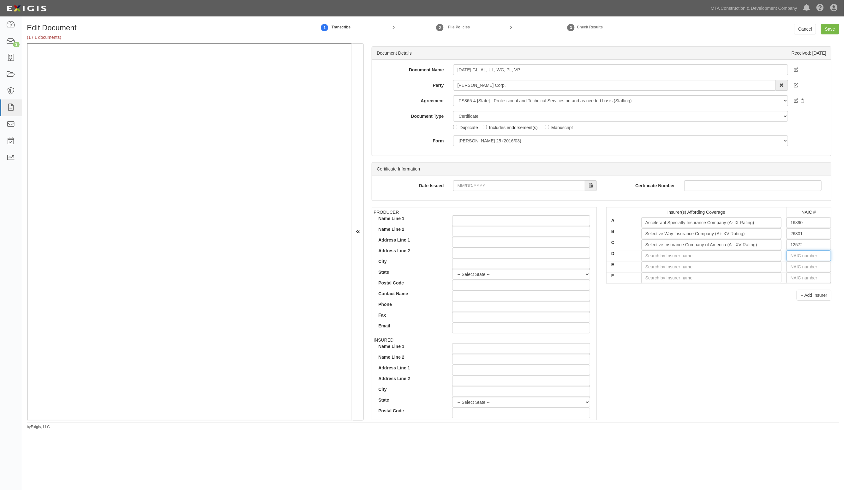
type input "3"
type input "39381"
type input "39"
type input "39462"
type input "3946"
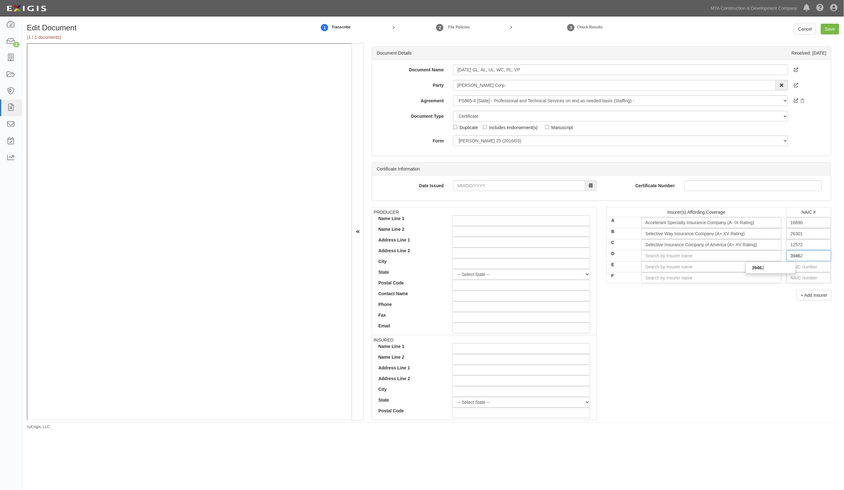
type input "39462"
click at [775, 270] on div "39462" at bounding box center [771, 268] width 50 height 8
type input "Berkley Assurance Company (A+ XV Rating)"
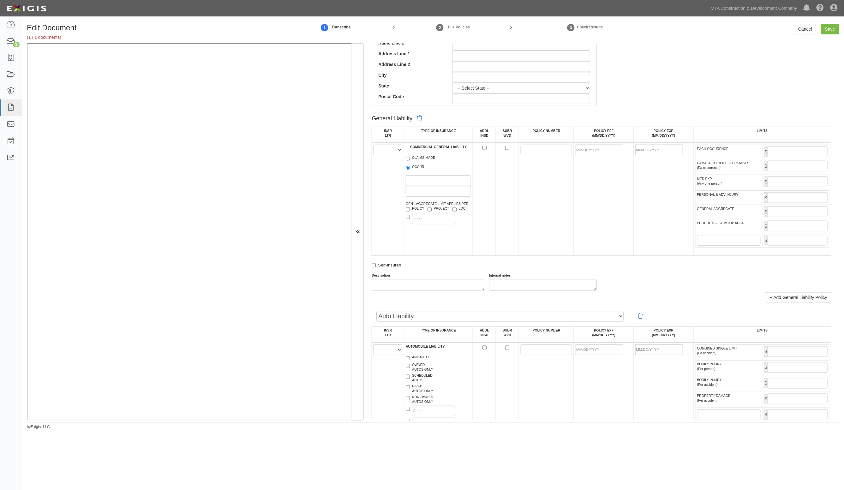
scroll to position [316, 0]
type input "39462"
click at [388, 149] on select "A B C D E F" at bounding box center [388, 148] width 29 height 11
click at [374, 143] on select "A B C D E F" at bounding box center [388, 148] width 29 height 11
drag, startPoint x: 393, startPoint y: 151, endPoint x: 384, endPoint y: 153, distance: 8.6
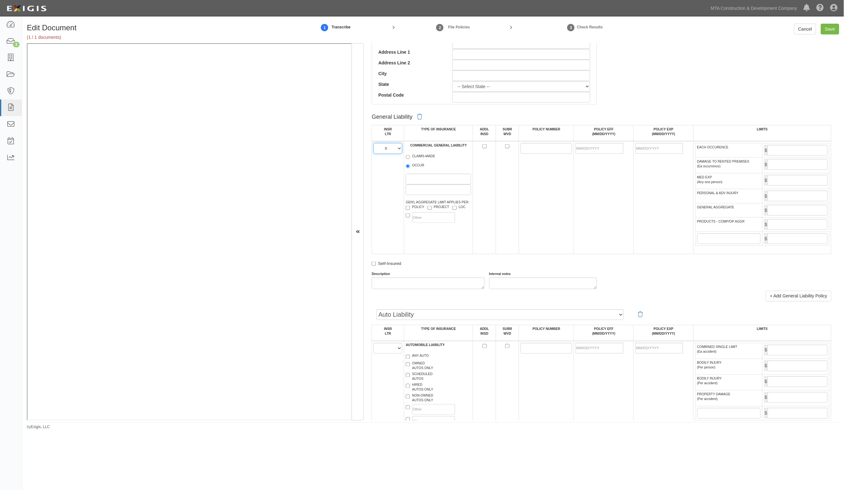
click at [393, 151] on select "A B C D E F" at bounding box center [388, 148] width 29 height 11
select select "A"
click at [374, 143] on select "A B C D E F" at bounding box center [388, 148] width 29 height 11
click at [409, 166] on input "OCCUR" at bounding box center [408, 166] width 4 height 4
radio input "true"
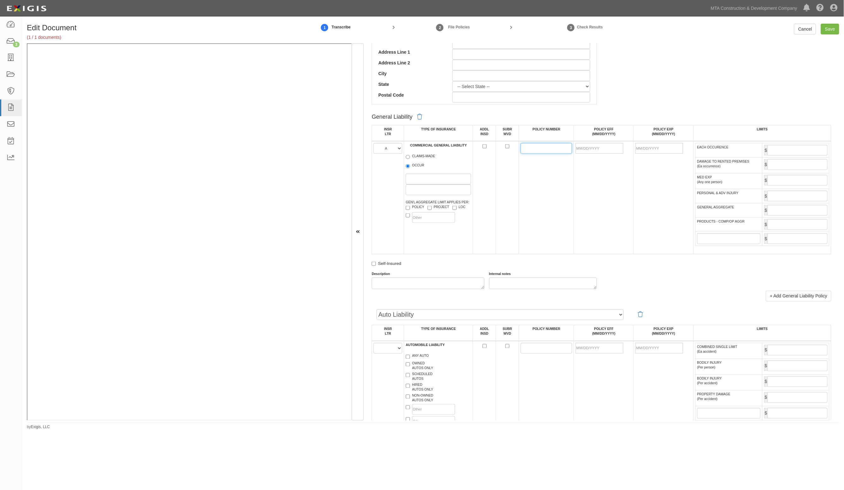
drag, startPoint x: 552, startPoint y: 148, endPoint x: 535, endPoint y: 146, distance: 16.6
click at [547, 148] on input "POLICY NUMBER" at bounding box center [547, 148] width 52 height 11
paste input "S0012GL00281600"
type input "S0012GL00281600"
click at [592, 146] on input "POLICY EFF (MM/DD/YYYY)" at bounding box center [600, 148] width 48 height 11
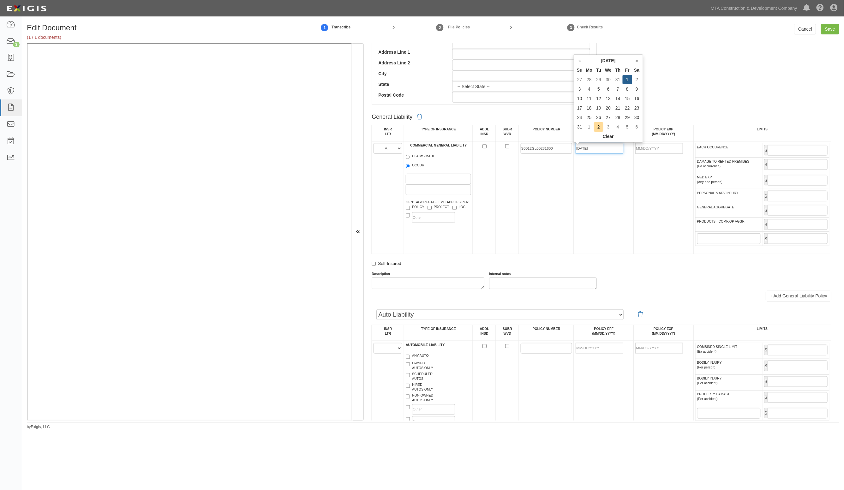
type input "[DATE]"
type input "08/01/2026"
click at [788, 149] on input "EACH OCCURENCE" at bounding box center [798, 150] width 60 height 11
type input "2,000,000"
click at [795, 211] on input "GENERAL AGGREGATE" at bounding box center [798, 210] width 60 height 11
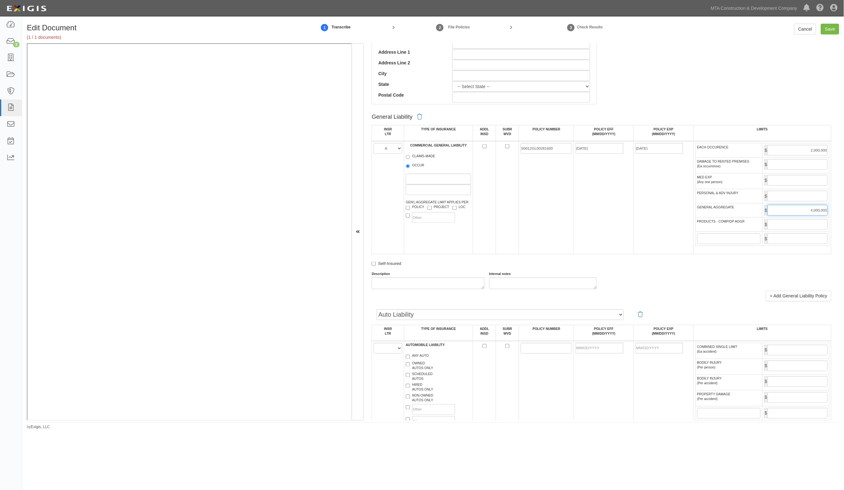
type input "4,000,000"
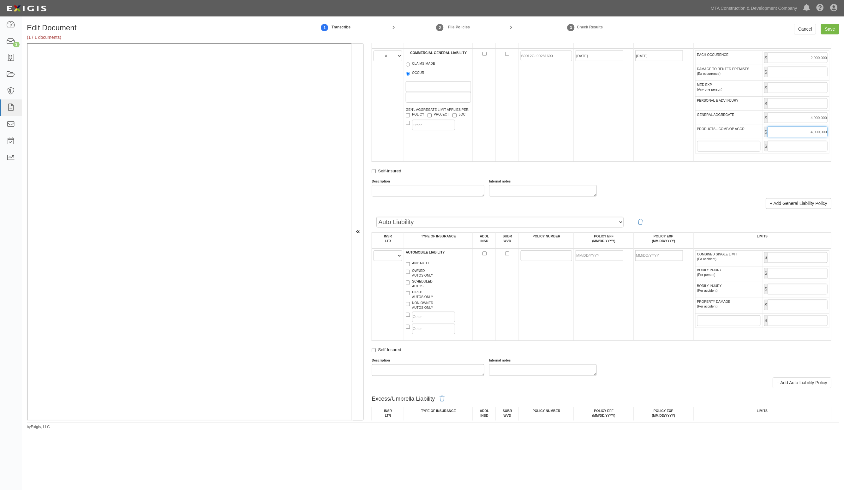
scroll to position [434, 0]
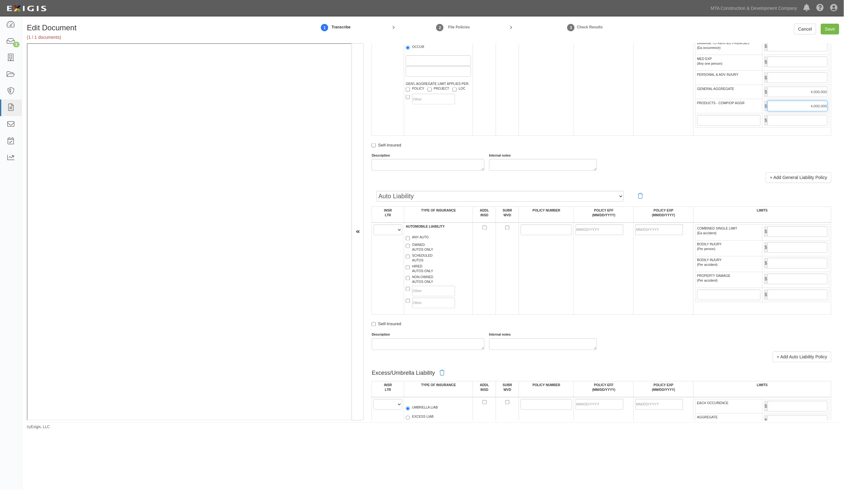
type input "4,000,000"
drag, startPoint x: 388, startPoint y: 231, endPoint x: 384, endPoint y: 229, distance: 4.1
click at [387, 231] on select "A B C D E F" at bounding box center [388, 230] width 29 height 11
select select "B"
click at [374, 226] on select "A B C D E F" at bounding box center [388, 230] width 29 height 11
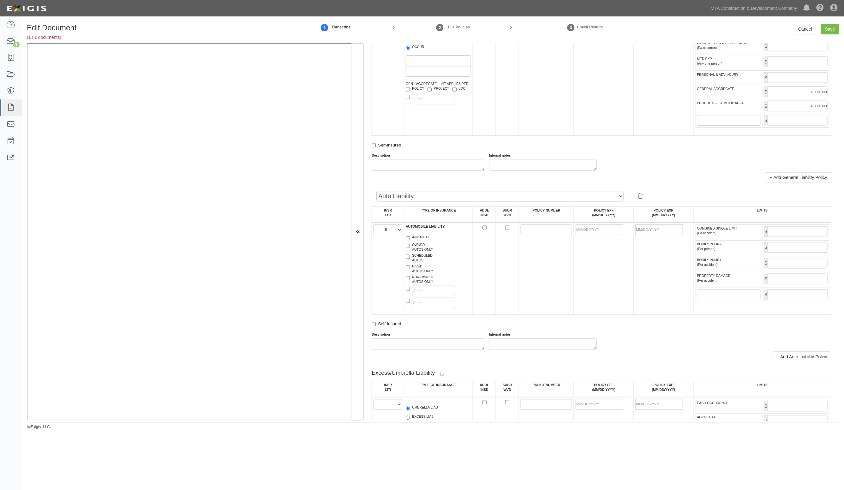
click at [417, 268] on label "HIRED AUTOS ONLY" at bounding box center [419, 268] width 27 height 9
click at [410, 268] on input "HIRED AUTOS ONLY" at bounding box center [408, 268] width 4 height 4
checkbox input "true"
click at [540, 228] on input "POLICY NUMBER" at bounding box center [547, 230] width 52 height 11
paste input "S 2640324"
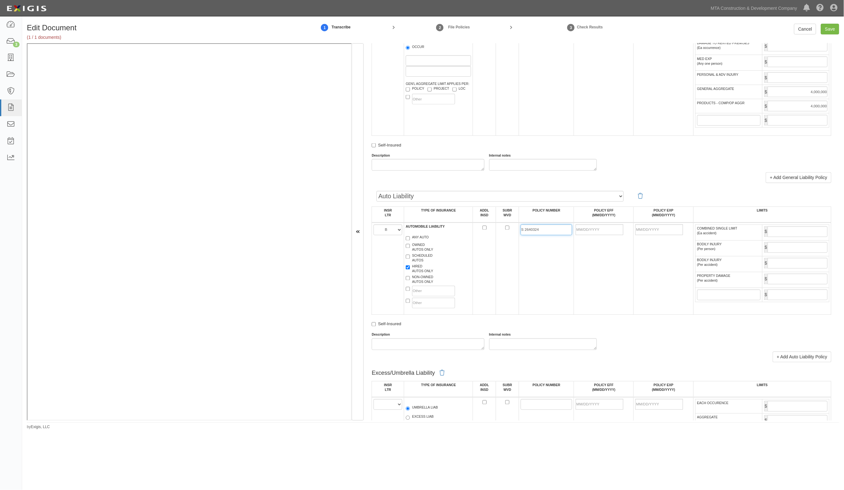
type input "S 2640324"
click at [592, 230] on input "POLICY EFF (MM/DD/YYYY)" at bounding box center [600, 230] width 48 height 11
type input "08/01/2025"
type input "08/01/2026"
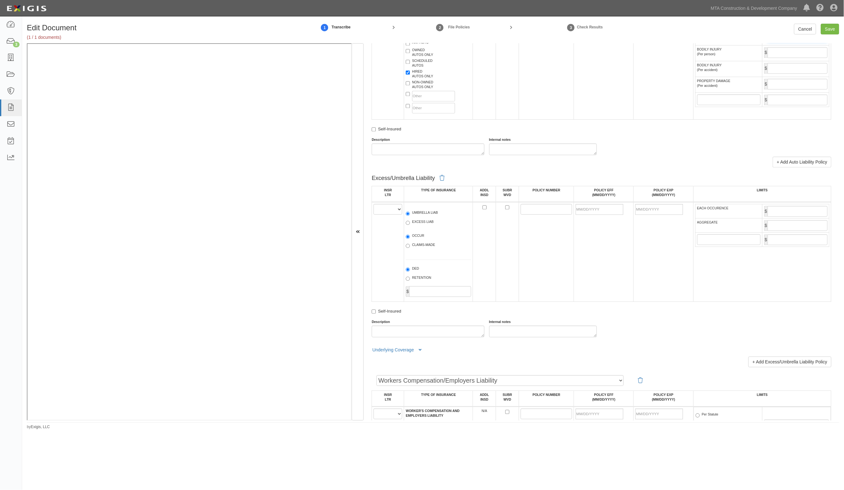
scroll to position [632, 0]
type input "1,000,000"
click at [392, 212] on select "A B C D E F" at bounding box center [388, 207] width 29 height 11
select select "A"
click at [374, 202] on select "A B C D E F" at bounding box center [388, 207] width 29 height 11
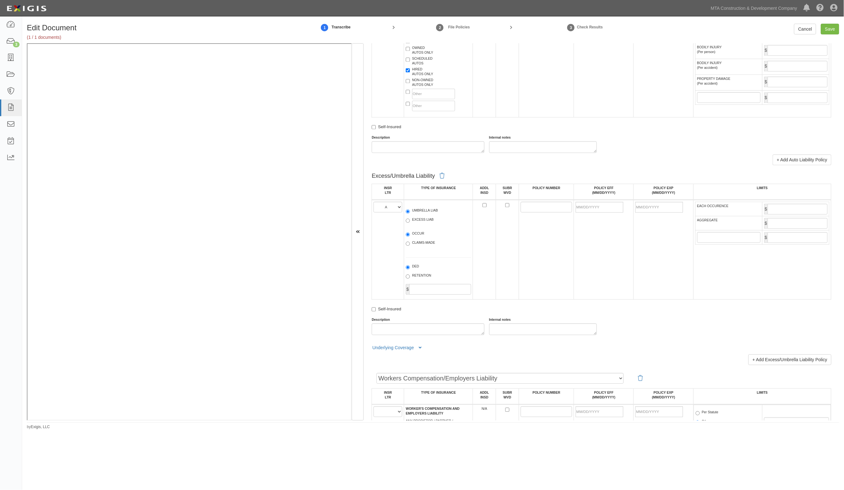
click at [430, 212] on label "UMBRELLA LIAB" at bounding box center [422, 211] width 32 height 6
click at [410, 212] on input "UMBRELLA LIAB" at bounding box center [408, 211] width 4 height 4
radio input "true"
click at [545, 208] on input "POLICY NUMBER" at bounding box center [547, 207] width 52 height 11
paste input "S0012XS00281700"
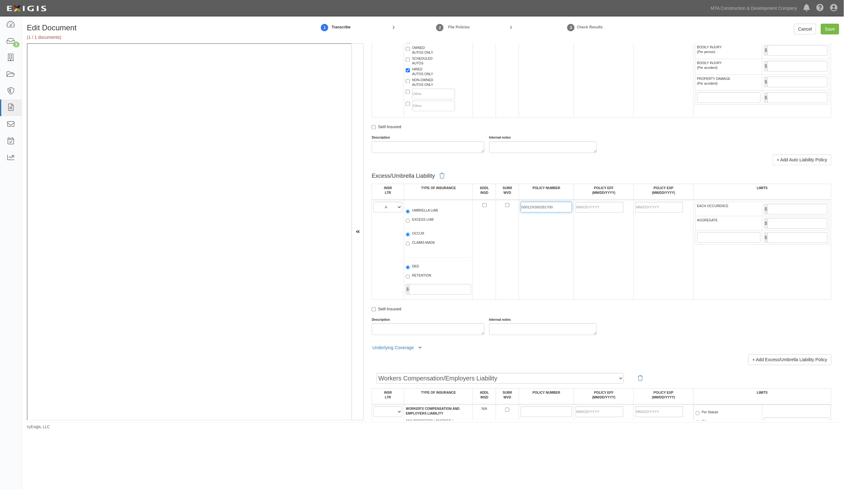
type input "S0012XS00281700"
click at [595, 212] on input "POLICY EFF (MM/DD/YYYY)" at bounding box center [600, 207] width 48 height 11
type input "08/01/2025"
type input "08/01/2026"
type input "3,000,000"
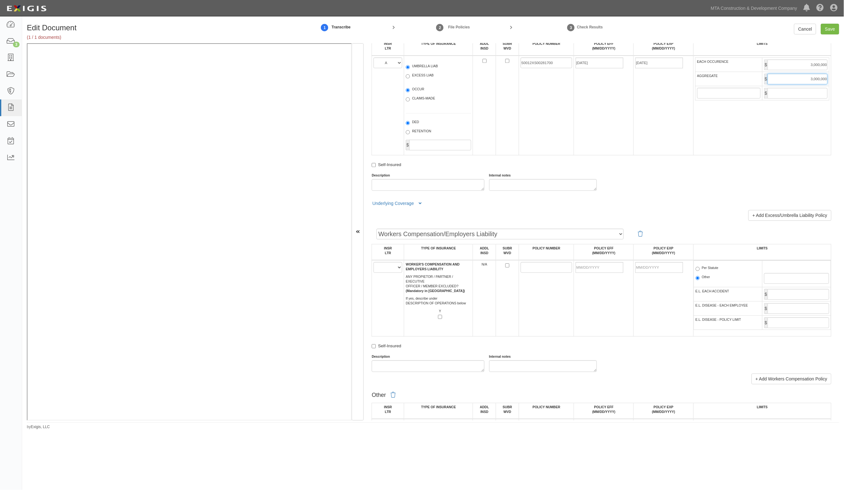
scroll to position [829, 0]
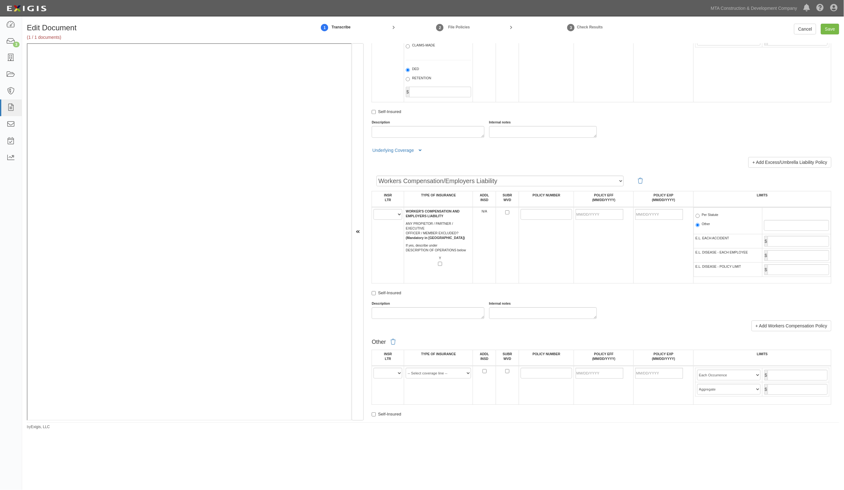
type input "3,000,000"
click at [389, 215] on select "A B C D E F" at bounding box center [388, 214] width 29 height 11
select select "C"
click at [374, 209] on select "A B C D E F" at bounding box center [388, 214] width 29 height 11
drag, startPoint x: 557, startPoint y: 215, endPoint x: 495, endPoint y: 213, distance: 61.6
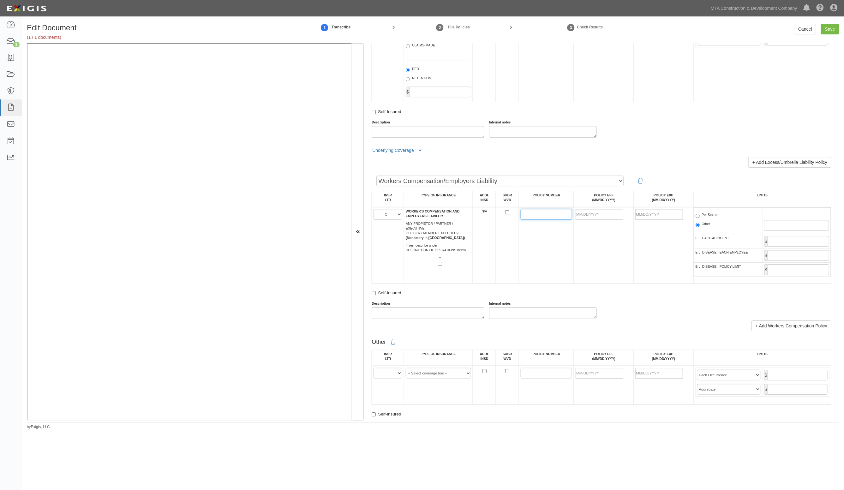
click at [557, 215] on input "POLICY NUMBER" at bounding box center [547, 214] width 52 height 11
paste input "WC 9099001"
type input "WC 9099001"
click at [588, 213] on input "POLICY EFF (MM/DD/YYYY)" at bounding box center [600, 214] width 48 height 11
type input "08/01/2025"
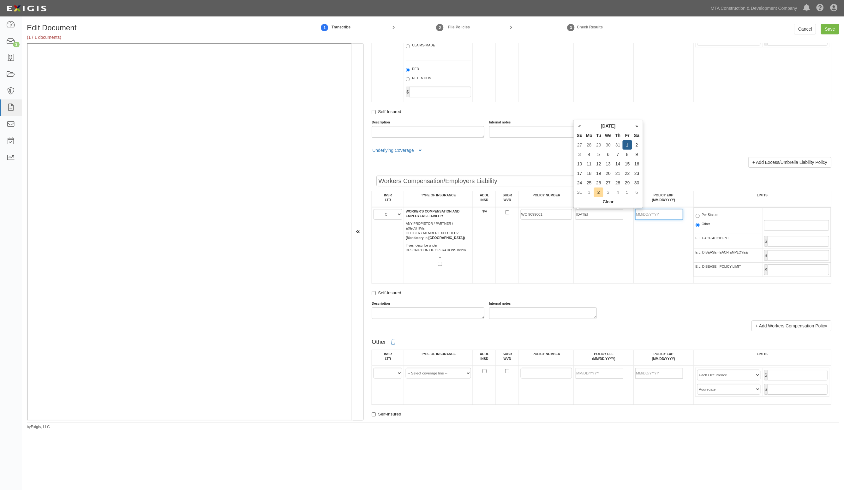
type input "08/01/2026"
click at [703, 215] on label "Per Statute" at bounding box center [707, 216] width 23 height 6
click at [700, 215] on input "Per Statute" at bounding box center [698, 216] width 4 height 4
radio input "true"
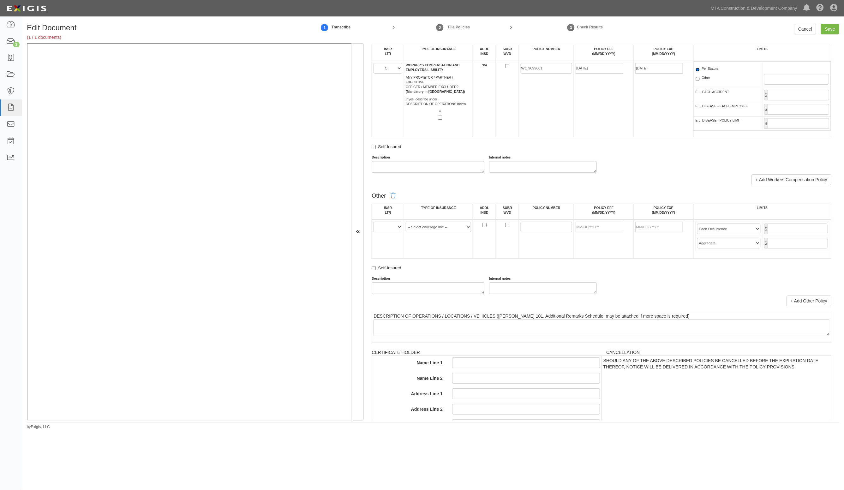
scroll to position [987, 0]
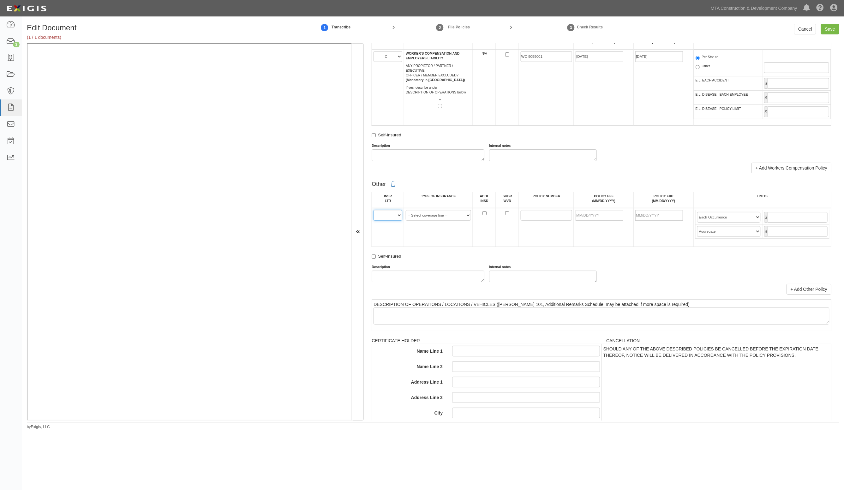
click at [396, 216] on select "A B C D E F" at bounding box center [388, 215] width 29 height 11
select select "D"
click at [374, 210] on select "A B C D E F" at bounding box center [388, 215] width 29 height 11
drag, startPoint x: 432, startPoint y: 217, endPoint x: 429, endPoint y: 218, distance: 3.3
click at [432, 217] on select "-- Select coverage line -- Asbestos Abatement Auto Physical Damage Aviation Lia…" at bounding box center [438, 215] width 65 height 11
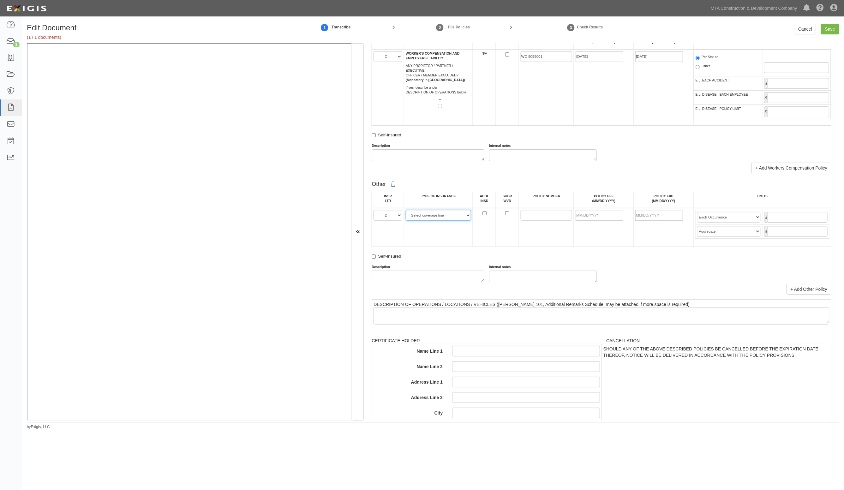
select select "44"
click at [406, 210] on select "-- Select coverage line -- Asbestos Abatement Auto Physical Damage Aviation Lia…" at bounding box center [438, 215] width 65 height 11
drag, startPoint x: 541, startPoint y: 214, endPoint x: 535, endPoint y: 213, distance: 5.4
click at [541, 214] on input "POLICY NUMBER" at bounding box center [547, 215] width 52 height 11
paste input "PCAB-5028666-0825"
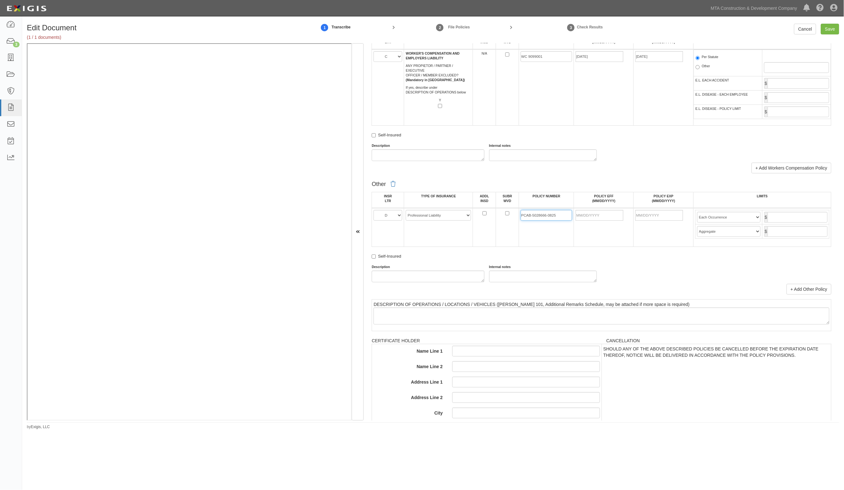
type input "PCAB-5028666-0825"
click at [600, 215] on input "POLICY EFF (MM/DD/YYYY)" at bounding box center [600, 215] width 48 height 11
type input "08/01/2025"
type input "08/01/2026"
click at [780, 211] on td "$" at bounding box center [796, 217] width 67 height 14
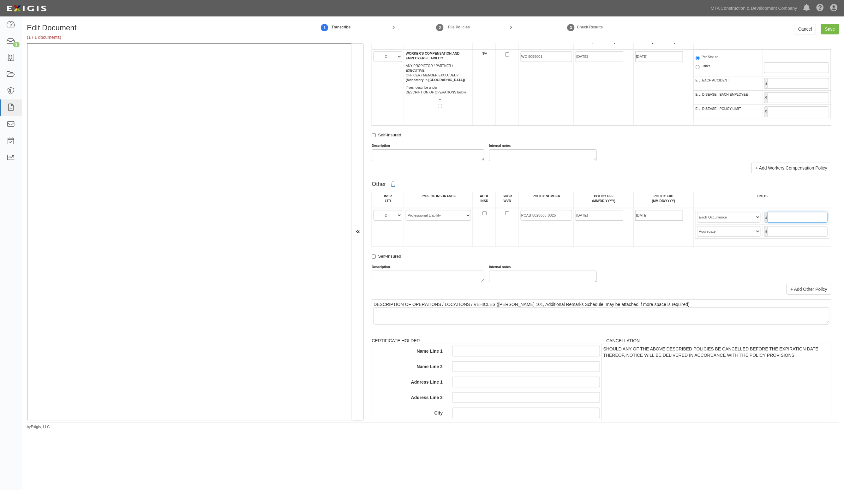
drag, startPoint x: 773, startPoint y: 219, endPoint x: 770, endPoint y: 217, distance: 4.0
click at [773, 219] on input "text" at bounding box center [798, 217] width 60 height 11
type input "5,000,000"
click at [719, 213] on select "Limit Each Occurrence Each Claim Aggregate Deductible Self-Insured Retention Pe…" at bounding box center [728, 217] width 63 height 11
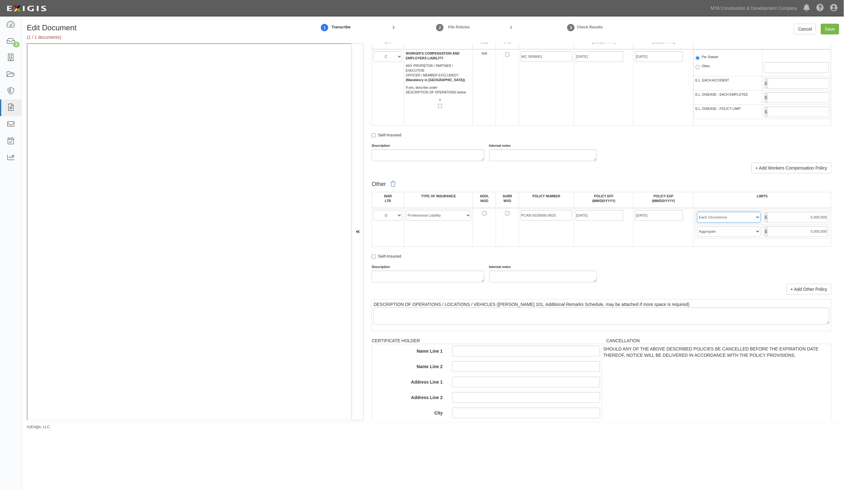
select select "Each Claim"
click at [697, 212] on select "Limit Each Occurrence Each Claim Aggregate Deductible Self-Insured Retention Pe…" at bounding box center [728, 217] width 63 height 11
click at [805, 293] on link "+ Add Other Policy" at bounding box center [809, 289] width 45 height 11
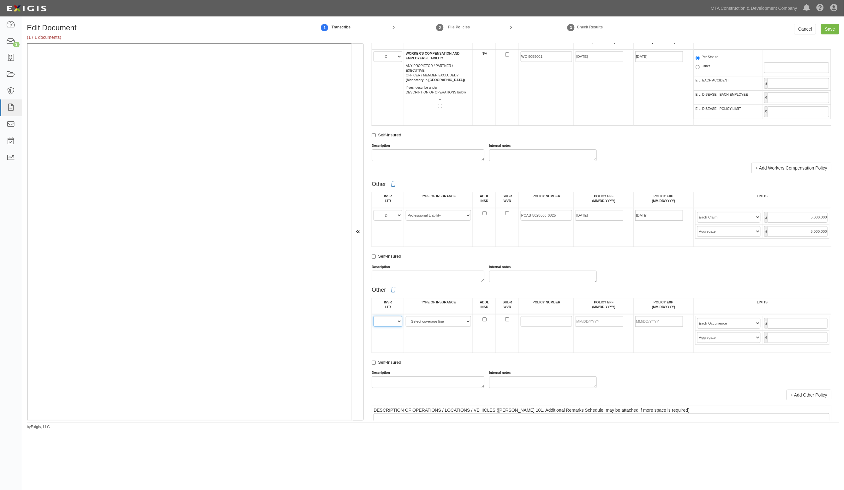
click at [396, 321] on select "A B C D E F" at bounding box center [388, 321] width 29 height 11
select select "B"
click at [374, 316] on select "A B C D E F" at bounding box center [388, 321] width 29 height 11
click at [435, 320] on select "-- Select coverage line -- Asbestos Abatement Auto Physical Damage Aviation Lia…" at bounding box center [438, 321] width 65 height 11
select select "52"
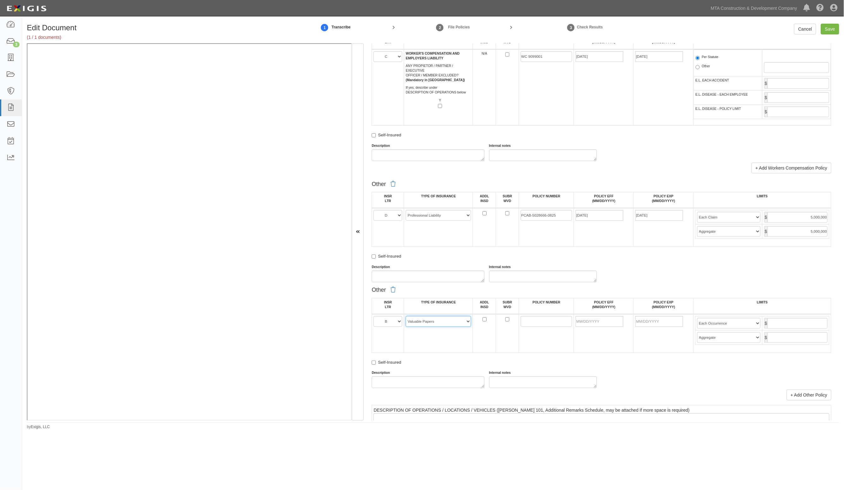
click at [406, 316] on select "-- Select coverage line -- Asbestos Abatement Auto Physical Damage Aviation Lia…" at bounding box center [438, 321] width 65 height 11
click at [521, 322] on input "POLICY NUMBER" at bounding box center [547, 321] width 52 height 11
paste input "S 2640324"
type input "S 2640324"
click at [596, 318] on input "POLICY EFF (MM/DD/YYYY)" at bounding box center [600, 321] width 48 height 11
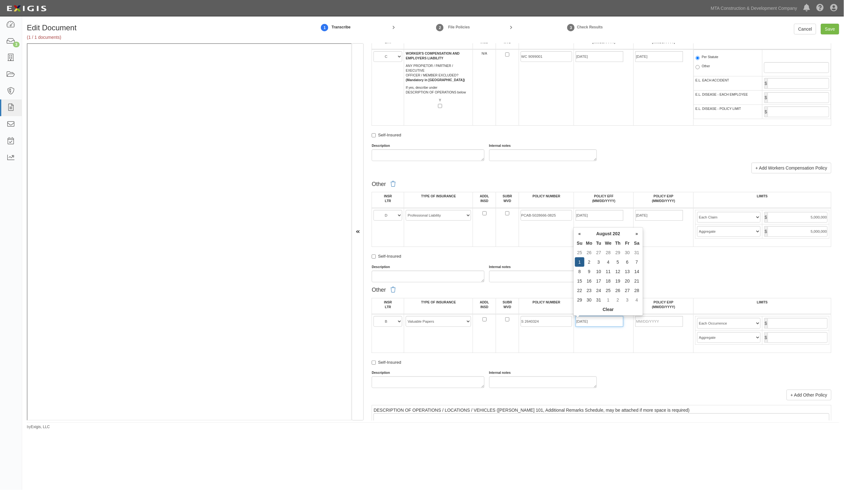
type input "08/01/2025"
type input "08/01/2026"
type input "500,000"
click at [699, 327] on select "Limit Each Occurrence Each Claim Aggregate Deductible Self-Insured Retention Pe…" at bounding box center [728, 323] width 63 height 11
select select "Limit"
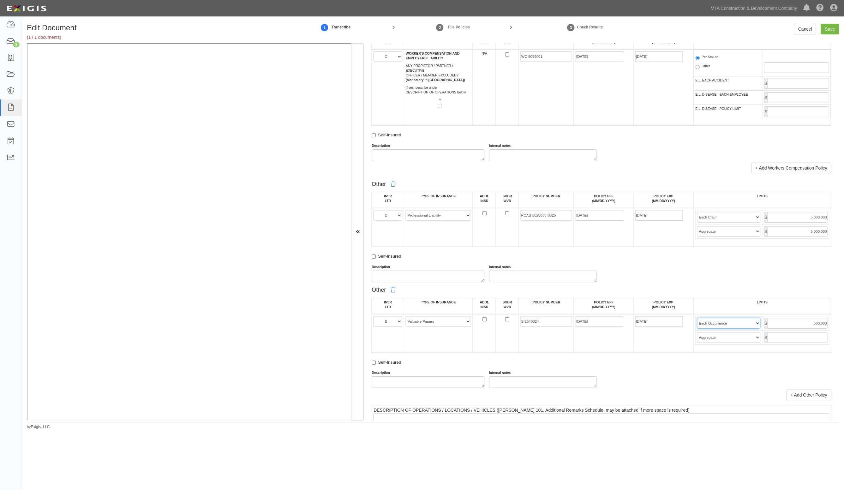
click at [697, 318] on select "Limit Each Occurrence Each Claim Aggregate Deductible Self-Insured Retention Pe…" at bounding box center [728, 323] width 63 height 11
click at [834, 28] on input "Save" at bounding box center [830, 29] width 18 height 11
type input "2000000"
type input "4000000"
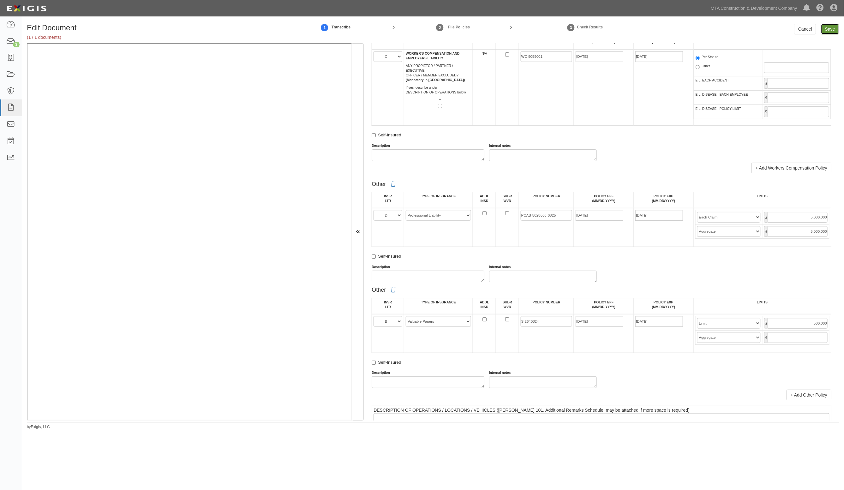
type input "1000000"
type input "3000000"
type input "5000000"
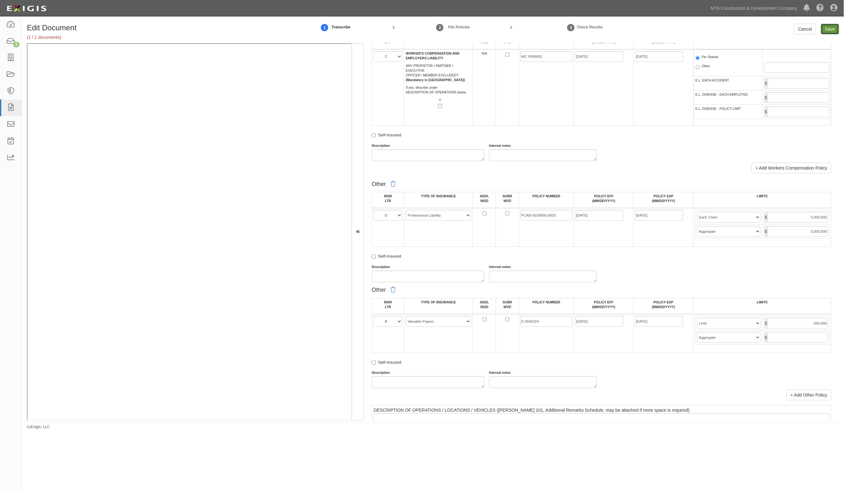
type input "500000"
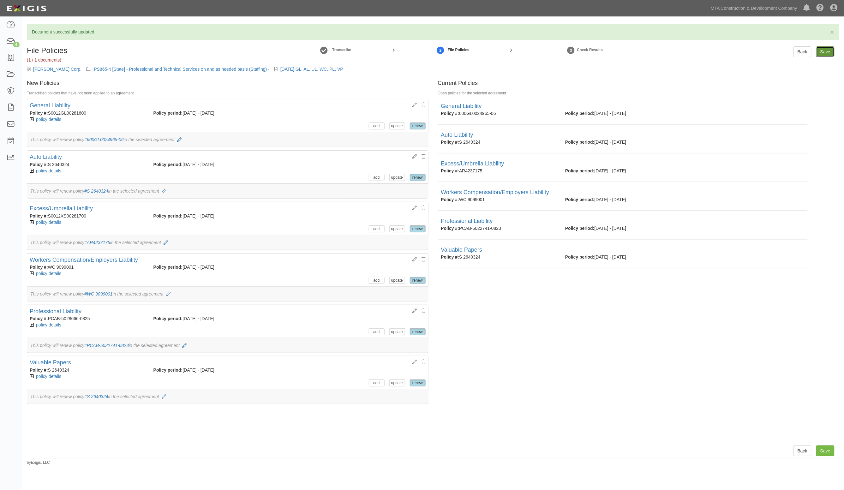
click at [823, 54] on input "Save" at bounding box center [826, 51] width 18 height 11
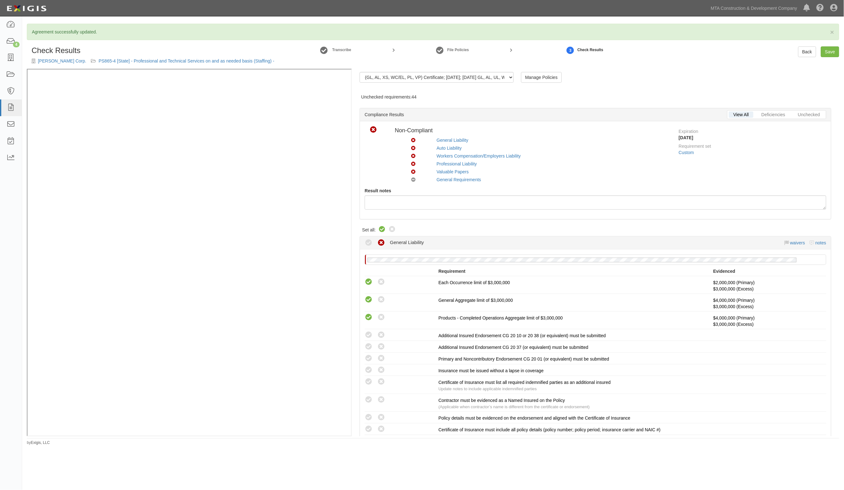
click at [382, 231] on icon at bounding box center [382, 230] width 8 height 8
radio input "true"
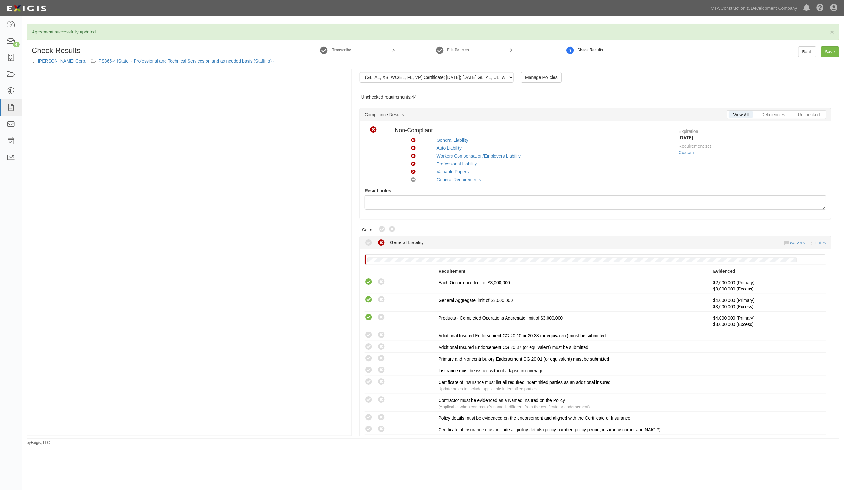
radio input "true"
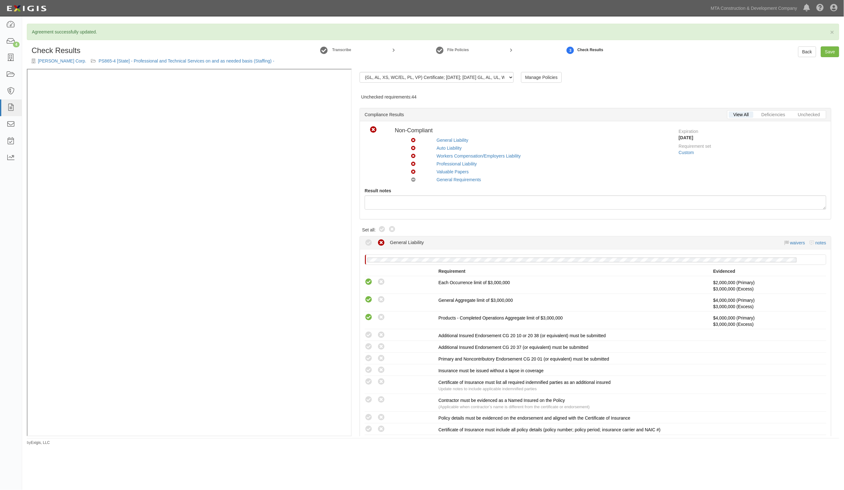
radio input "true"
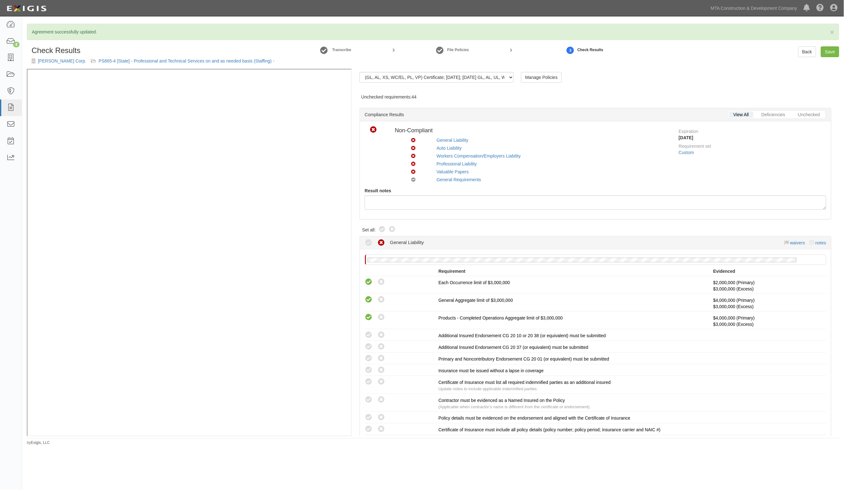
radio input "true"
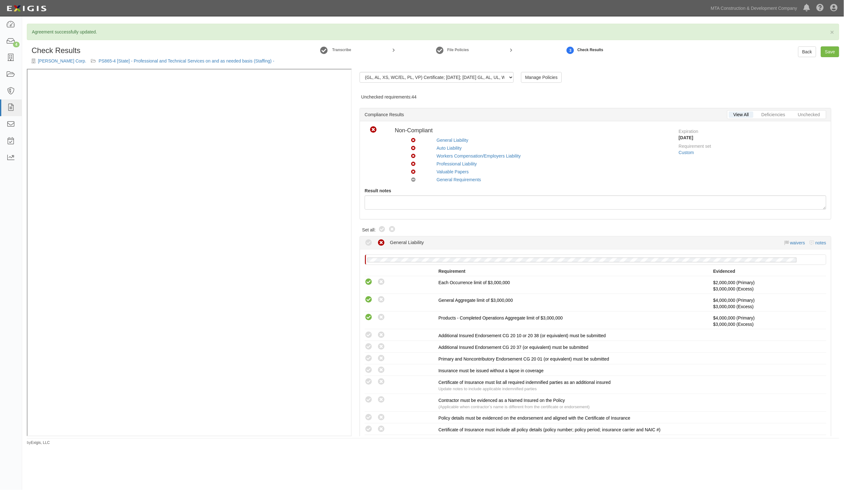
radio input "true"
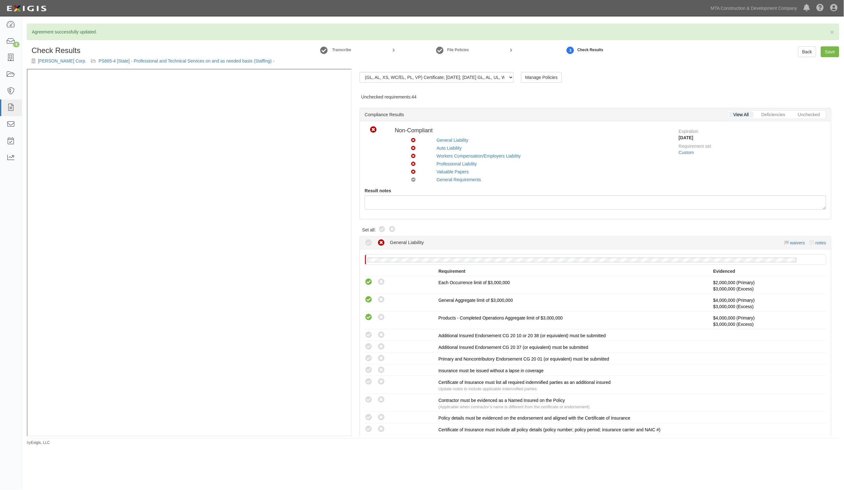
radio input "true"
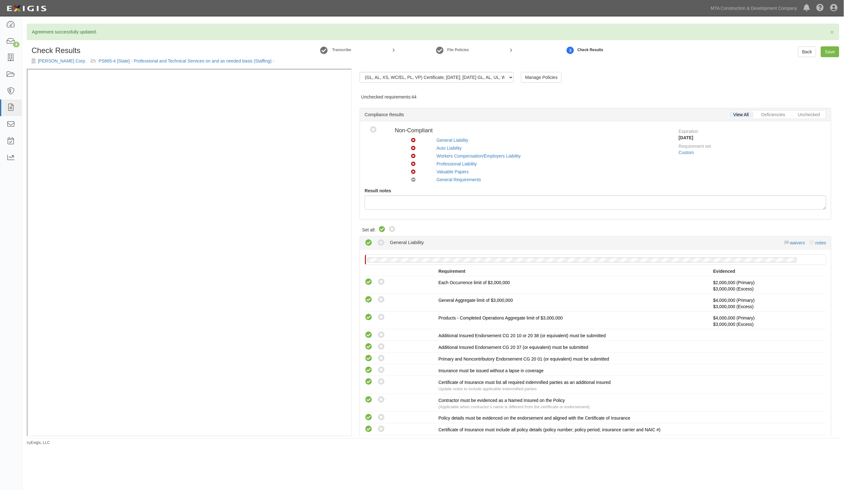
radio input "true"
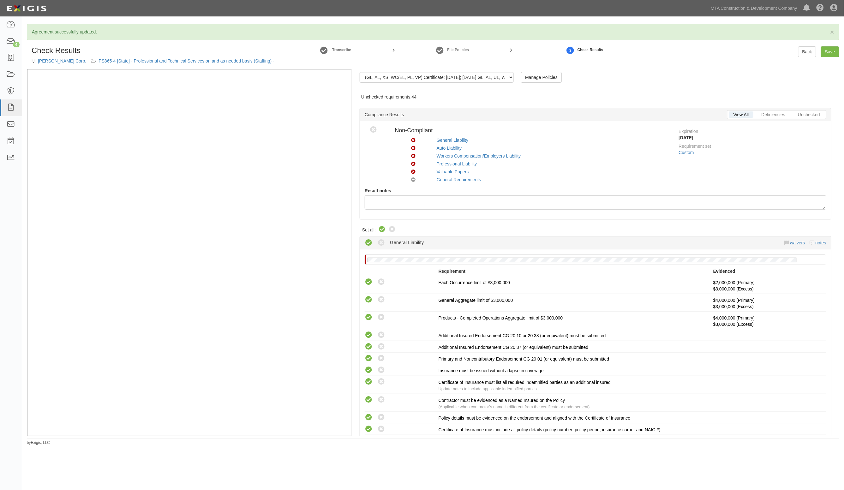
radio input "false"
radio input "true"
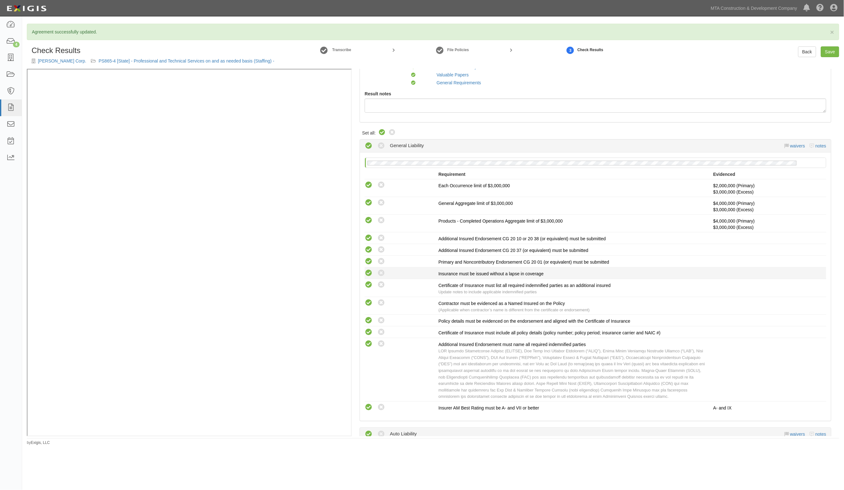
scroll to position [79, 0]
drag, startPoint x: 382, startPoint y: 239, endPoint x: 383, endPoint y: 246, distance: 7.6
click at [383, 240] on icon at bounding box center [381, 236] width 8 height 8
radio input "true"
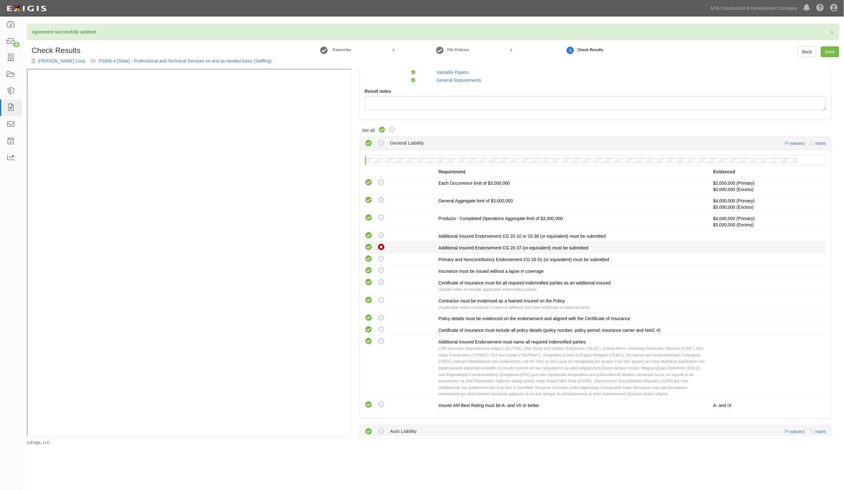
radio input "true"
click at [383, 246] on icon at bounding box center [381, 248] width 8 height 8
radio input "true"
click at [380, 261] on icon at bounding box center [381, 259] width 8 height 8
radio input "true"
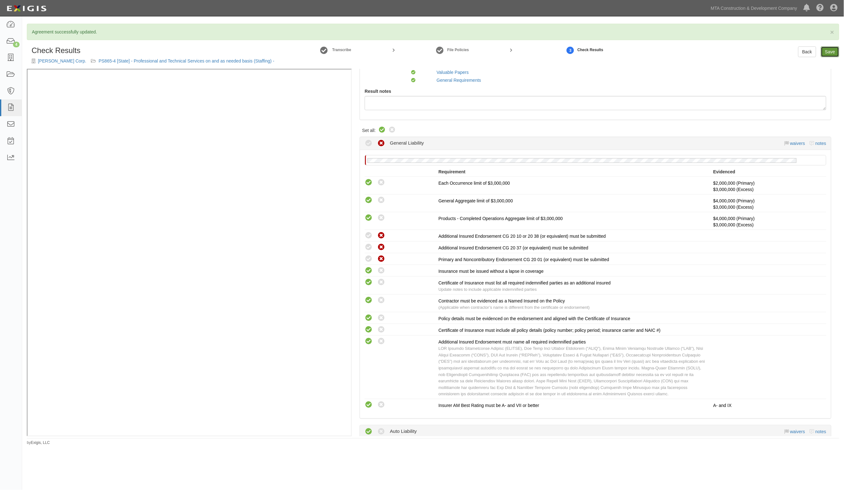
click at [829, 51] on link "Save" at bounding box center [830, 51] width 18 height 11
radio input "true"
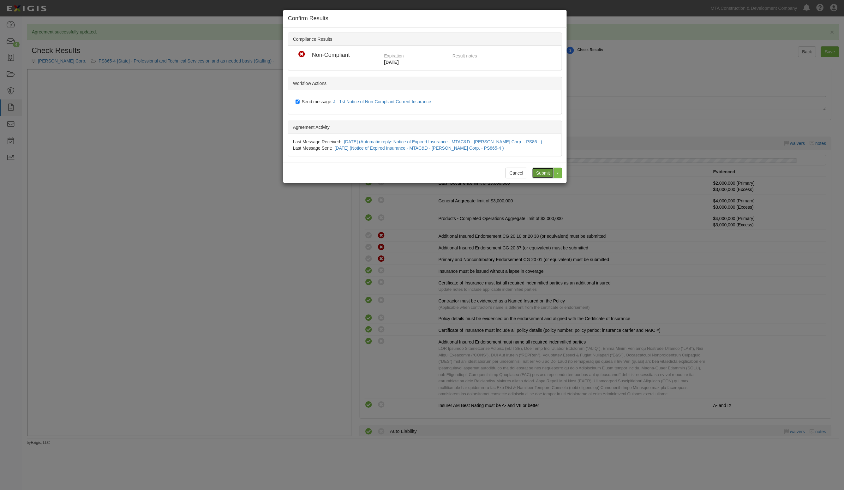
click at [542, 173] on input "Submit" at bounding box center [543, 173] width 22 height 11
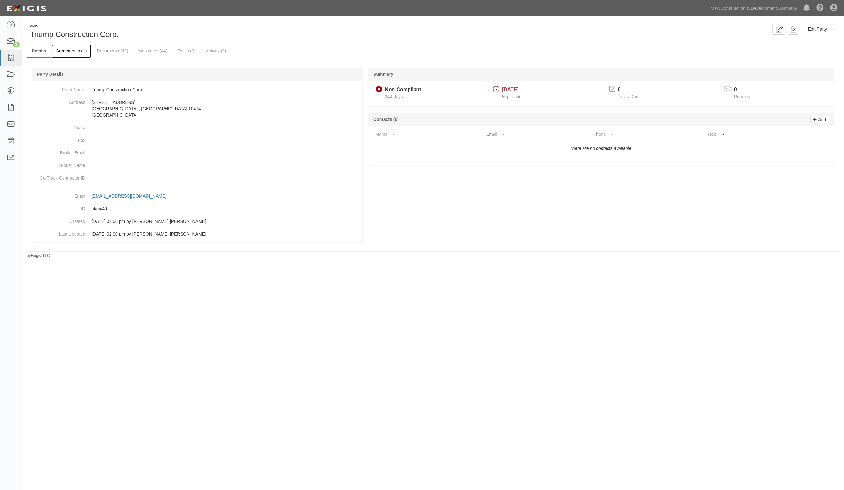
click at [72, 53] on link "Agreements (1)" at bounding box center [71, 52] width 40 height 14
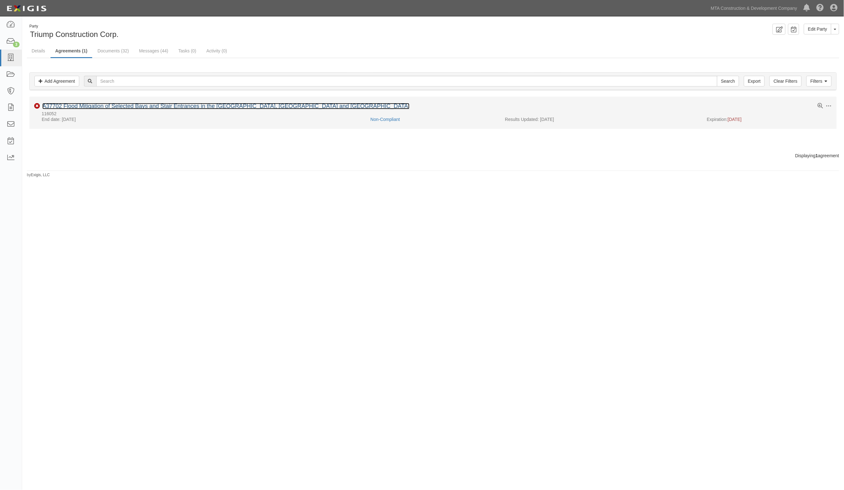
click at [84, 105] on link "A37702 Flood Mitigation of Selected Bays and Stair Entrances in the [GEOGRAPHIC…" at bounding box center [225, 106] width 367 height 6
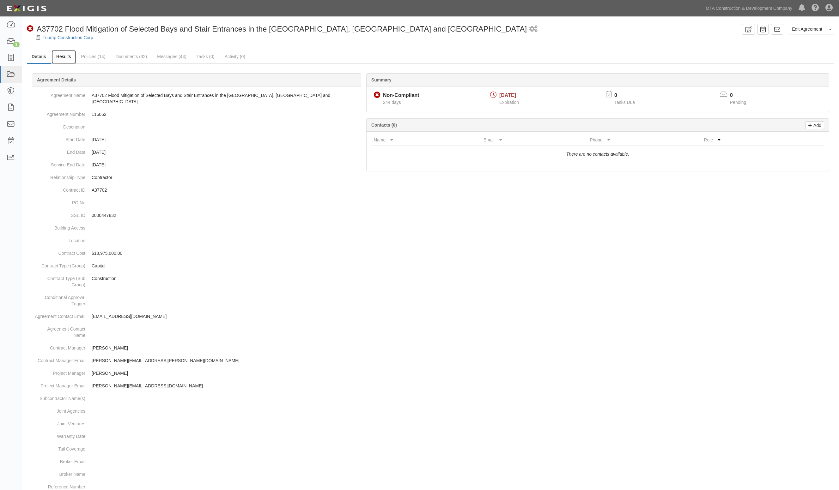
click at [69, 54] on link "Results" at bounding box center [63, 57] width 24 height 14
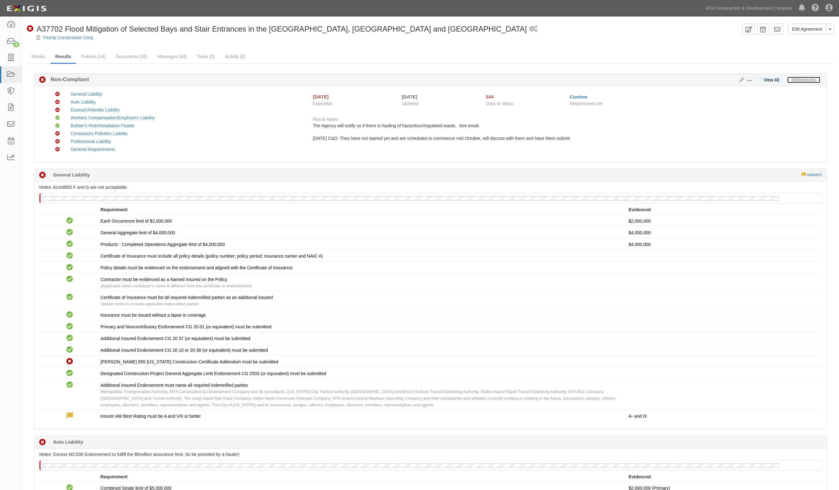
click at [798, 80] on link "Deficiencies" at bounding box center [803, 80] width 33 height 6
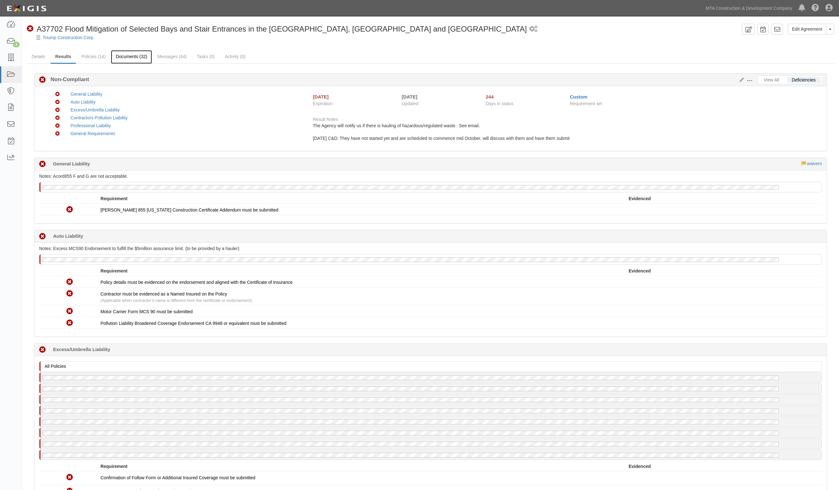
click at [127, 56] on link "Documents (32)" at bounding box center [131, 57] width 41 height 14
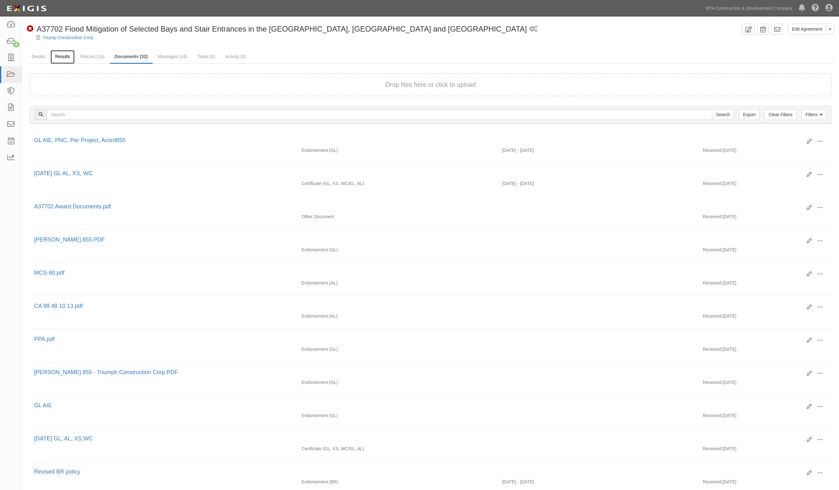
click at [58, 59] on link "Results" at bounding box center [63, 57] width 24 height 14
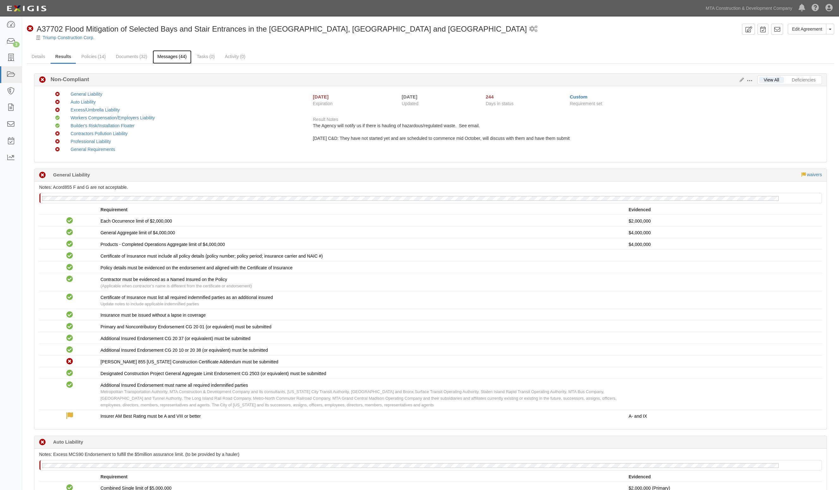
click at [163, 59] on link "Messages (44)" at bounding box center [172, 57] width 39 height 14
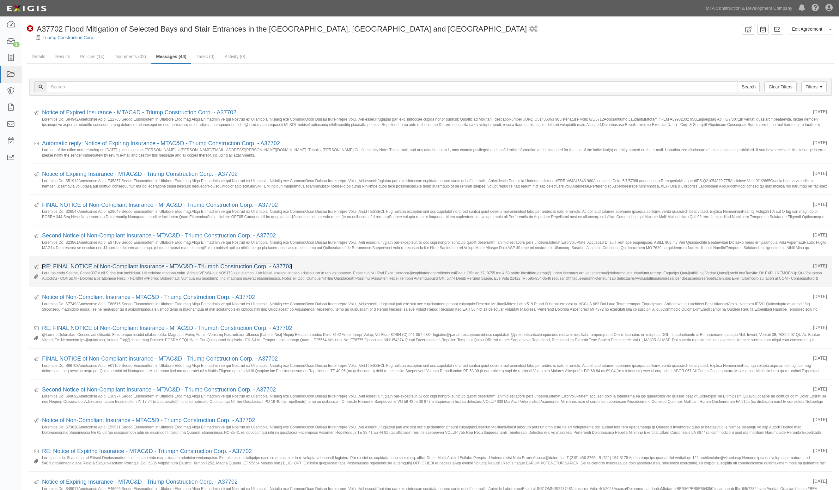
click at [125, 269] on link "RE: FINAL NOTICE of Non-Compliant Insurance - MTAC&D - Triumph Construction Cor…" at bounding box center [167, 266] width 250 height 6
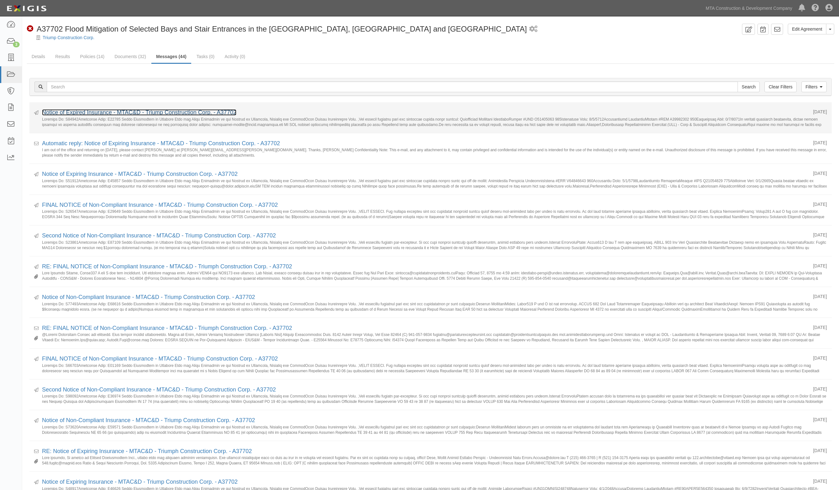
click at [111, 114] on link "Notice of Expired Insurance - MTAC&D - Triump Construction Corp. - A37702" at bounding box center [139, 112] width 194 height 6
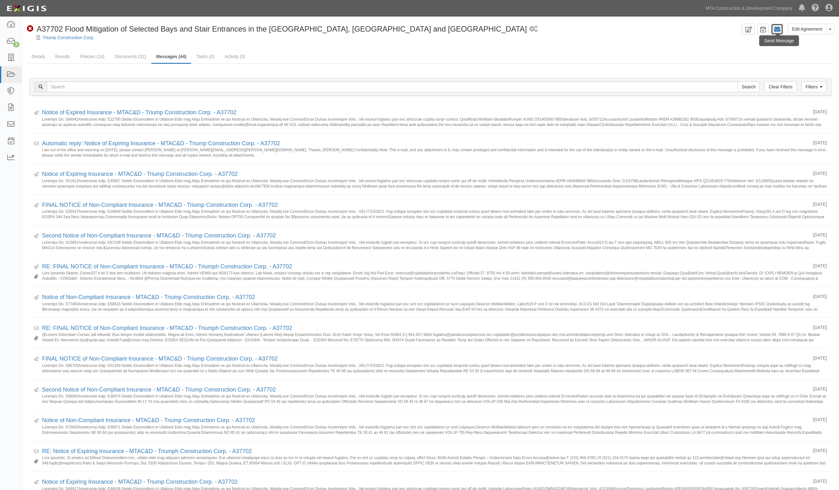
click at [774, 30] on icon at bounding box center [777, 29] width 6 height 6
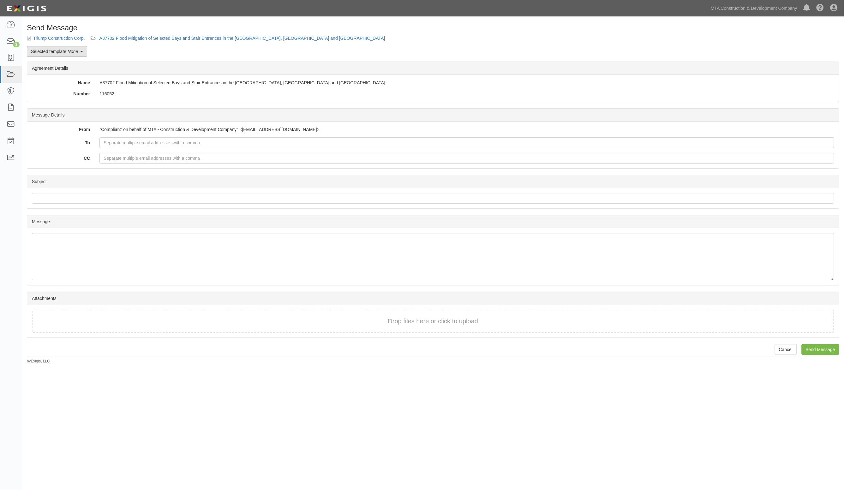
click at [57, 57] on link "Selected template: None" at bounding box center [57, 51] width 60 height 11
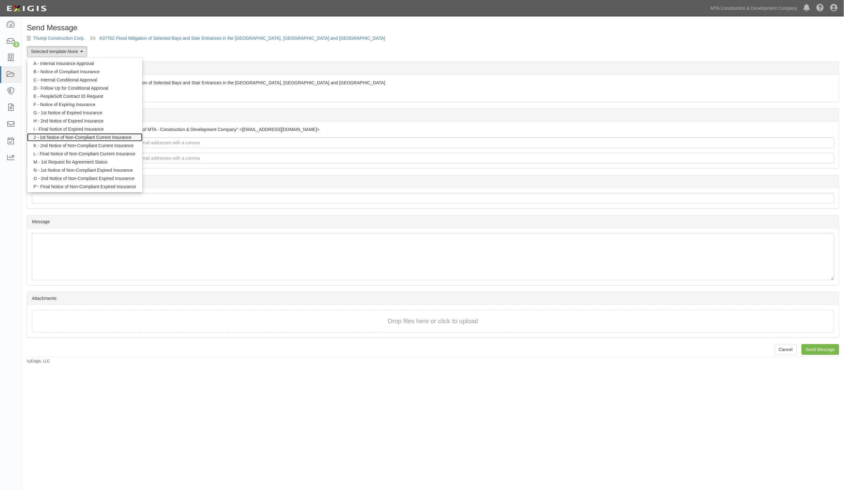
click at [84, 138] on link "J - 1st Notice of Non-Compliant Current Insurance" at bounding box center [84, 137] width 115 height 8
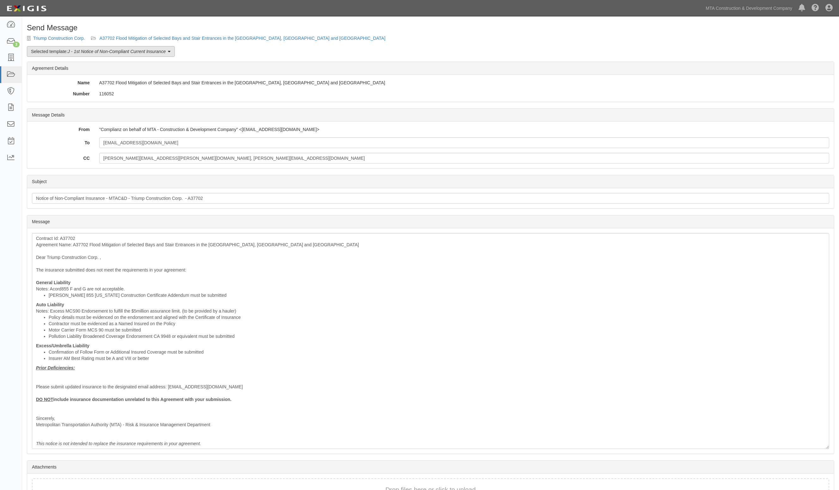
click at [154, 53] on em "J - 1st Notice of Non-Compliant Current Insurance" at bounding box center [117, 51] width 98 height 5
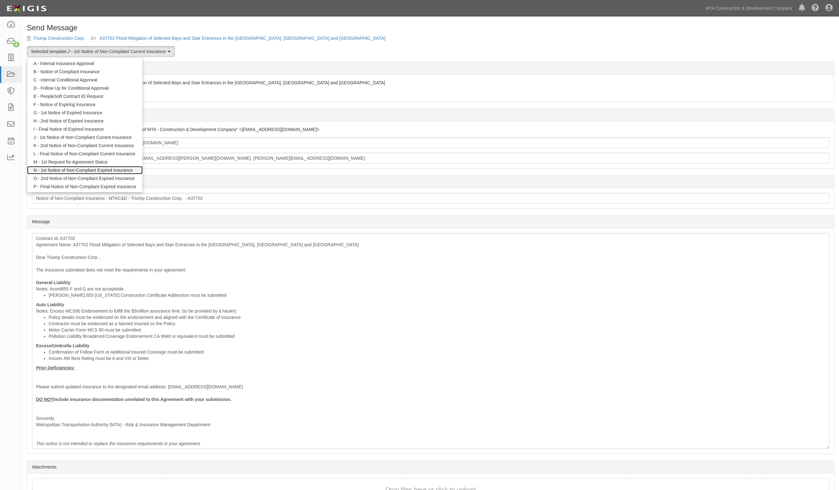
click at [111, 168] on link "N - 1st Notice of Non-Compliant Expired Insurance" at bounding box center [84, 170] width 115 height 8
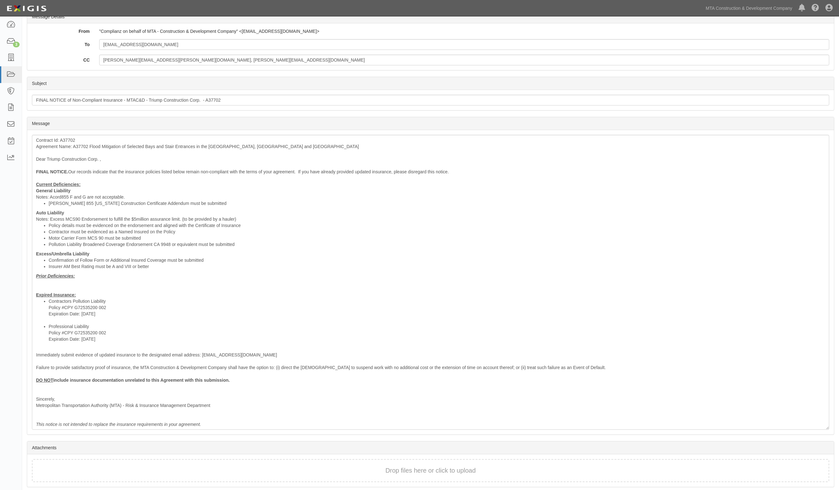
scroll to position [118, 0]
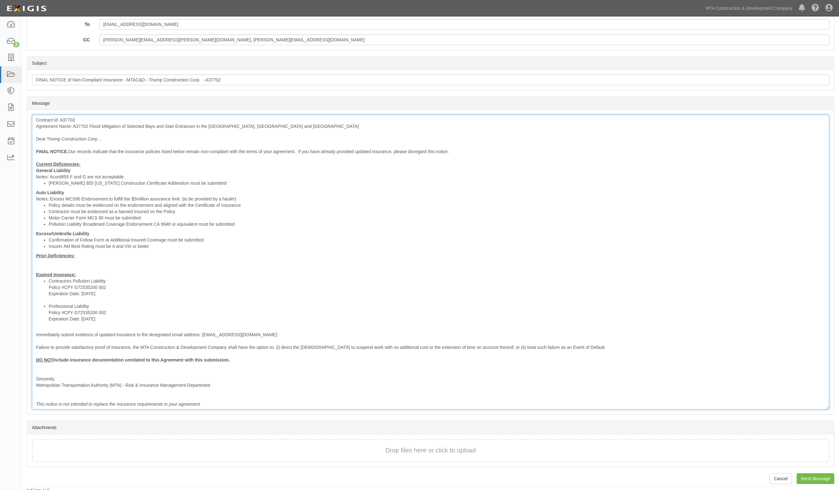
click at [229, 272] on div "Contract Id: A37702 Agreement Name: A37702 Flood Mitigation of Selected Bays an…" at bounding box center [430, 262] width 797 height 295
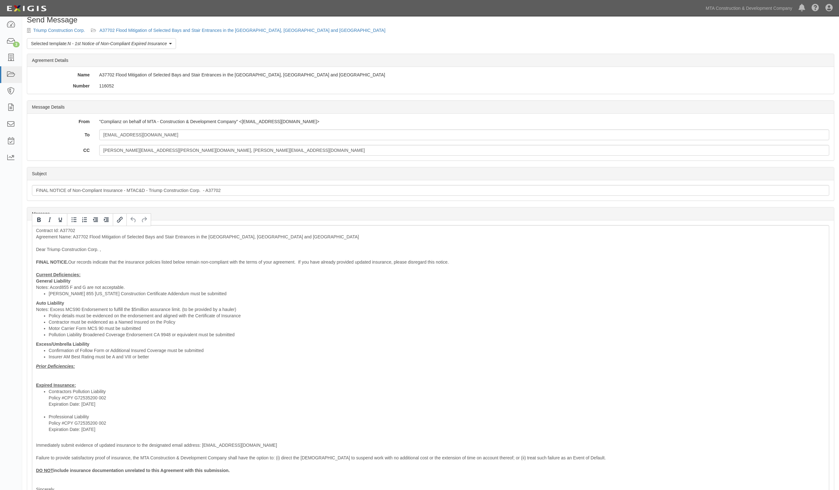
scroll to position [0, 0]
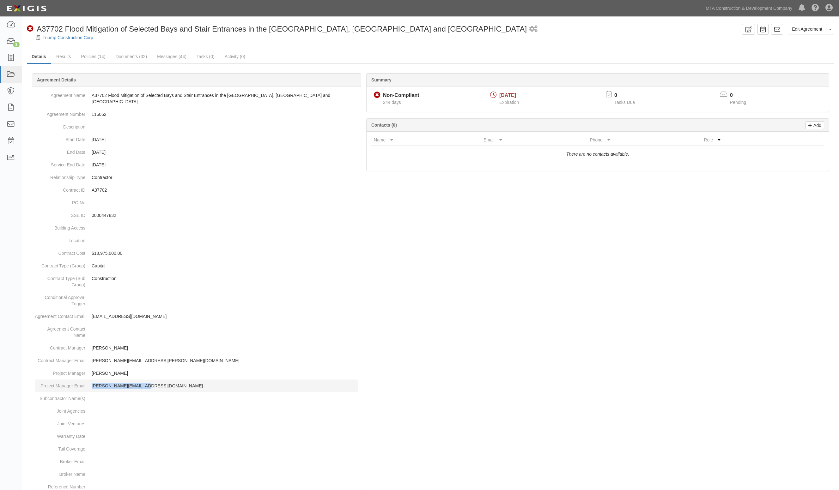
drag, startPoint x: 155, startPoint y: 382, endPoint x: 90, endPoint y: 385, distance: 64.8
click at [90, 385] on dd "[PERSON_NAME][EMAIL_ADDRESS][DOMAIN_NAME]" at bounding box center [196, 386] width 323 height 13
copy p "[PERSON_NAME][EMAIL_ADDRESS][DOMAIN_NAME]"
drag, startPoint x: 147, startPoint y: 355, endPoint x: 87, endPoint y: 358, distance: 59.8
click at [87, 358] on dd "Charline.Cox@mtacd.org" at bounding box center [196, 360] width 323 height 13
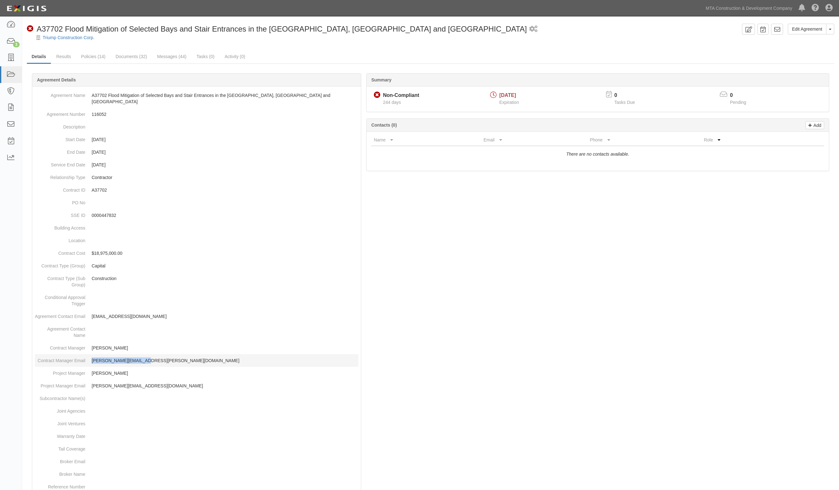
copy p "Charline.Cox@mtacd.org"
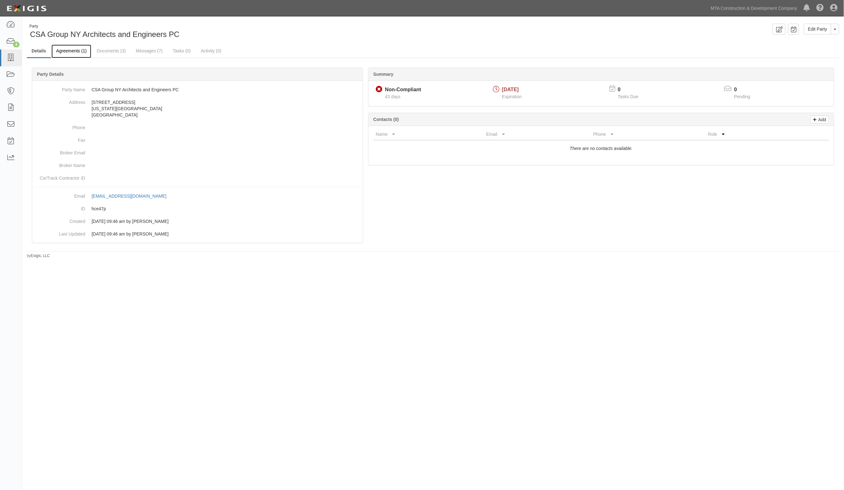
click at [72, 51] on link "Agreements (1)" at bounding box center [71, 52] width 40 height 14
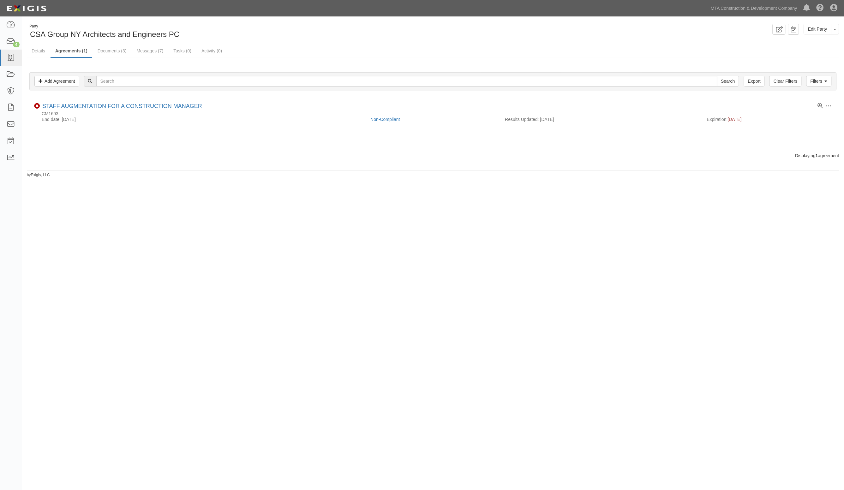
click at [159, 190] on div "Party CSA Group NY Architects and Engineers PC Edit Party Toggle Party Dropdown…" at bounding box center [422, 239] width 844 height 441
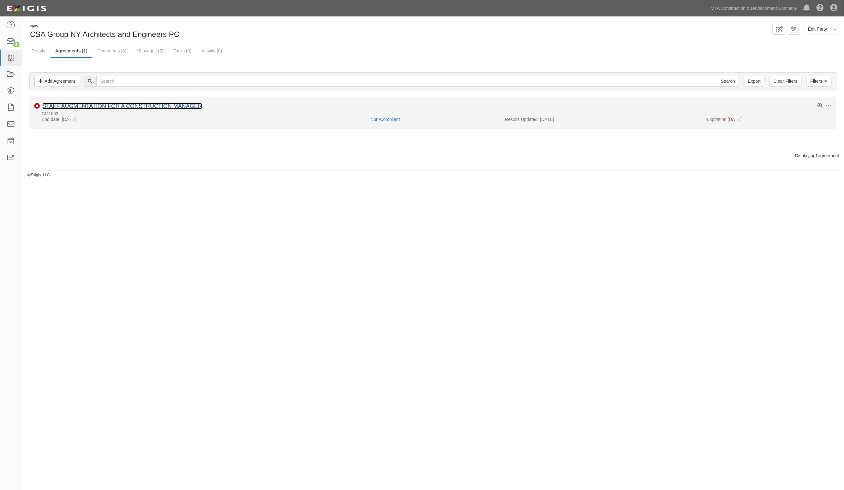
drag, startPoint x: 155, startPoint y: 104, endPoint x: 121, endPoint y: 106, distance: 34.5
click at [121, 106] on link "STAFF AUGMENTATION FOR A CONSTRUCTION MANAGER" at bounding box center [122, 106] width 160 height 6
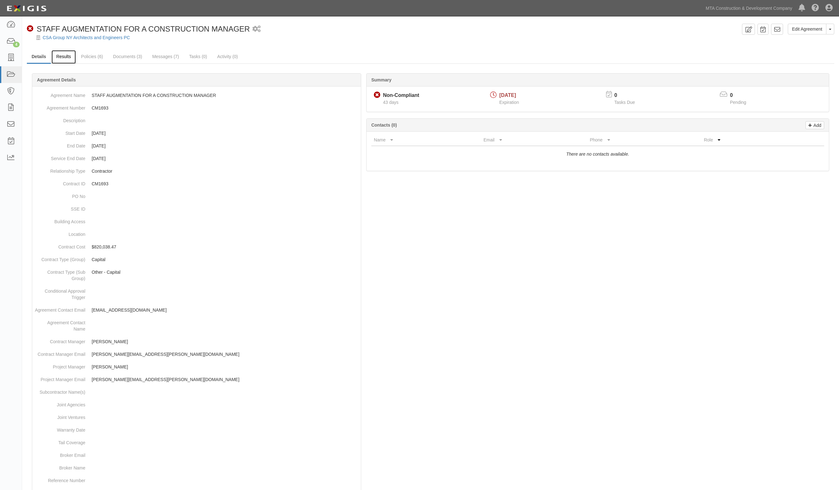
click at [65, 55] on link "Results" at bounding box center [63, 57] width 24 height 14
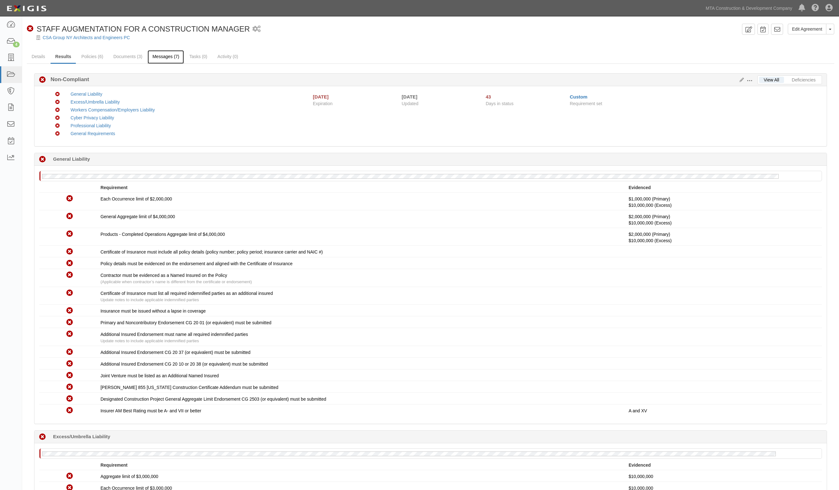
click at [160, 57] on link "Messages (7)" at bounding box center [166, 57] width 36 height 14
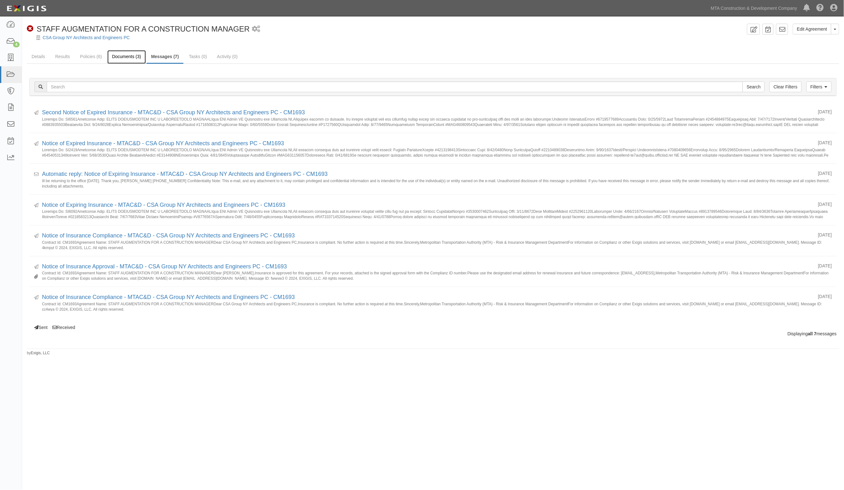
click at [122, 57] on link "Documents (3)" at bounding box center [126, 57] width 39 height 14
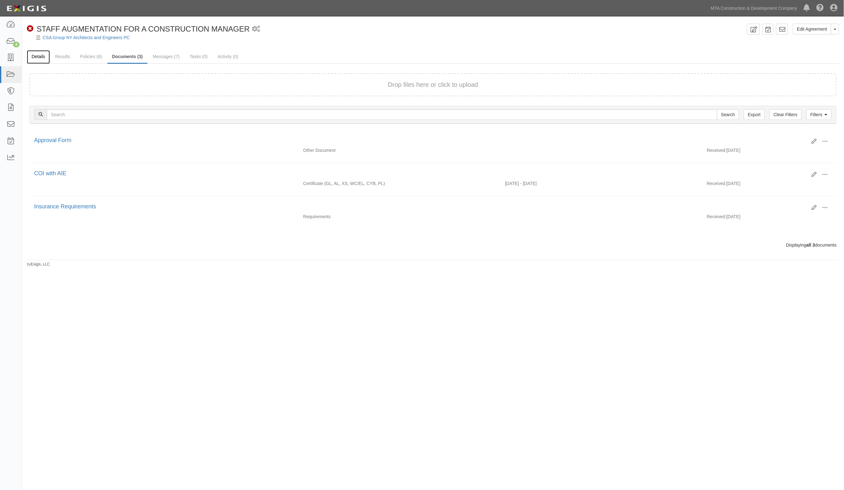
click at [37, 55] on link "Details" at bounding box center [38, 57] width 23 height 14
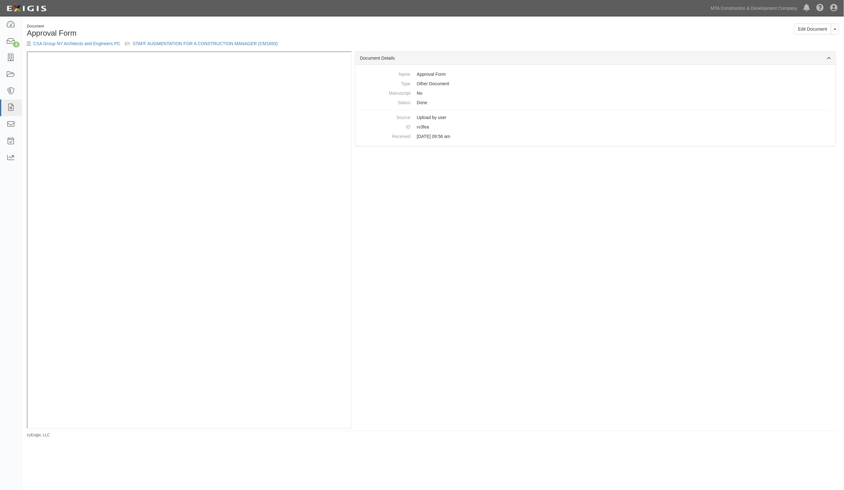
click at [334, 37] on h1 "Approval Form" at bounding box center [228, 33] width 402 height 8
click at [281, 32] on h1 "Approval Form" at bounding box center [228, 33] width 402 height 8
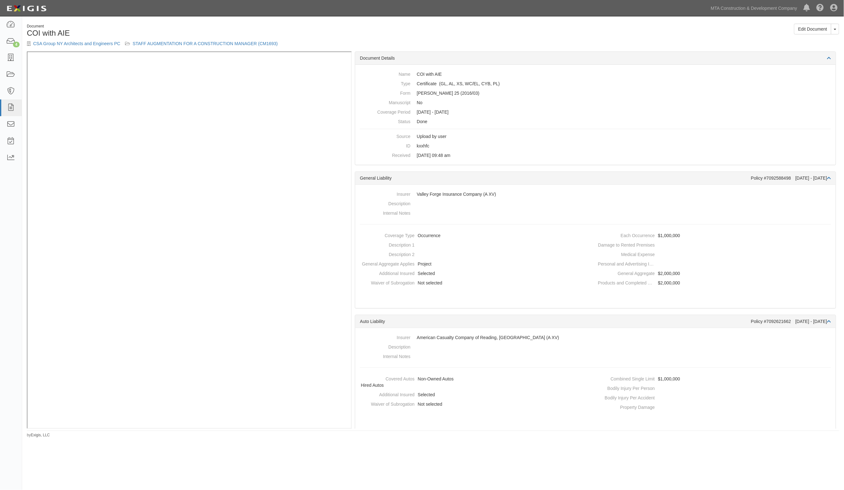
click at [309, 29] on h1 "COI with AIE" at bounding box center [228, 33] width 402 height 8
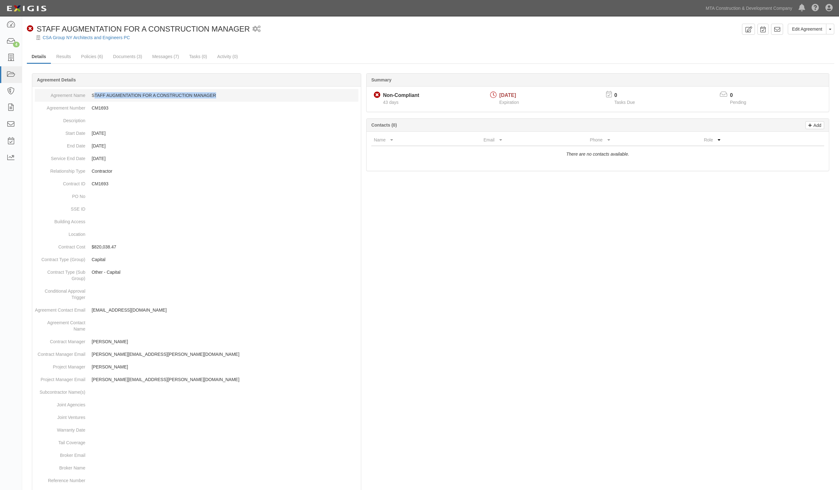
drag, startPoint x: 234, startPoint y: 92, endPoint x: 94, endPoint y: 99, distance: 140.4
click at [94, 99] on dd "STAFF AUGMENTATION FOR A CONSTRUCTION MANAGER" at bounding box center [196, 95] width 323 height 13
drag, startPoint x: 171, startPoint y: 379, endPoint x: 87, endPoint y: 381, distance: 84.0
click at [87, 381] on dd "Salvatore.Calvagna@mtacd.org" at bounding box center [196, 379] width 323 height 13
copy p "Salvatore.Calvagna@mtacd.org"
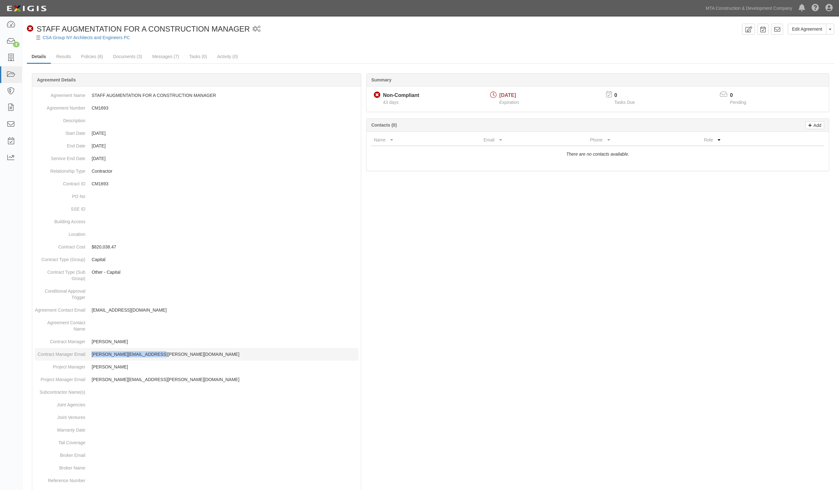
drag, startPoint x: 160, startPoint y: 350, endPoint x: 92, endPoint y: 359, distance: 68.6
click at [92, 359] on dd "stacy.castellanos@mtacd.org" at bounding box center [196, 354] width 323 height 13
copy p "stacy.castellanos@mtacd.org"
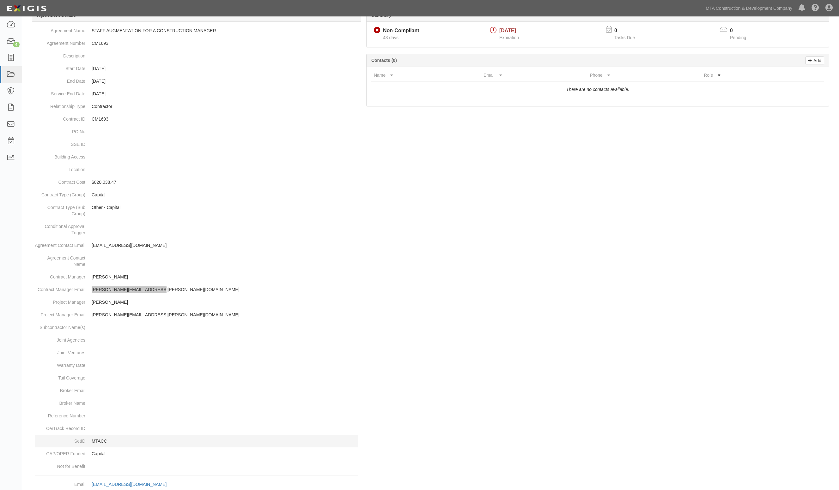
scroll to position [122, 0]
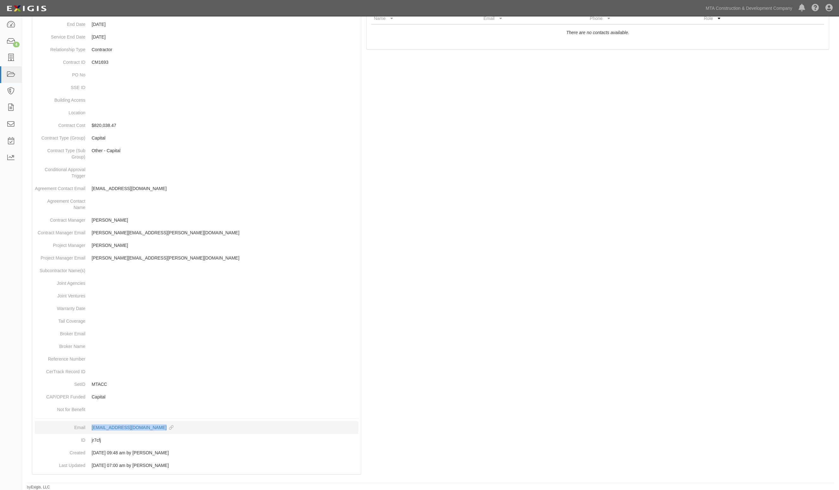
drag, startPoint x: 206, startPoint y: 430, endPoint x: 89, endPoint y: 427, distance: 116.6
click at [89, 427] on dd "agreement-jr7cfj@mtacc.complianz.com copy to clipboard" at bounding box center [196, 427] width 323 height 13
copy div "agreement-jr7cfj@mtacc.complianz.com"
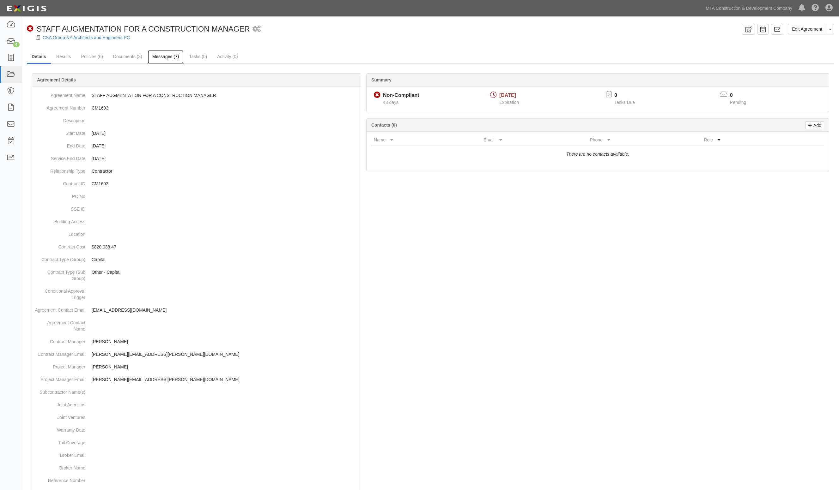
drag, startPoint x: 165, startPoint y: 56, endPoint x: 159, endPoint y: 55, distance: 6.7
click at [165, 56] on link "Messages (7)" at bounding box center [166, 57] width 36 height 14
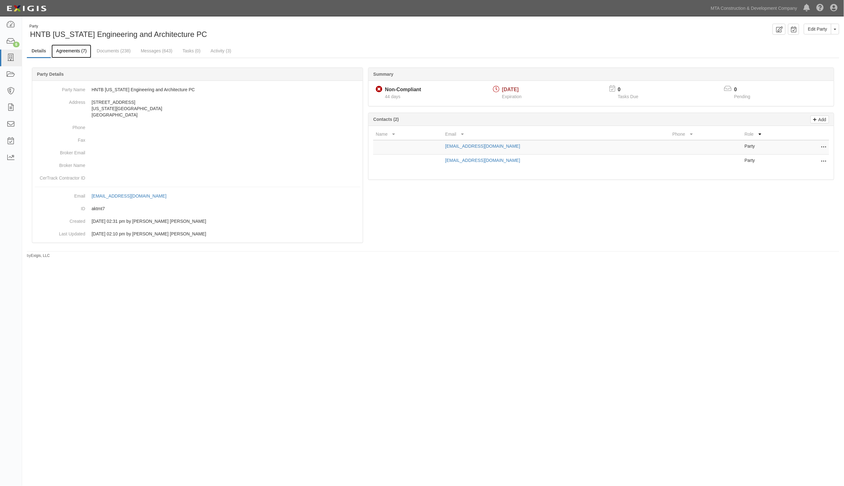
click at [62, 54] on link "Agreements (7)" at bounding box center [71, 52] width 40 height 14
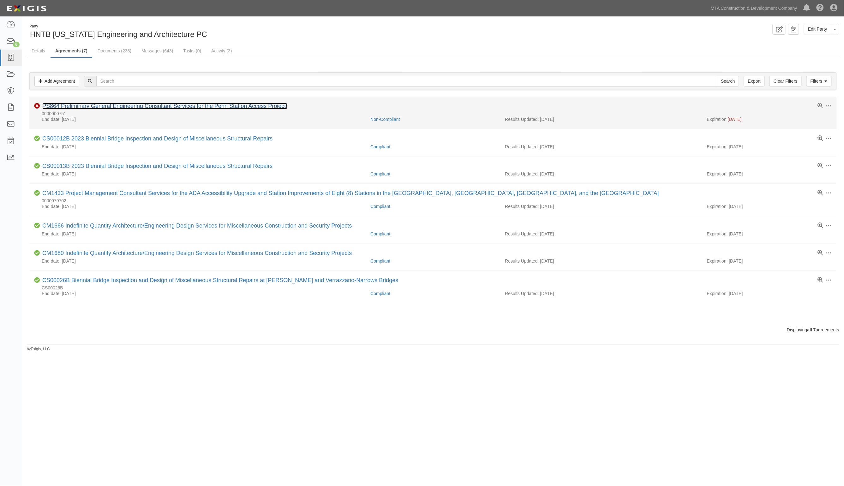
click at [116, 108] on link "PS864 Preliminary General Engineering Consultant Services for the Penn Station …" at bounding box center [164, 106] width 245 height 6
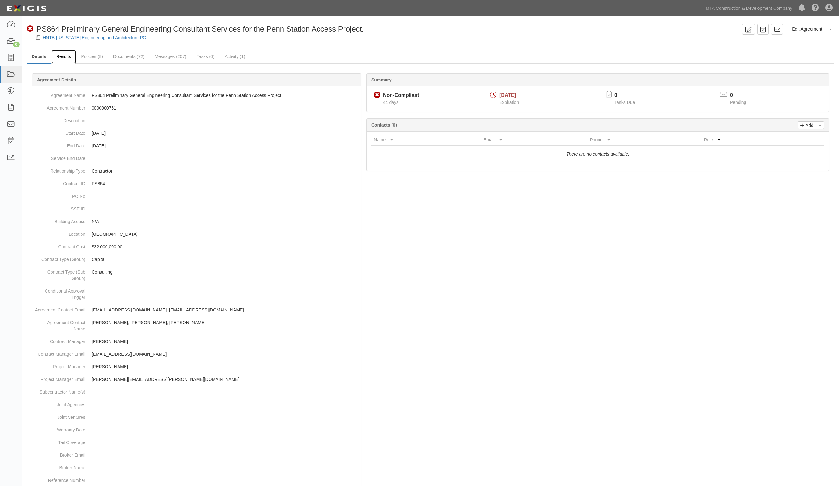
click at [74, 59] on link "Results" at bounding box center [63, 57] width 24 height 14
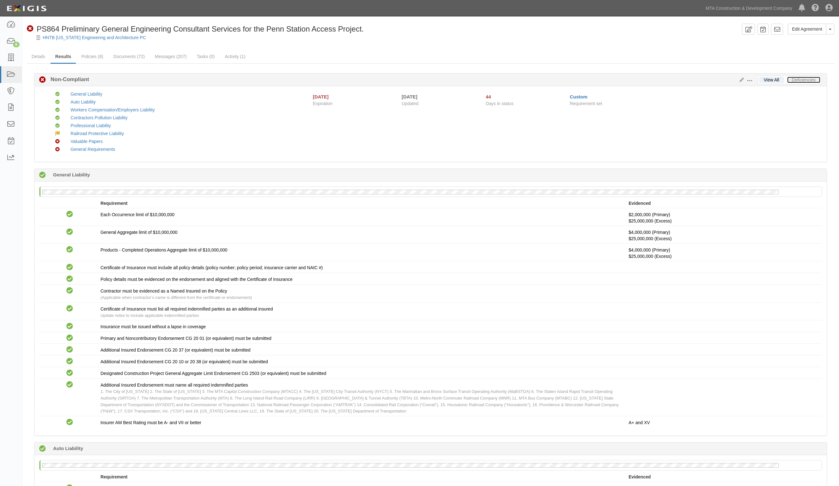
drag, startPoint x: 811, startPoint y: 80, endPoint x: 616, endPoint y: 1, distance: 210.0
click at [810, 79] on link "Deficiencies" at bounding box center [803, 80] width 33 height 6
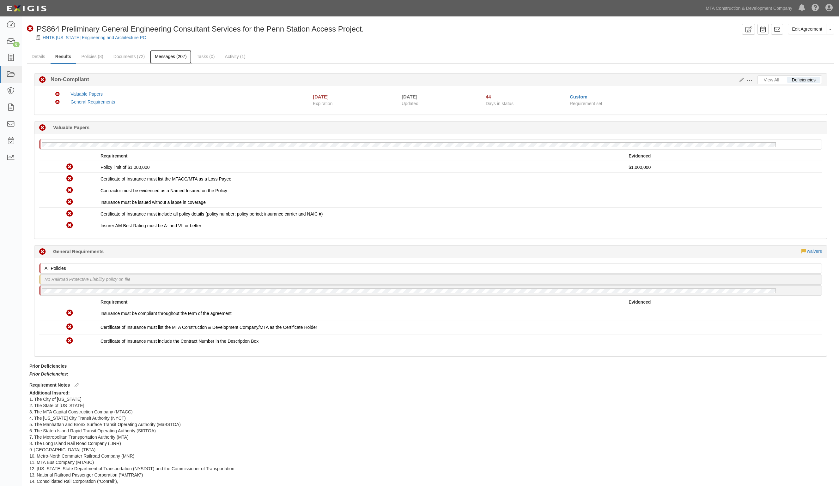
click at [177, 57] on link "Messages (207)" at bounding box center [170, 57] width 41 height 14
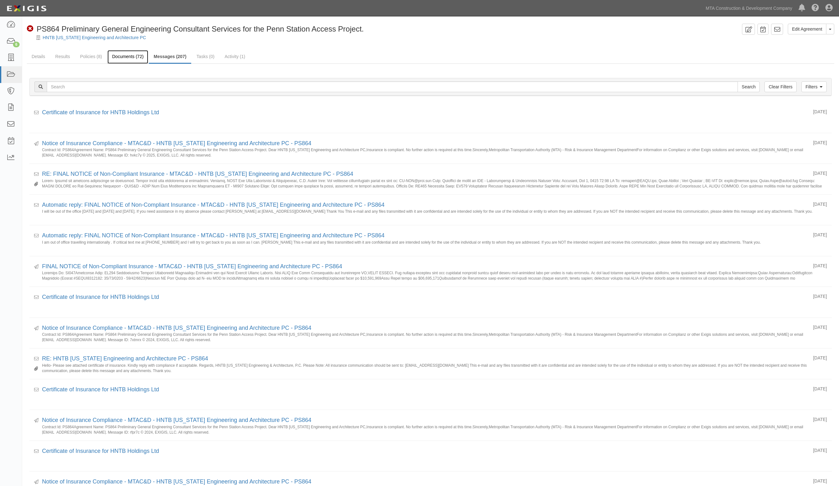
click at [123, 53] on link "Documents (72)" at bounding box center [127, 57] width 41 height 14
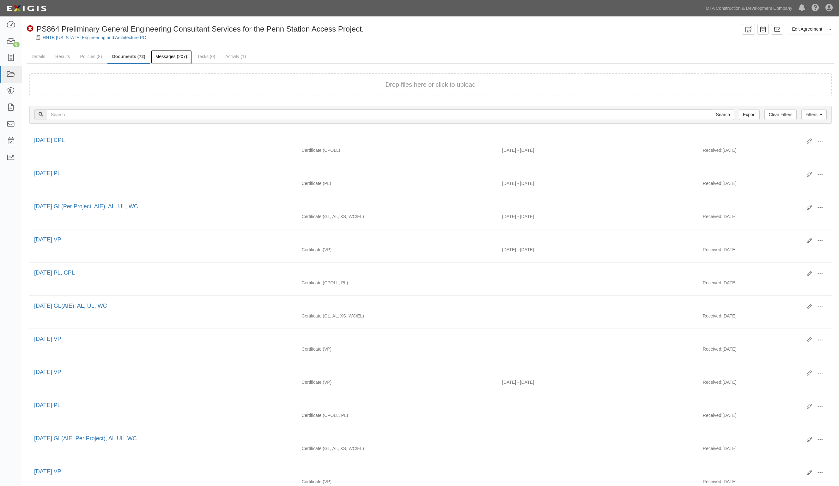
click at [182, 55] on link "Messages (207)" at bounding box center [171, 57] width 41 height 14
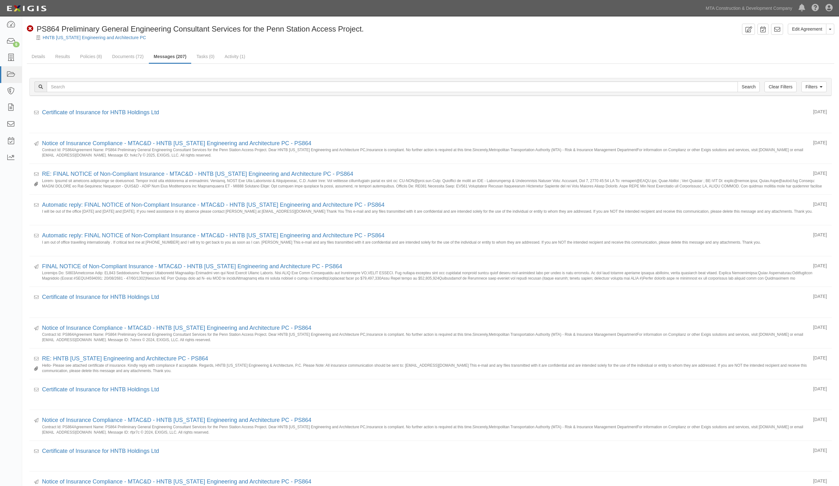
drag, startPoint x: 381, startPoint y: 51, endPoint x: 378, endPoint y: 50, distance: 3.4
click at [381, 51] on ul "Details Results Policies (8) Documents (72) Messages (207) Tasks (0) Activity (…" at bounding box center [430, 57] width 807 height 14
click at [128, 55] on link "Documents (72)" at bounding box center [127, 57] width 41 height 14
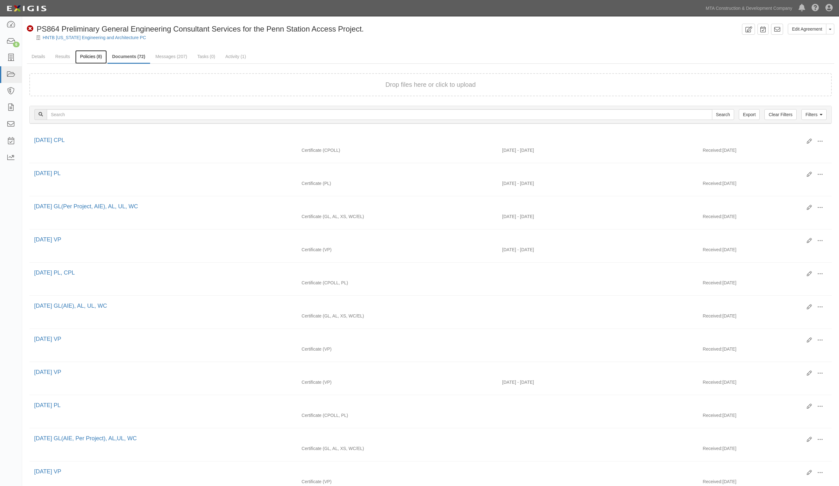
click at [93, 57] on link "Policies (8)" at bounding box center [90, 57] width 31 height 14
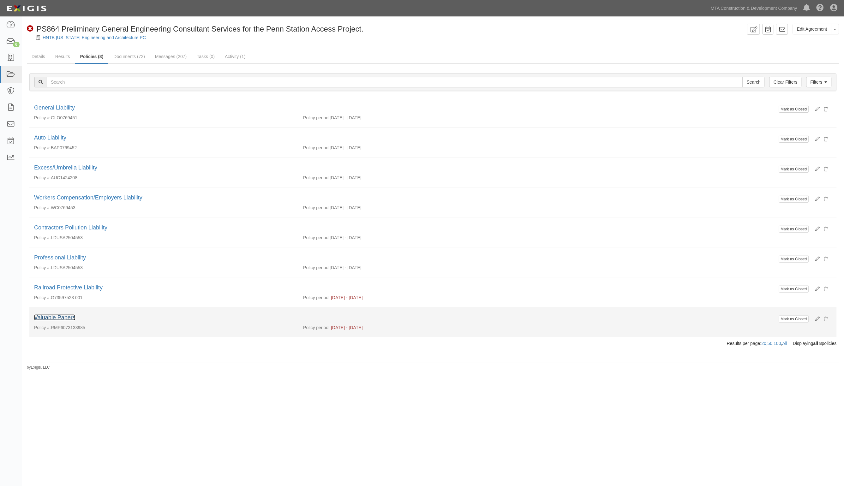
click at [59, 321] on link "Valuable Papers" at bounding box center [54, 318] width 41 height 6
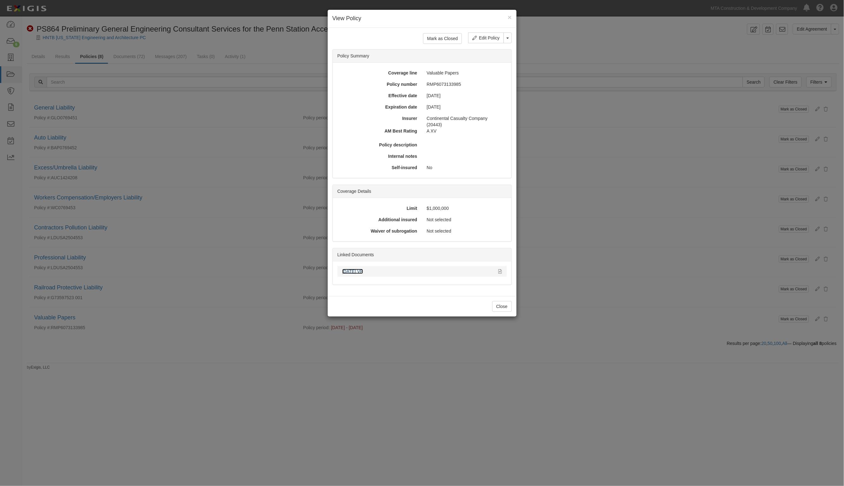
click at [352, 272] on link "7.20.25 VP" at bounding box center [352, 271] width 21 height 5
click at [137, 56] on div "× View Policy Mark as Closed Edit Policy Toggle Dropdown Delete Policy Policy S…" at bounding box center [422, 243] width 844 height 486
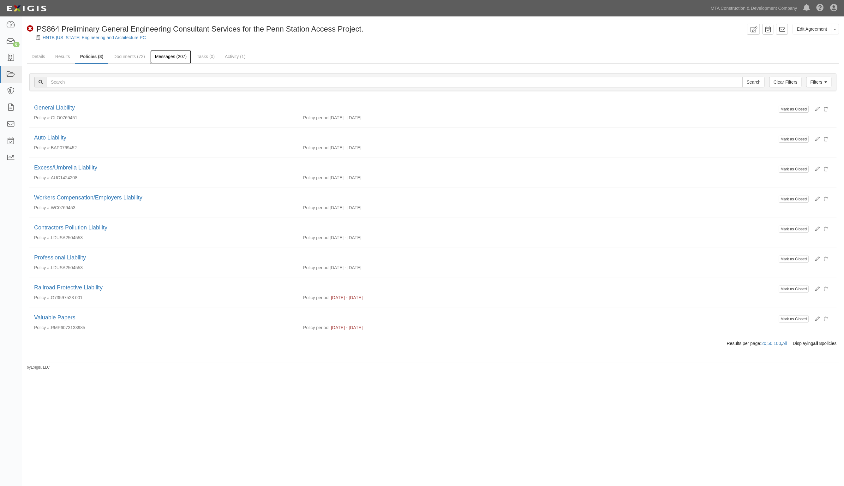
click at [175, 57] on link "Messages (207)" at bounding box center [170, 57] width 41 height 14
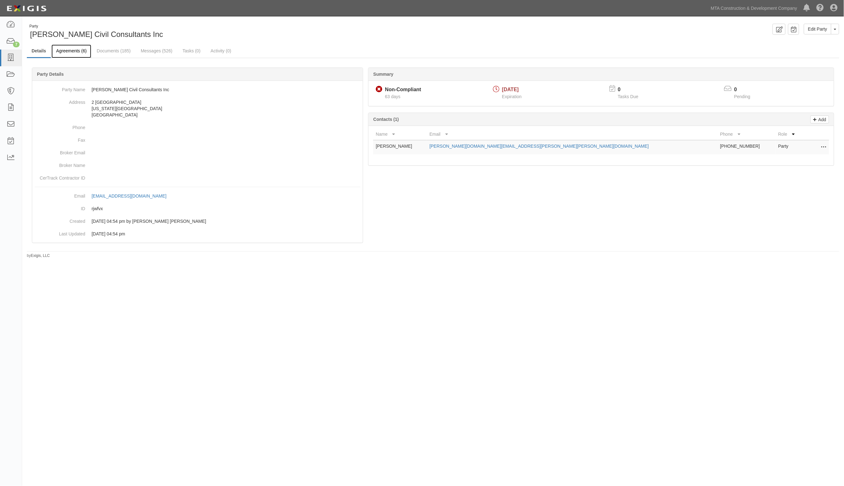
click at [81, 51] on link "Agreements (6)" at bounding box center [71, 52] width 40 height 14
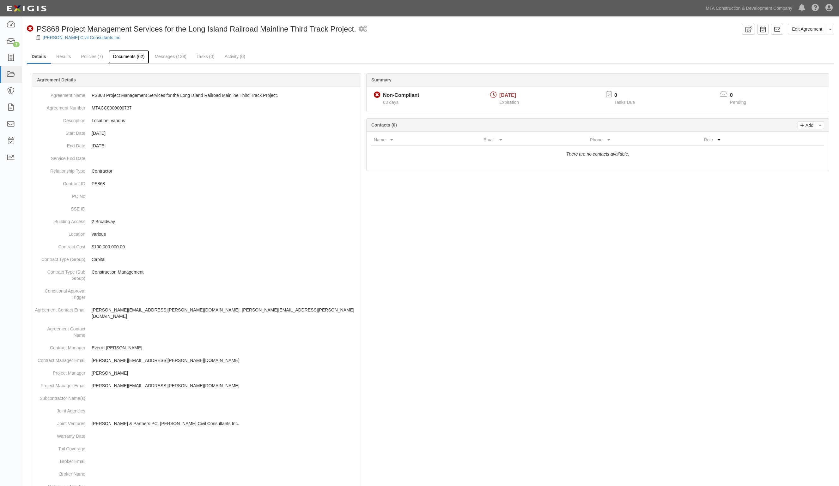
click at [130, 57] on link "Documents (62)" at bounding box center [128, 57] width 41 height 14
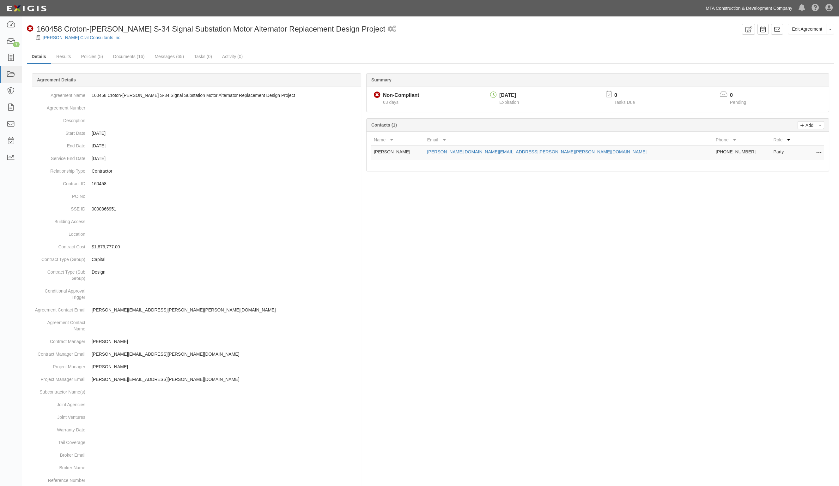
click at [756, 11] on link "MTA Construction & Development Company" at bounding box center [748, 8] width 93 height 13
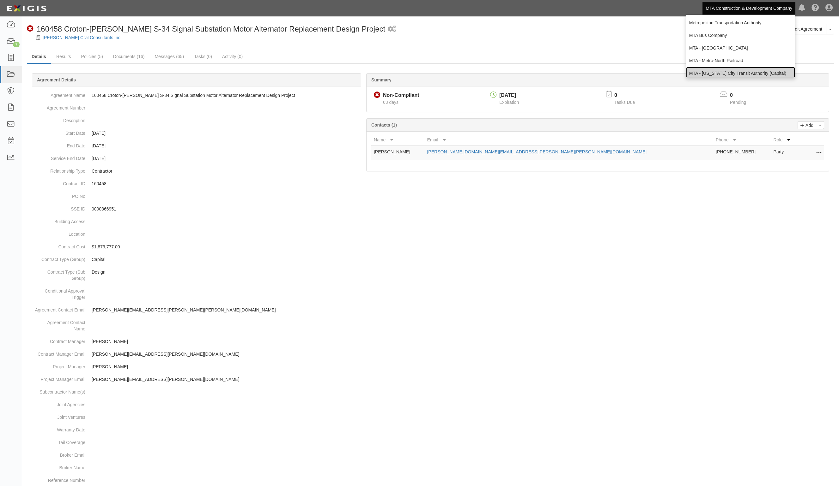
click at [735, 68] on link "MTA - [US_STATE] City Transit Authority (Capital)" at bounding box center [740, 73] width 109 height 13
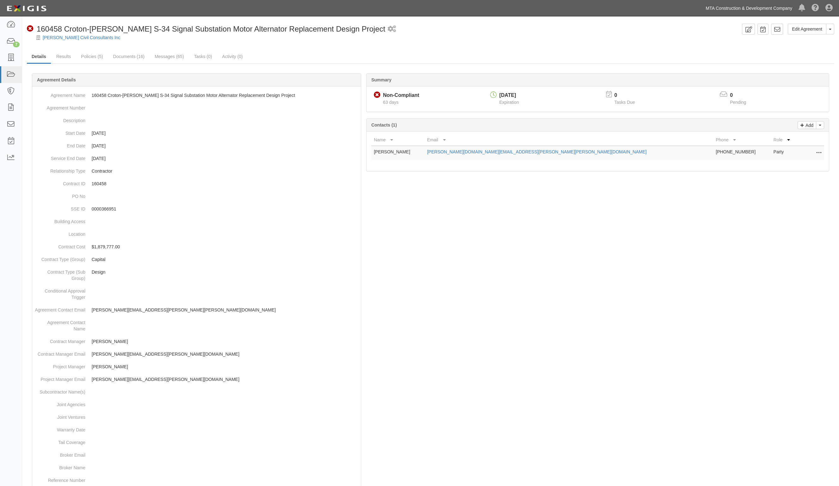
click at [772, 4] on link "MTA Construction & Development Company" at bounding box center [748, 8] width 93 height 13
click at [15, 91] on icon at bounding box center [10, 91] width 9 height 7
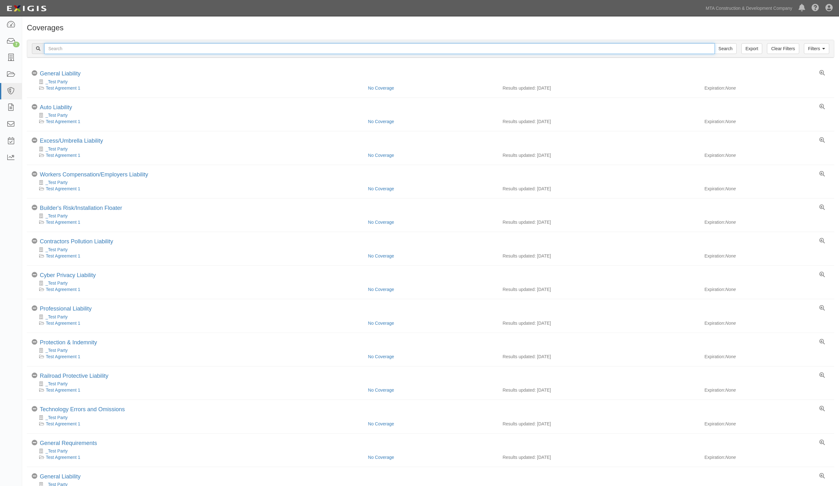
click at [68, 50] on input "text" at bounding box center [379, 48] width 670 height 11
type input "864"
click at [714, 43] on input "Search" at bounding box center [725, 48] width 22 height 11
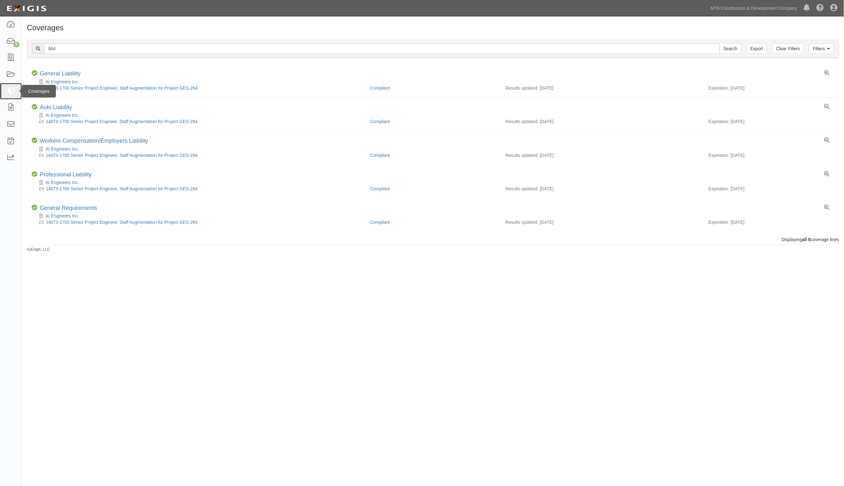
click at [11, 92] on icon at bounding box center [10, 91] width 9 height 7
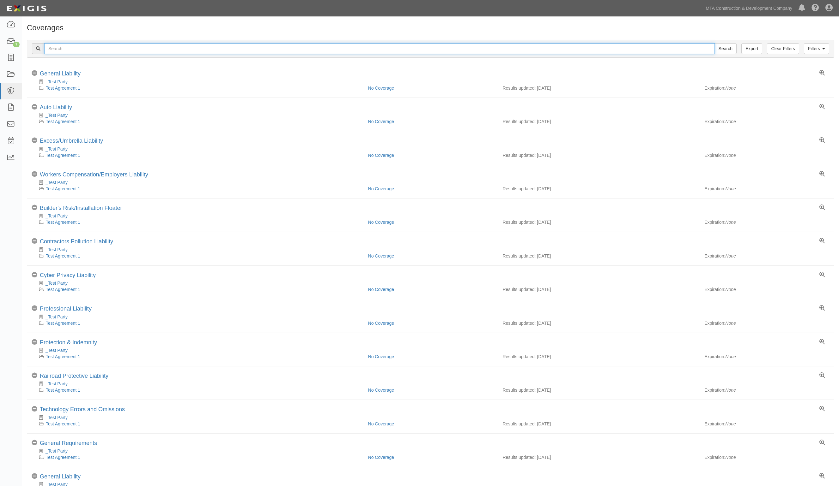
drag, startPoint x: 0, startPoint y: 0, endPoint x: 64, endPoint y: 47, distance: 79.7
click at [64, 47] on input "text" at bounding box center [379, 48] width 670 height 11
type input "ps864"
click at [714, 43] on input "Search" at bounding box center [725, 48] width 22 height 11
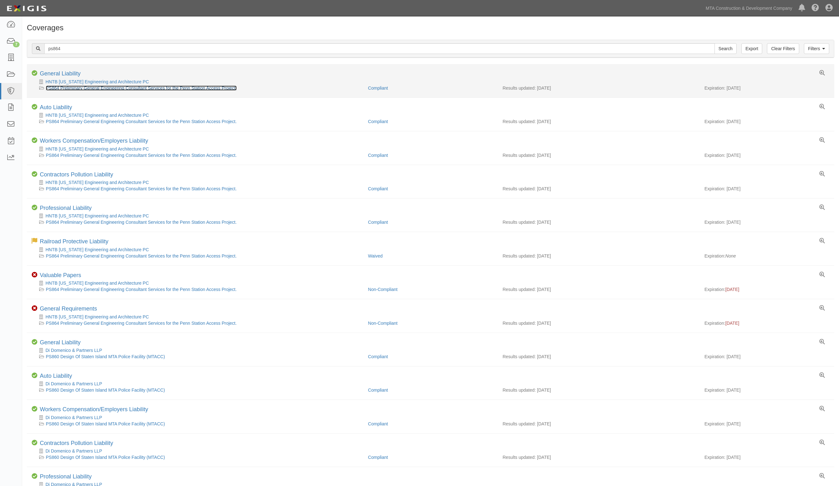
click at [80, 89] on link "PS864 Preliminary General Engineering Consultant Services for the Penn Station …" at bounding box center [141, 88] width 191 height 5
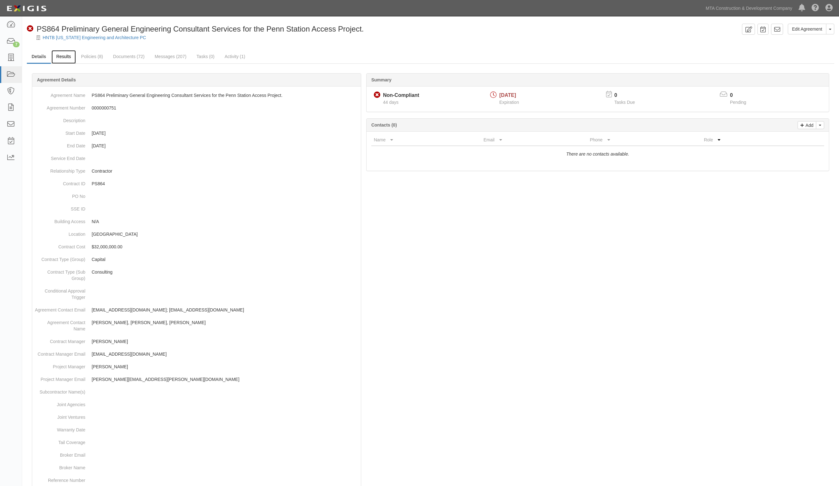
click at [58, 58] on link "Results" at bounding box center [63, 57] width 24 height 14
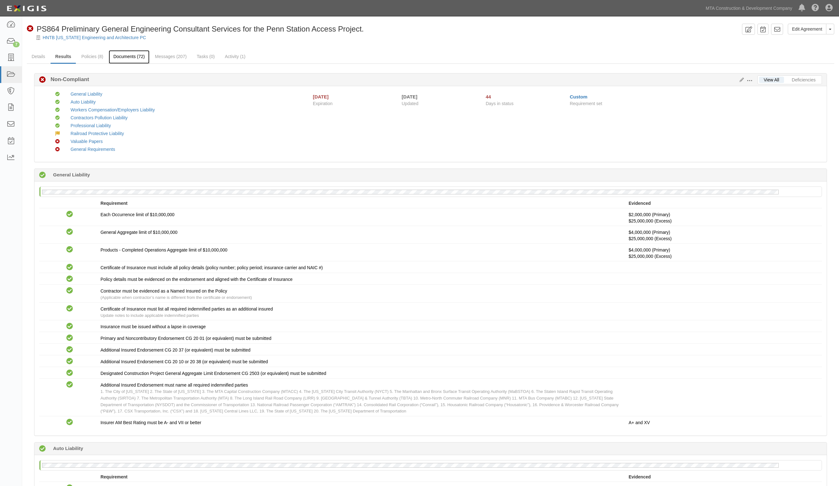
click at [136, 56] on link "Documents (72)" at bounding box center [129, 57] width 41 height 14
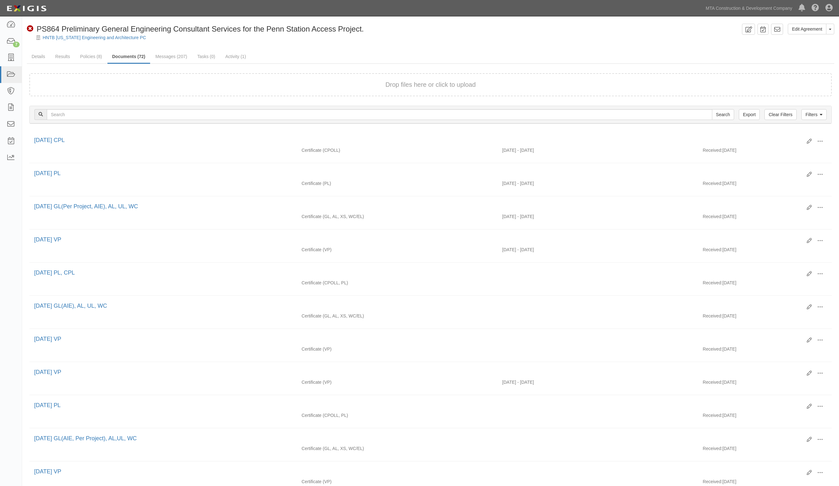
click at [464, 33] on div "Non-Compliant PS864 Preliminary General Engineering Consultant Services for the…" at bounding box center [383, 29] width 712 height 11
click at [435, 37] on div "HNTB [US_STATE] Engineering and Architecture PC" at bounding box center [435, 37] width 807 height 6
click at [763, 2] on link "MTA Construction & Development Company" at bounding box center [748, 8] width 93 height 13
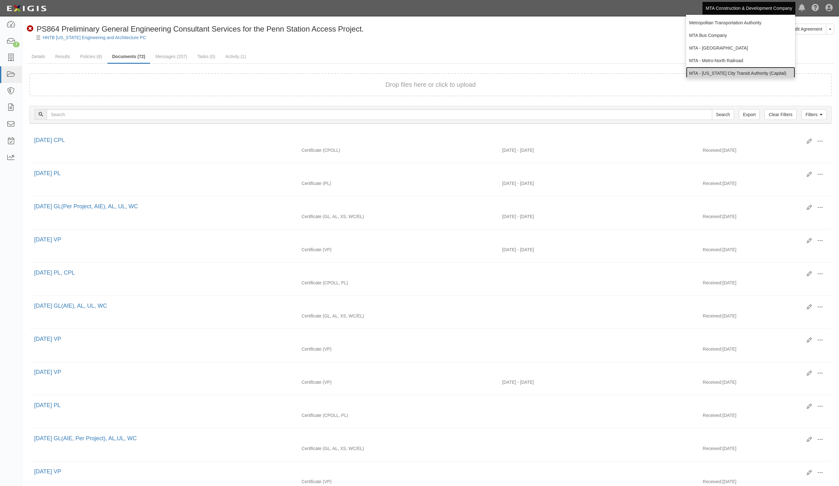
click at [729, 73] on link "MTA - [US_STATE] City Transit Authority (Capital)" at bounding box center [740, 73] width 109 height 13
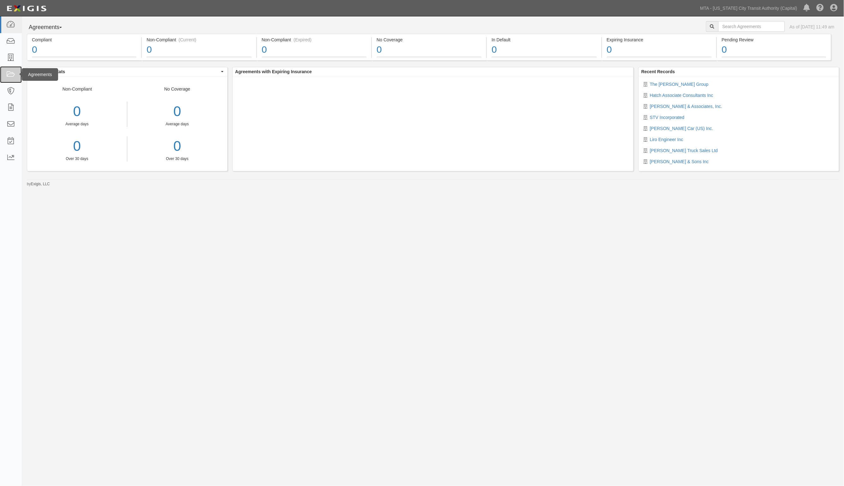
click at [9, 75] on icon at bounding box center [10, 74] width 9 height 7
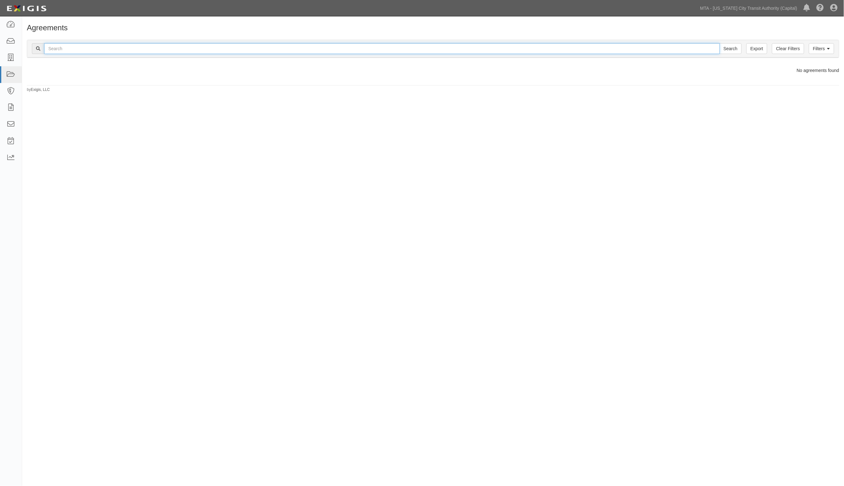
click at [66, 49] on input "text" at bounding box center [382, 48] width 676 height 11
type input "40257"
click at [720, 43] on input "Search" at bounding box center [731, 48] width 22 height 11
click at [48, 49] on input "40257" at bounding box center [382, 48] width 676 height 11
type input "c40257"
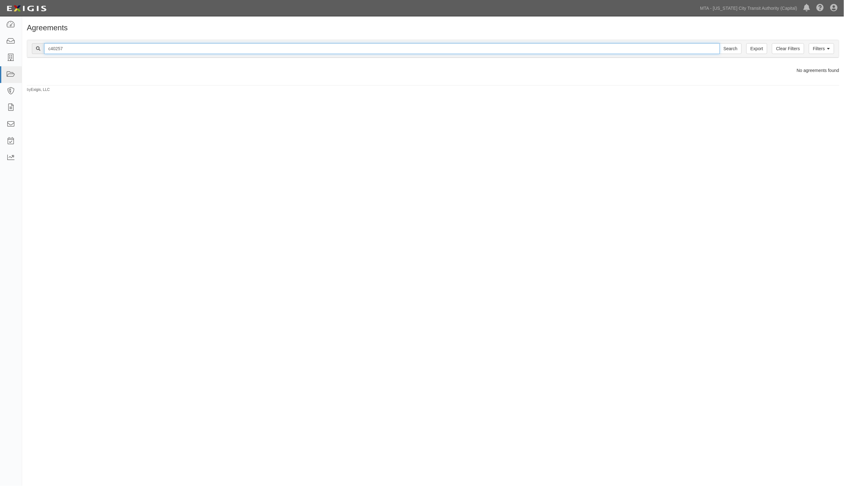
click at [720, 43] on input "Search" at bounding box center [731, 48] width 22 height 11
click at [733, 46] on input "Search" at bounding box center [731, 48] width 22 height 11
click at [768, 4] on link "MTA - [US_STATE] City Transit Authority (Capital)" at bounding box center [748, 8] width 103 height 13
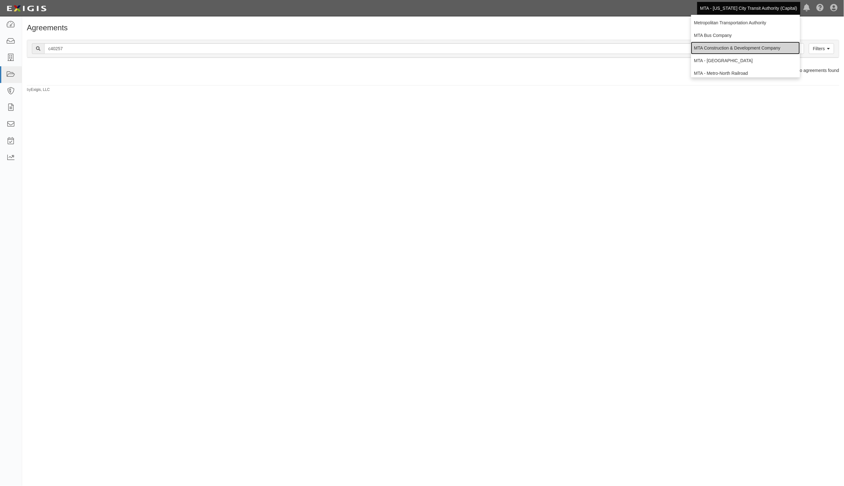
click at [740, 45] on link "MTA Construction & Development Company" at bounding box center [745, 48] width 109 height 13
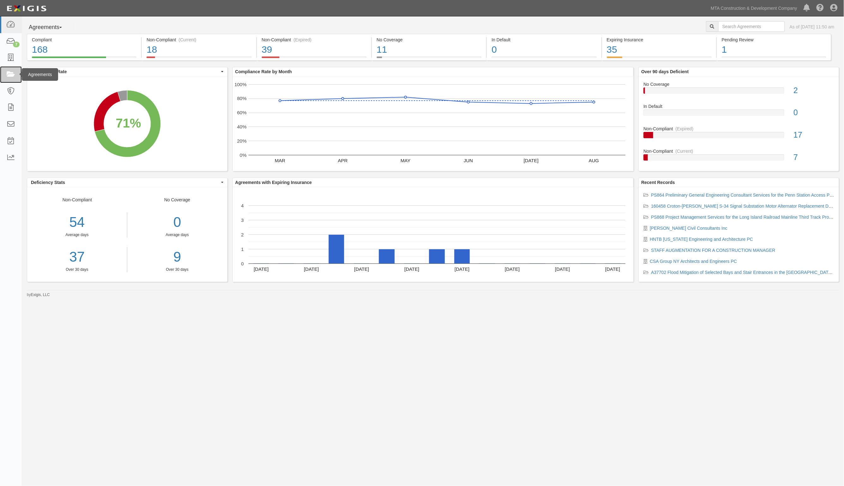
click at [9, 78] on link at bounding box center [11, 74] width 22 height 17
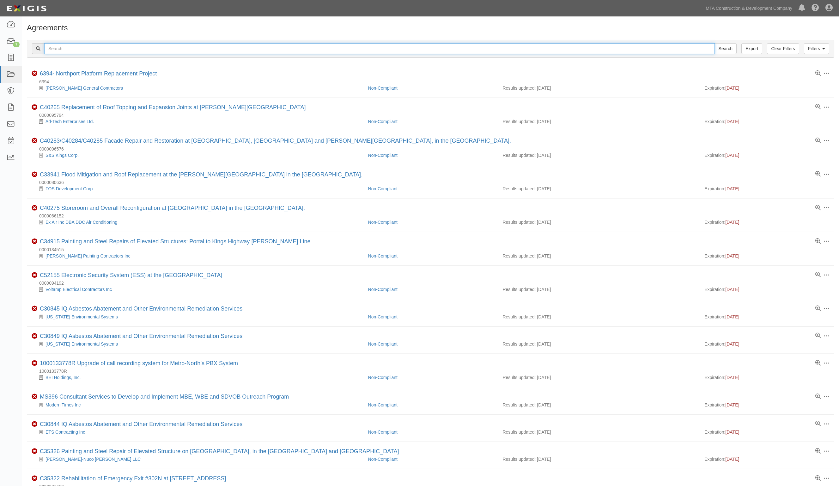
click at [54, 50] on input "text" at bounding box center [379, 48] width 670 height 11
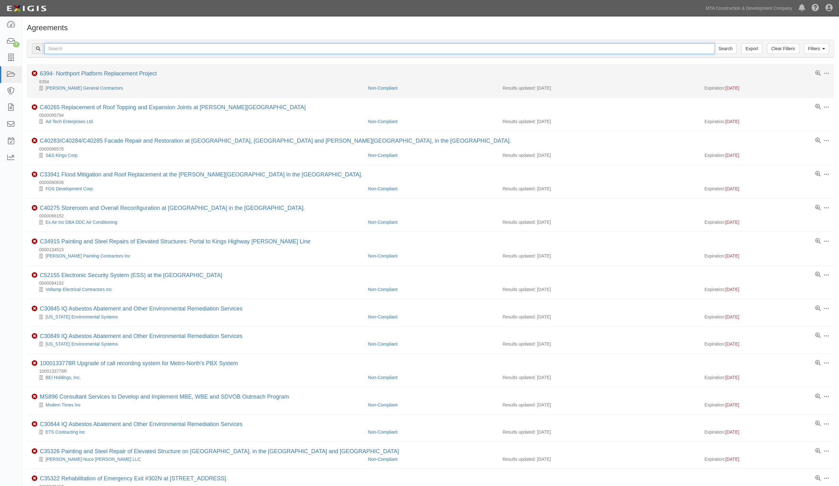
type input "c40257"
click at [714, 43] on input "Search" at bounding box center [725, 48] width 22 height 11
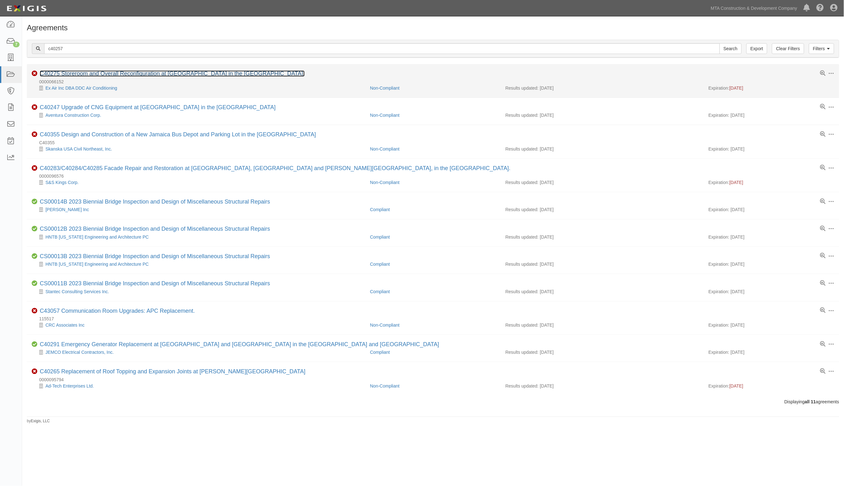
click at [98, 76] on link "C40275 Storeroom and Overall Reconfiguration at [GEOGRAPHIC_DATA] in the [GEOGR…" at bounding box center [172, 73] width 265 height 6
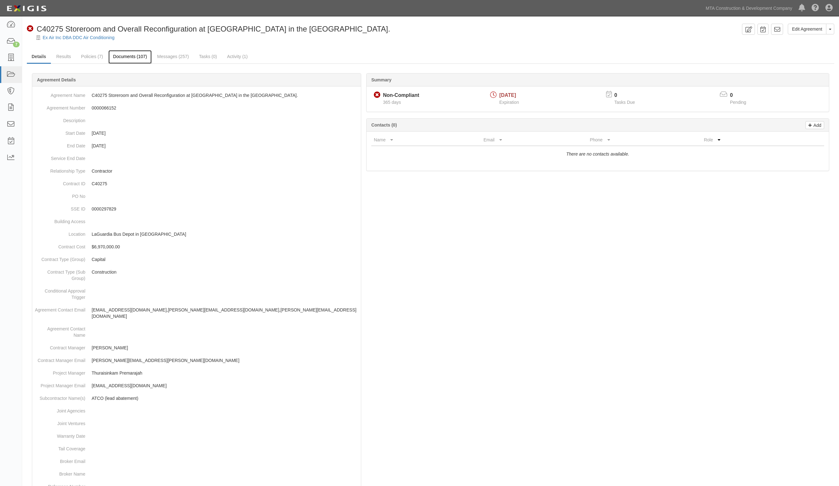
click at [114, 56] on link "Documents (107)" at bounding box center [129, 57] width 43 height 14
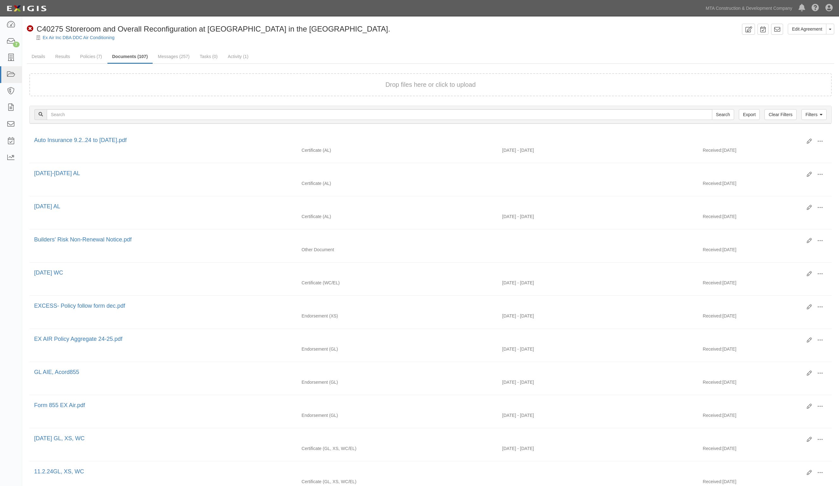
drag, startPoint x: 142, startPoint y: 45, endPoint x: 139, endPoint y: 46, distance: 3.3
click at [142, 46] on div "Edit Agreement Toggle Agreement Dropdown View Audit Trail Archive Agreement Sen…" at bounding box center [430, 440] width 817 height 832
click at [9, 72] on icon at bounding box center [10, 74] width 9 height 7
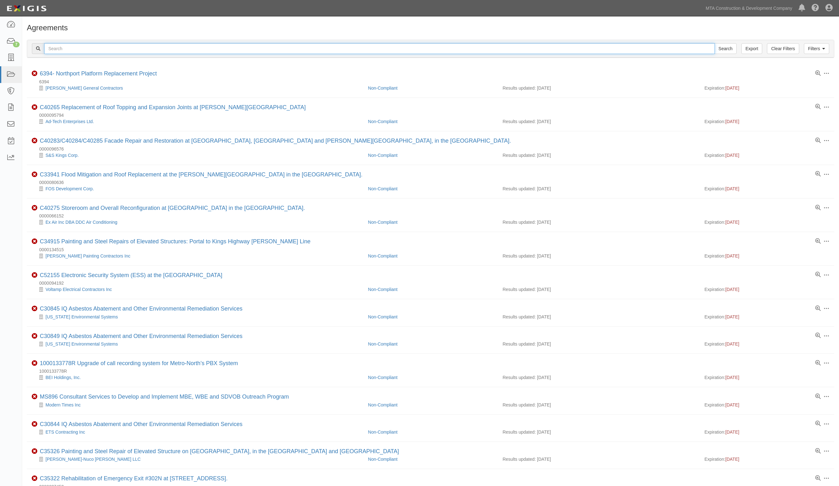
click at [112, 48] on input "text" at bounding box center [379, 48] width 670 height 11
type input "40257"
click at [714, 43] on input "Search" at bounding box center [725, 48] width 22 height 11
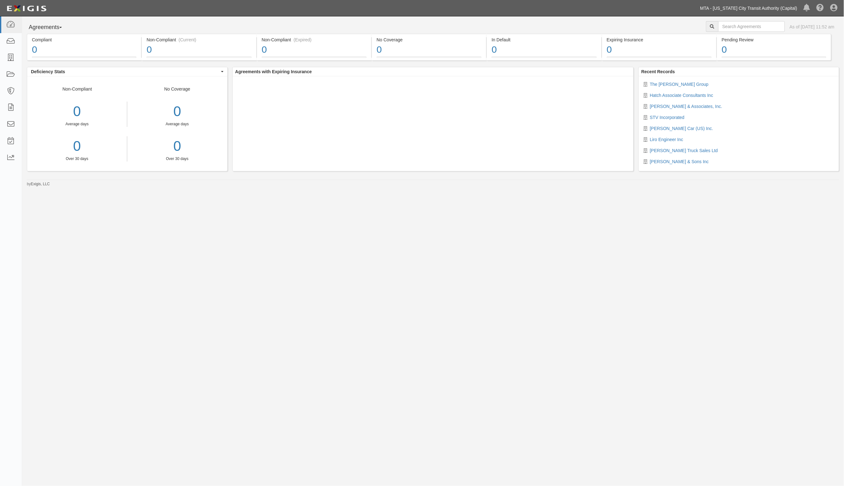
click at [795, 8] on link "MTA - [US_STATE] City Transit Authority (Capital)" at bounding box center [748, 8] width 103 height 13
click at [761, 40] on link "MTA - [US_STATE] City Transit Authority (Operating)" at bounding box center [745, 44] width 109 height 13
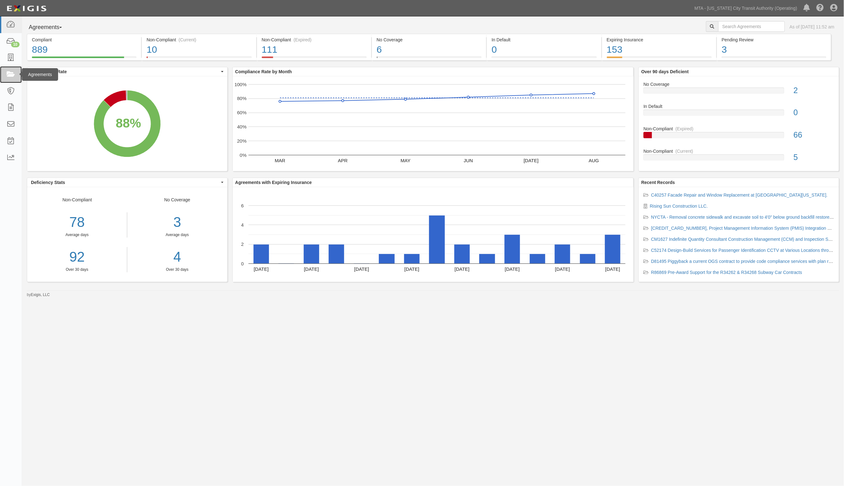
click at [15, 74] on icon at bounding box center [10, 74] width 9 height 7
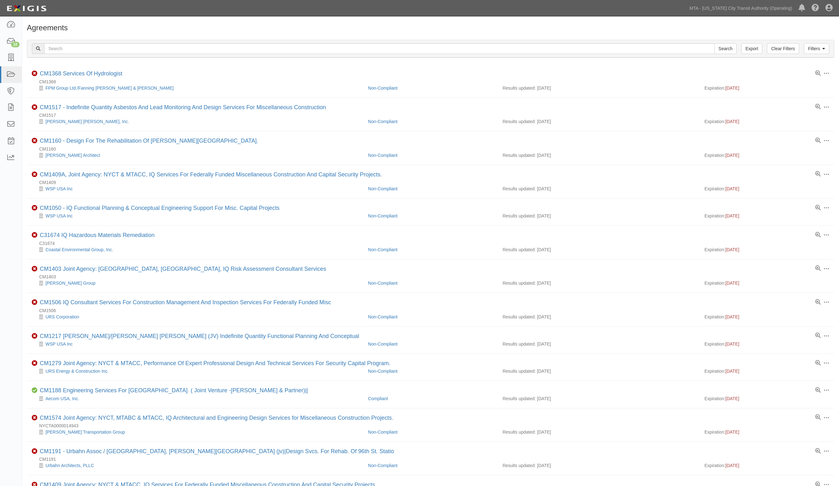
click at [99, 55] on div "Filters Clear Filters Export Search Filters" at bounding box center [430, 48] width 806 height 17
click at [102, 51] on input "text" at bounding box center [379, 48] width 670 height 11
type input "40257"
click at [714, 43] on input "Search" at bounding box center [725, 48] width 22 height 11
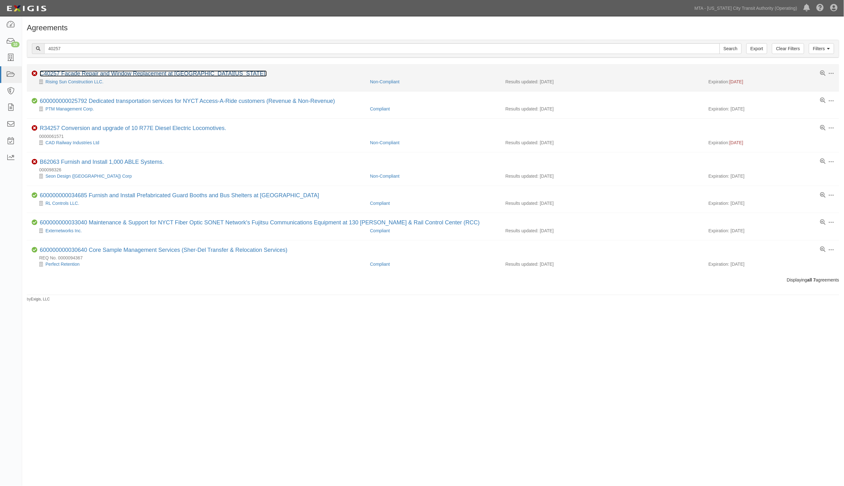
click at [104, 74] on link "C40257 Facade Repair and Window Replacement at [GEOGRAPHIC_DATA][US_STATE]." at bounding box center [153, 73] width 227 height 6
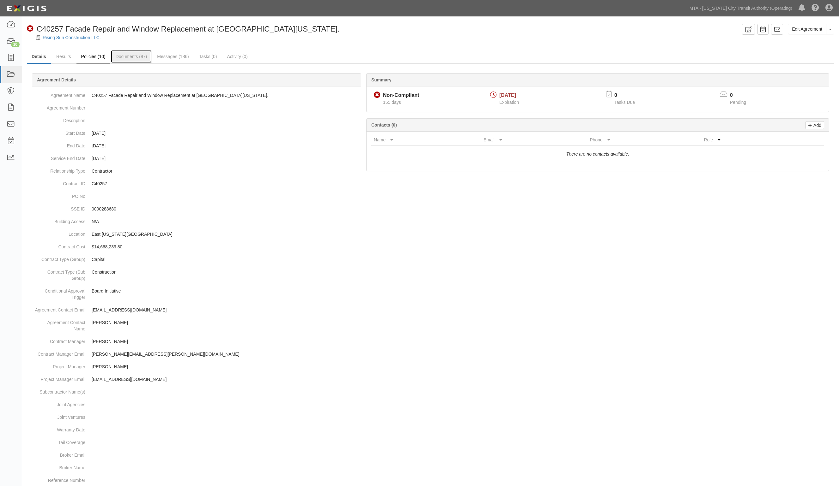
drag, startPoint x: 141, startPoint y: 55, endPoint x: 109, endPoint y: 51, distance: 31.5
click at [140, 55] on link "Documents (97)" at bounding box center [131, 56] width 41 height 13
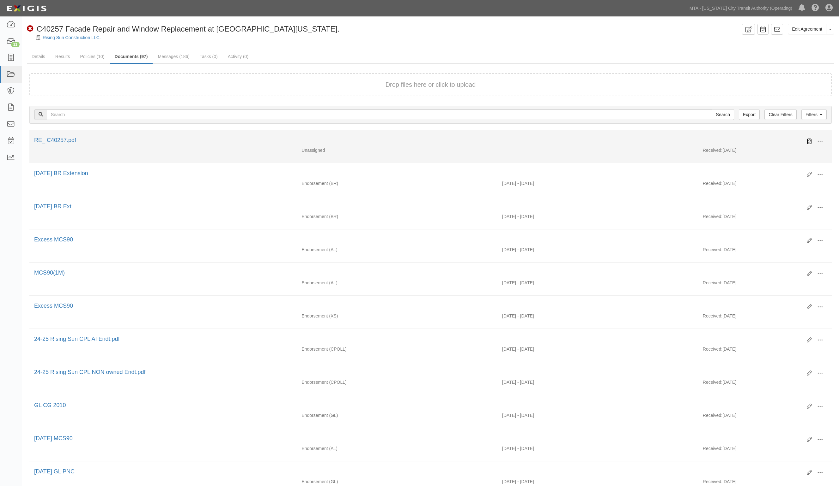
click at [810, 140] on icon at bounding box center [808, 141] width 5 height 5
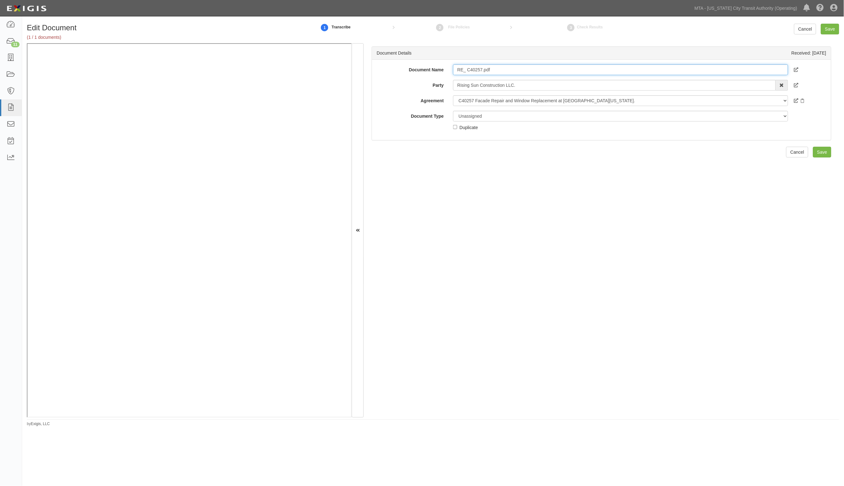
drag, startPoint x: 501, startPoint y: 74, endPoint x: 441, endPoint y: 74, distance: 60.3
click at [441, 74] on div "Document Name RE_ C40257.pdf" at bounding box center [601, 69] width 459 height 11
type input "Email on environmental work"
click at [517, 121] on select "Unassigned Binder Cancellation Notice Certificate Contract Endorsement Insuranc…" at bounding box center [620, 116] width 335 height 11
select select "EndorsementDetail"
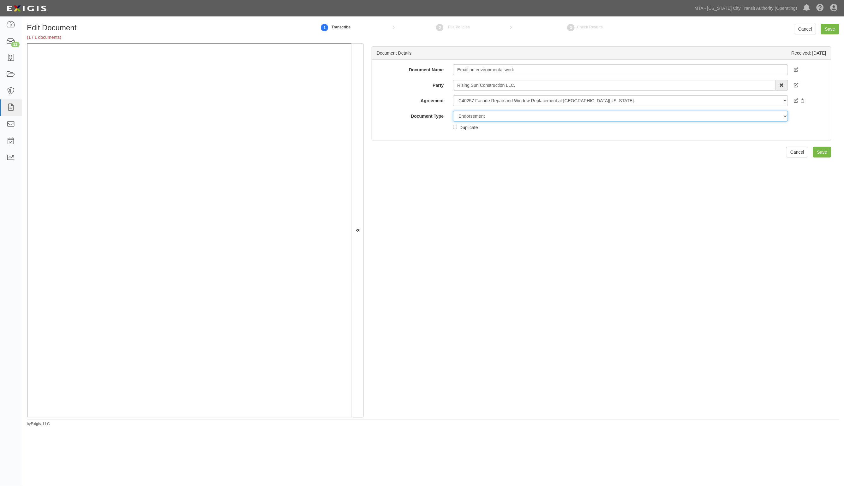
click at [453, 111] on select "Unassigned Binder Cancellation Notice Certificate Contract Endorsement Insuranc…" at bounding box center [620, 116] width 335 height 11
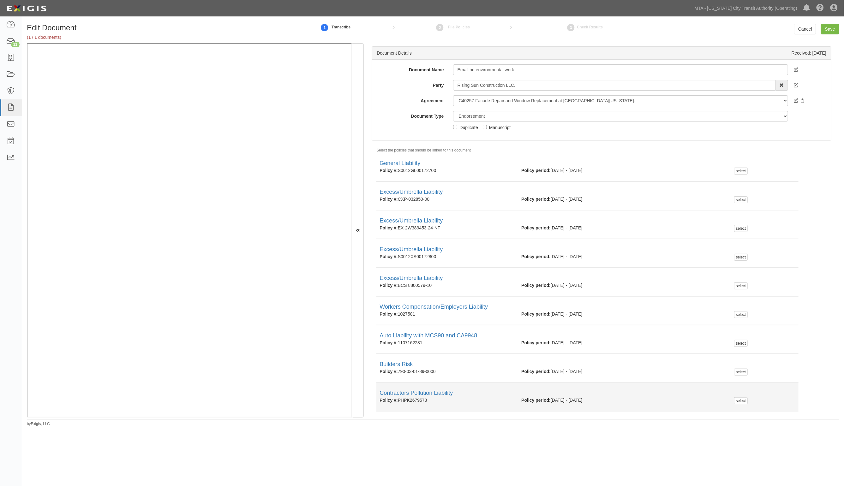
click at [730, 399] on div "select" at bounding box center [765, 400] width 71 height 7
click at [730, 400] on div "select" at bounding box center [765, 400] width 71 height 7
click at [735, 399] on div "select" at bounding box center [741, 401] width 14 height 7
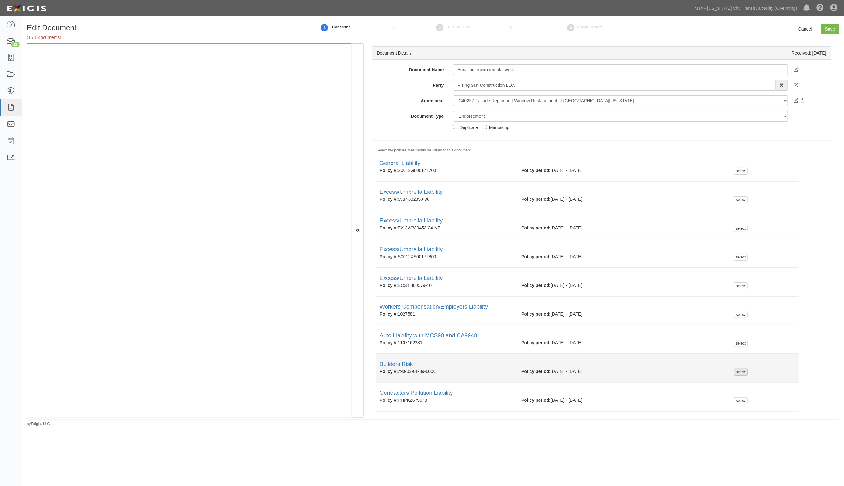
checkbox input "true"
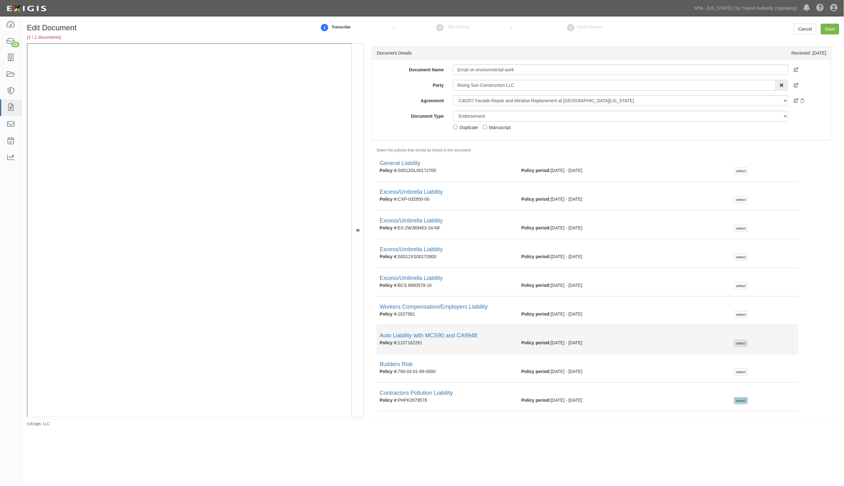
click at [734, 345] on div "select" at bounding box center [741, 343] width 14 height 7
checkbox input "true"
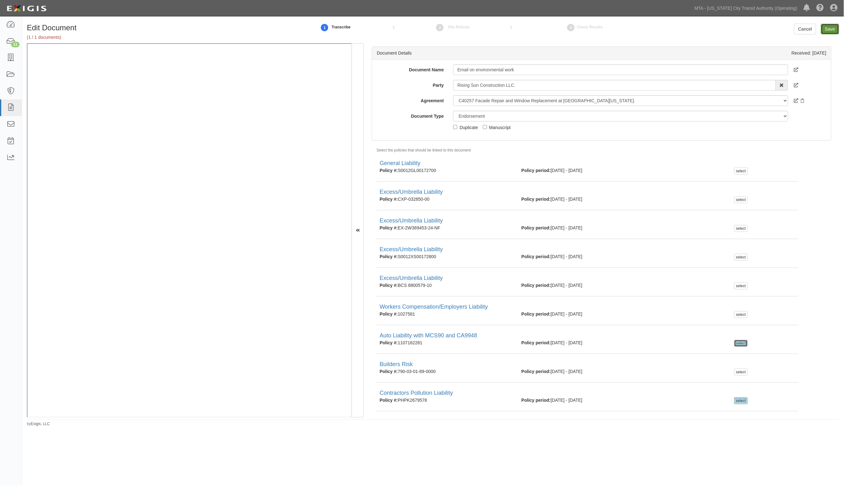
click at [833, 29] on input "Save" at bounding box center [830, 29] width 18 height 11
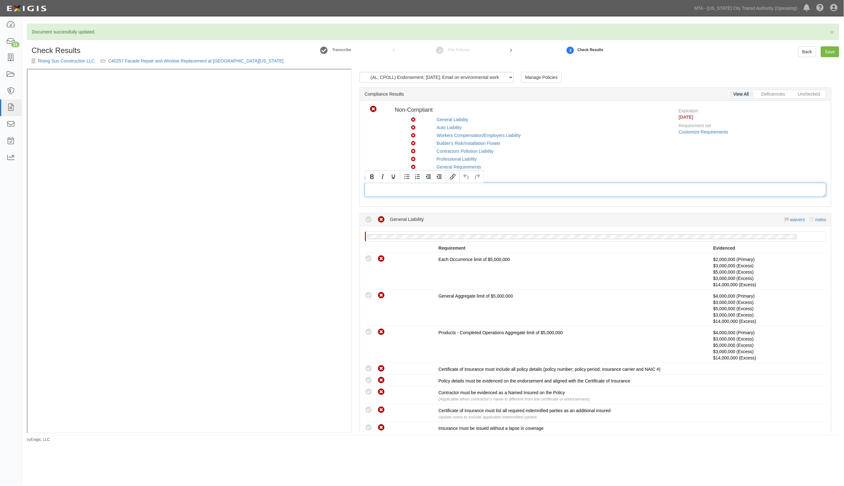
click at [457, 195] on div at bounding box center [596, 190] width 462 height 14
click at [709, 208] on div "(AL, CPOLL) Endorsement; 9/2/2025; Email on environmental work (BR) Endorsement…" at bounding box center [596, 251] width 488 height 365
drag, startPoint x: 382, startPoint y: 190, endPoint x: 347, endPoint y: 189, distance: 34.8
click at [302, 97] on div "(AL, CPOLL) Endorsement; 9/2/2025; Email on environmental work (BR) Endorsement…" at bounding box center [433, 251] width 813 height 365
click at [368, 190] on div "As of September 19th, 2024, there was no environmental work." at bounding box center [596, 190] width 462 height 14
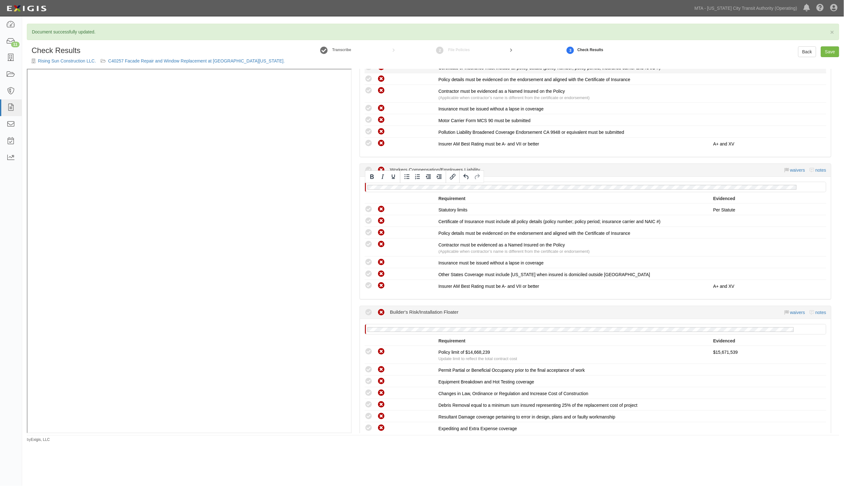
scroll to position [553, 0]
click at [830, 53] on link "Save" at bounding box center [830, 51] width 18 height 11
radio input "true"
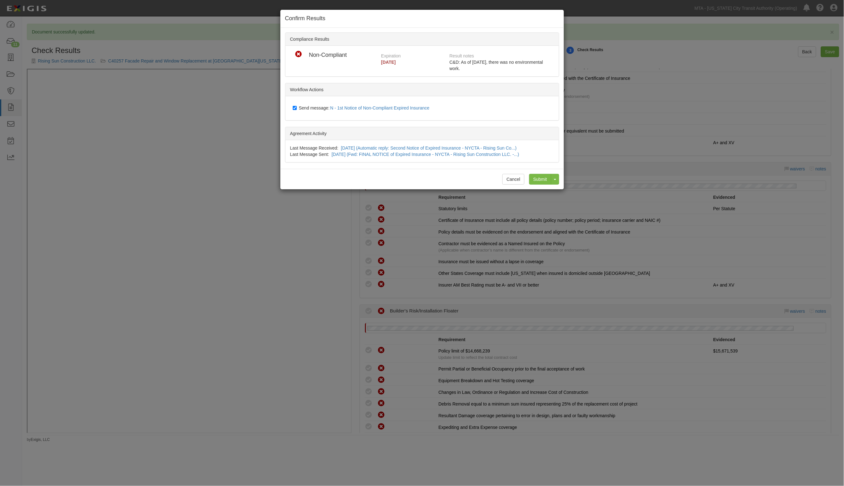
click at [308, 106] on span "Send message: N - 1st Notice of Non-Compliant Expired Insurance" at bounding box center [365, 107] width 133 height 5
click at [297, 106] on input "Send message: N - 1st Notice of Non-Compliant Expired Insurance" at bounding box center [295, 107] width 4 height 5
checkbox input "false"
click at [533, 181] on input "Submit" at bounding box center [540, 179] width 22 height 11
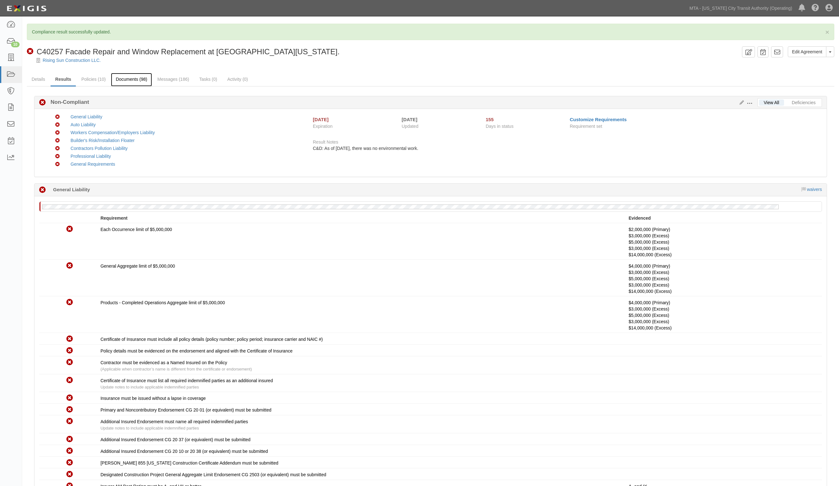
click at [114, 80] on link "Documents (98)" at bounding box center [131, 80] width 41 height 14
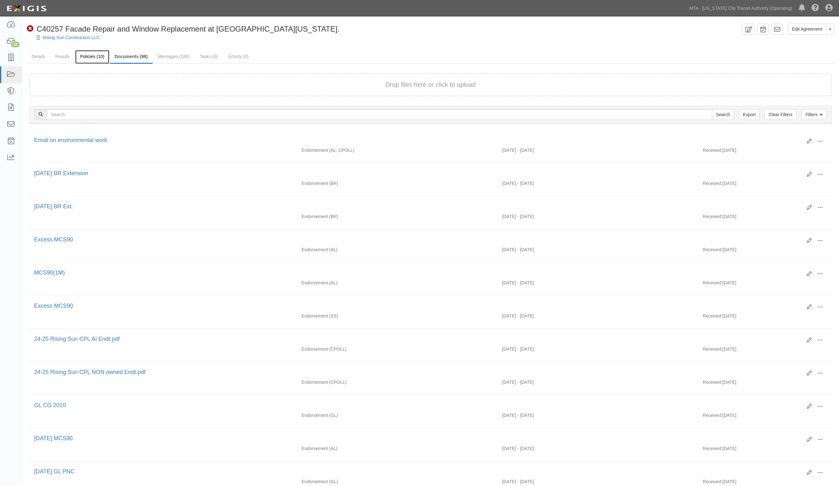
click at [91, 56] on link "Policies (10)" at bounding box center [92, 57] width 34 height 14
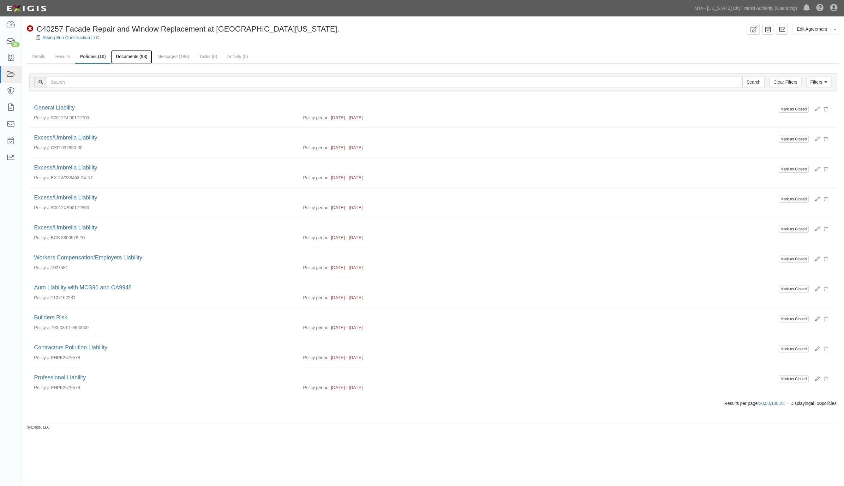
click at [131, 58] on link "Documents (98)" at bounding box center [131, 57] width 41 height 14
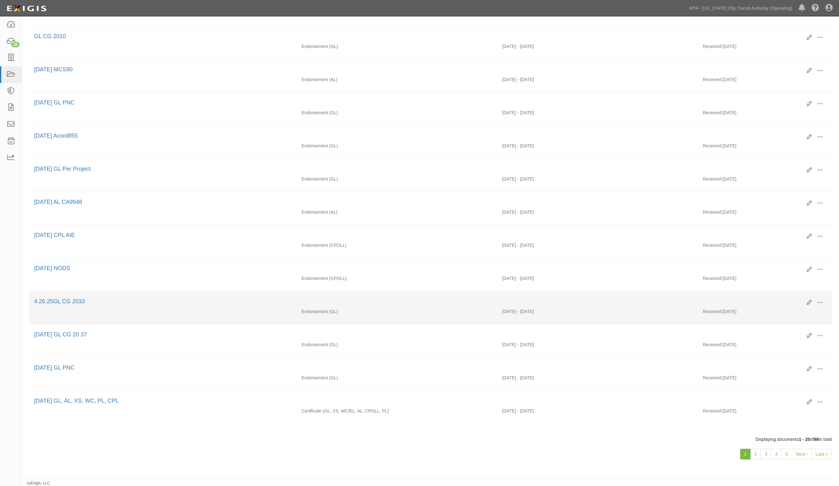
scroll to position [374, 0]
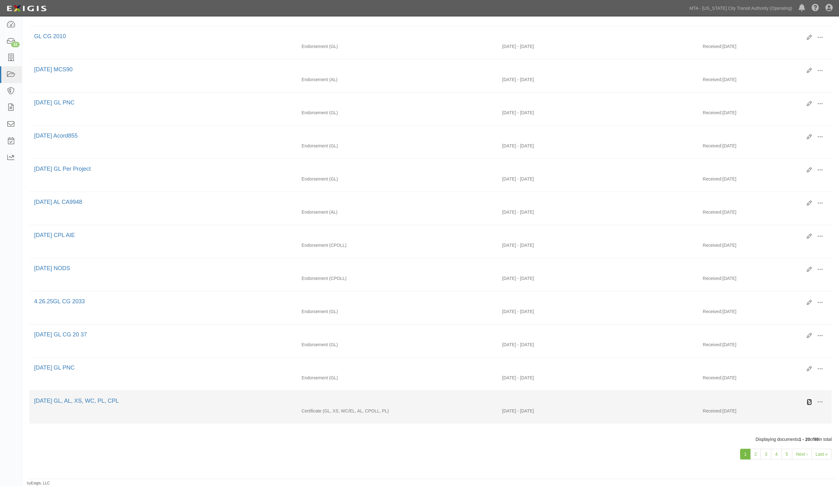
click at [808, 400] on icon at bounding box center [808, 402] width 5 height 5
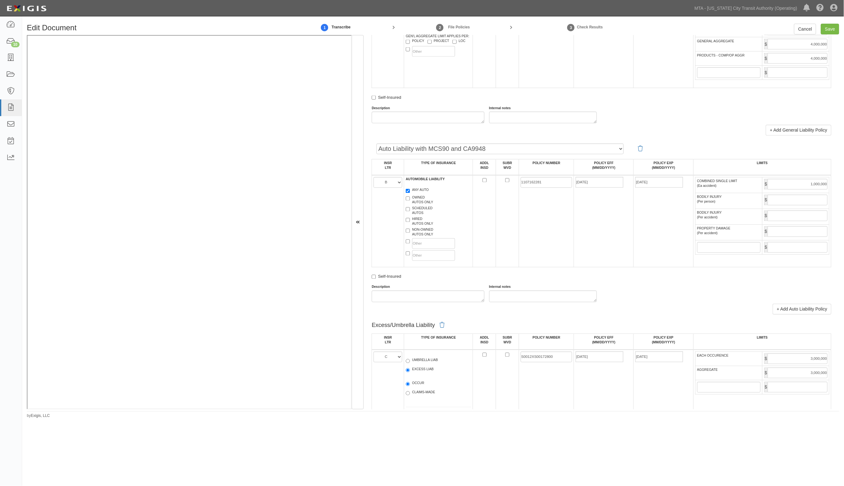
scroll to position [513, 0]
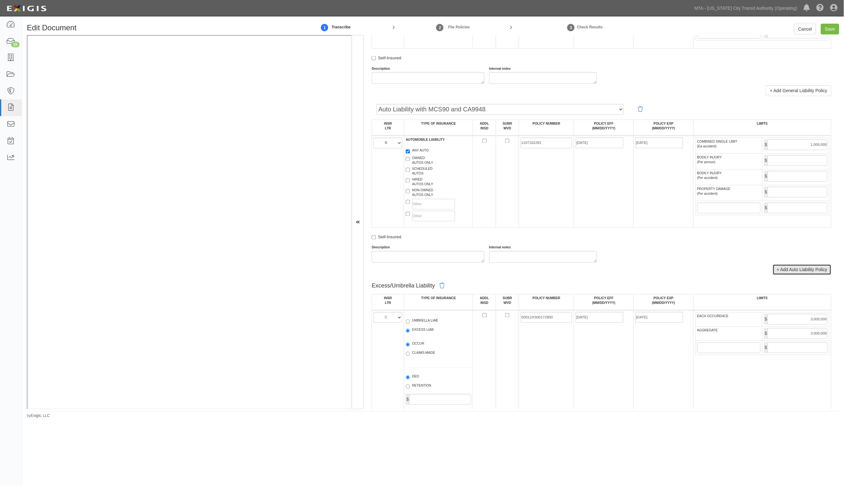
drag, startPoint x: 800, startPoint y: 269, endPoint x: 558, endPoint y: 264, distance: 242.6
click at [800, 269] on link "+ Add Auto Liability Policy" at bounding box center [802, 270] width 59 height 11
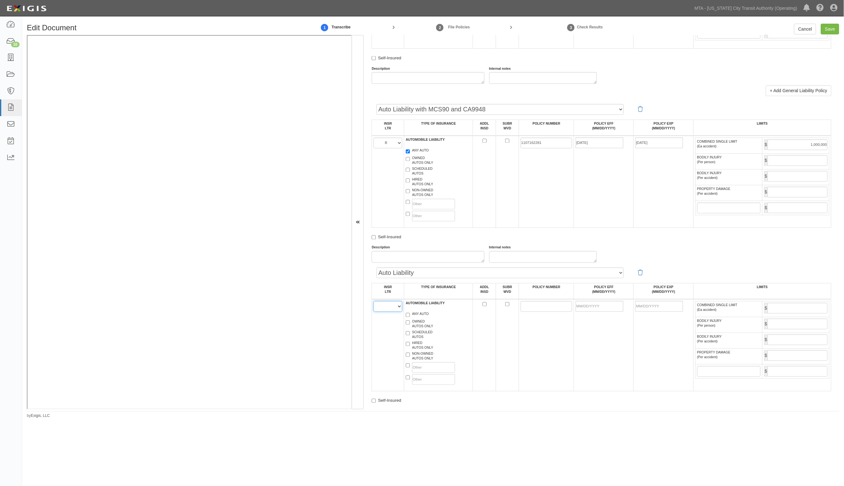
click at [395, 305] on select "A B C D E F G" at bounding box center [388, 306] width 29 height 11
select select "B"
click at [374, 302] on select "A B C D E F G" at bounding box center [388, 306] width 29 height 11
click at [421, 311] on td "AUTOMOBILE LIABILITY ANY AUTO OWNED AUTOS ONLY SCHEDULED AUTOS HIRED AUTOS ONLY…" at bounding box center [438, 345] width 69 height 92
click at [422, 312] on label "ANY AUTO" at bounding box center [417, 315] width 23 height 6
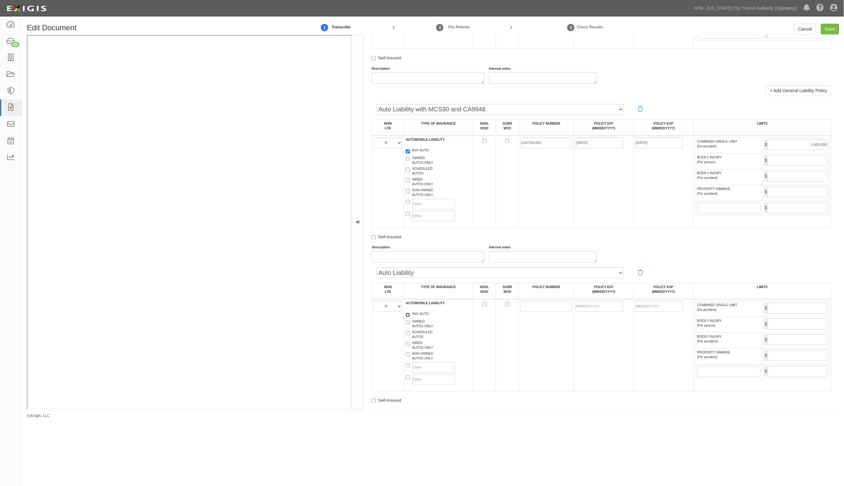
click at [410, 313] on input "ANY AUTO" at bounding box center [408, 315] width 4 height 4
checkbox input "true"
click at [547, 311] on input "POLICY NUMBER" at bounding box center [547, 306] width 52 height 11
drag, startPoint x: 544, startPoint y: 143, endPoint x: 500, endPoint y: 144, distance: 43.6
click at [500, 144] on tr "A B C D E F G AUTOMOBILE LIABILITY ANY AUTO OWNED AUTOS ONLY SCHEDULED AUTOS HI…" at bounding box center [602, 182] width 460 height 92
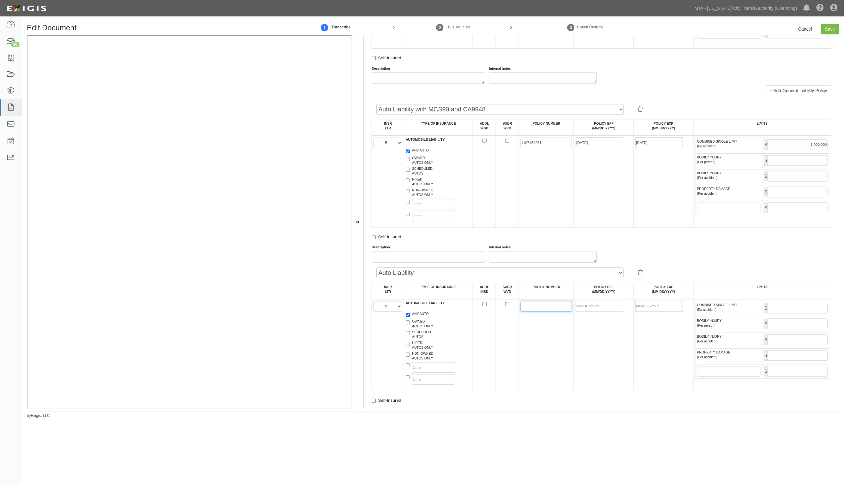
paste input "1107162281"
type input "1107162281"
click at [593, 307] on input "POLICY EFF (MM/DD/YYYY)" at bounding box center [600, 306] width 48 height 11
type input "04/26/2024"
type input "04/26/2025"
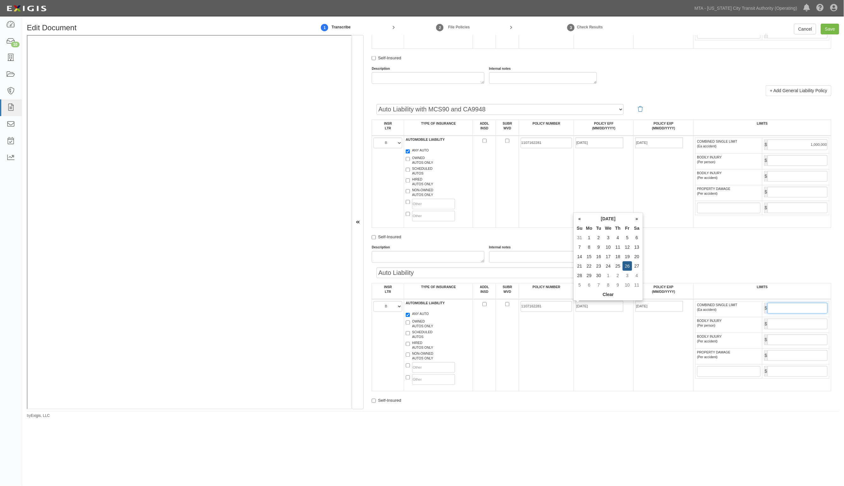
click at [790, 307] on input "COMBINED SINGLE LIMIT (Ea accident)" at bounding box center [798, 308] width 60 height 11
type input "1,000,000"
click at [829, 29] on input "Save" at bounding box center [830, 29] width 18 height 11
type input "2000000"
type input "4000000"
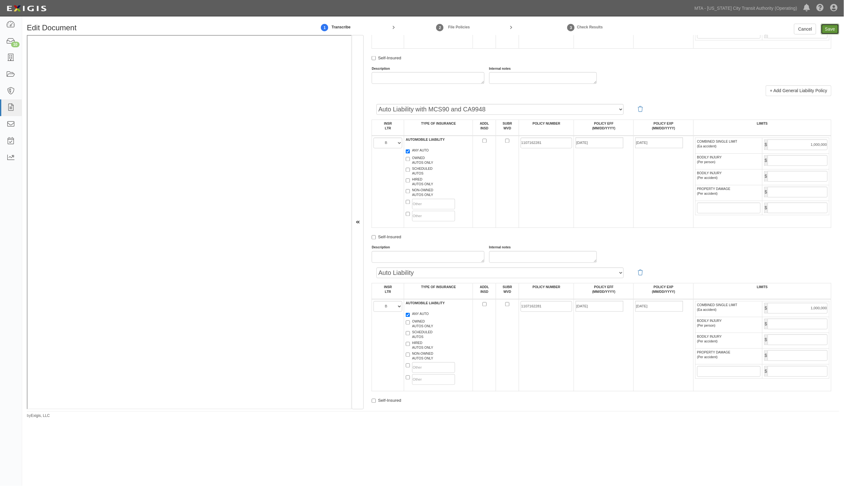
type input "4000000"
type input "1000000"
type input "3000000"
type input "5000000"
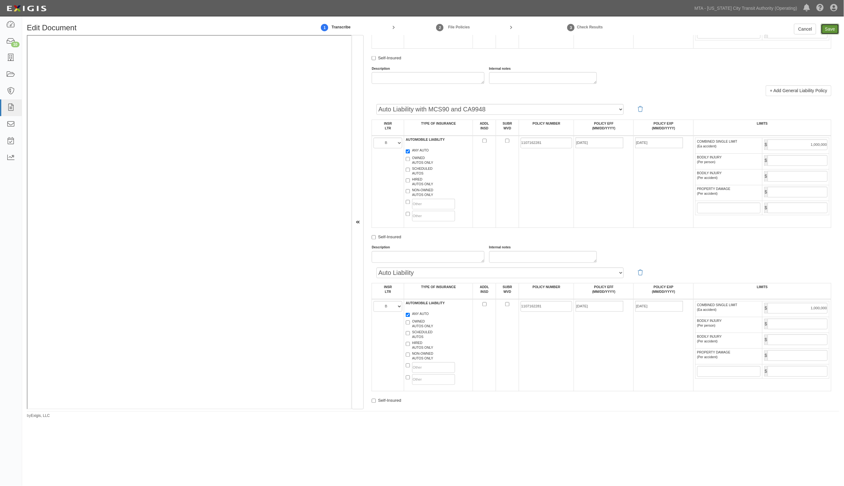
type input "5000000"
type input "3000000"
type input "14000000"
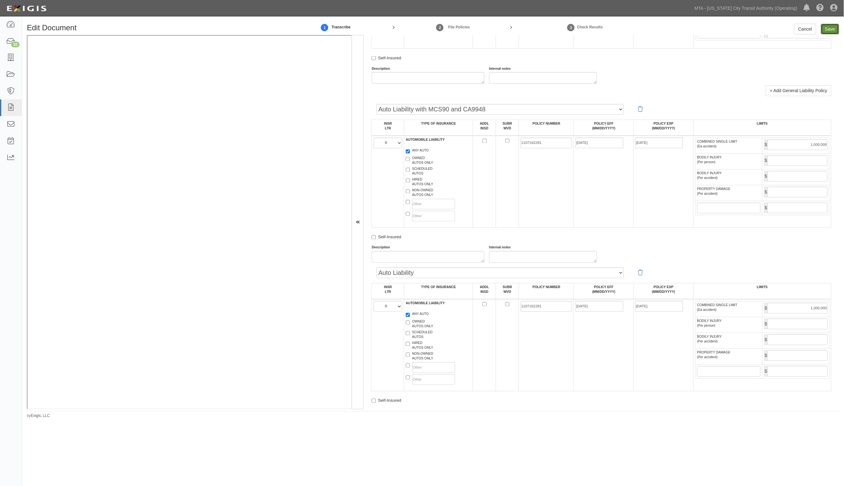
type input "5000000"
type input "1000000"
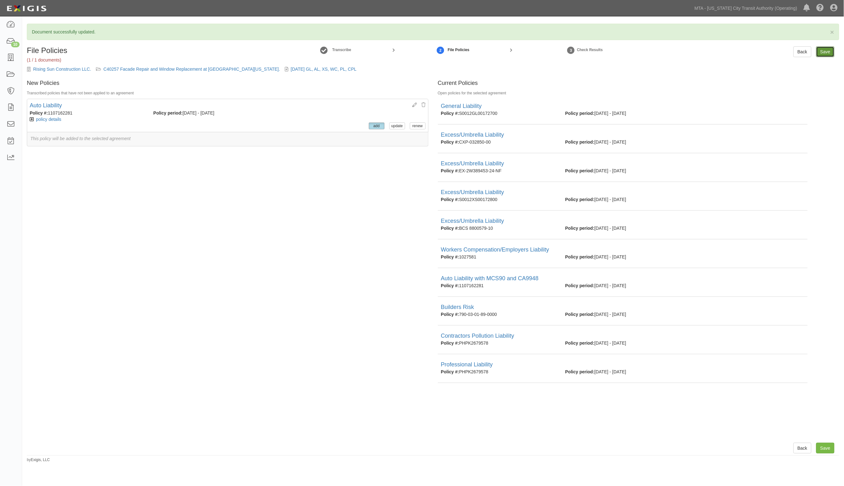
click at [825, 52] on input "Save" at bounding box center [826, 51] width 18 height 11
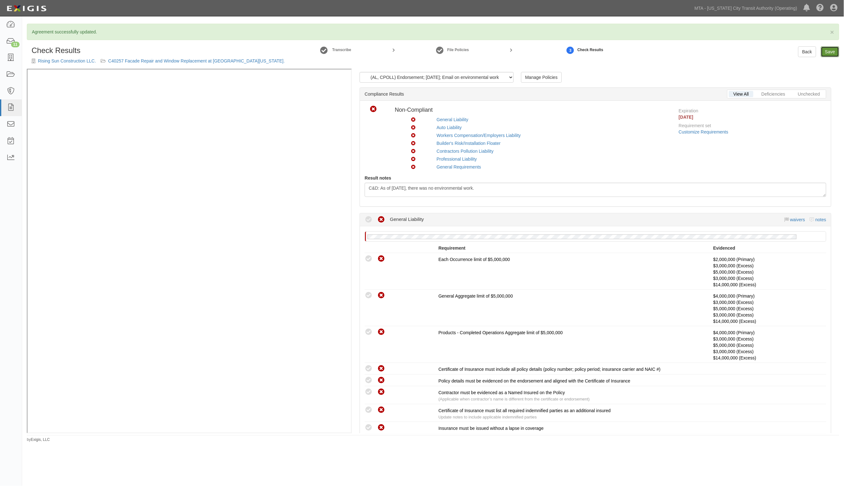
click at [831, 52] on link "Save" at bounding box center [830, 51] width 18 height 11
radio input "true"
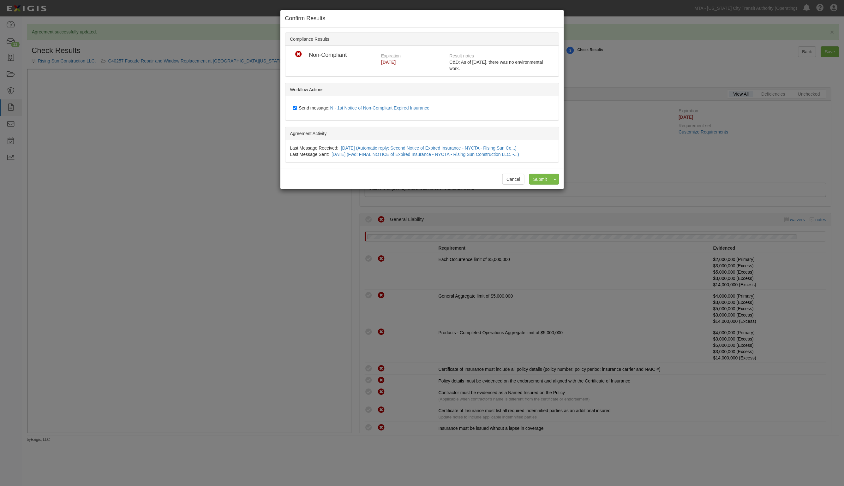
click at [307, 108] on span "Send message: N - 1st Notice of Non-Compliant Expired Insurance" at bounding box center [365, 107] width 133 height 5
click at [297, 108] on input "Send message: N - 1st Notice of Non-Compliant Expired Insurance" at bounding box center [295, 107] width 4 height 5
checkbox input "false"
click at [544, 181] on input "Submit" at bounding box center [540, 179] width 22 height 11
